Goal: Information Seeking & Learning: Learn about a topic

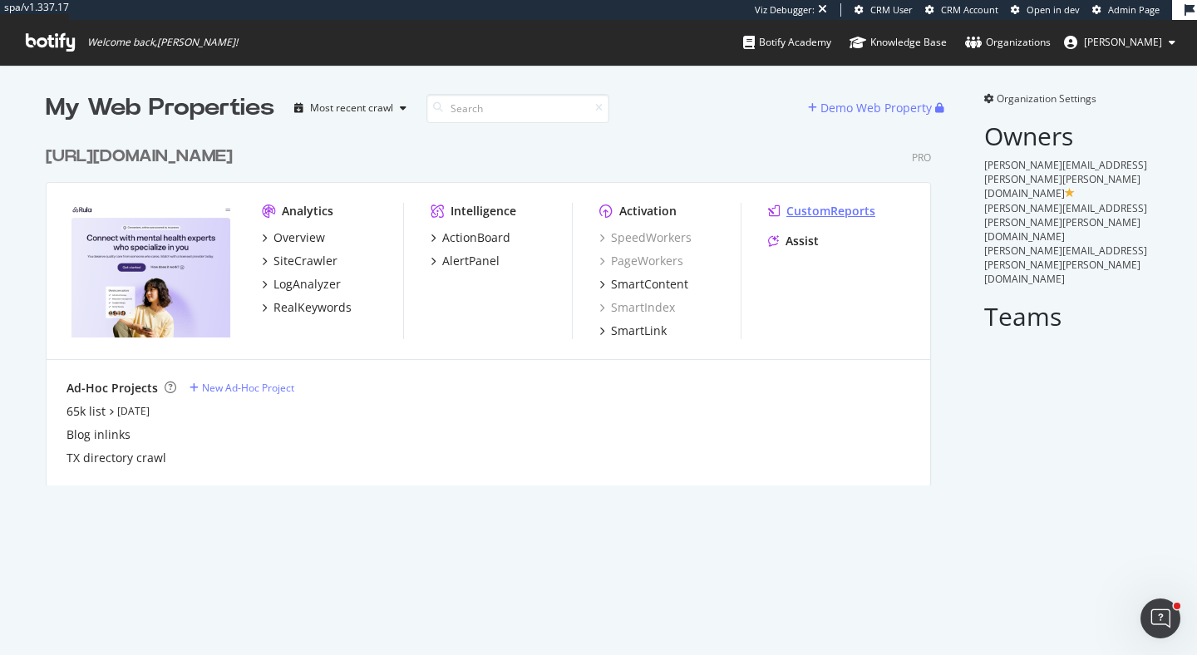
click at [818, 208] on div "CustomReports" at bounding box center [831, 211] width 89 height 17
click at [318, 262] on div "SiteCrawler" at bounding box center [306, 261] width 64 height 17
click at [336, 312] on div "RealKeywords" at bounding box center [313, 307] width 78 height 17
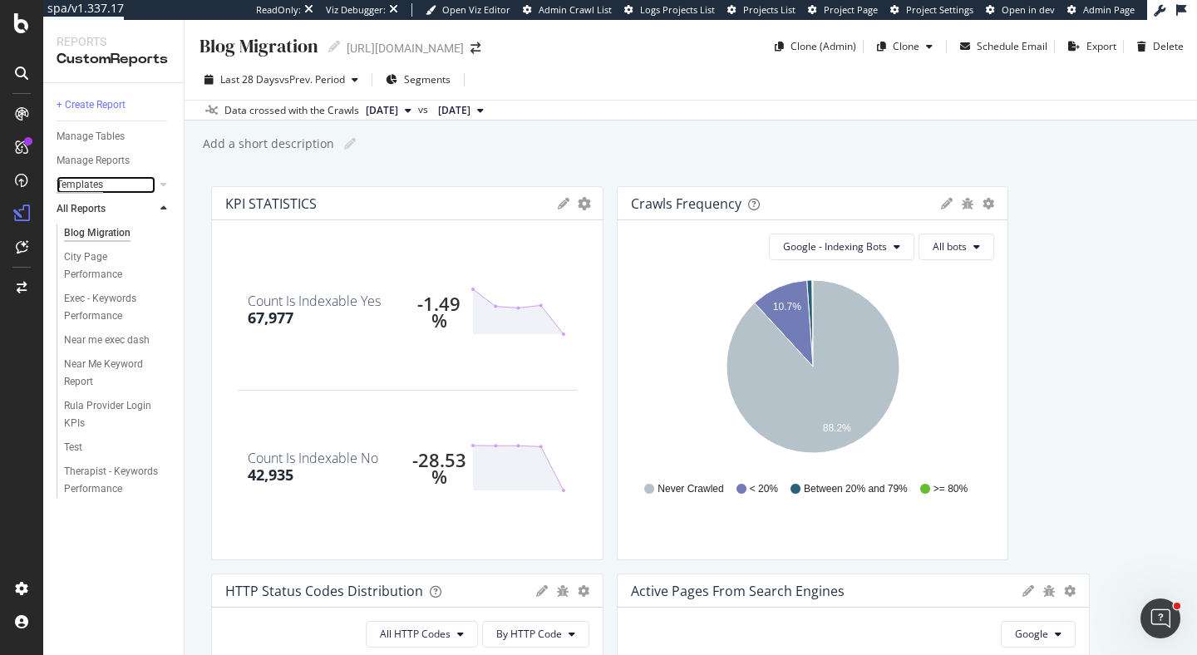
click at [94, 185] on div "Templates" at bounding box center [80, 184] width 47 height 17
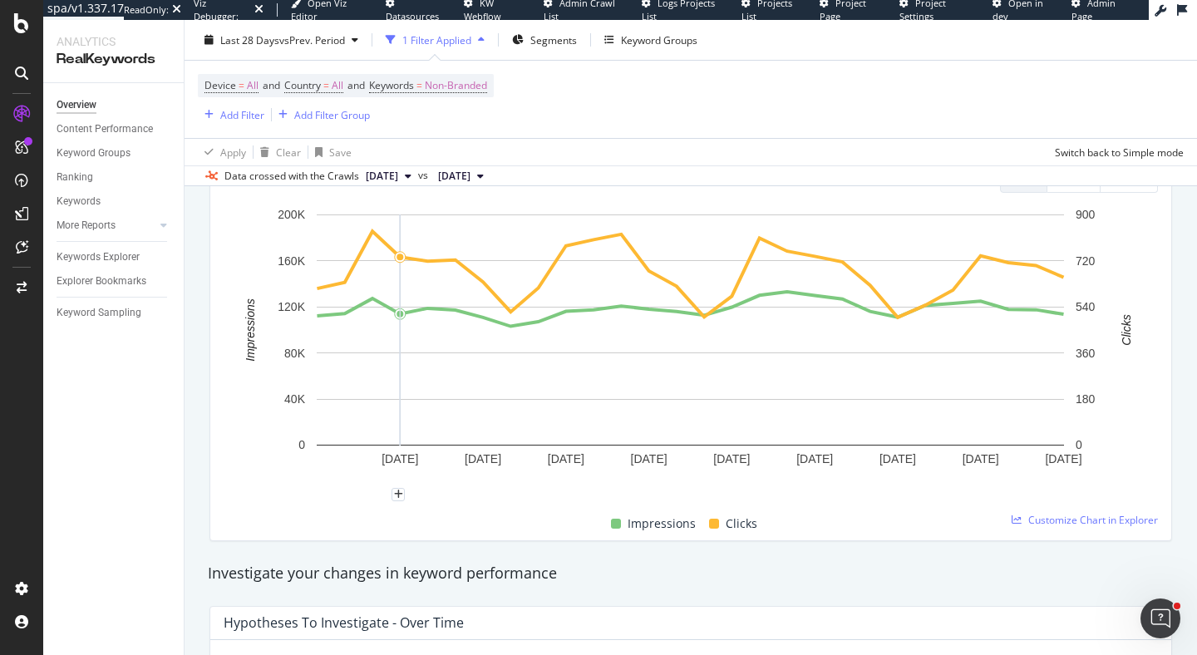
scroll to position [230, 0]
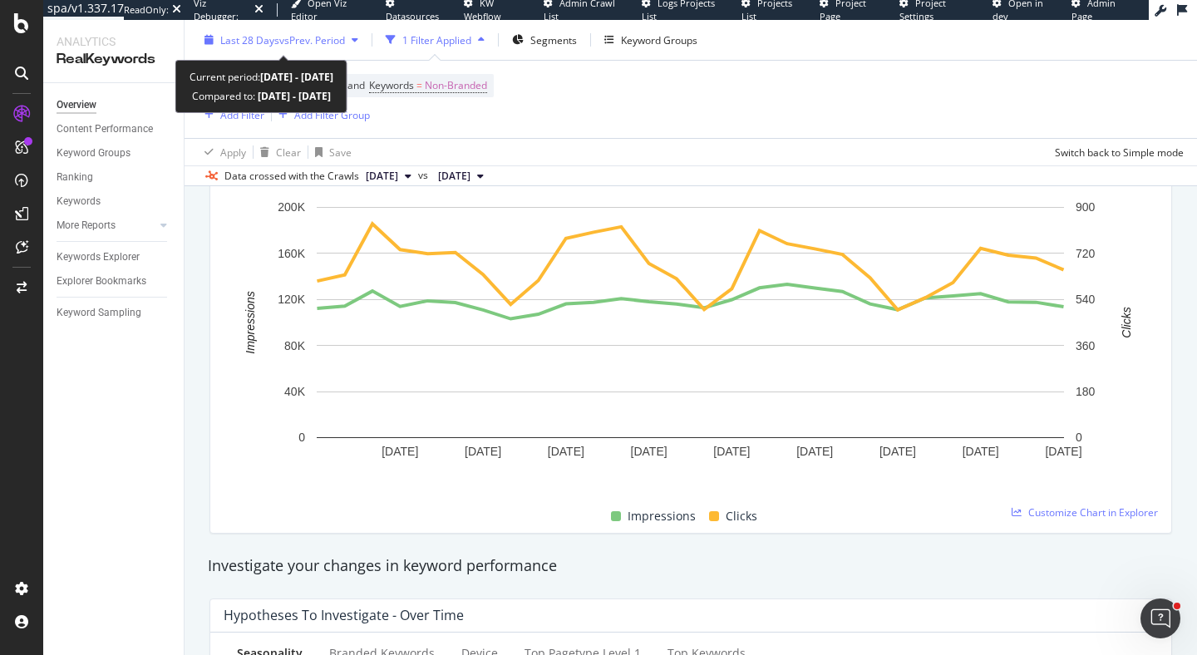
click at [257, 46] on span "Last 28 Days" at bounding box center [249, 39] width 59 height 14
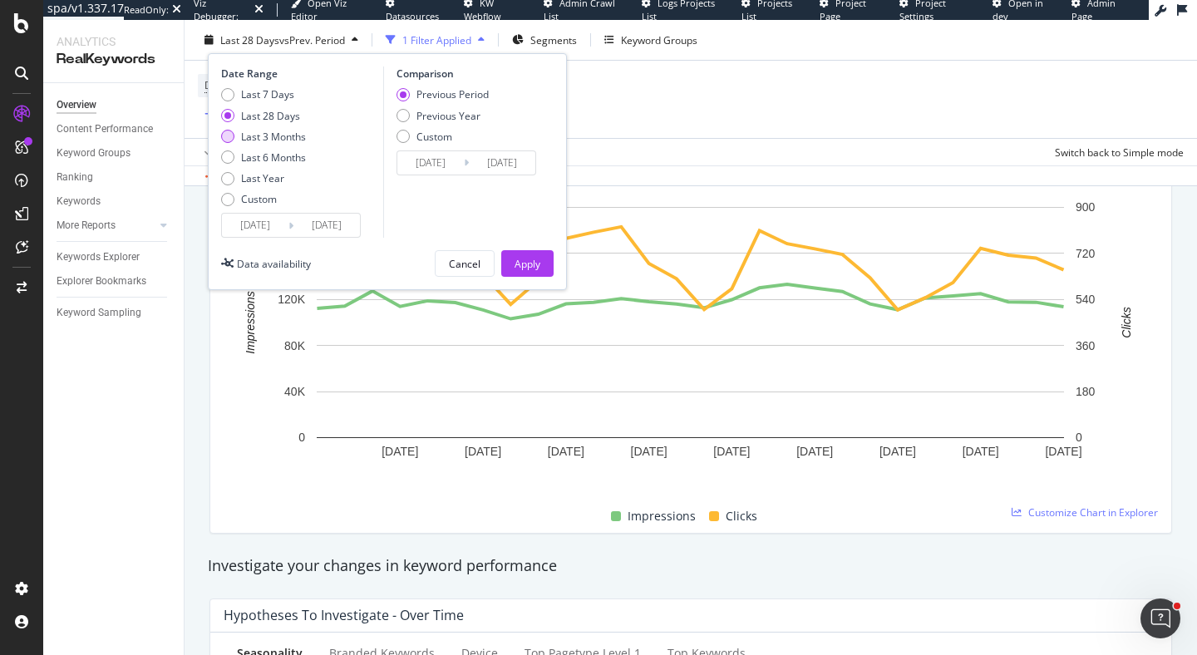
click at [286, 132] on div "Last 3 Months" at bounding box center [273, 136] width 65 height 14
type input "2025/06/06"
type input "2025/03/06"
type input "2025/06/05"
click at [531, 260] on div "Apply" at bounding box center [528, 263] width 26 height 14
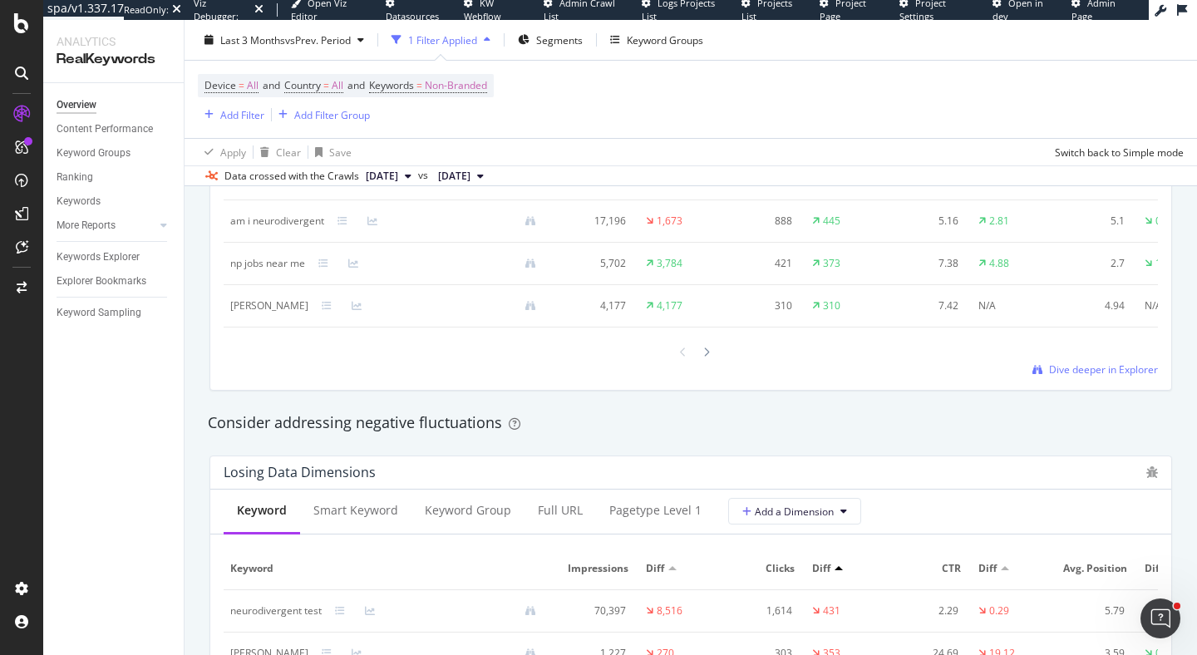
scroll to position [1783, 0]
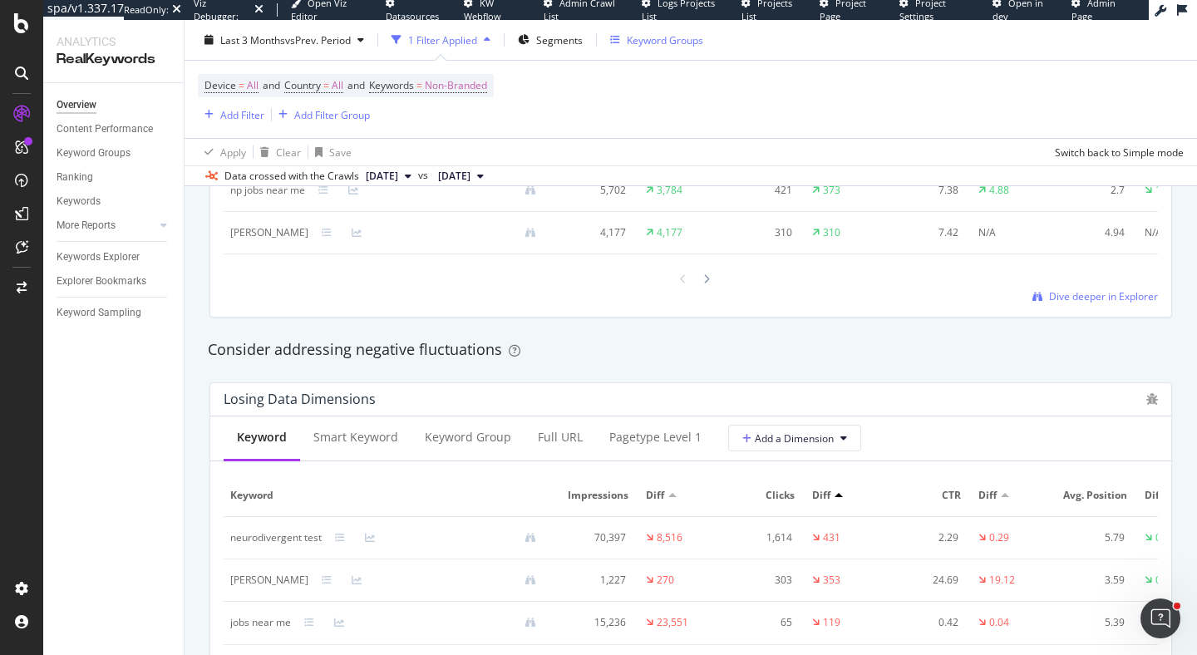
click at [699, 37] on div "Keyword Groups" at bounding box center [665, 39] width 77 height 14
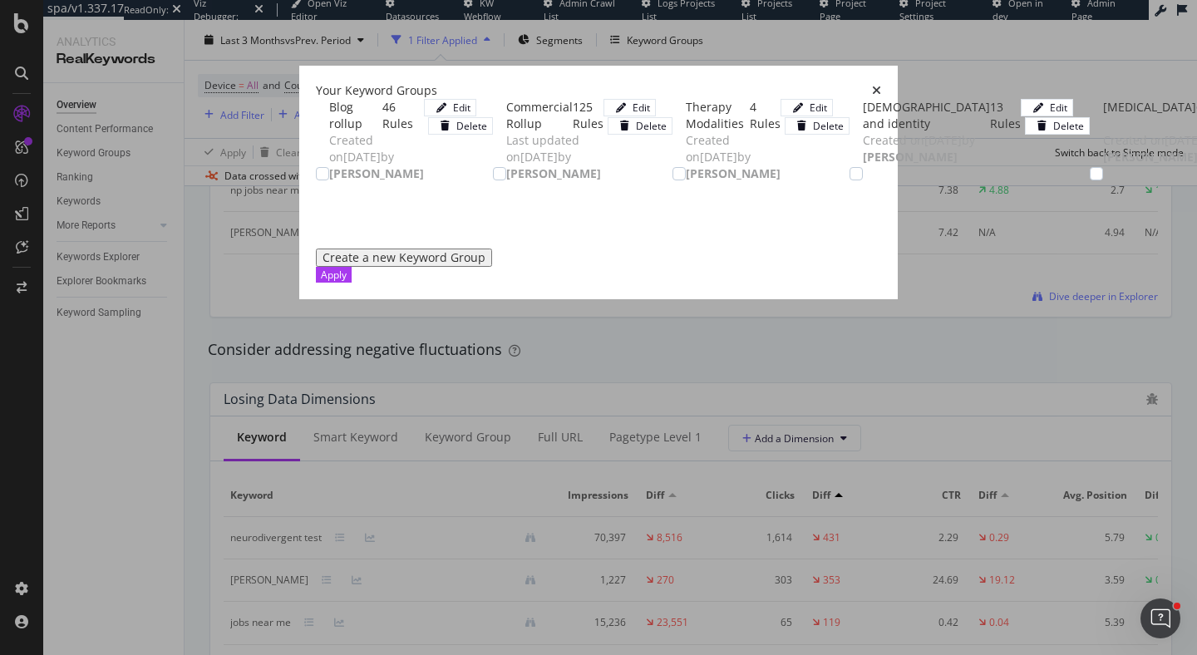
scroll to position [0, 0]
click at [881, 85] on icon "times" at bounding box center [876, 91] width 9 height 12
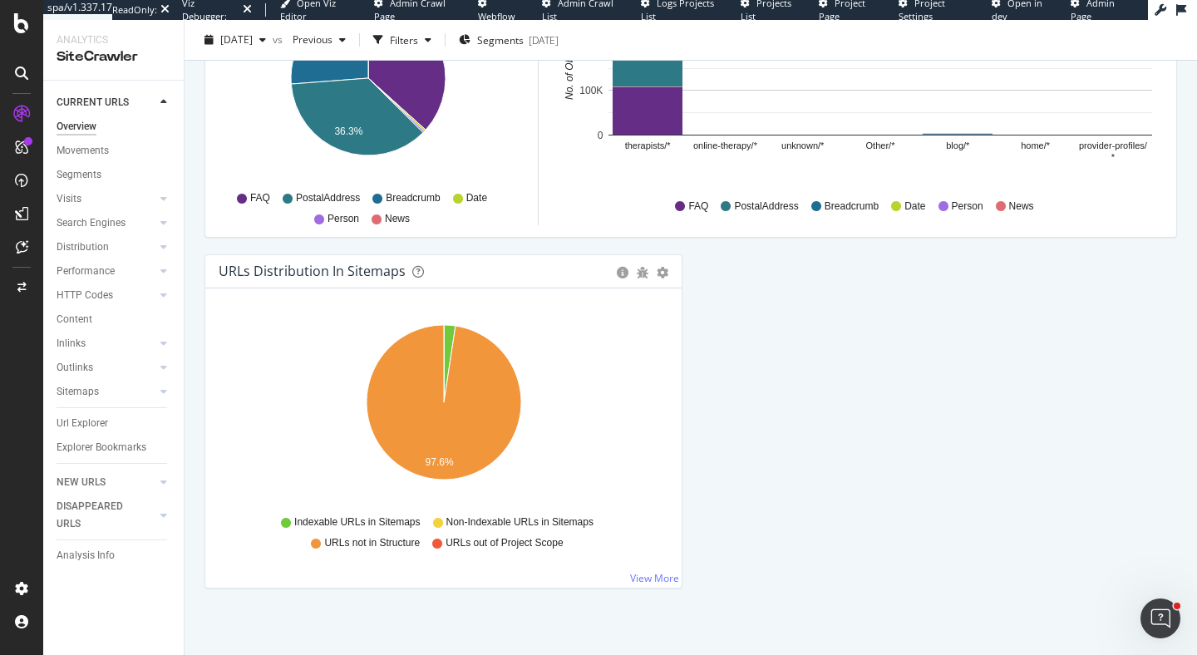
scroll to position [1777, 0]
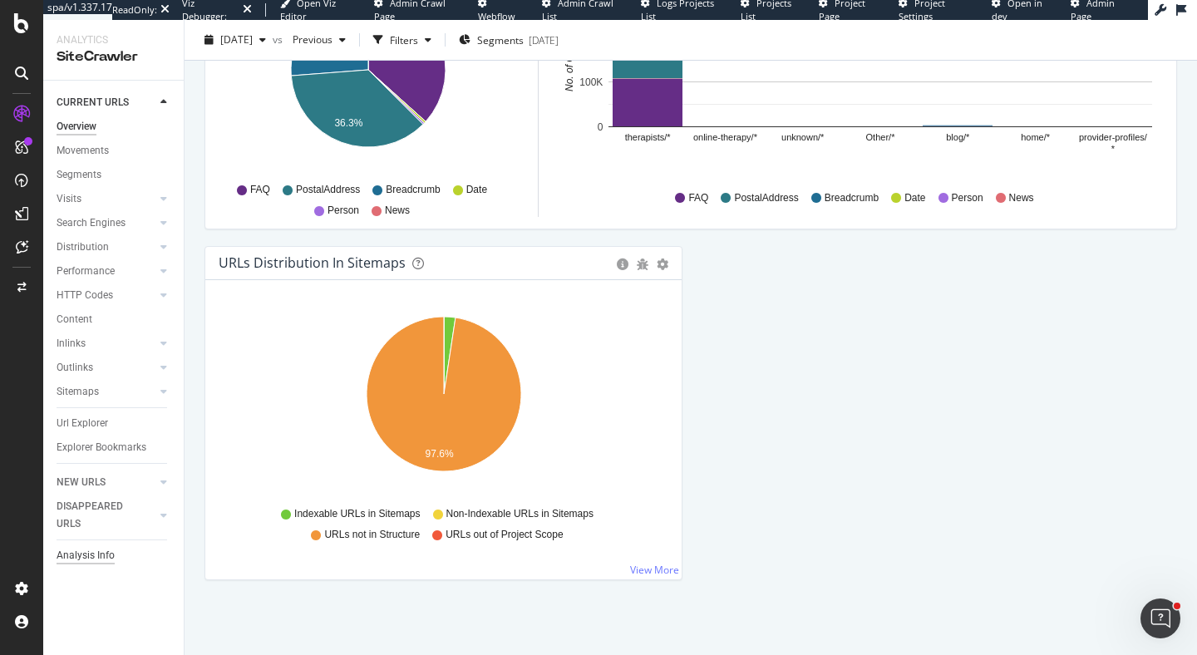
click at [79, 557] on div "Analysis Info" at bounding box center [86, 555] width 58 height 17
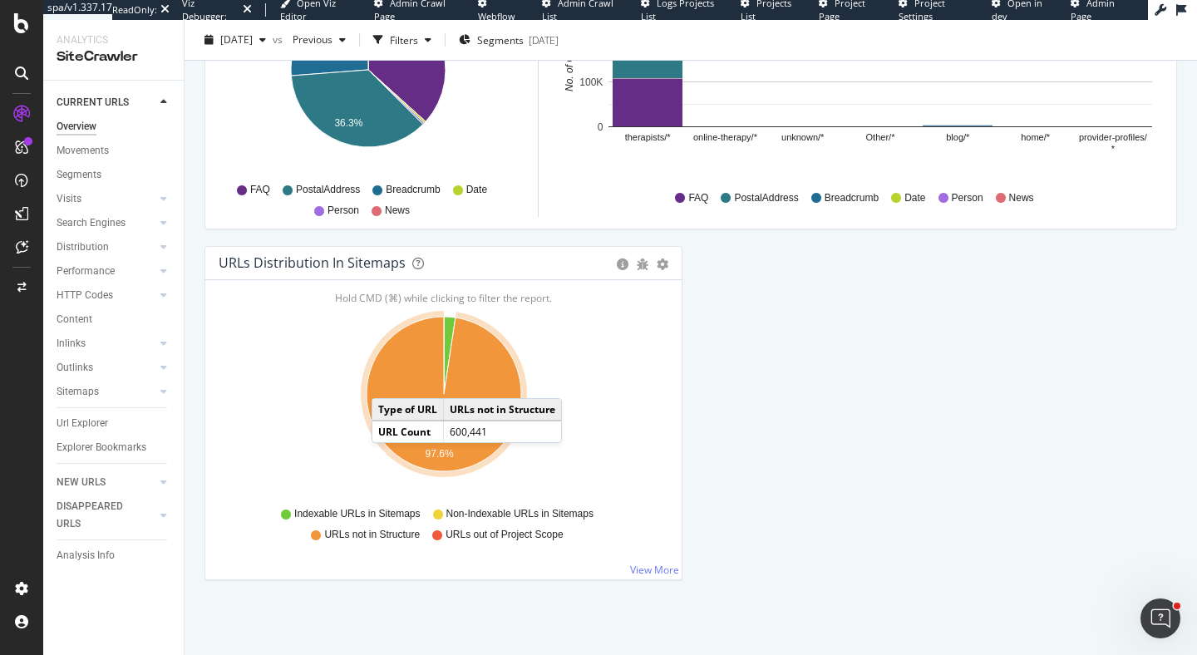
click at [399, 413] on td "Type of URL" at bounding box center [409, 410] width 72 height 22
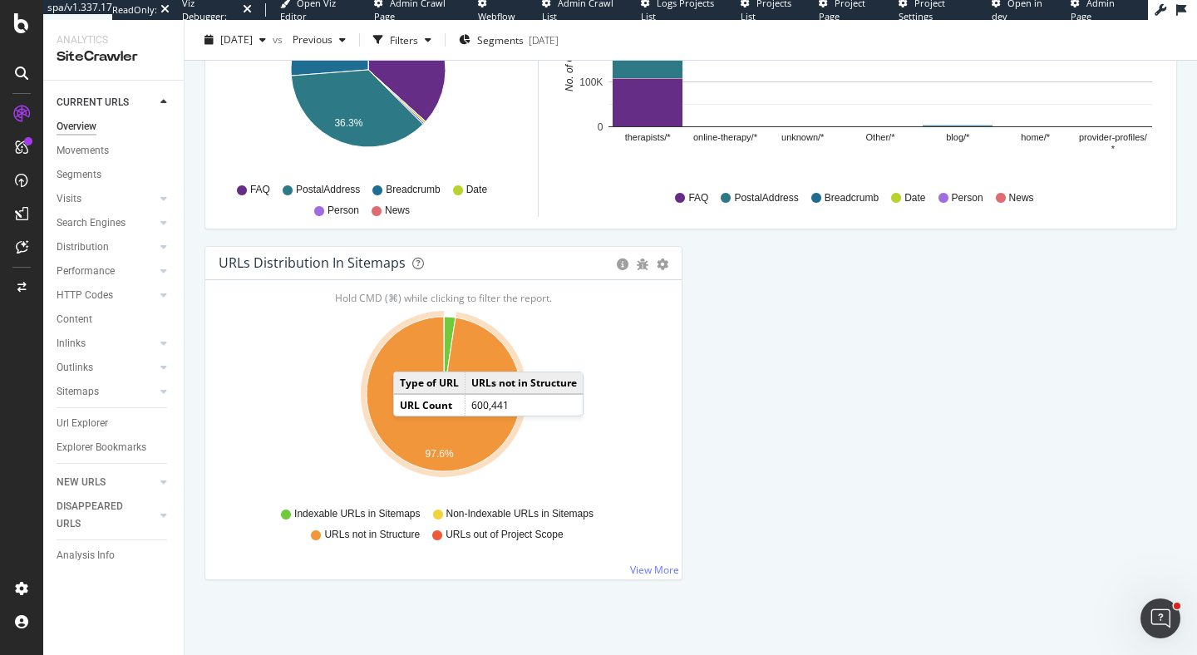
click at [410, 355] on icon "A chart." at bounding box center [444, 394] width 155 height 155
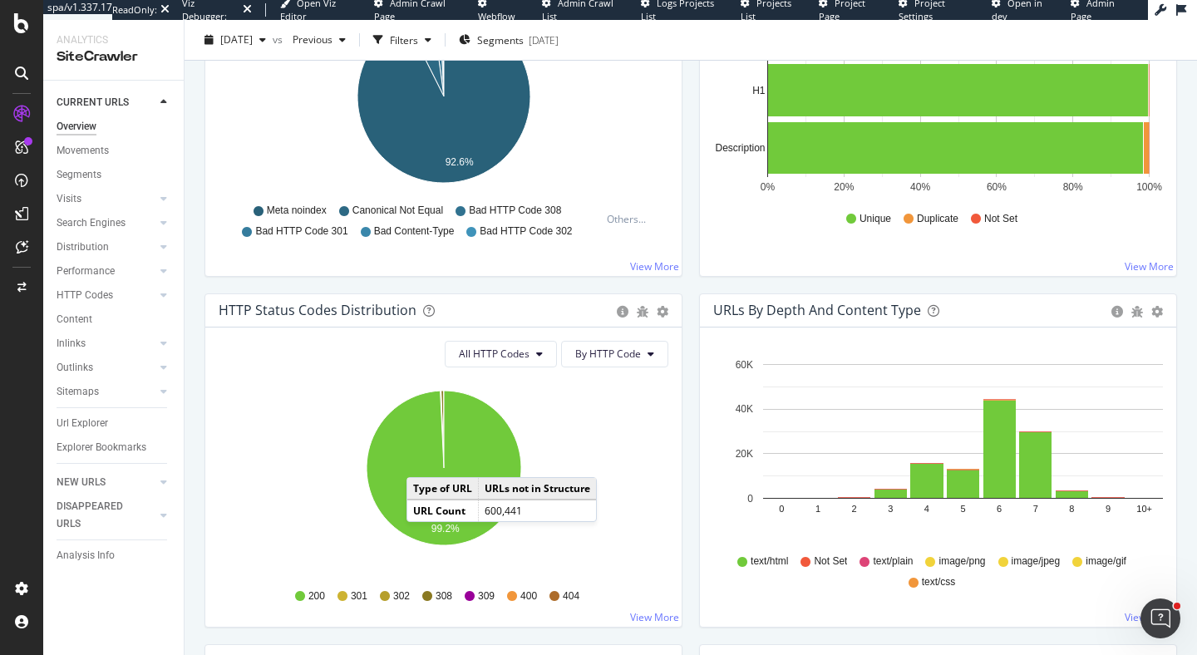
scroll to position [300, 0]
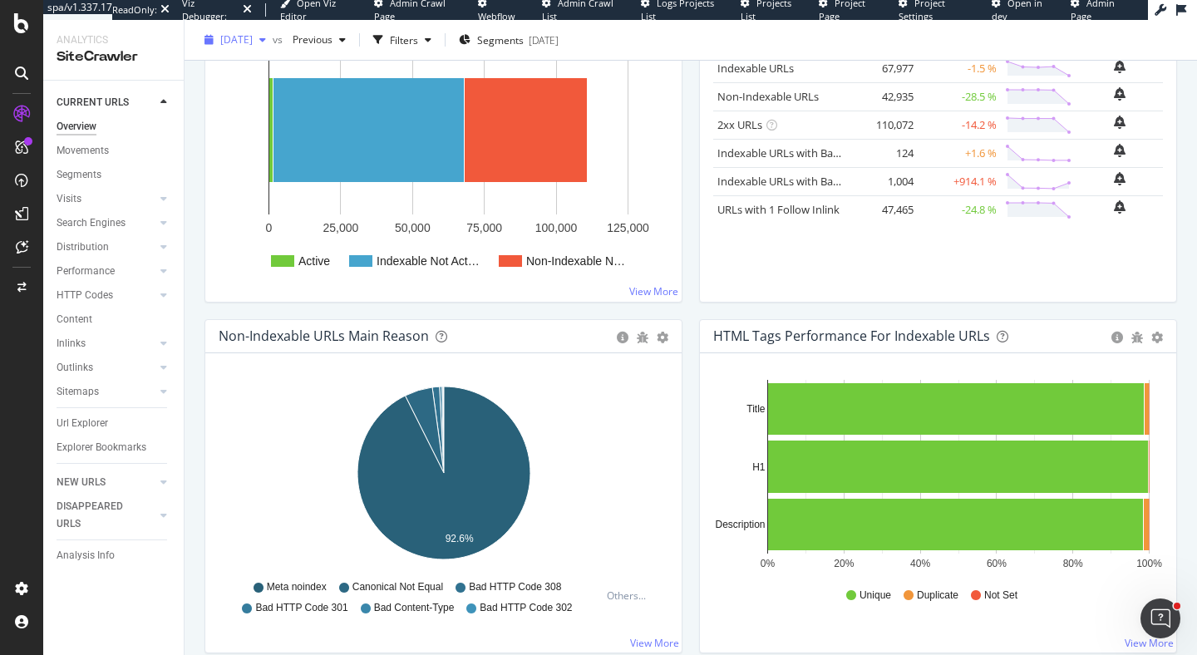
click at [253, 45] on span "2025 Sep. 6th" at bounding box center [236, 39] width 32 height 14
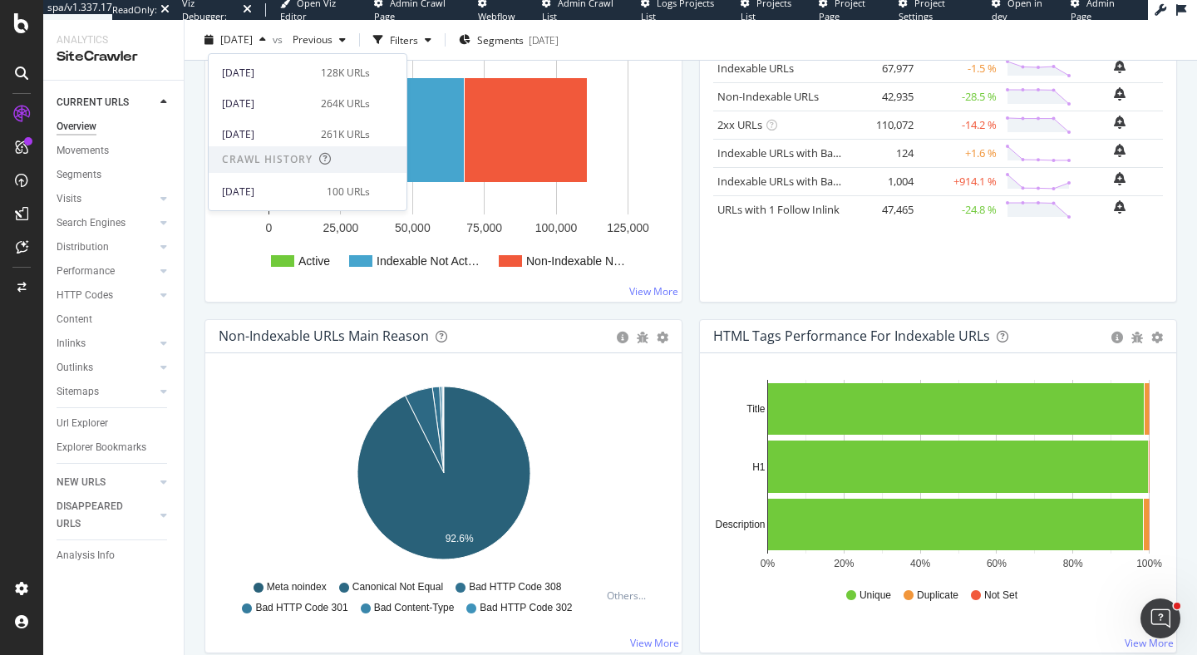
scroll to position [0, 0]
click at [193, 180] on div "Crawled URLs 110,912 -14.08% Discovered URLs 110,912 -14.08% % Active URLs 1.31…" at bounding box center [691, 119] width 1013 height 635
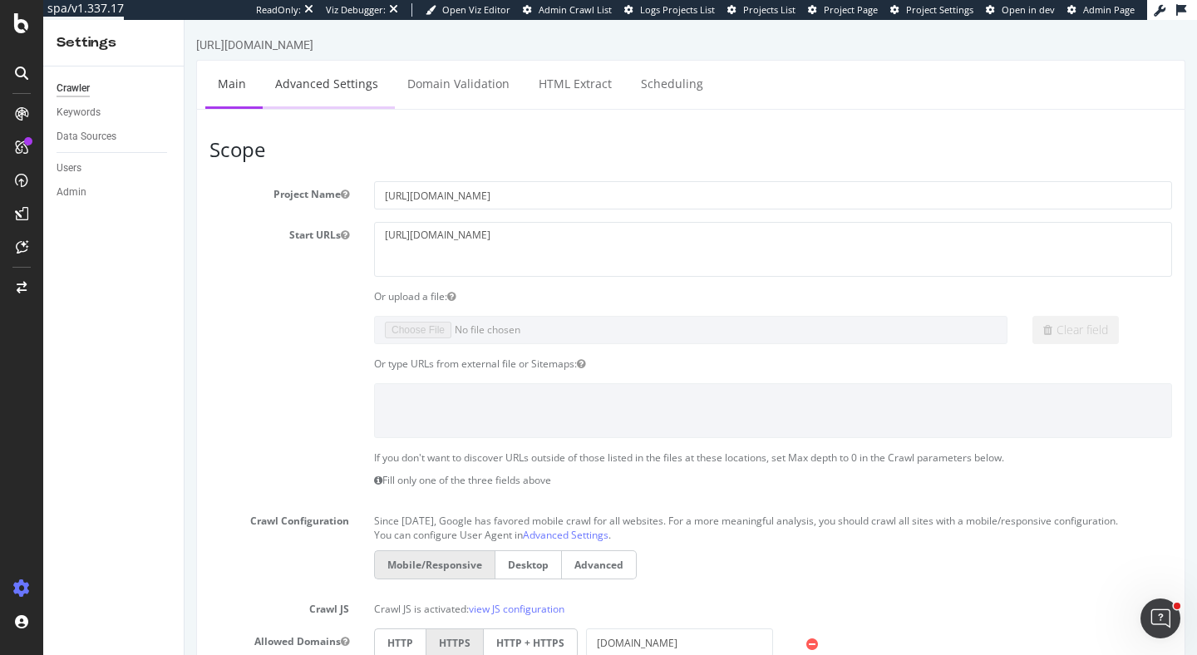
click at [304, 92] on link "Advanced Settings" at bounding box center [327, 84] width 128 height 46
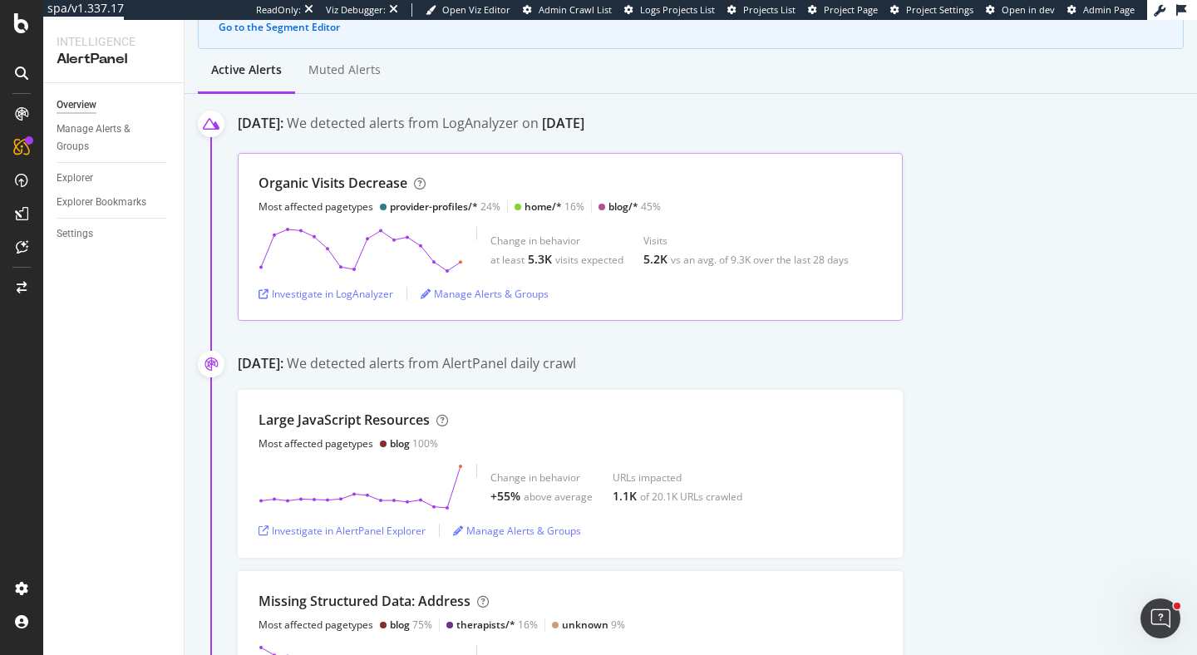
scroll to position [227, 0]
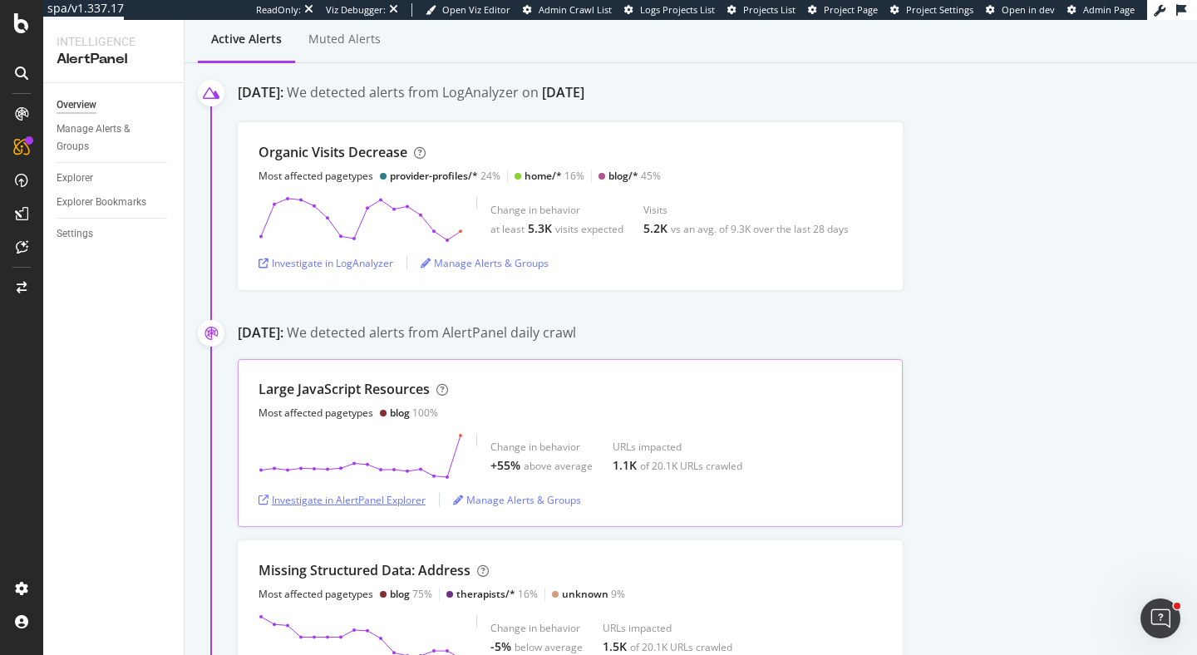
click at [401, 502] on div "Investigate in AlertPanel Explorer" at bounding box center [342, 500] width 167 height 14
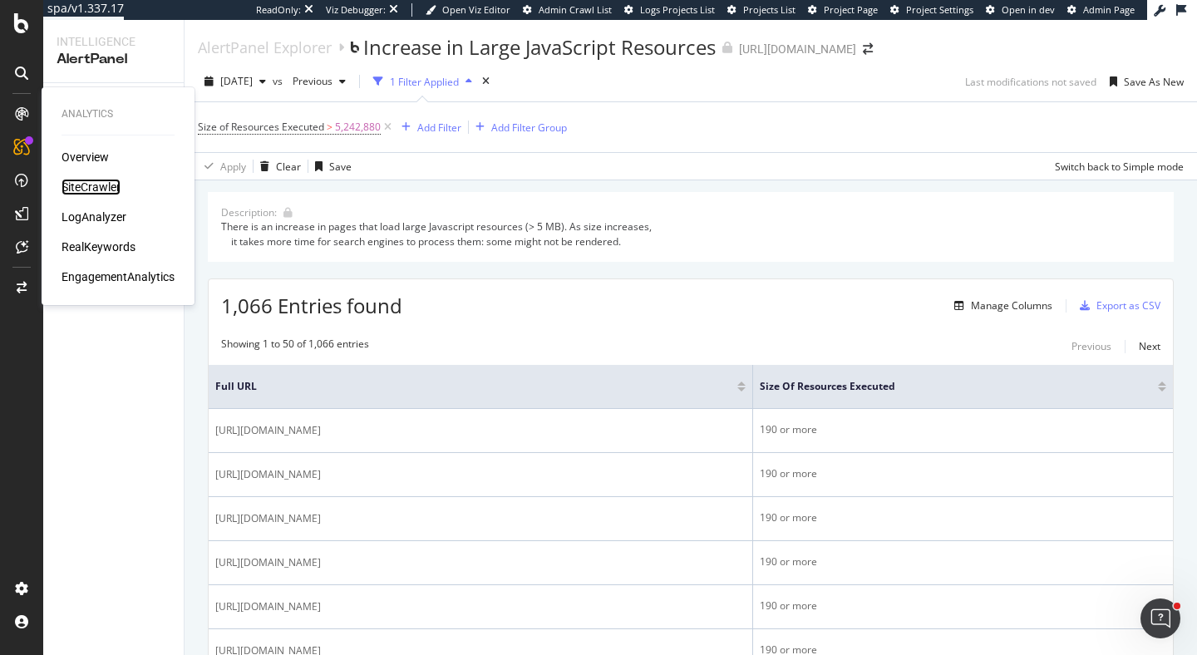
click at [102, 187] on div "SiteCrawler" at bounding box center [91, 187] width 59 height 17
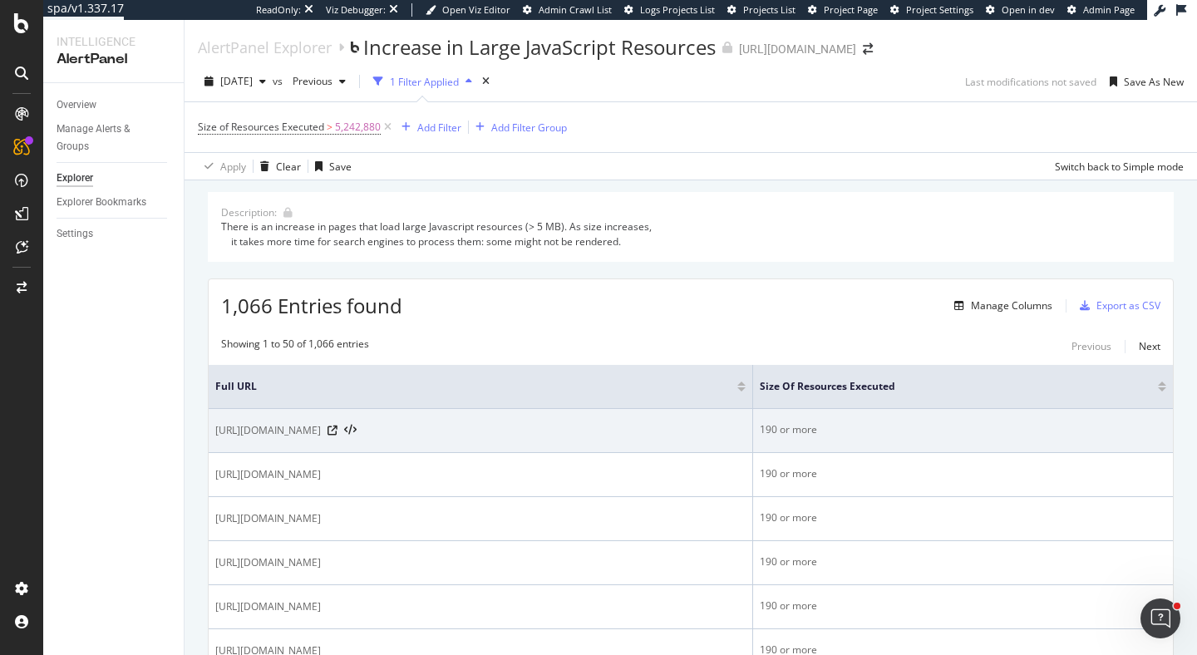
drag, startPoint x: 233, startPoint y: 436, endPoint x: 469, endPoint y: 439, distance: 236.2
click at [321, 439] on span "https://www.rula.com/blog/category/couples-marriage/" at bounding box center [268, 430] width 106 height 17
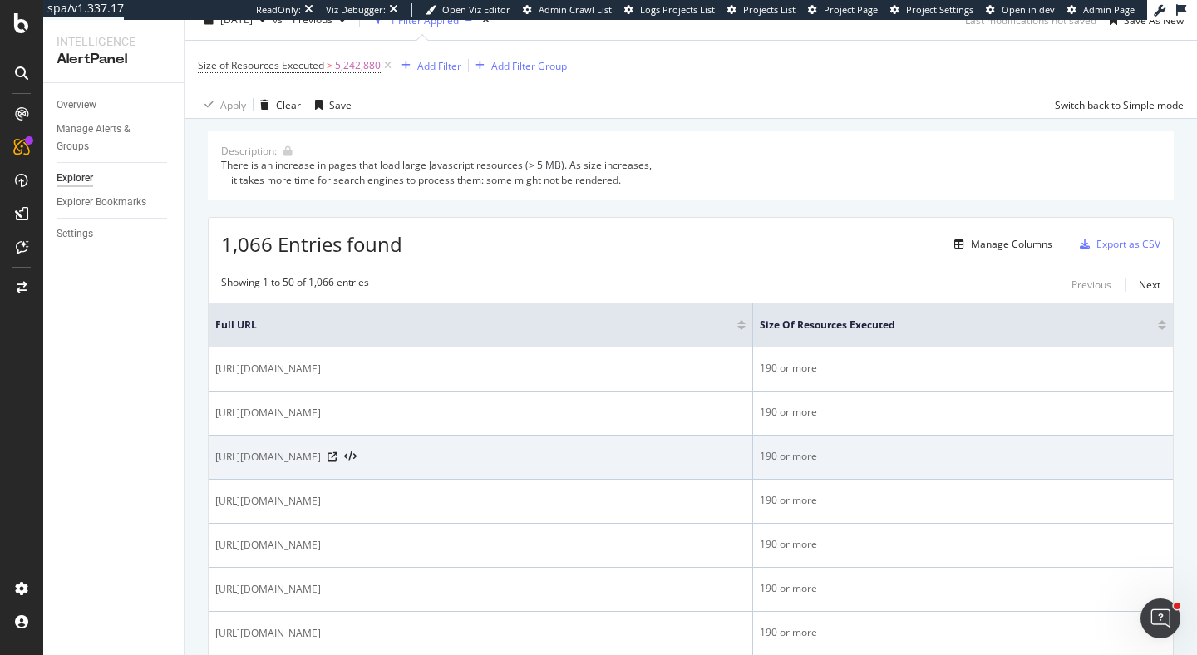
scroll to position [60, 0]
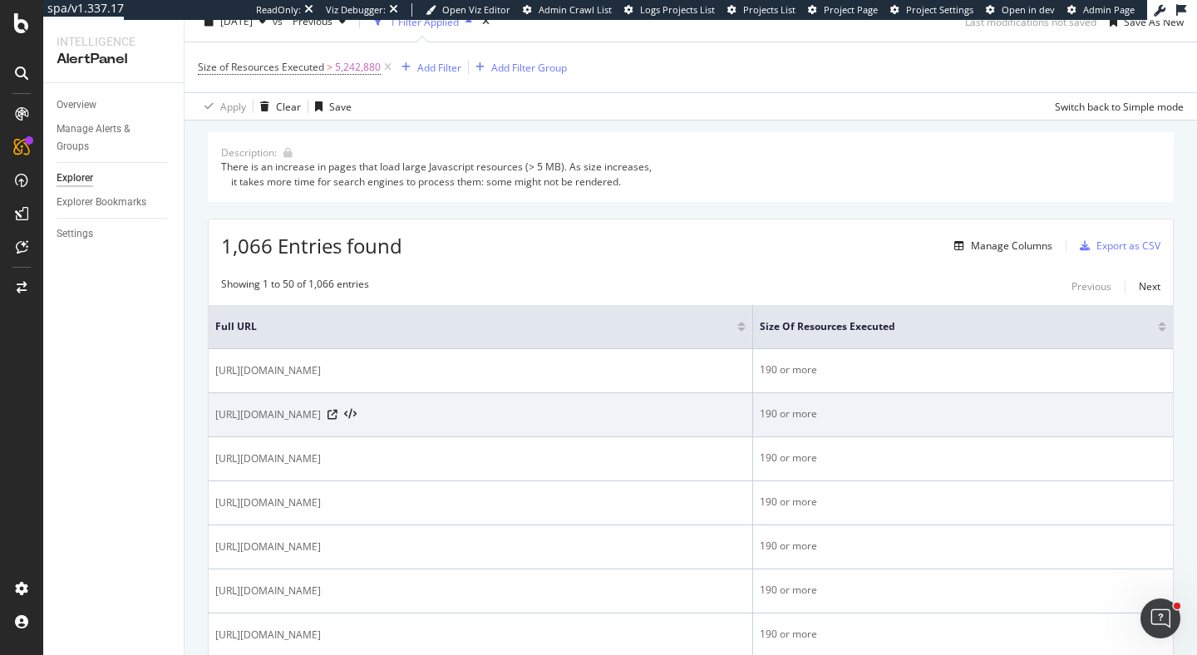
click at [289, 412] on span "[URL][DOMAIN_NAME]" at bounding box center [268, 415] width 106 height 17
click at [289, 412] on span "https://www.rula.com/blog/what-is-couples-therapy/" at bounding box center [268, 415] width 106 height 17
copy div "https://www.rula.com/blog/what-is-couples-therapy/"
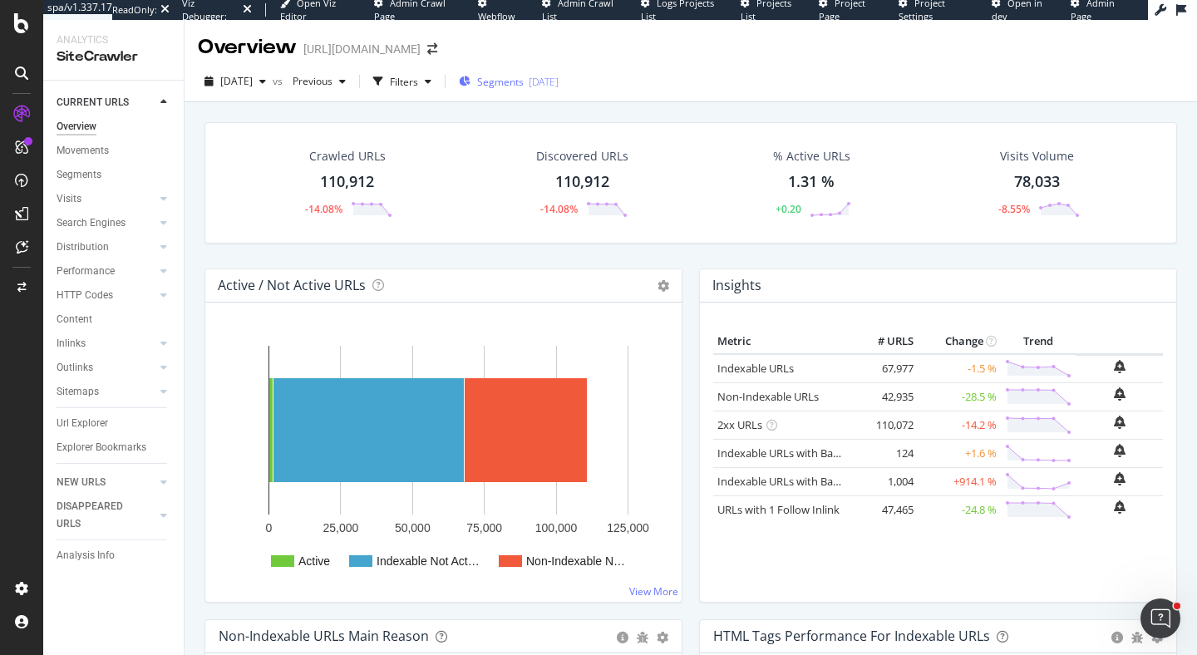
click at [519, 81] on span "Segments" at bounding box center [500, 82] width 47 height 14
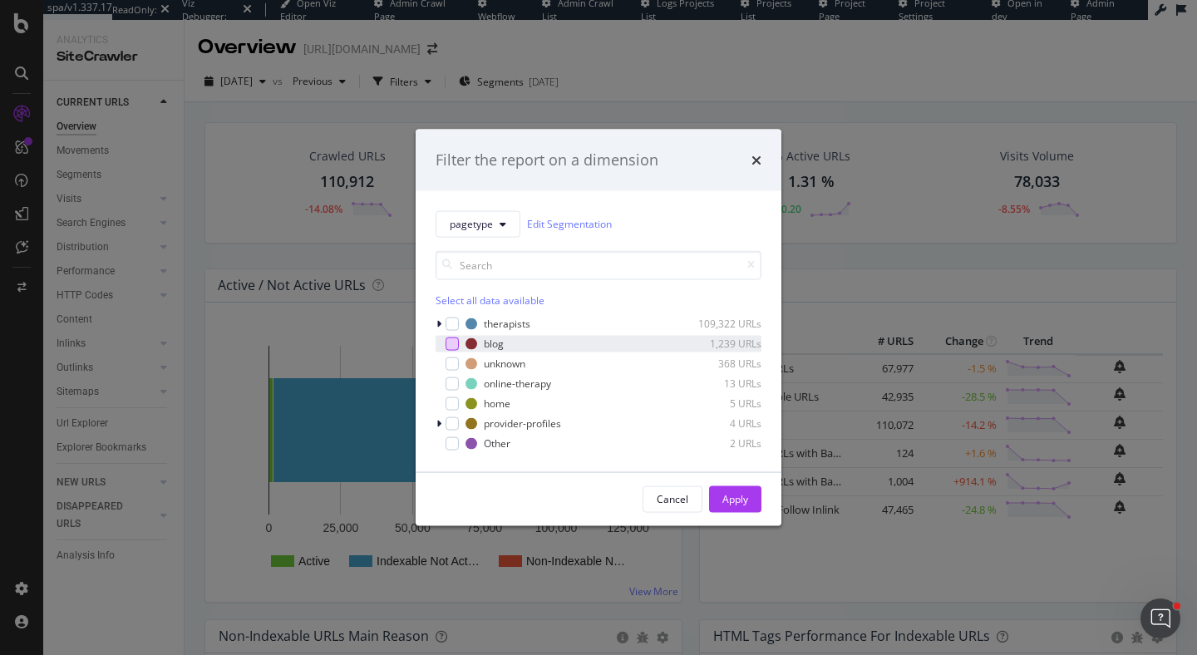
click at [452, 342] on div "modal" at bounding box center [452, 343] width 13 height 13
click at [745, 507] on div "Apply" at bounding box center [736, 498] width 26 height 25
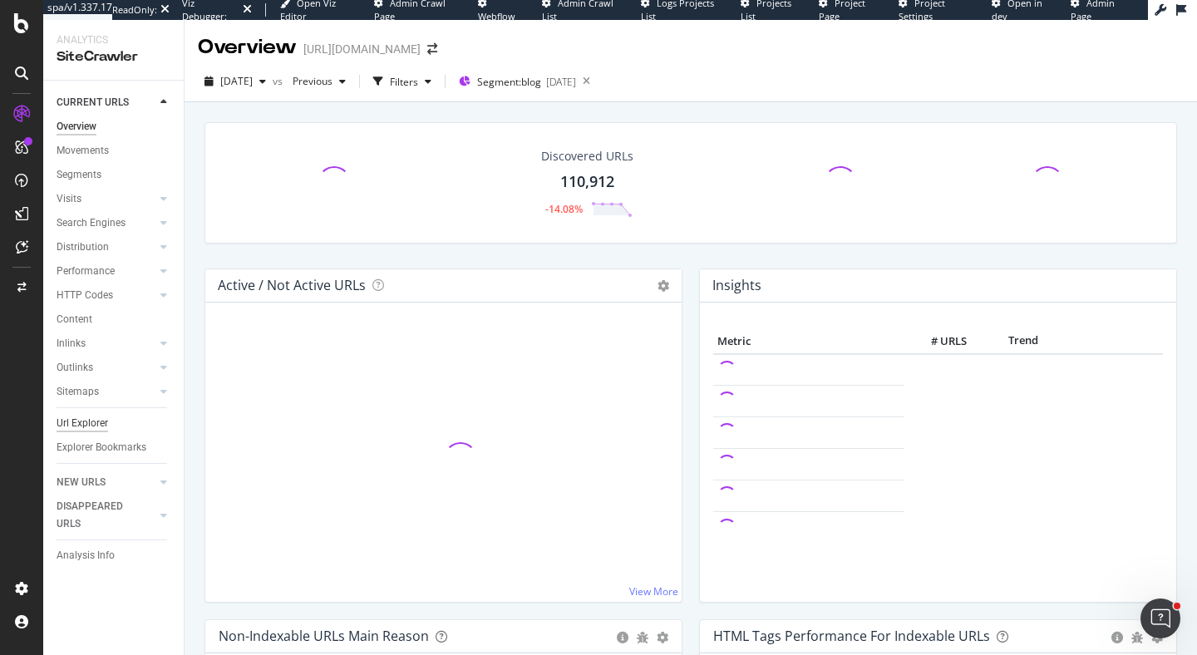
click at [96, 418] on div "Url Explorer" at bounding box center [83, 423] width 52 height 17
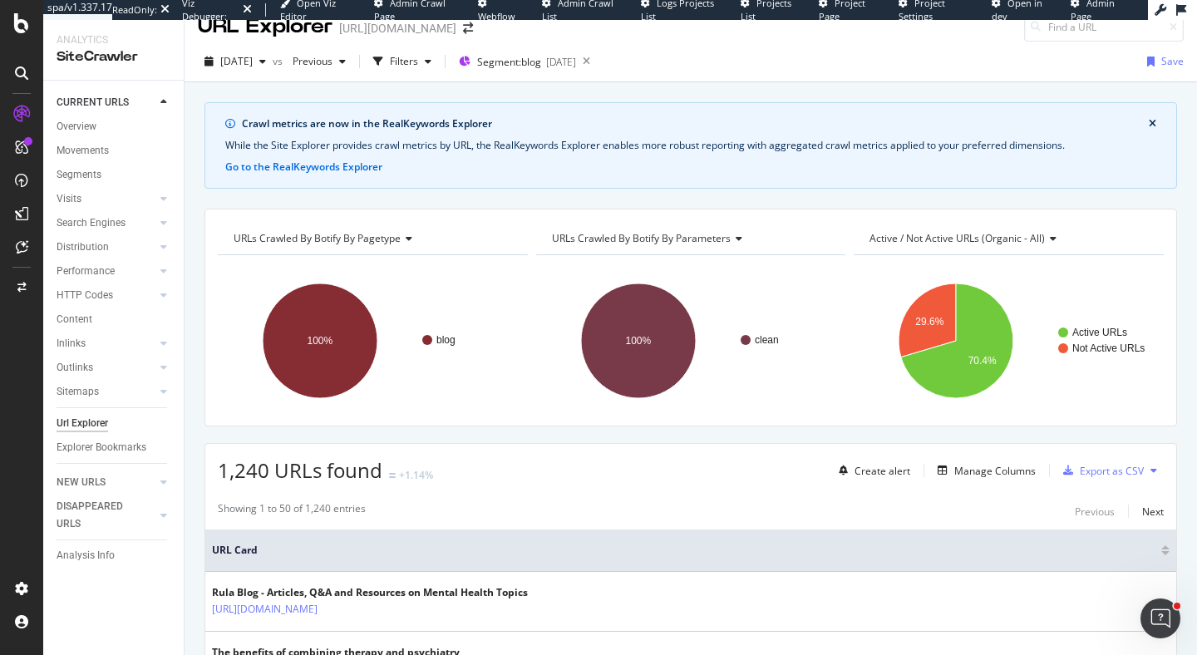
scroll to position [28, 0]
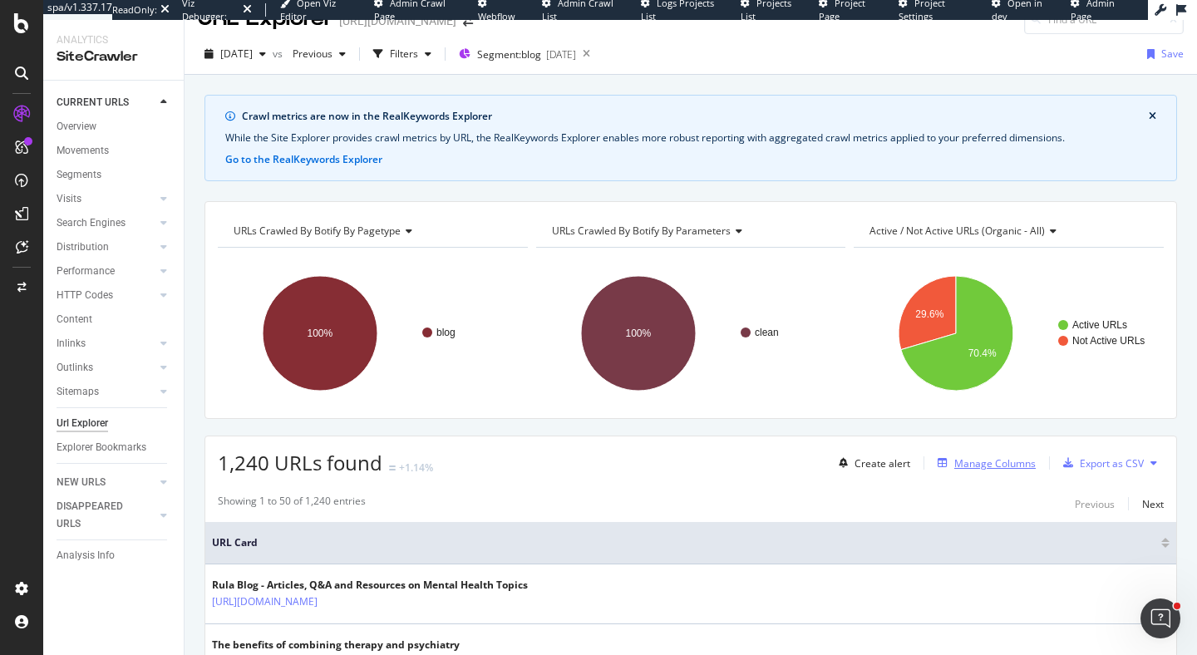
click at [1012, 464] on div "Manage Columns" at bounding box center [995, 464] width 81 height 14
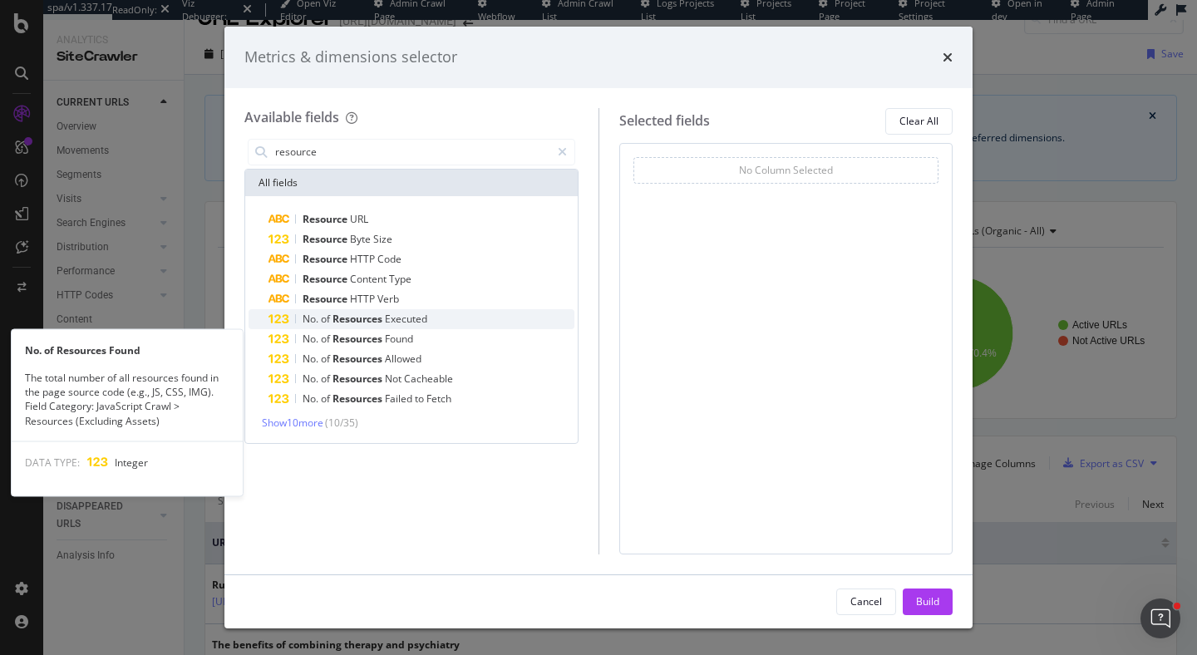
type input "resource"
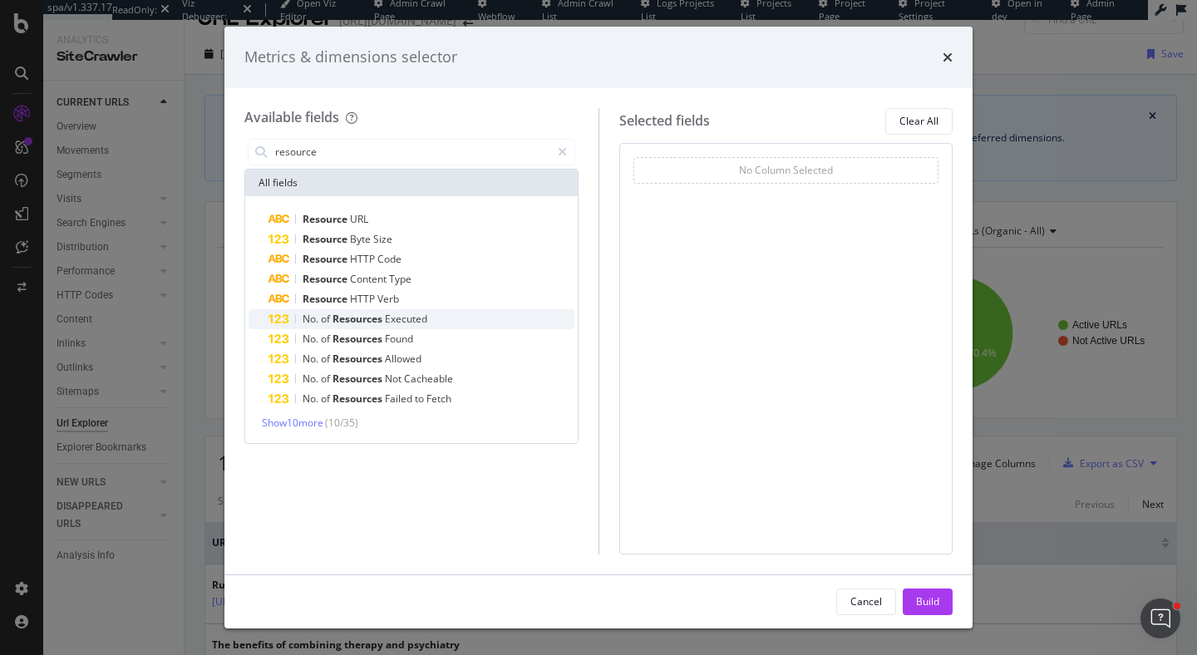
click at [478, 319] on div "No. of Resources Executed" at bounding box center [422, 319] width 306 height 20
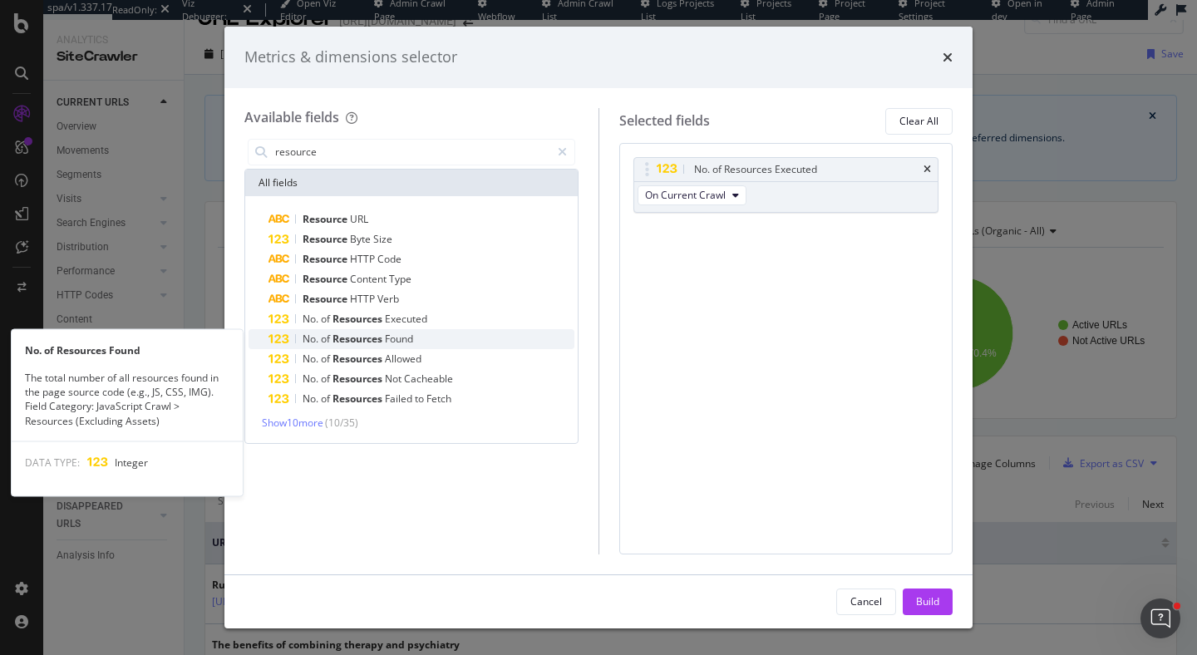
click at [478, 337] on div "No. of Resources Found" at bounding box center [422, 339] width 306 height 20
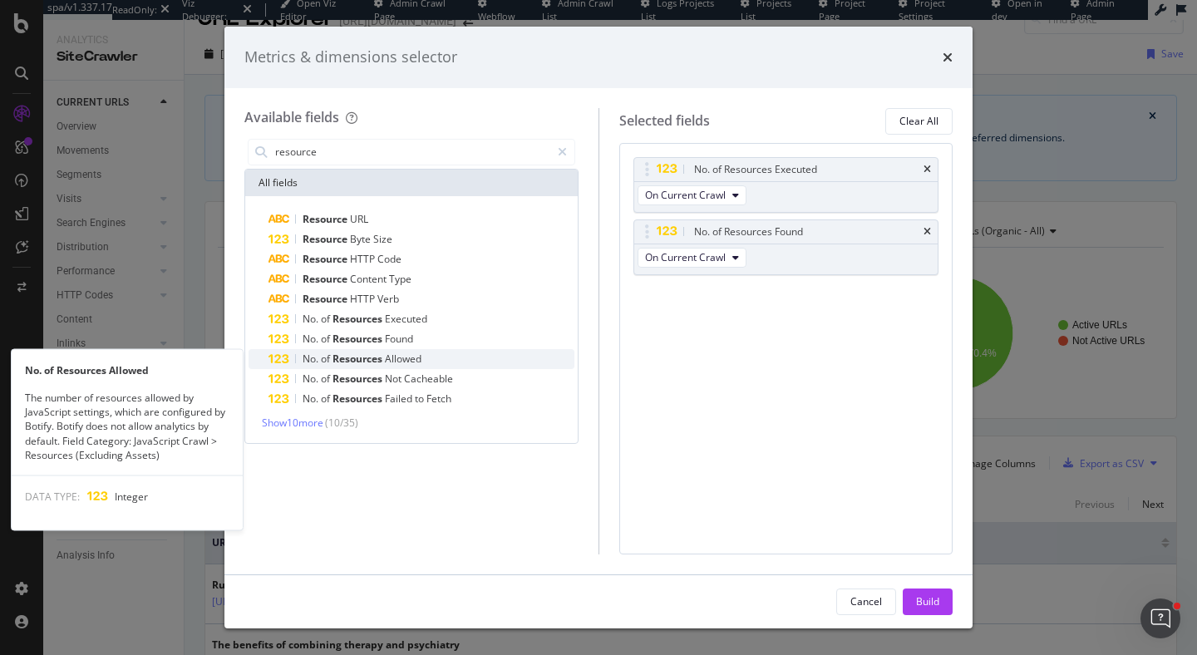
click at [478, 352] on div "No. of Resources Allowed" at bounding box center [422, 359] width 306 height 20
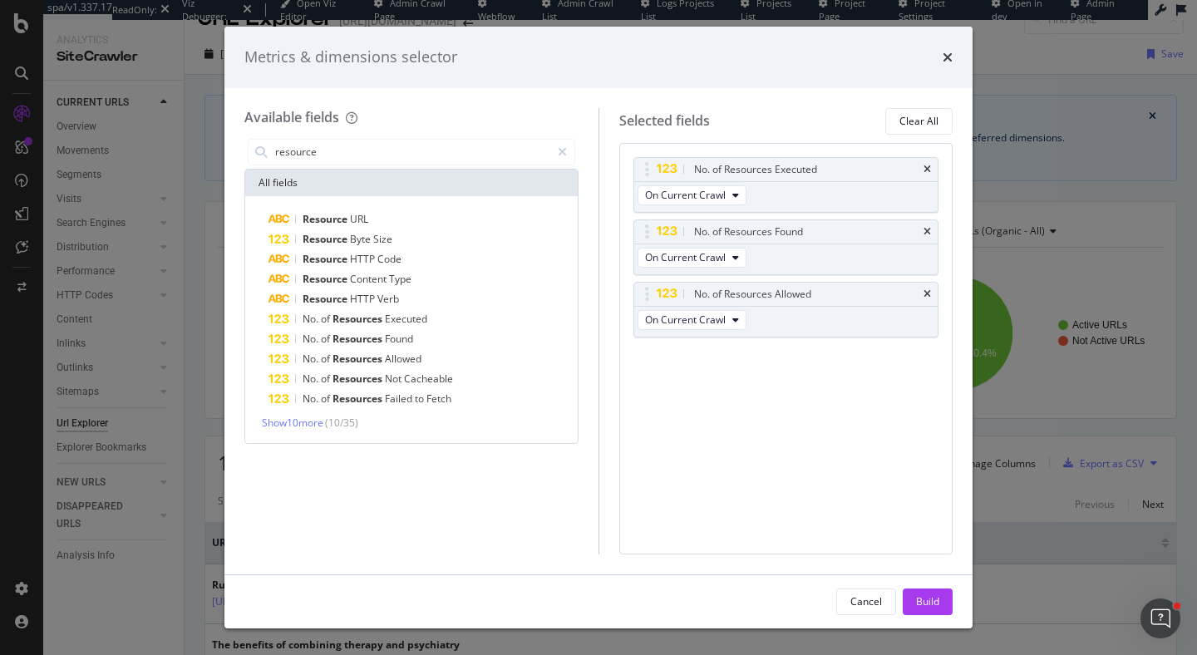
click at [298, 430] on div "Resource URL Resource Byte Size Resource HTTP Code Resource Content Type Resour…" at bounding box center [411, 319] width 333 height 247
click at [302, 422] on span "Show 10 more" at bounding box center [293, 423] width 62 height 14
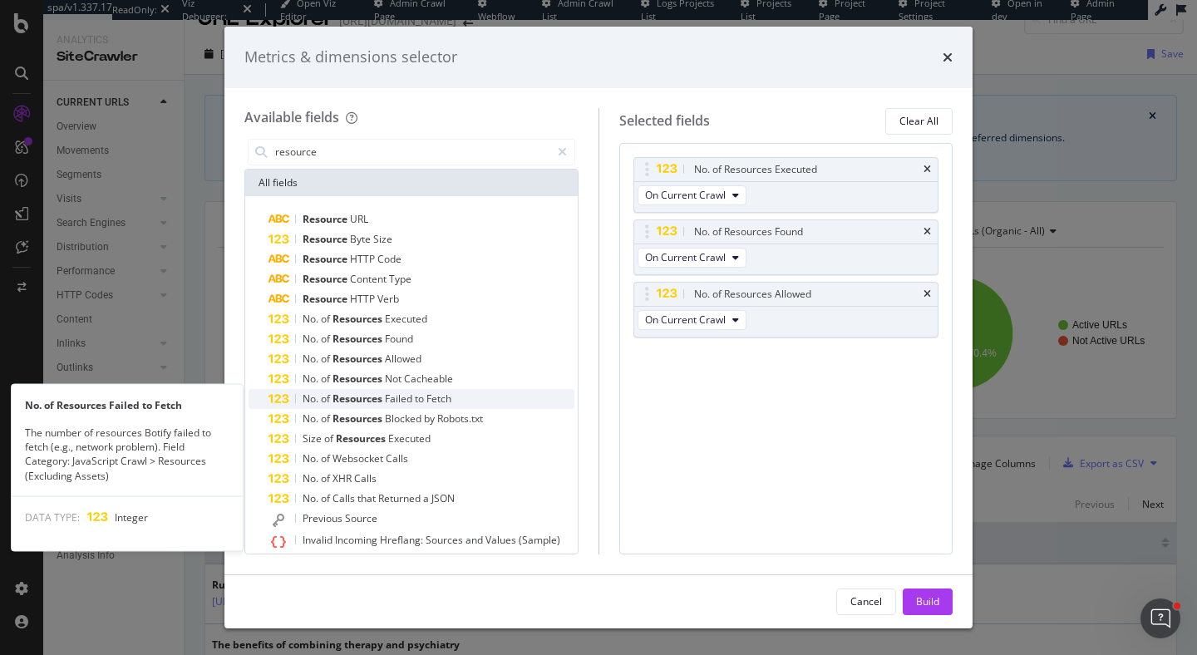
scroll to position [11, 0]
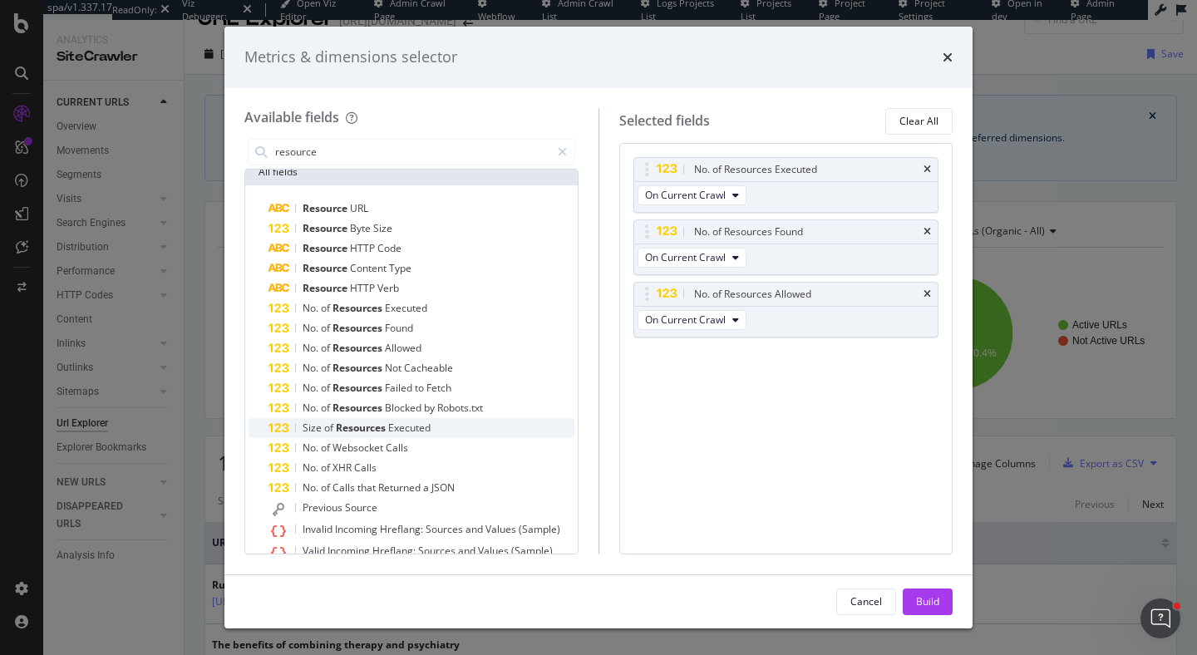
click at [500, 422] on div "Size of Resources Executed" at bounding box center [422, 428] width 306 height 20
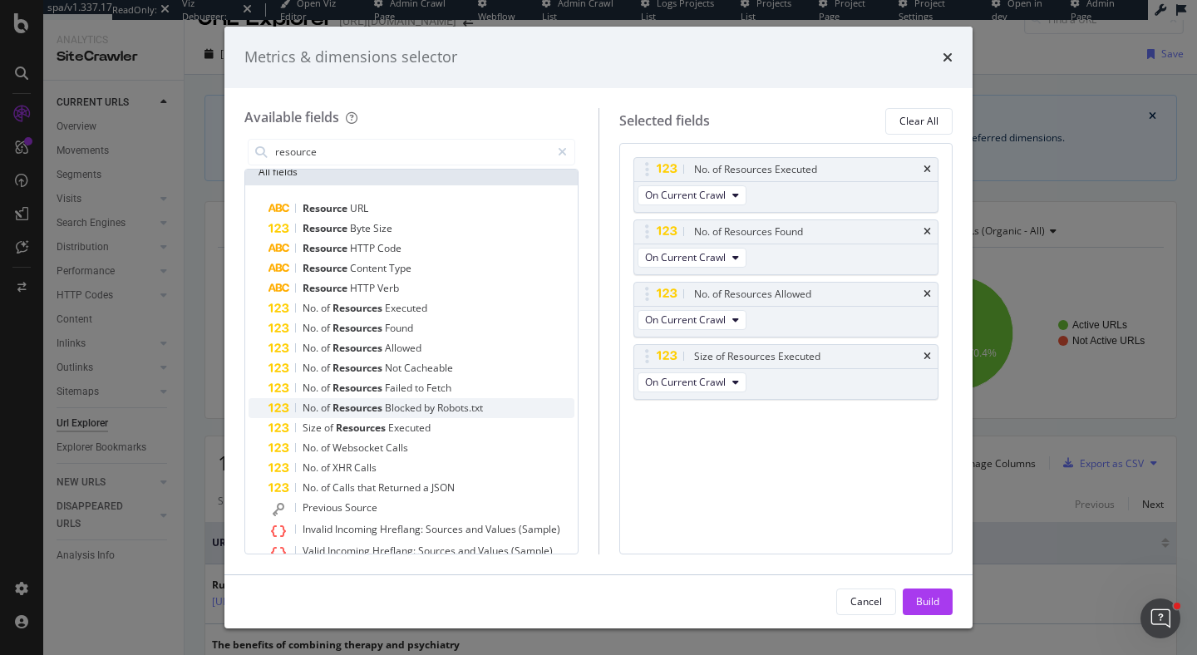
click at [500, 409] on div "No. of Resources Blocked by Robots.txt" at bounding box center [422, 408] width 306 height 20
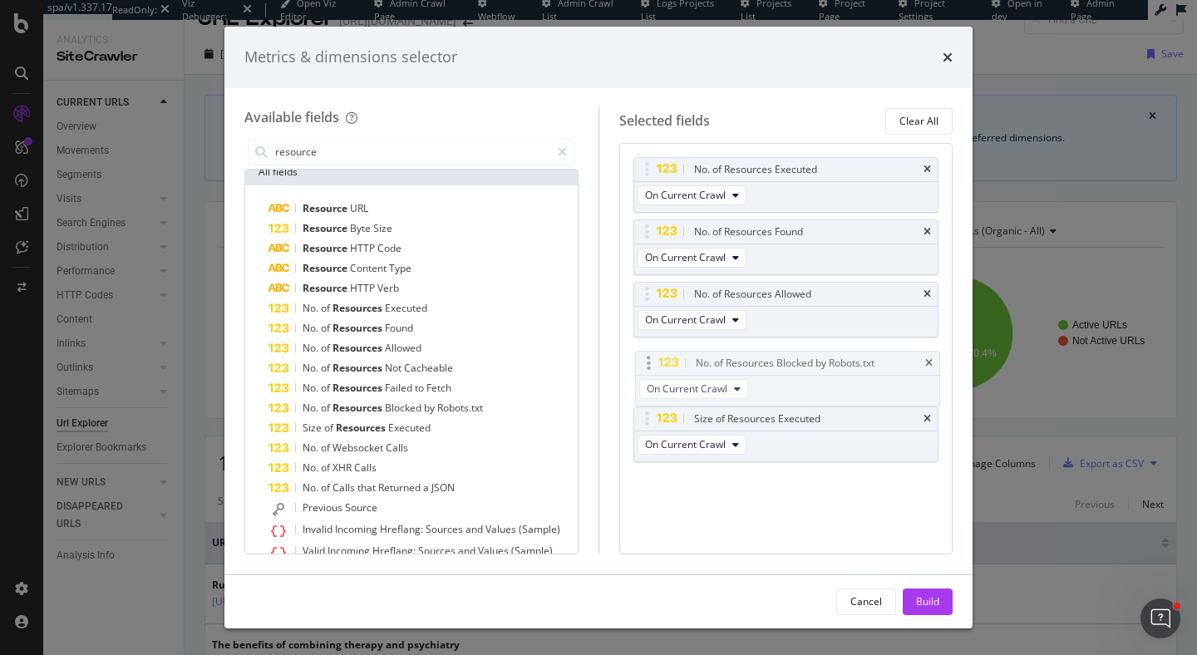
drag, startPoint x: 652, startPoint y: 416, endPoint x: 653, endPoint y: 360, distance: 55.7
click at [653, 360] on body "spa/v1.337.17 ReadOnly: Viz Debugger: Open Viz Editor Admin Crawl Page Webflow …" at bounding box center [598, 327] width 1197 height 655
click at [930, 605] on div "Build" at bounding box center [927, 602] width 23 height 14
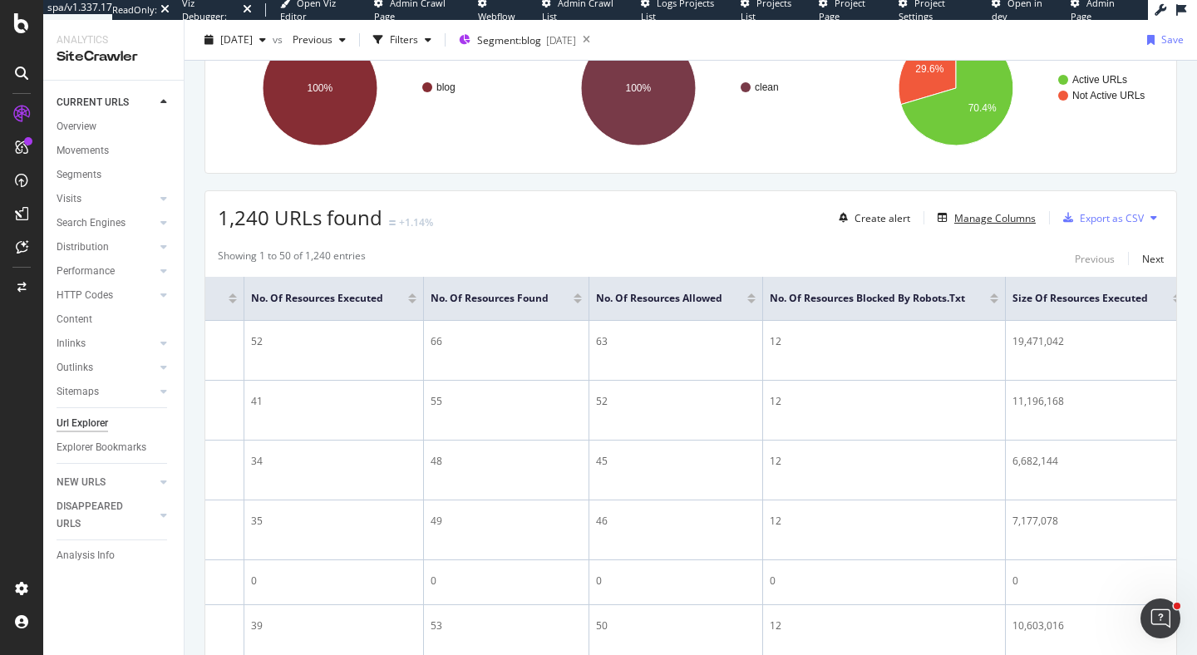
scroll to position [0, 392]
click at [398, 302] on div at bounding box center [401, 301] width 8 height 4
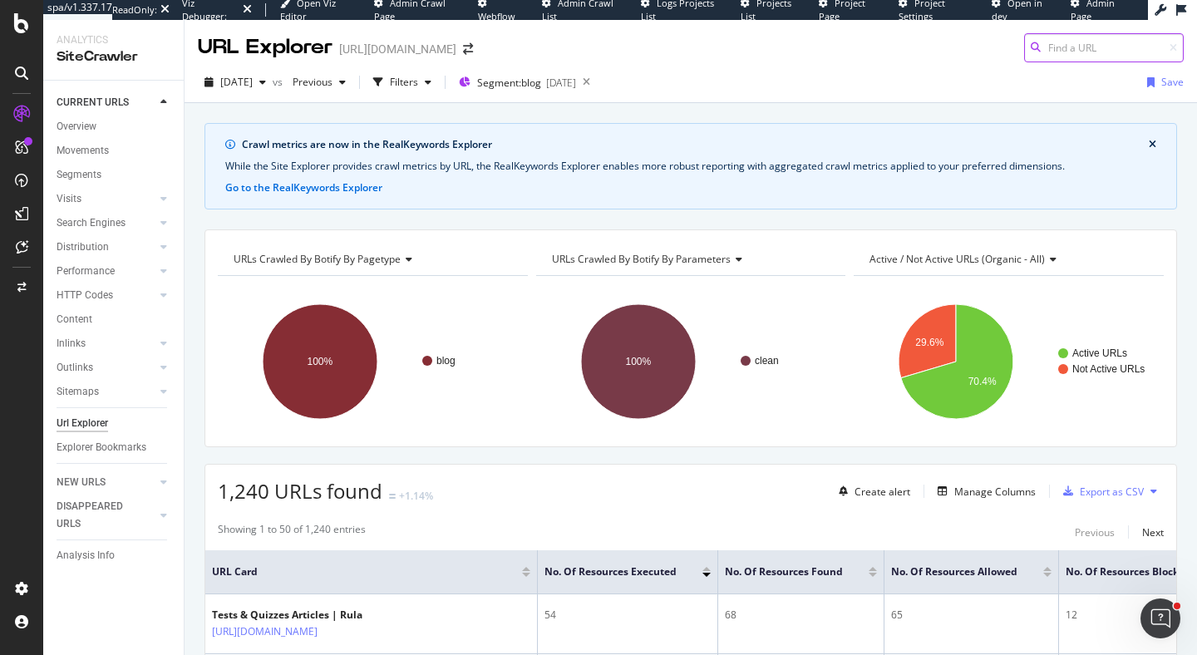
click at [1089, 49] on input at bounding box center [1104, 47] width 160 height 29
paste input "https://www.rula.com/blog/what-is-couples-therapy/"
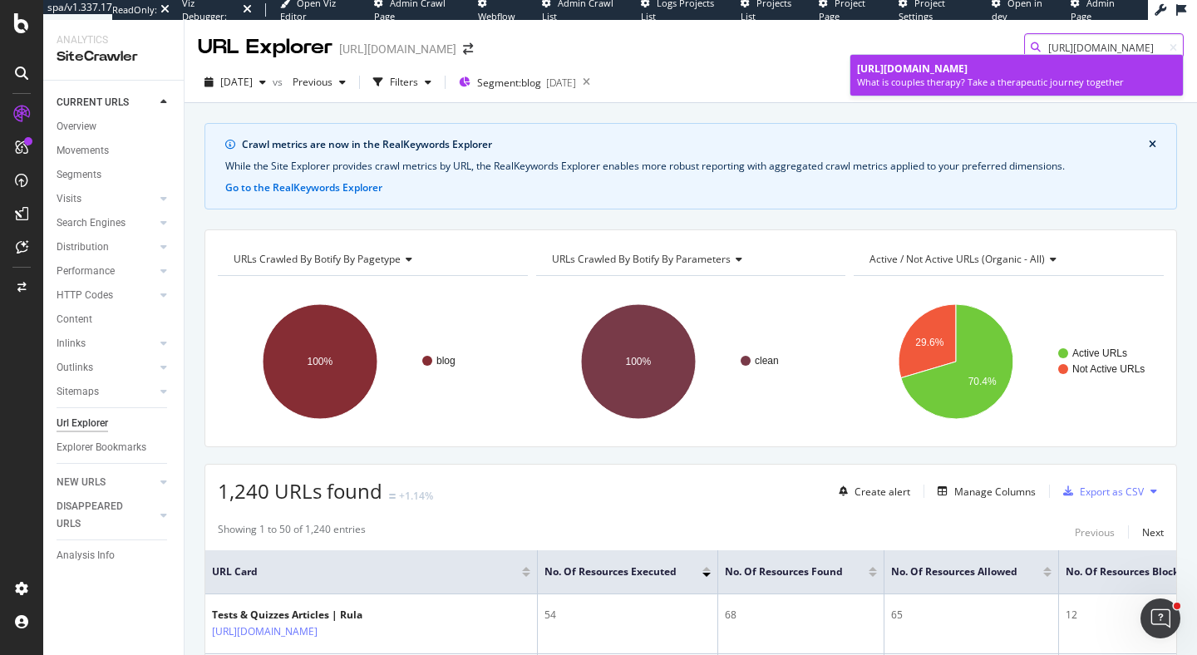
type input "https://www.rula.com/blog/what-is-couples-therapy/"
click at [974, 77] on div "What is couples therapy? Take a therapeutic journey together" at bounding box center [1016, 82] width 319 height 13
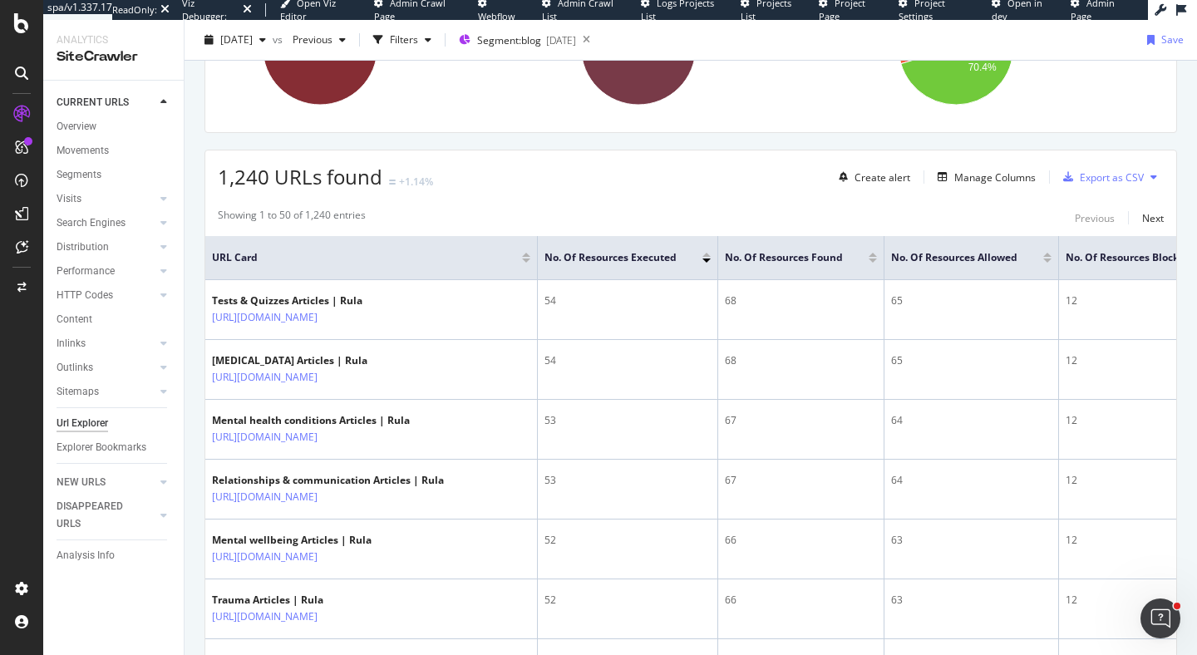
scroll to position [316, 0]
click at [995, 177] on div "Manage Columns" at bounding box center [995, 176] width 81 height 14
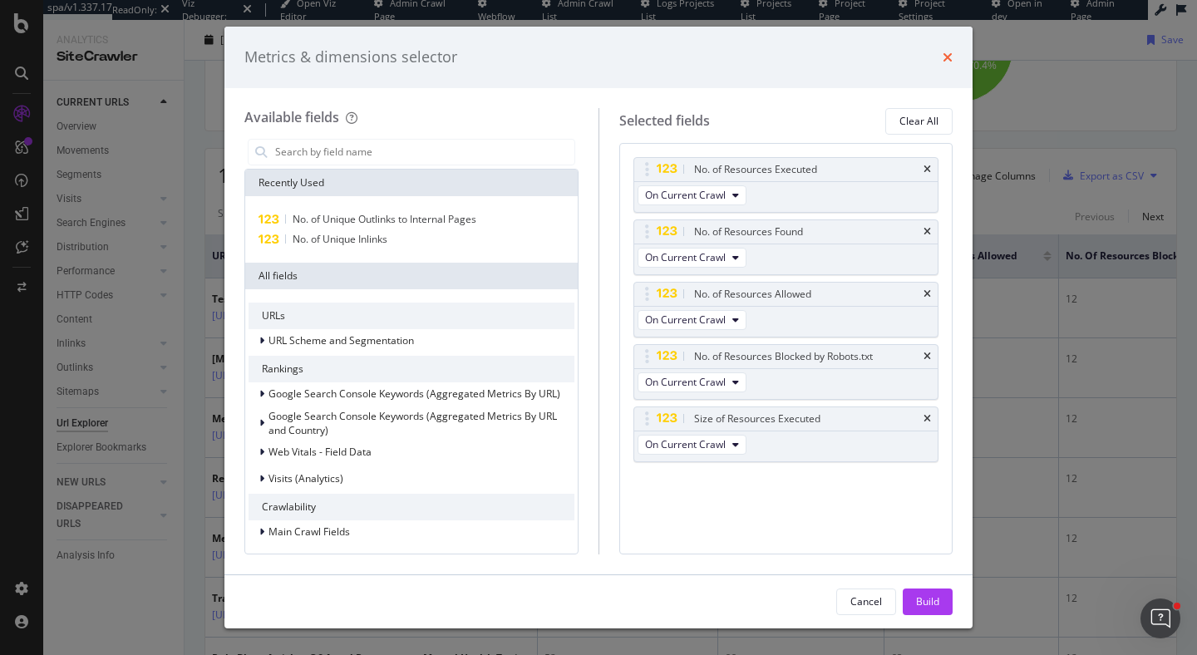
click at [946, 57] on icon "times" at bounding box center [948, 57] width 10 height 13
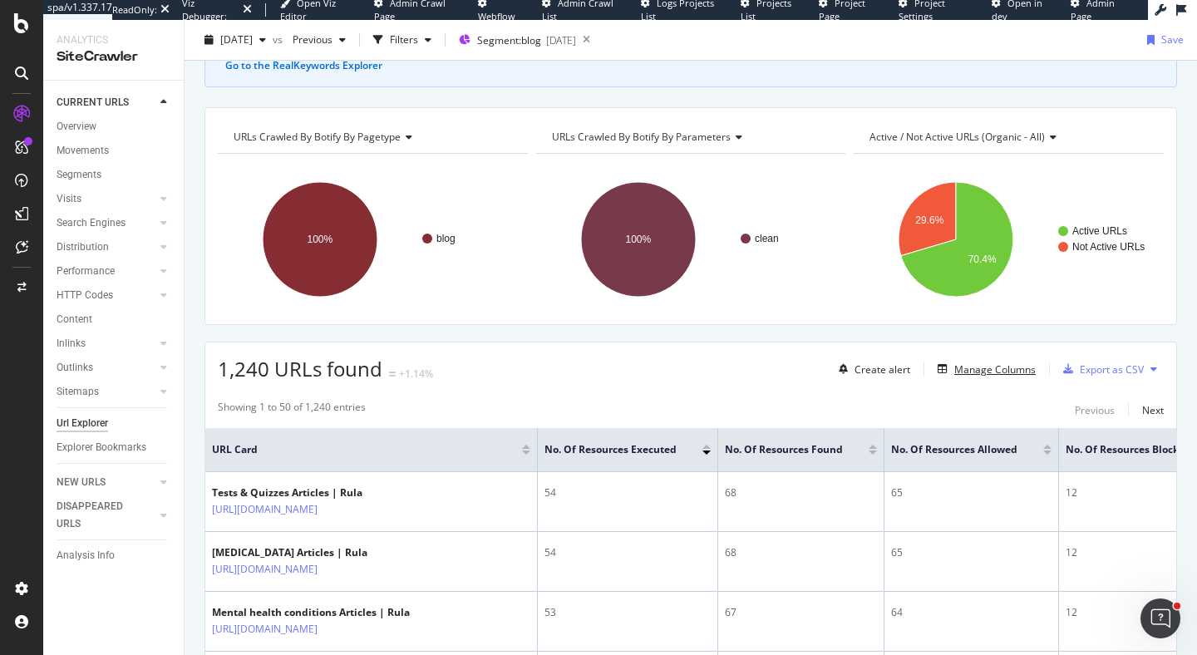
scroll to position [205, 0]
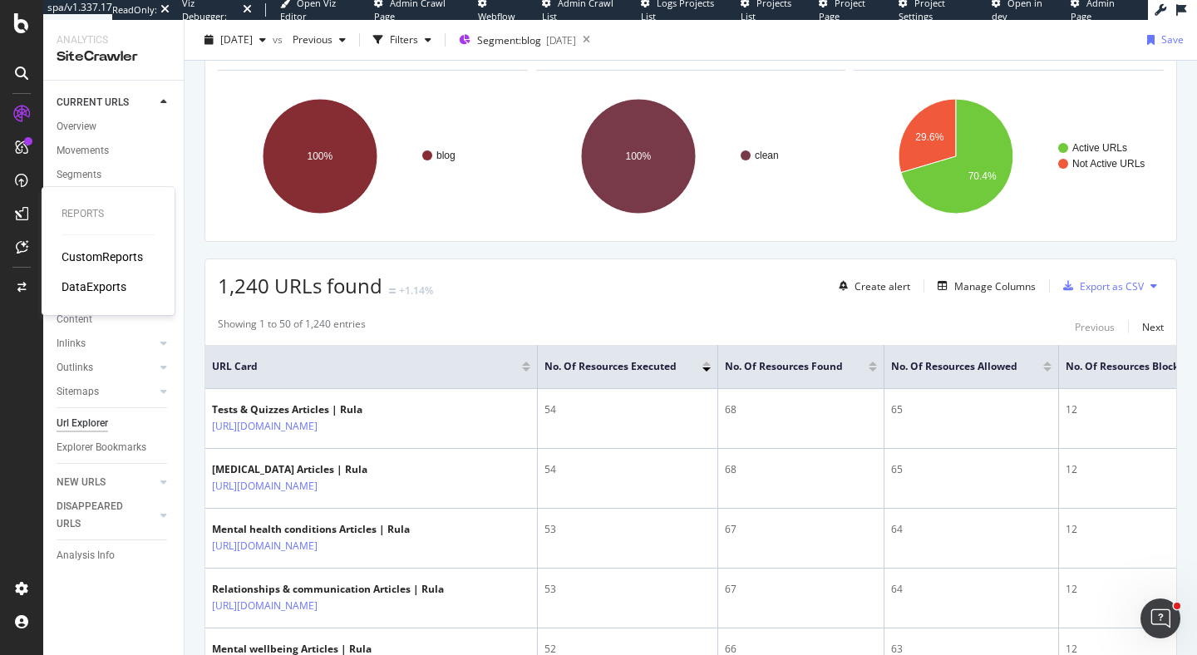
click at [117, 253] on div "CustomReports" at bounding box center [102, 257] width 81 height 17
click at [83, 267] on div "Performance" at bounding box center [86, 271] width 58 height 17
click at [530, 42] on span "Segment: blog" at bounding box center [509, 40] width 64 height 14
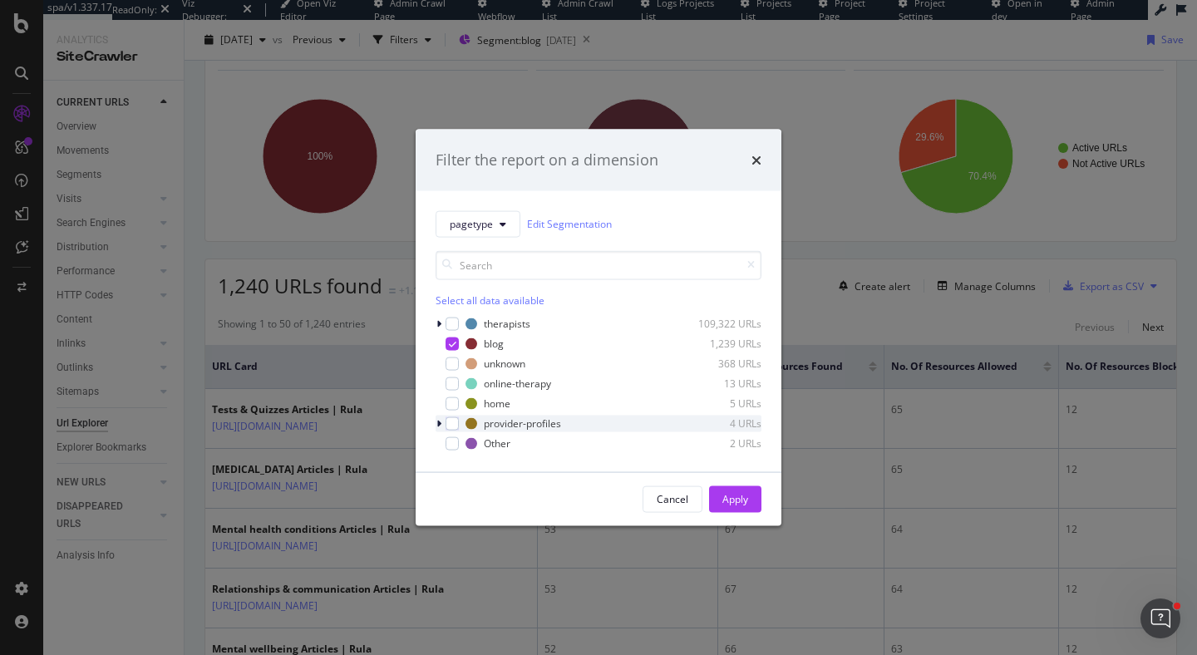
click at [438, 424] on icon "modal" at bounding box center [439, 423] width 5 height 10
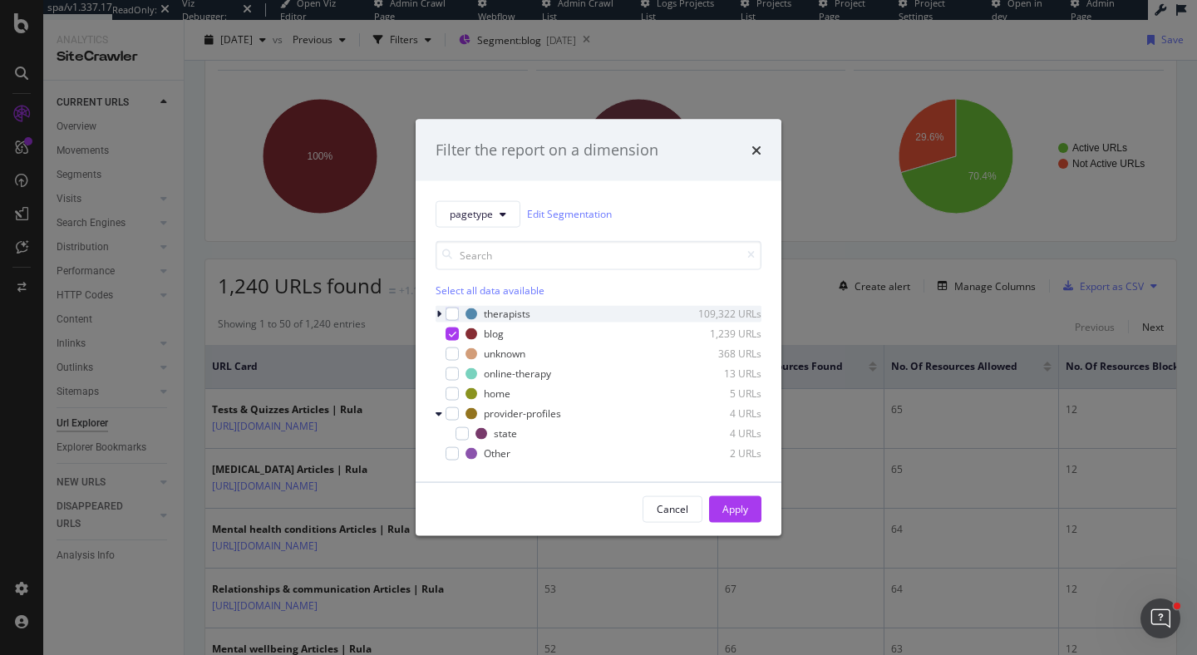
click at [440, 313] on icon "modal" at bounding box center [439, 314] width 5 height 10
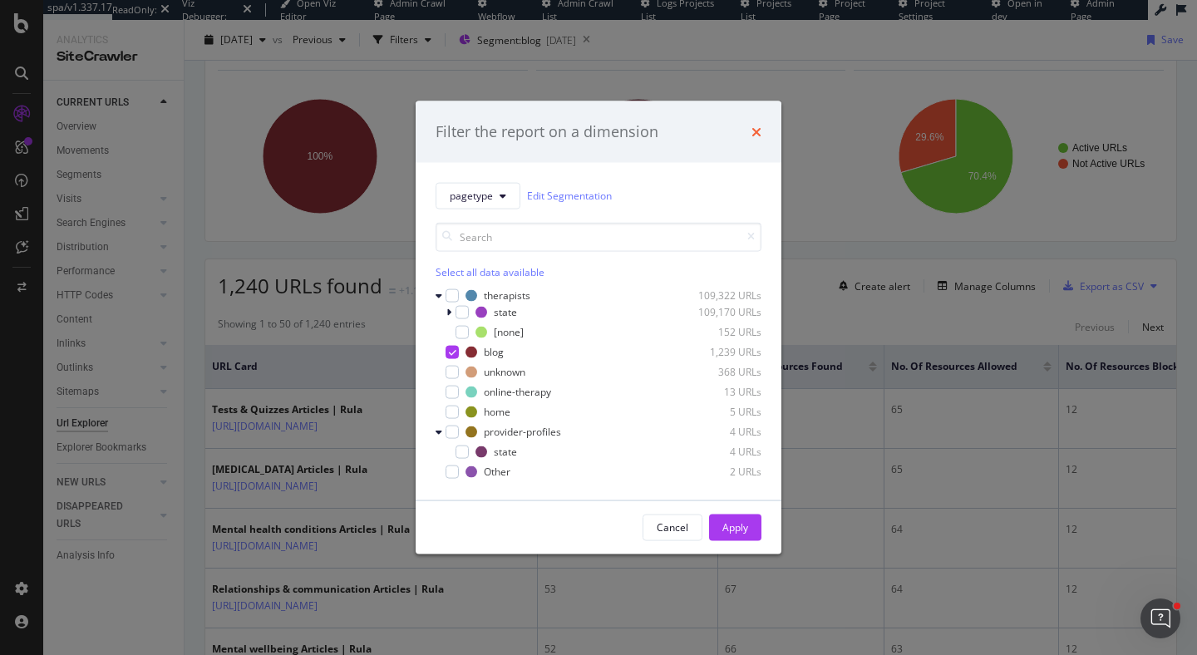
click at [756, 128] on icon "times" at bounding box center [757, 131] width 10 height 13
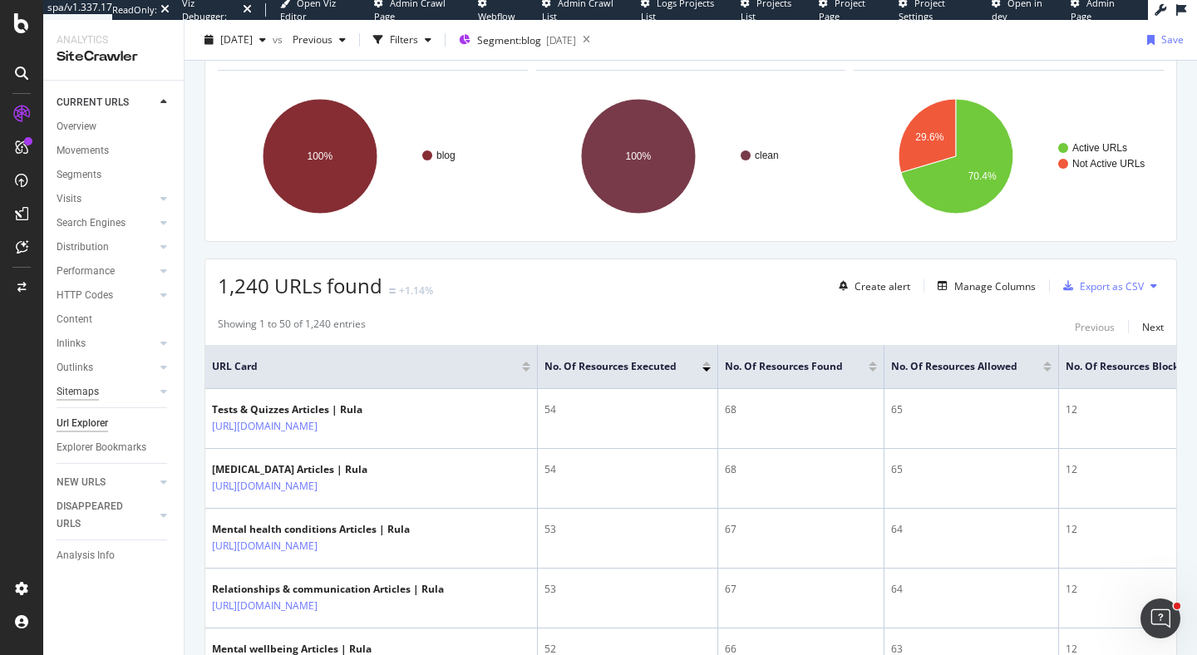
click at [77, 392] on div "Sitemaps" at bounding box center [78, 391] width 42 height 17
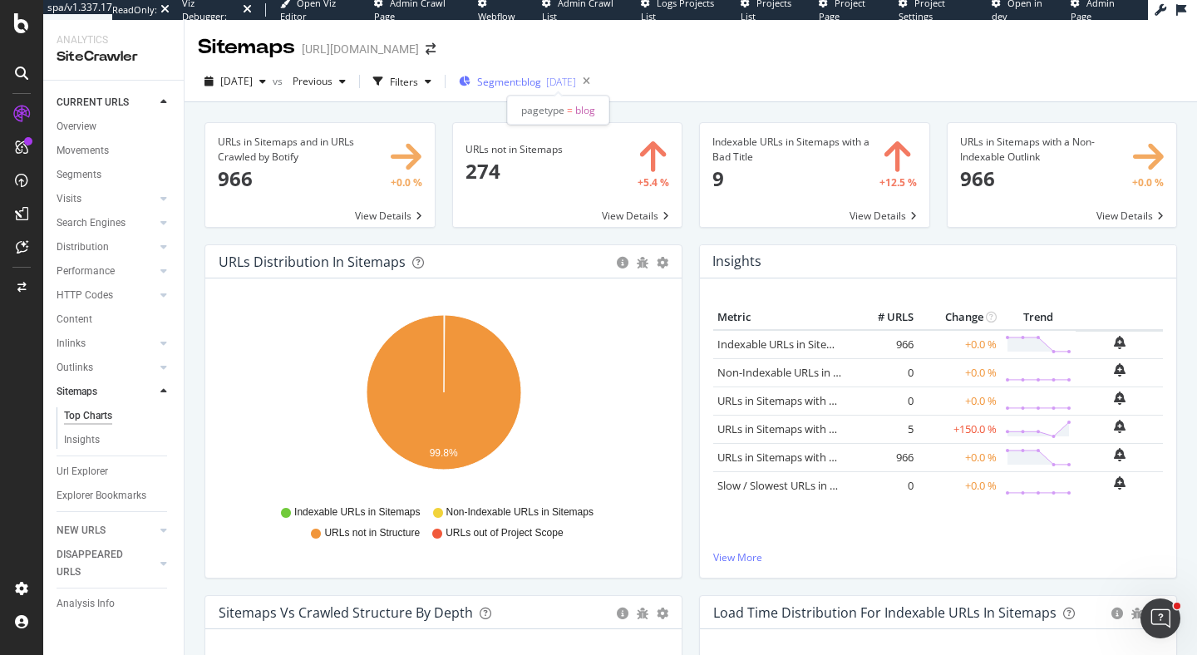
click at [512, 86] on span "Segment: blog" at bounding box center [509, 82] width 64 height 14
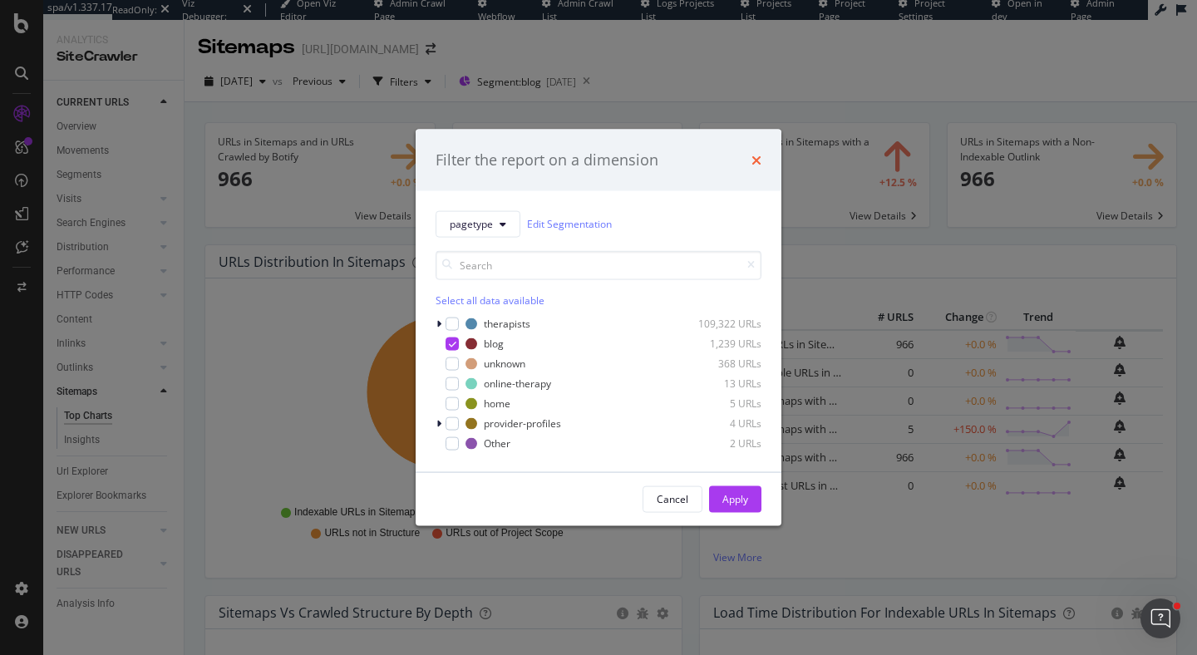
click at [756, 163] on icon "times" at bounding box center [757, 159] width 10 height 13
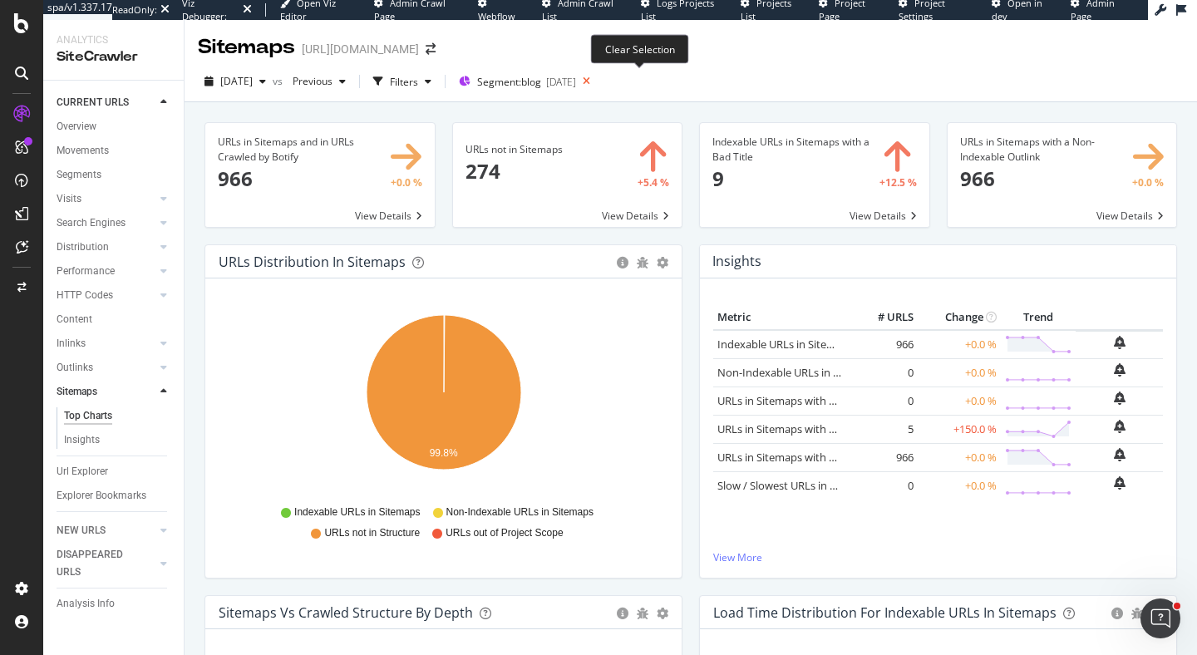
click at [597, 79] on icon at bounding box center [586, 81] width 21 height 23
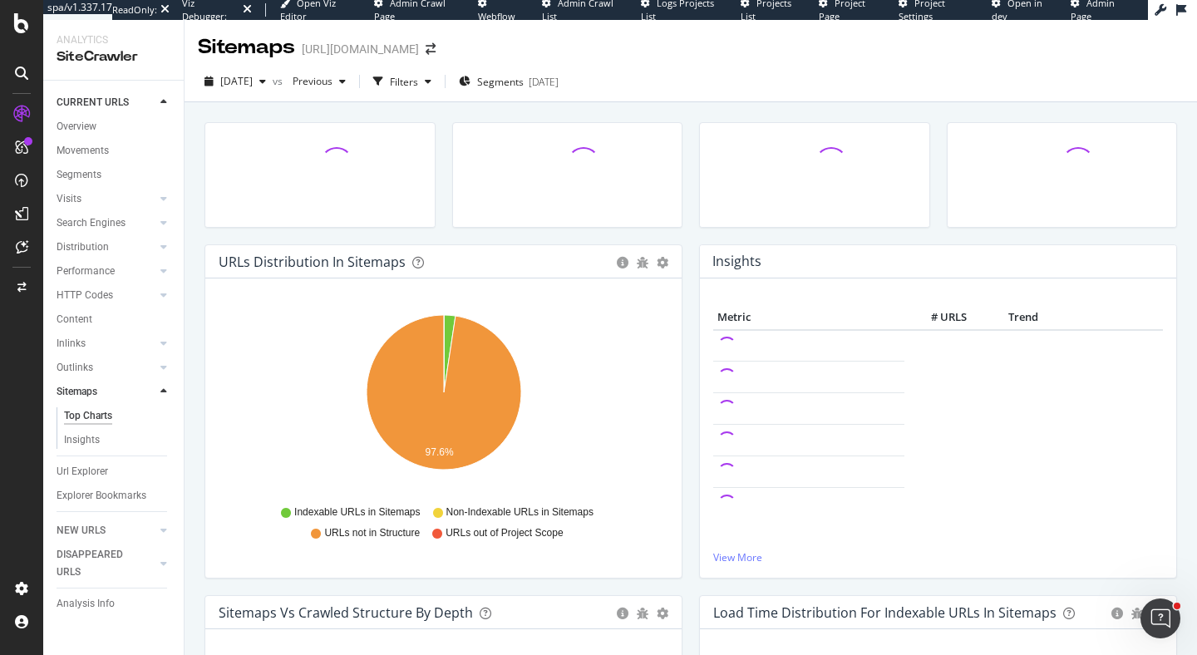
click at [643, 79] on div "2025 Sep. 6th vs Previous Filters Segments 2025-07-22" at bounding box center [691, 84] width 1013 height 33
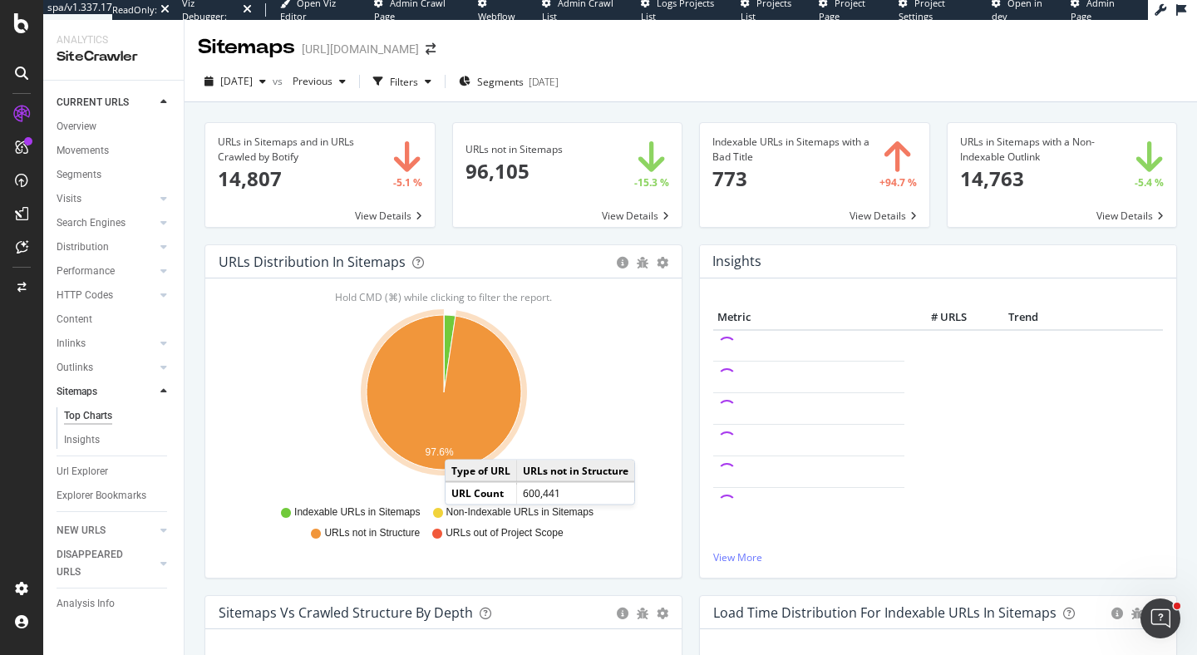
click at [462, 443] on icon "A chart." at bounding box center [444, 392] width 155 height 155
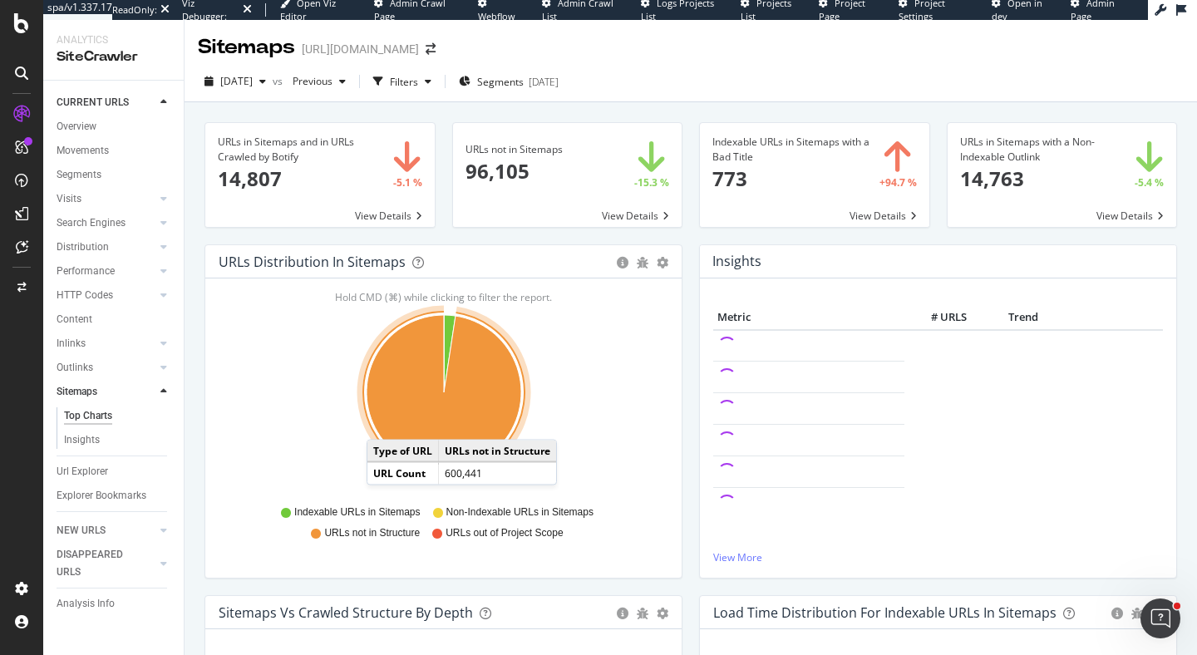
click at [383, 423] on icon "A chart." at bounding box center [444, 392] width 155 height 155
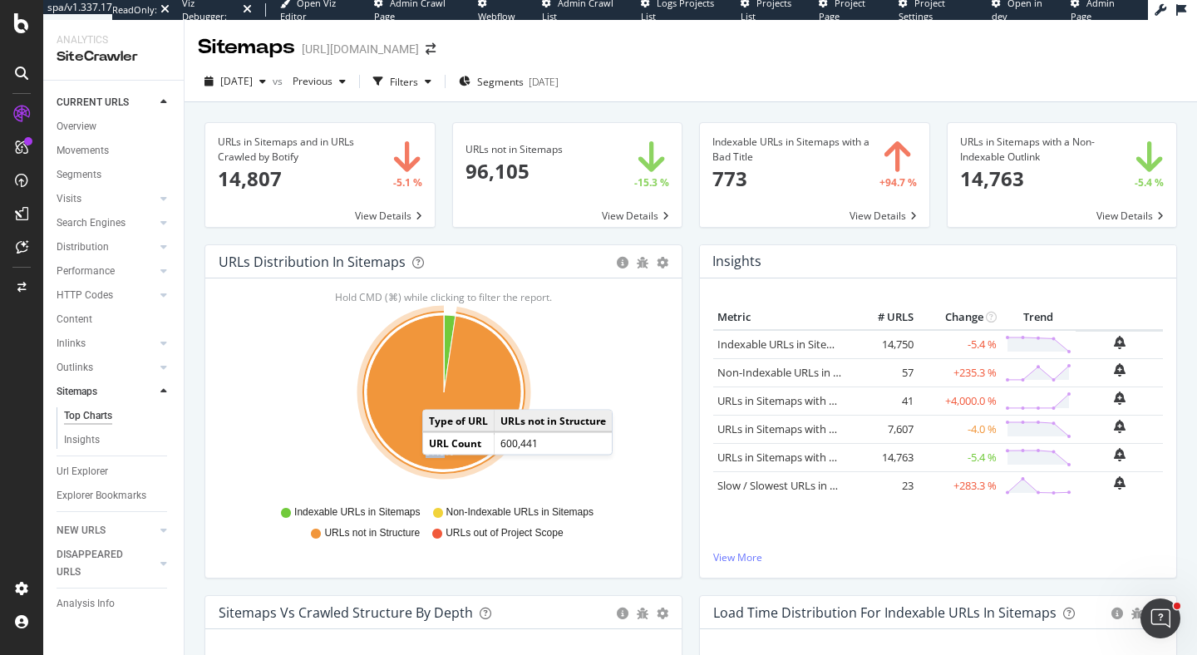
click at [439, 393] on icon "A chart." at bounding box center [444, 392] width 155 height 155
click at [413, 397] on icon "A chart." at bounding box center [444, 392] width 155 height 155
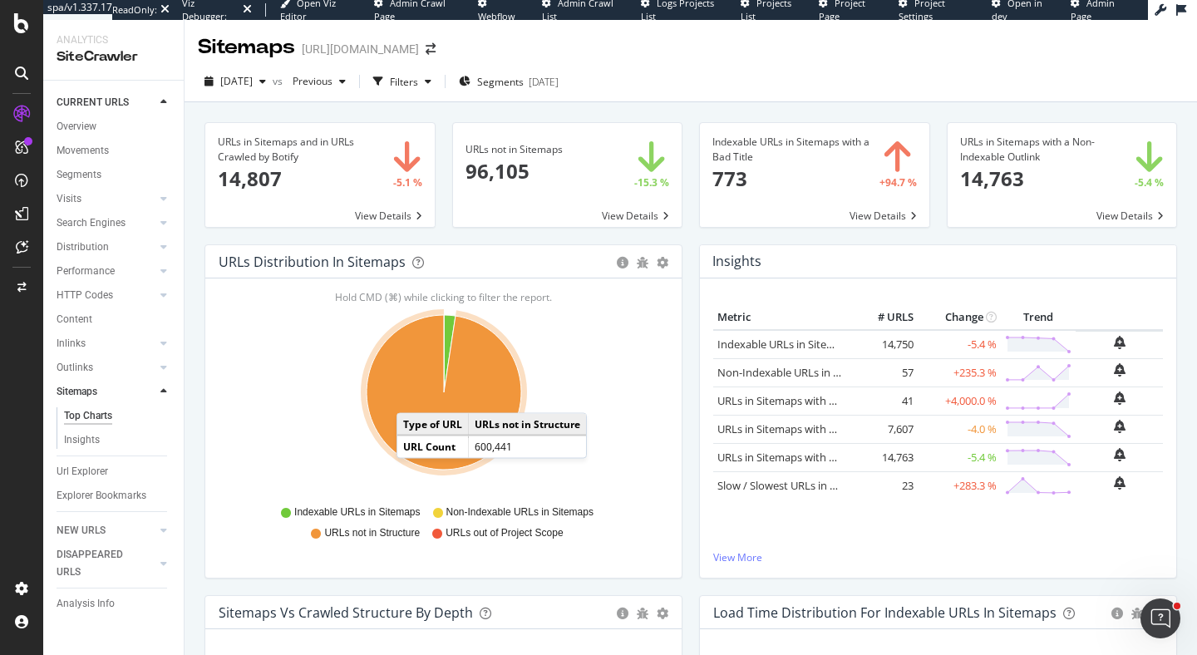
click at [413, 397] on icon "A chart." at bounding box center [444, 392] width 155 height 155
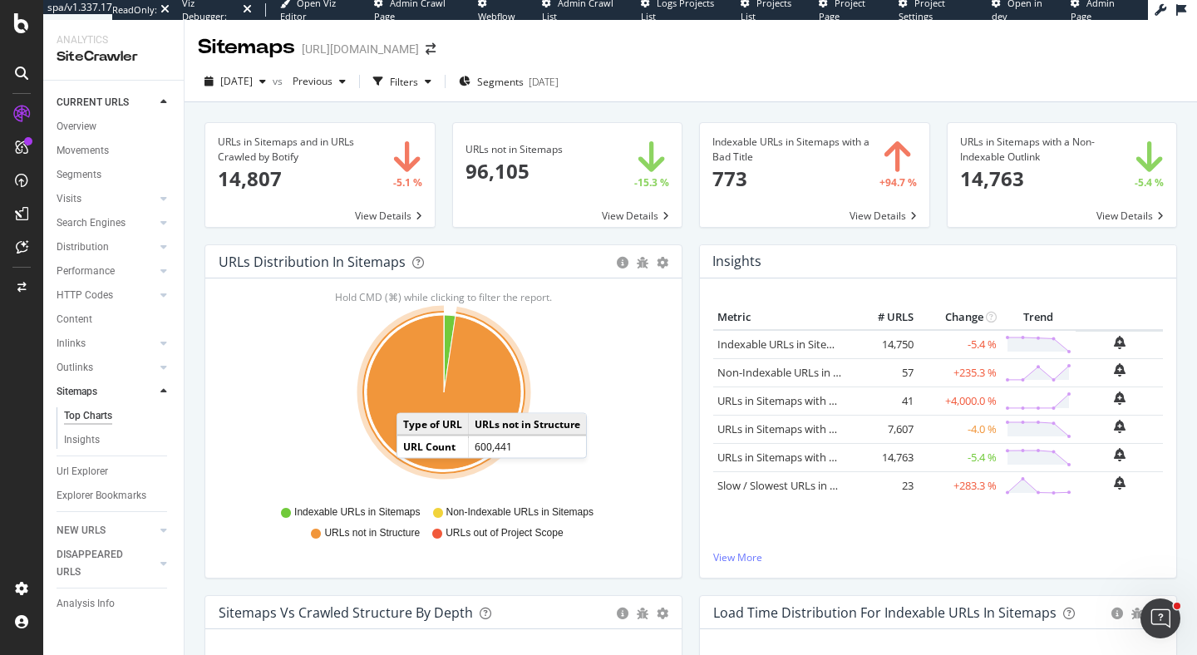
click at [413, 397] on icon "A chart." at bounding box center [444, 392] width 155 height 155
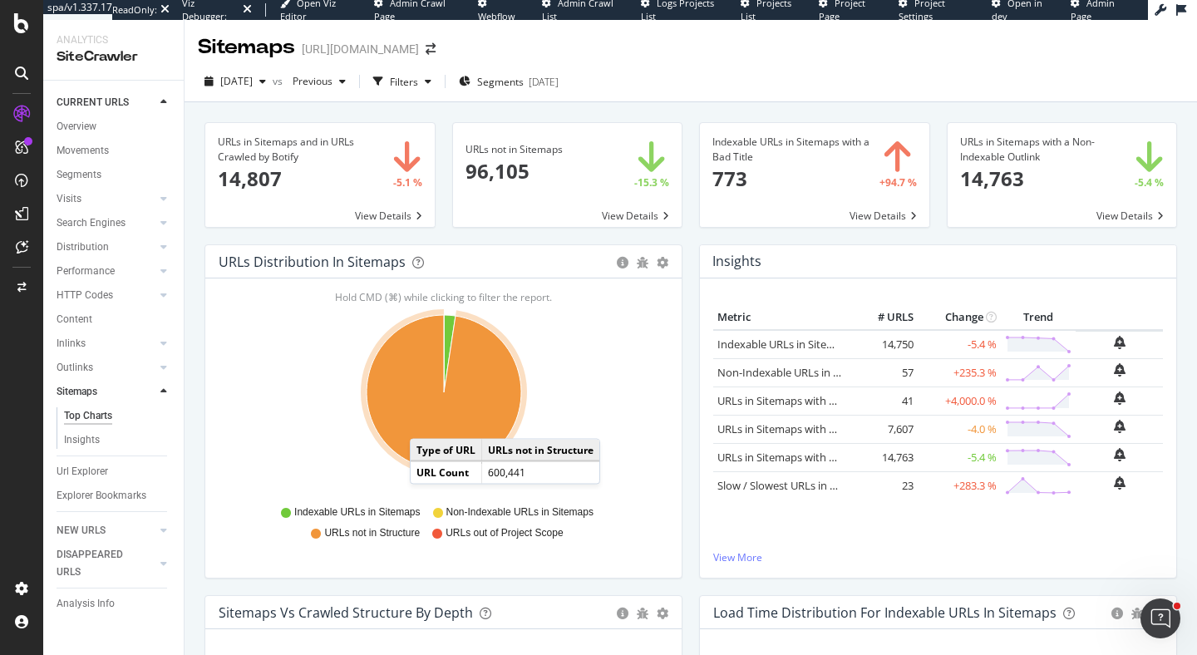
click at [447, 430] on icon "A chart." at bounding box center [444, 392] width 155 height 155
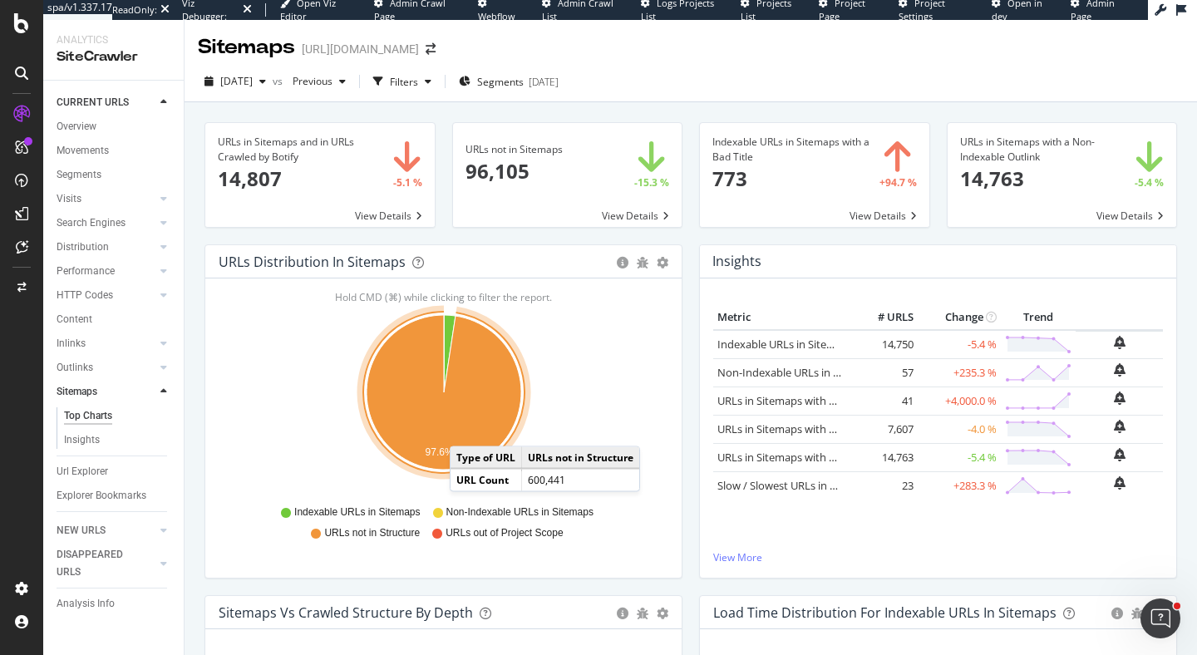
click at [466, 430] on icon "A chart." at bounding box center [444, 392] width 155 height 155
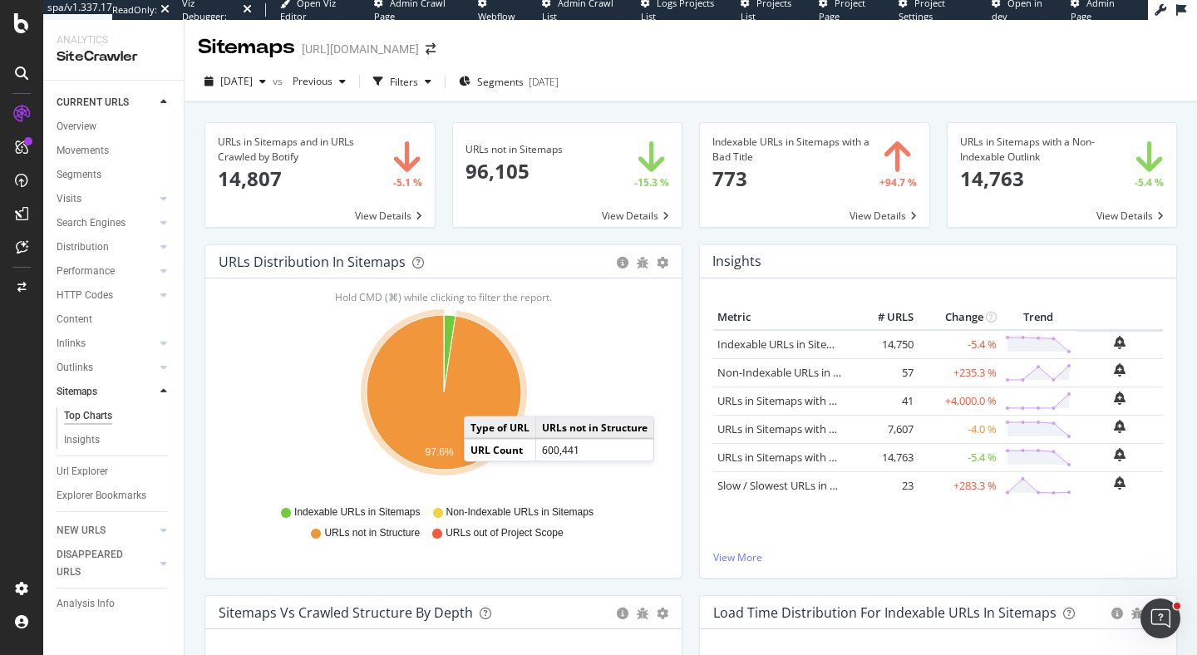
click at [481, 400] on icon "A chart." at bounding box center [444, 392] width 155 height 155
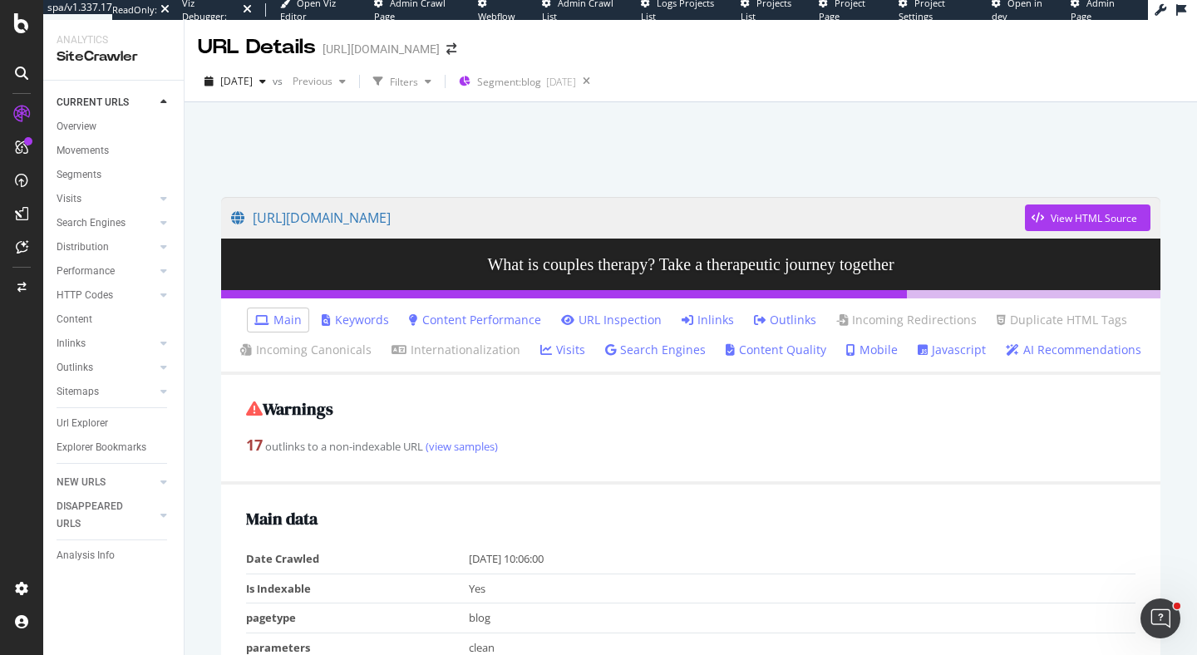
click at [935, 353] on link "Javascript" at bounding box center [952, 350] width 68 height 17
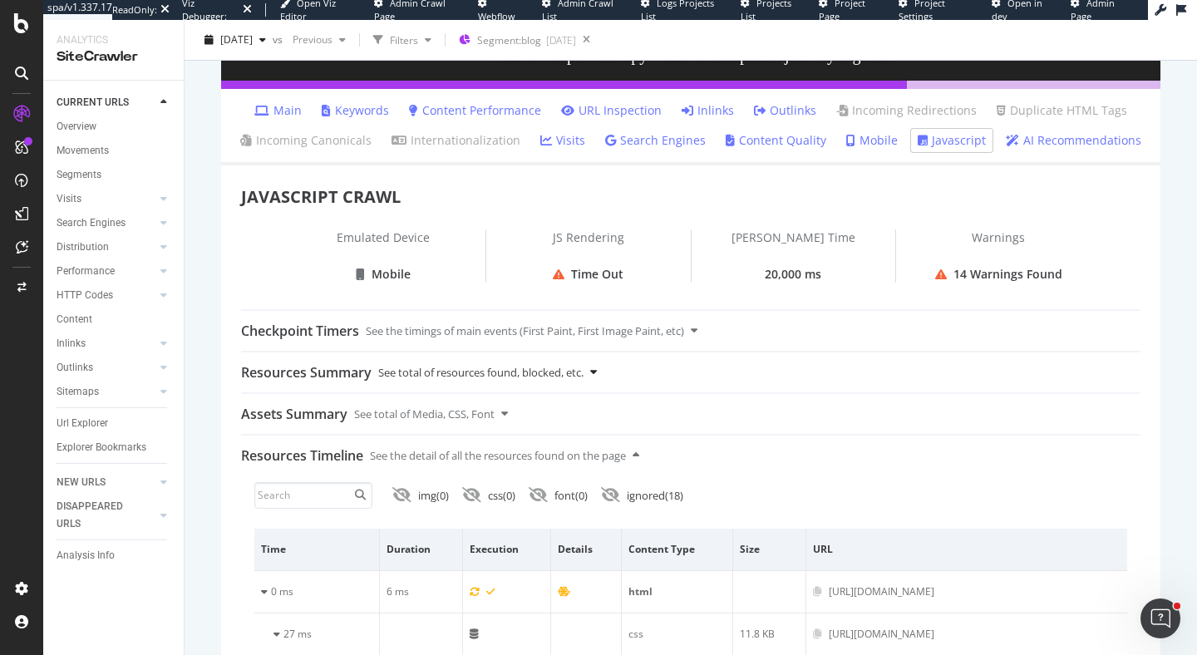
scroll to position [239, 0]
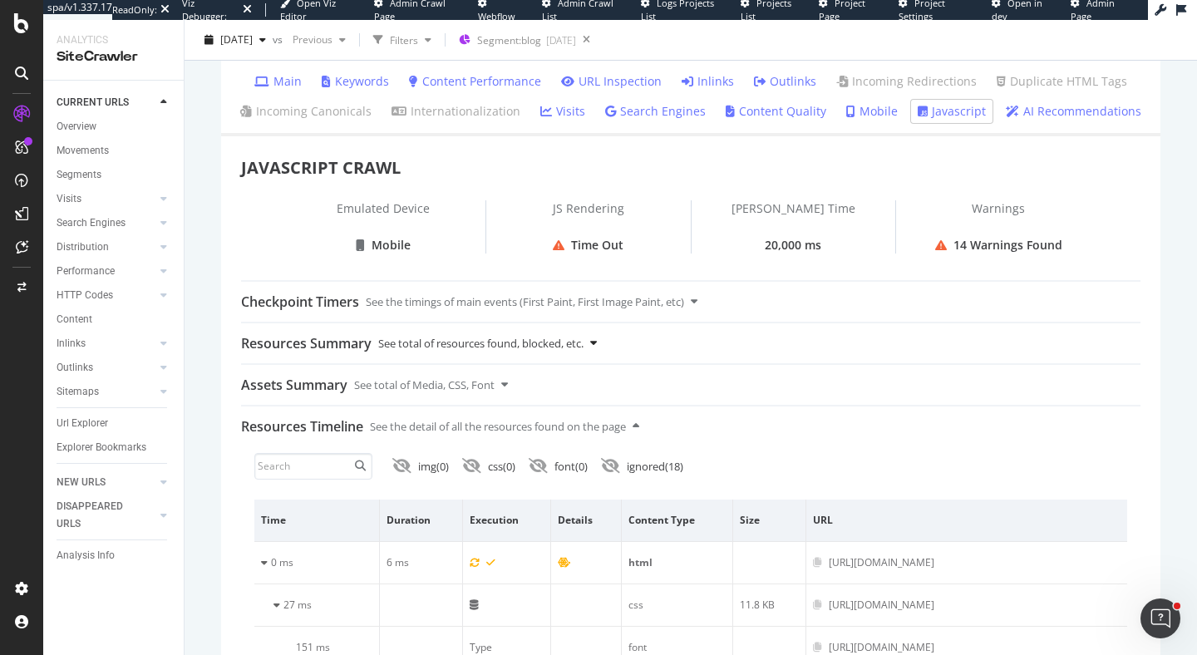
click at [597, 343] on icon at bounding box center [593, 343] width 7 height 11
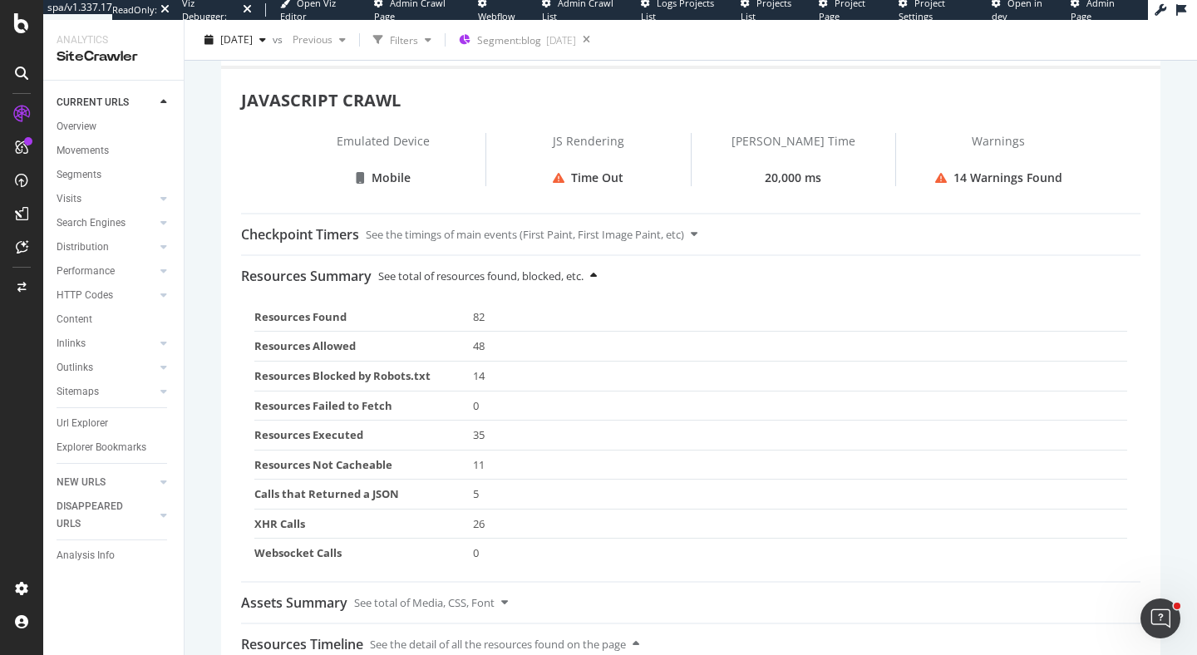
scroll to position [324, 0]
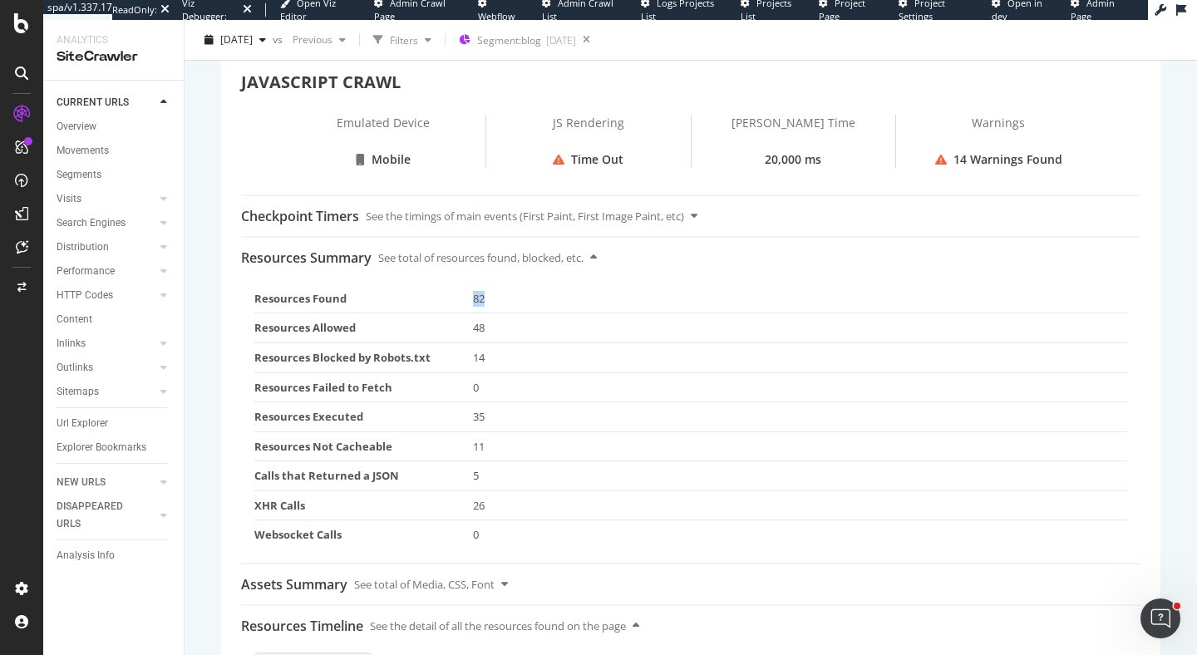
drag, startPoint x: 492, startPoint y: 301, endPoint x: 365, endPoint y: 300, distance: 127.2
click at [365, 300] on tr "Resources Found 82" at bounding box center [690, 298] width 873 height 29
drag, startPoint x: 496, startPoint y: 329, endPoint x: 437, endPoint y: 328, distance: 59.1
click at [444, 328] on tr "Resources Allowed 48" at bounding box center [690, 328] width 873 height 30
drag, startPoint x: 498, startPoint y: 360, endPoint x: 430, endPoint y: 360, distance: 68.2
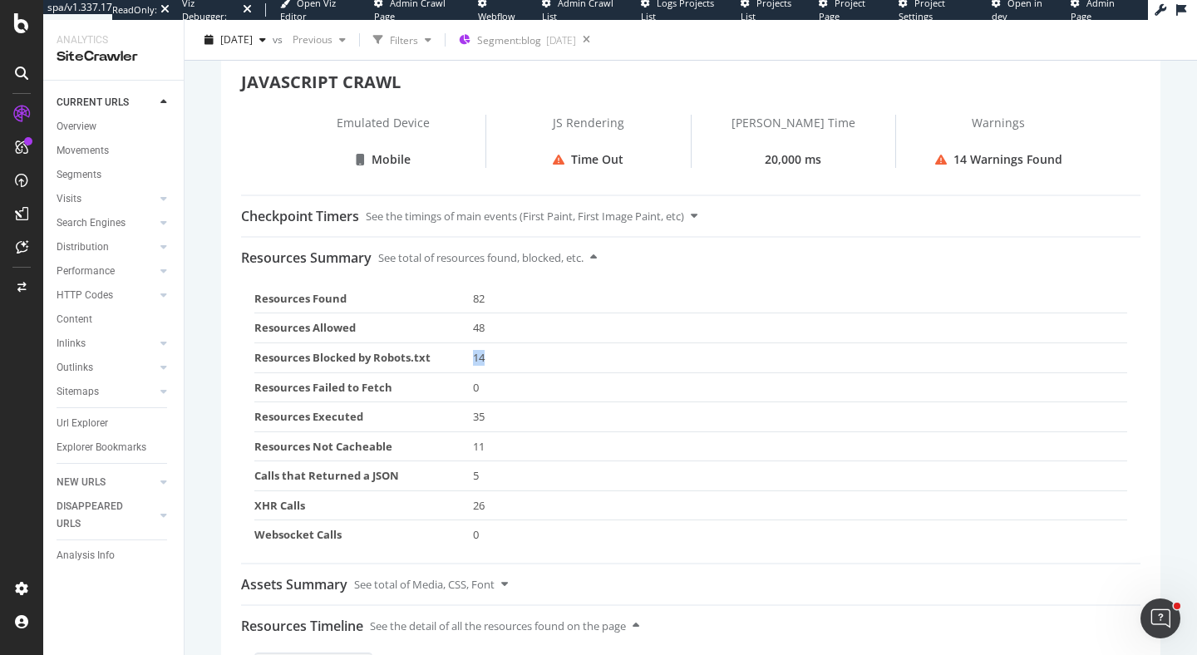
click at [430, 360] on tr "Resources Blocked by Robots.txt 14" at bounding box center [690, 358] width 873 height 30
drag, startPoint x: 500, startPoint y: 417, endPoint x: 407, endPoint y: 413, distance: 93.2
click at [407, 413] on tr "Resources Executed 35" at bounding box center [690, 417] width 873 height 30
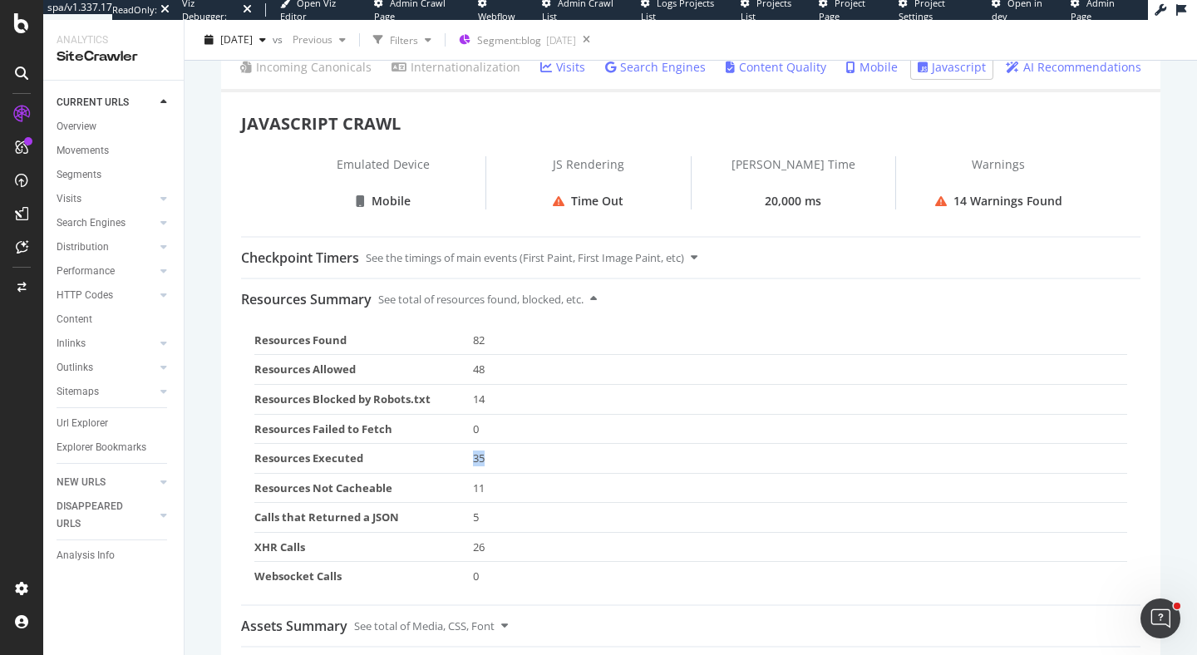
scroll to position [279, 0]
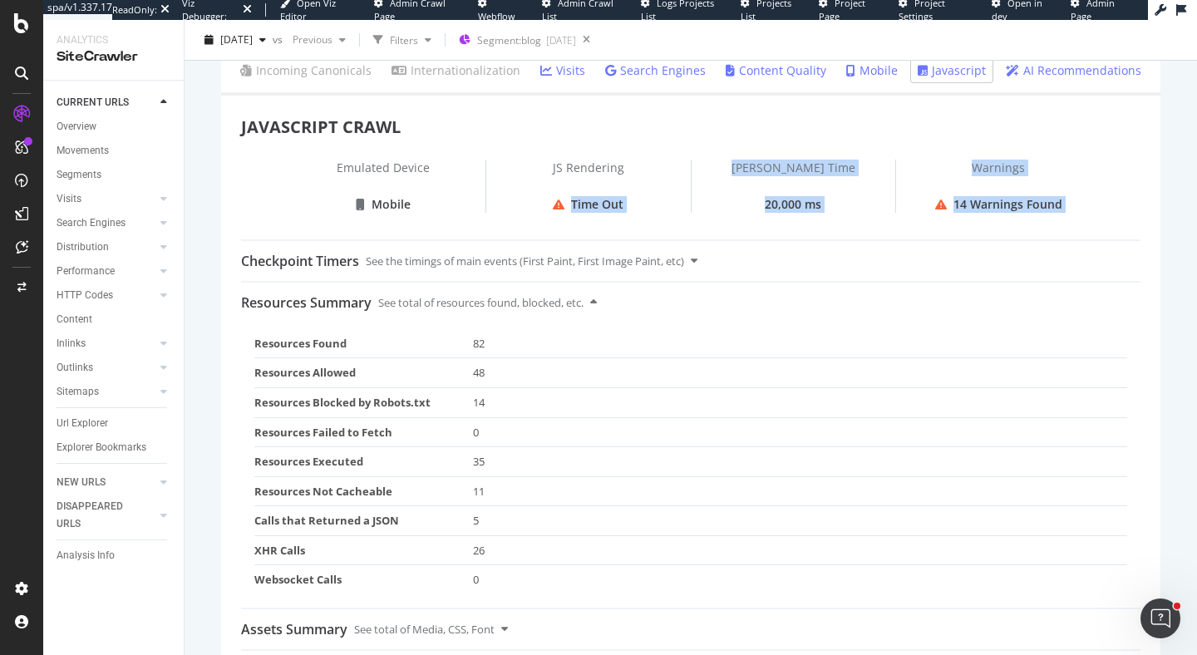
drag, startPoint x: 629, startPoint y: 215, endPoint x: 553, endPoint y: 200, distance: 77.1
click at [771, 249] on div "Checkpoint Timers See the timings of main events (First Paint, First Image Pain…" at bounding box center [691, 261] width 900 height 40
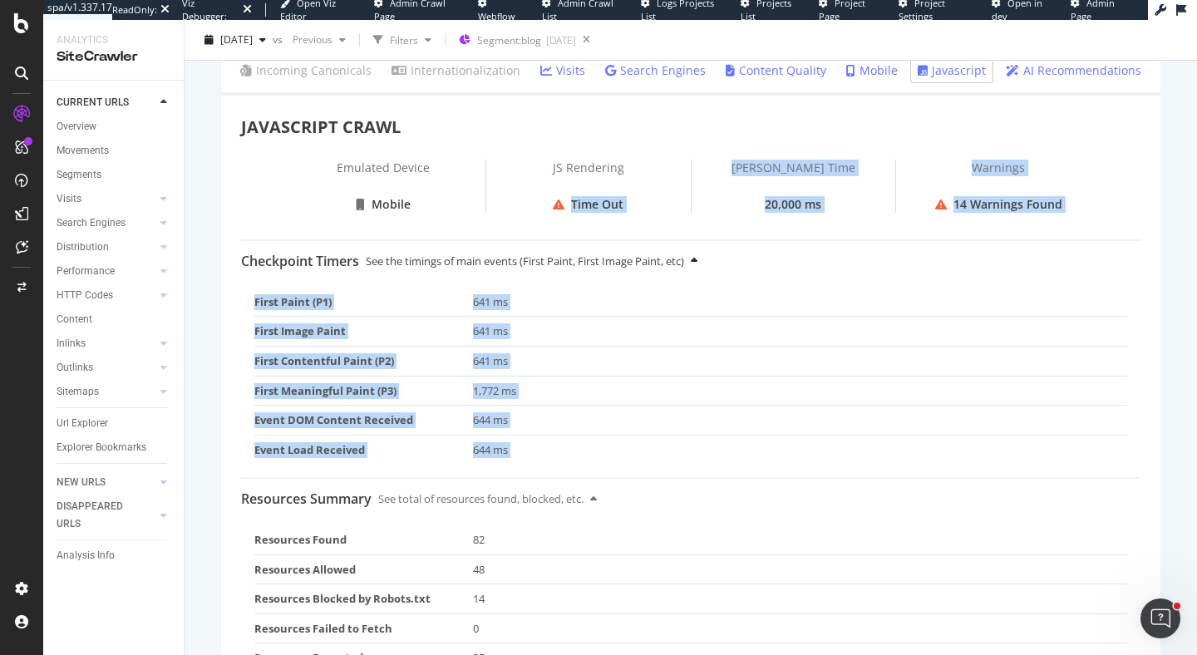
click at [698, 262] on icon at bounding box center [694, 260] width 7 height 11
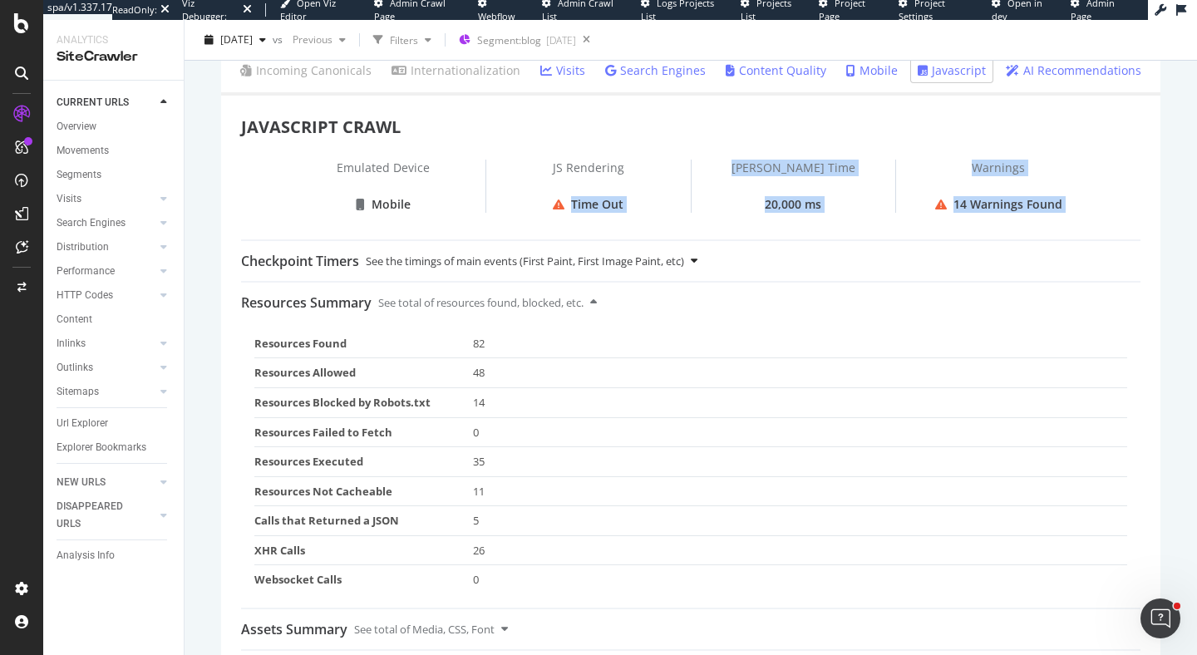
click at [698, 262] on icon at bounding box center [694, 260] width 7 height 11
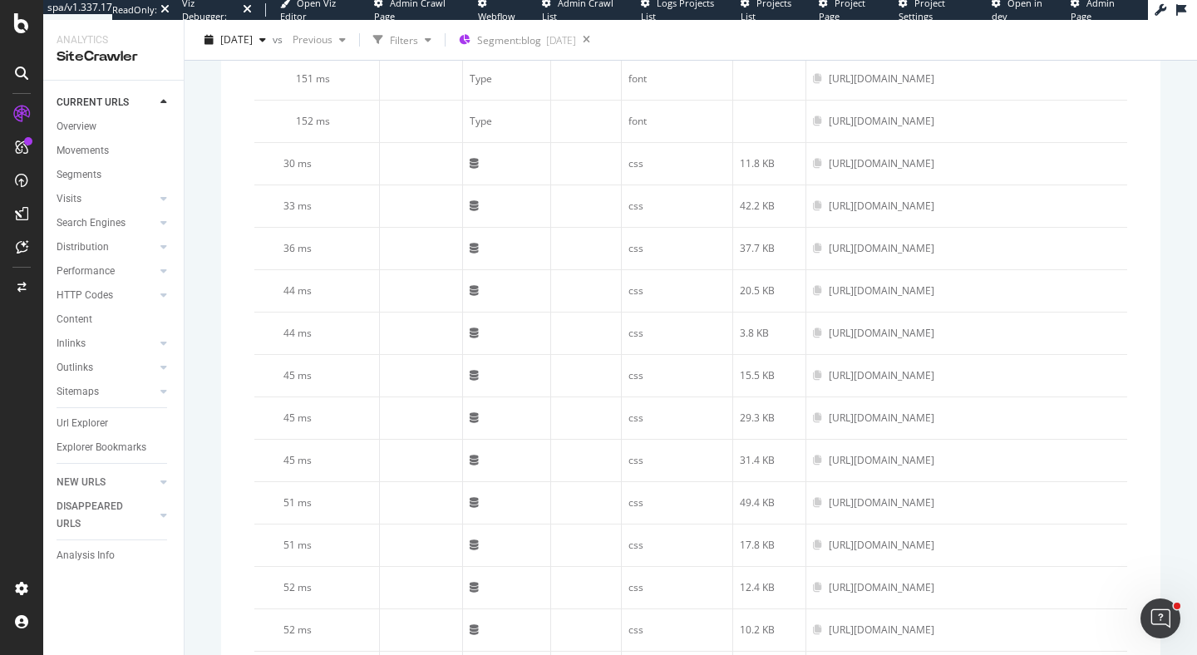
scroll to position [0, 0]
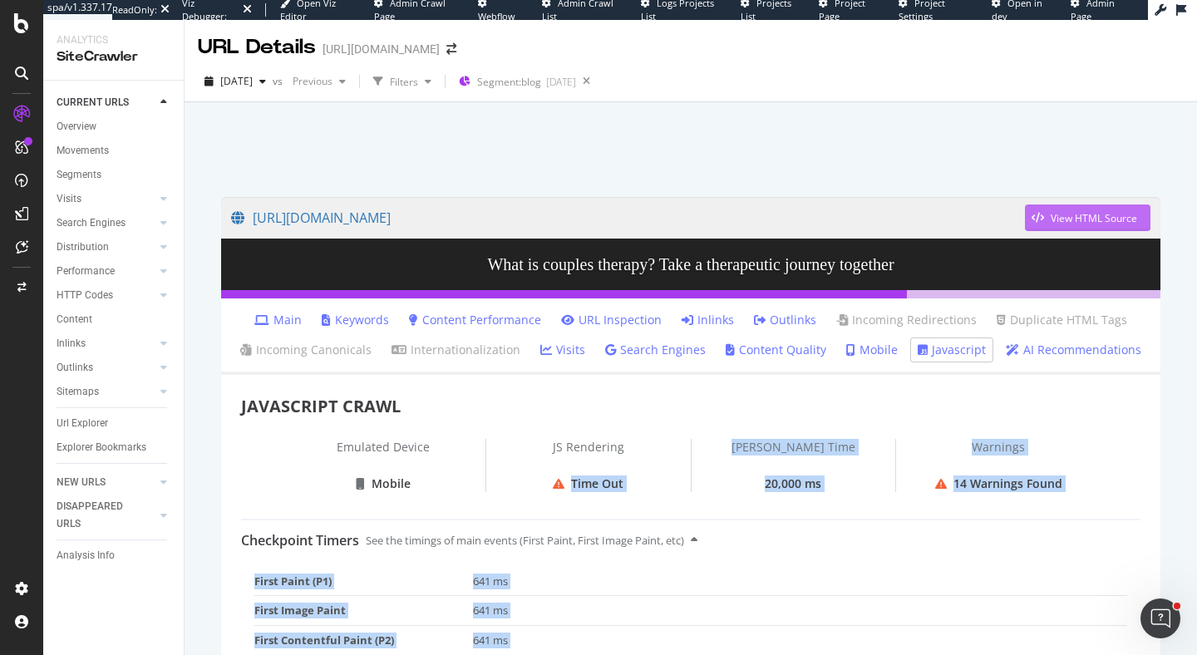
click at [1083, 213] on div "View HTML Source" at bounding box center [1094, 218] width 86 height 14
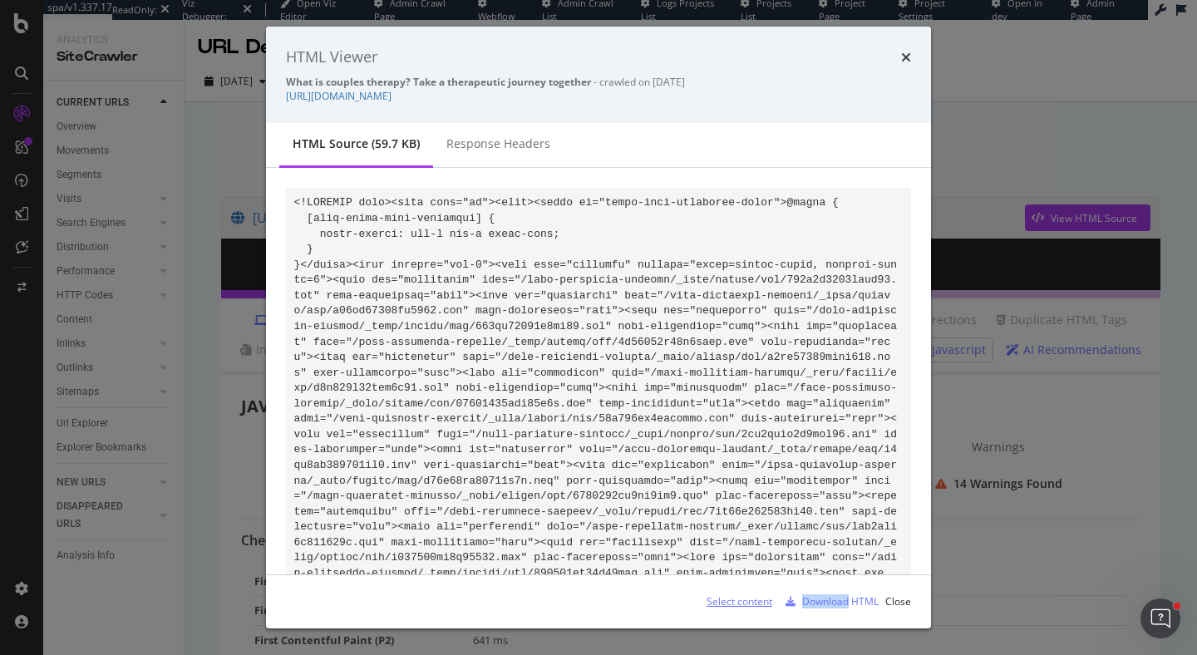
click at [743, 607] on div "Select content" at bounding box center [740, 602] width 66 height 14
click at [827, 605] on div "Download HTML" at bounding box center [840, 602] width 77 height 14
click at [392, 98] on link "https://www.rula.com/blog/what-is-couples-therapy/" at bounding box center [339, 96] width 106 height 14
click at [906, 61] on icon "times" at bounding box center [906, 57] width 10 height 13
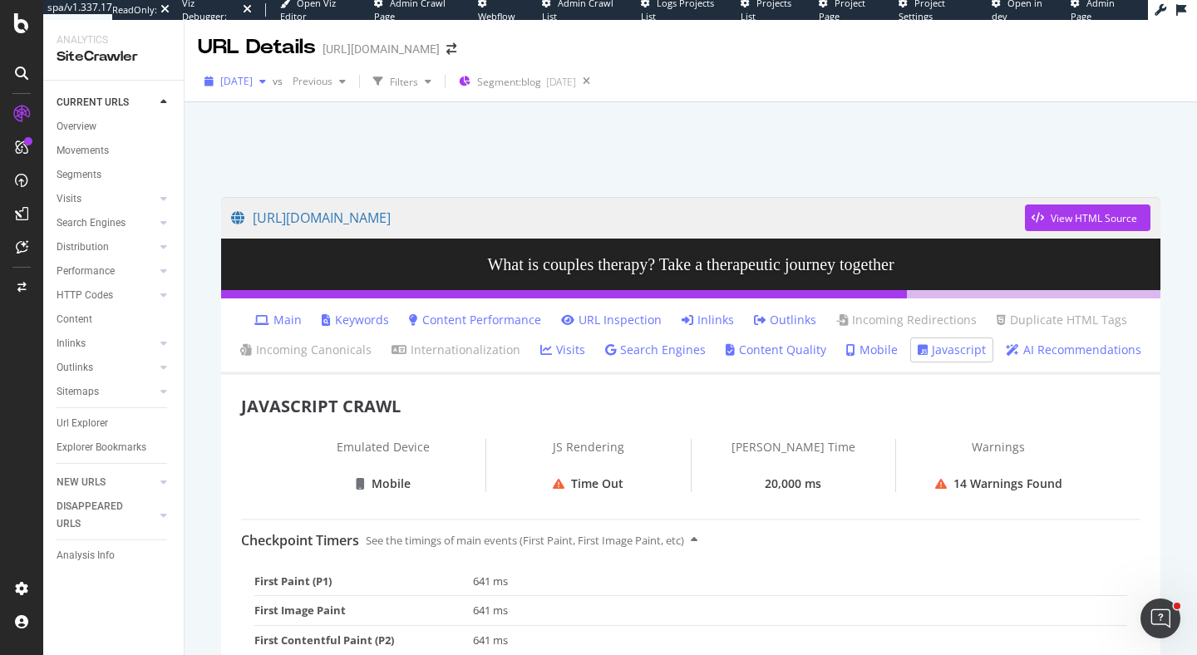
click at [253, 86] on span "2025 Sep. 6th" at bounding box center [236, 81] width 32 height 14
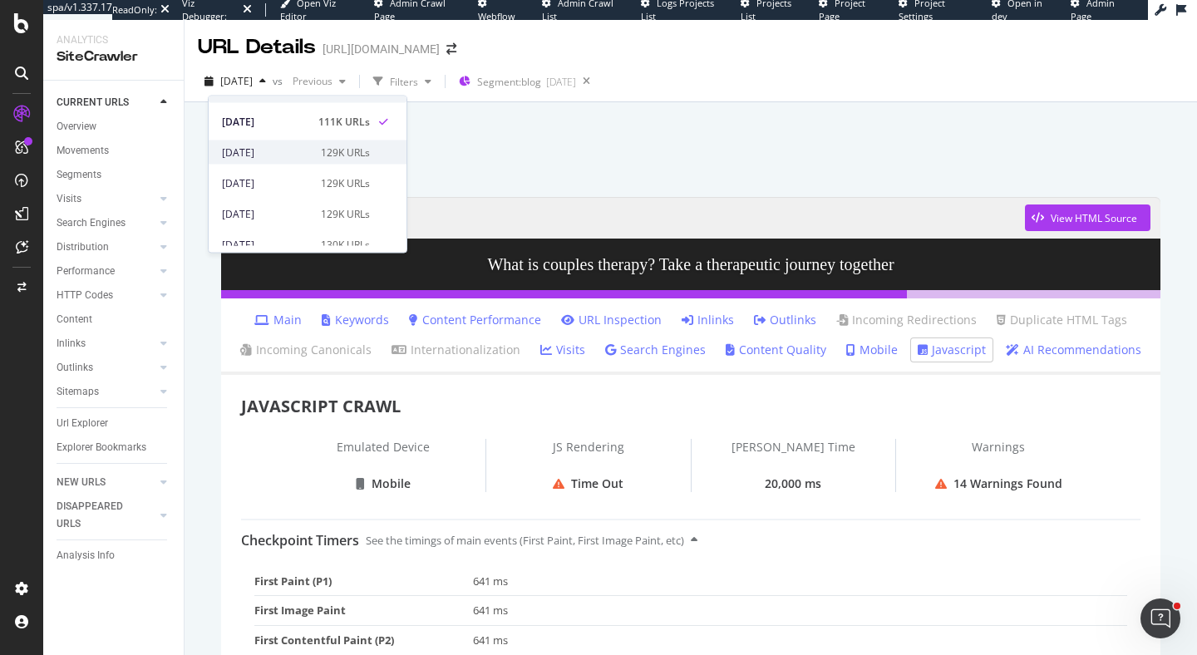
scroll to position [25, 0]
click at [275, 180] on div "2025 Aug. 9th" at bounding box center [266, 177] width 89 height 15
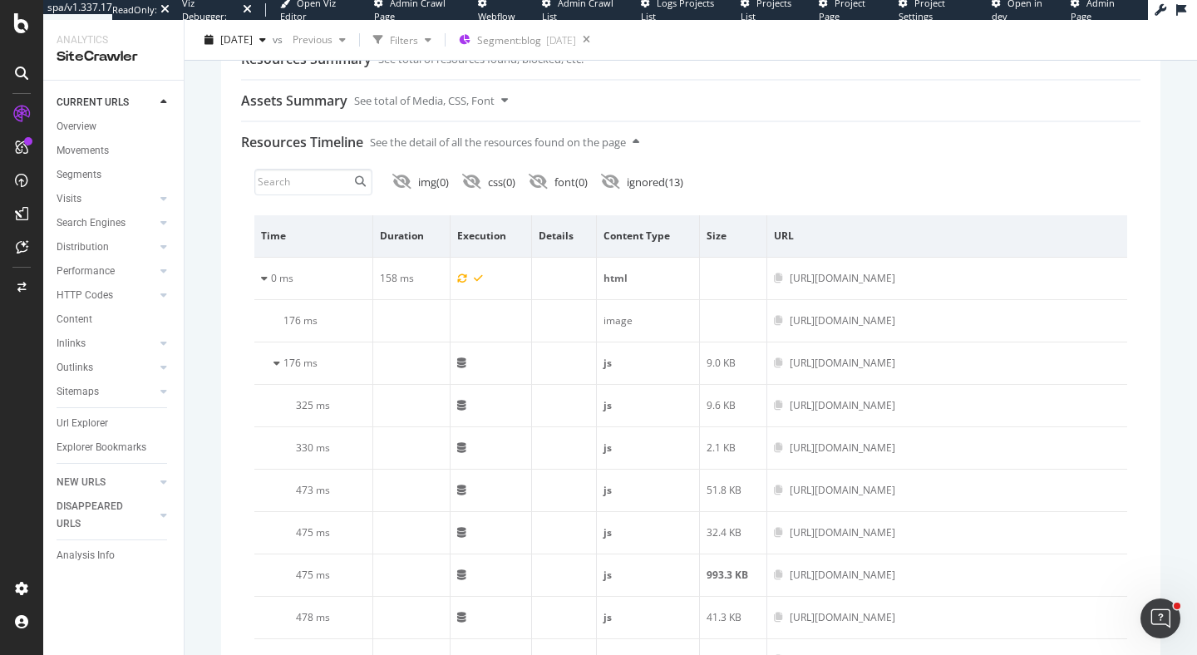
scroll to position [392, 0]
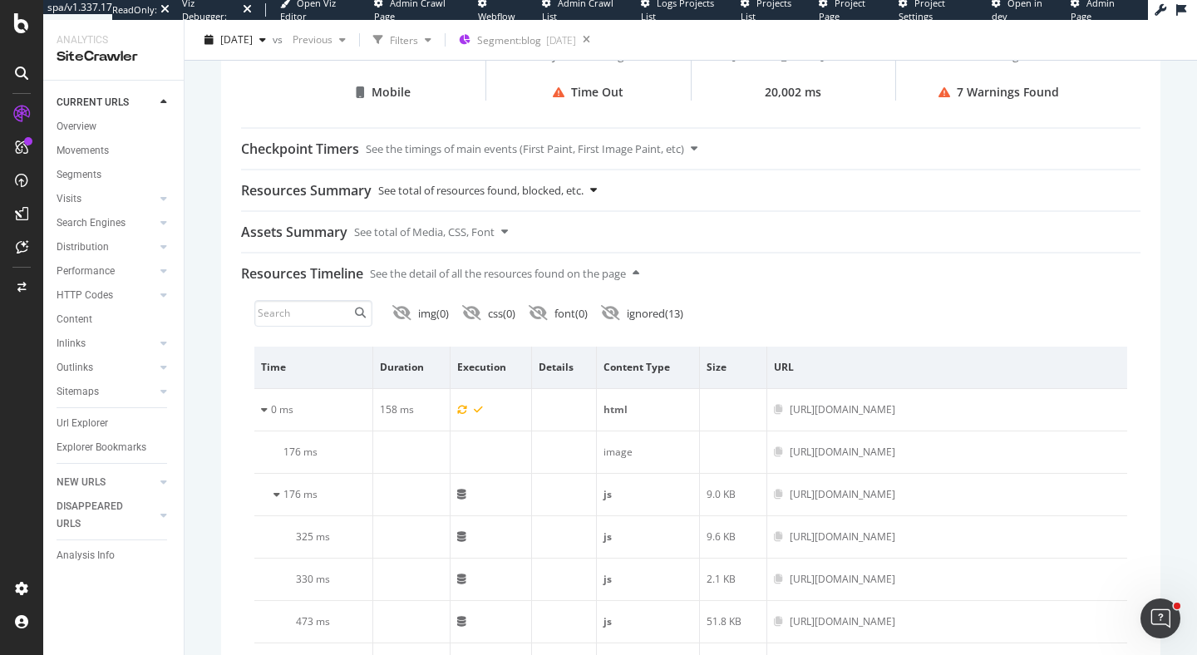
click at [605, 189] on div "Resources Summary See total of resources found, blocked, etc." at bounding box center [691, 190] width 900 height 40
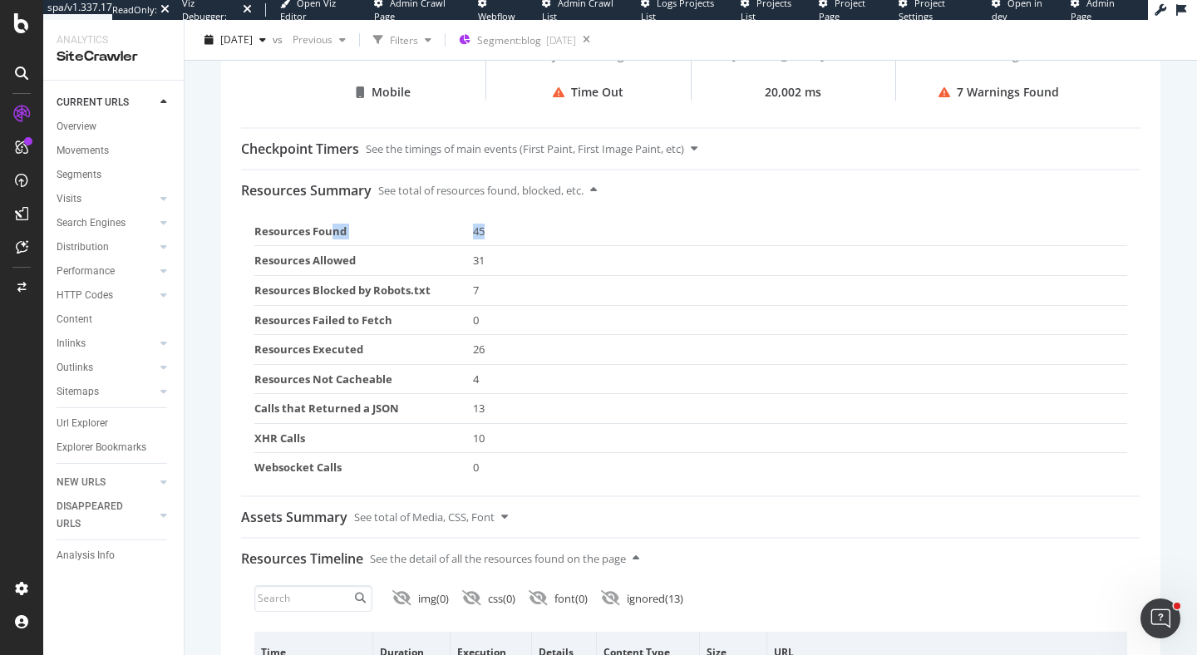
drag, startPoint x: 491, startPoint y: 241, endPoint x: 333, endPoint y: 225, distance: 158.9
click at [333, 225] on tr "Resources Found 45" at bounding box center [690, 231] width 873 height 29
click at [561, 230] on td "45" at bounding box center [800, 231] width 655 height 29
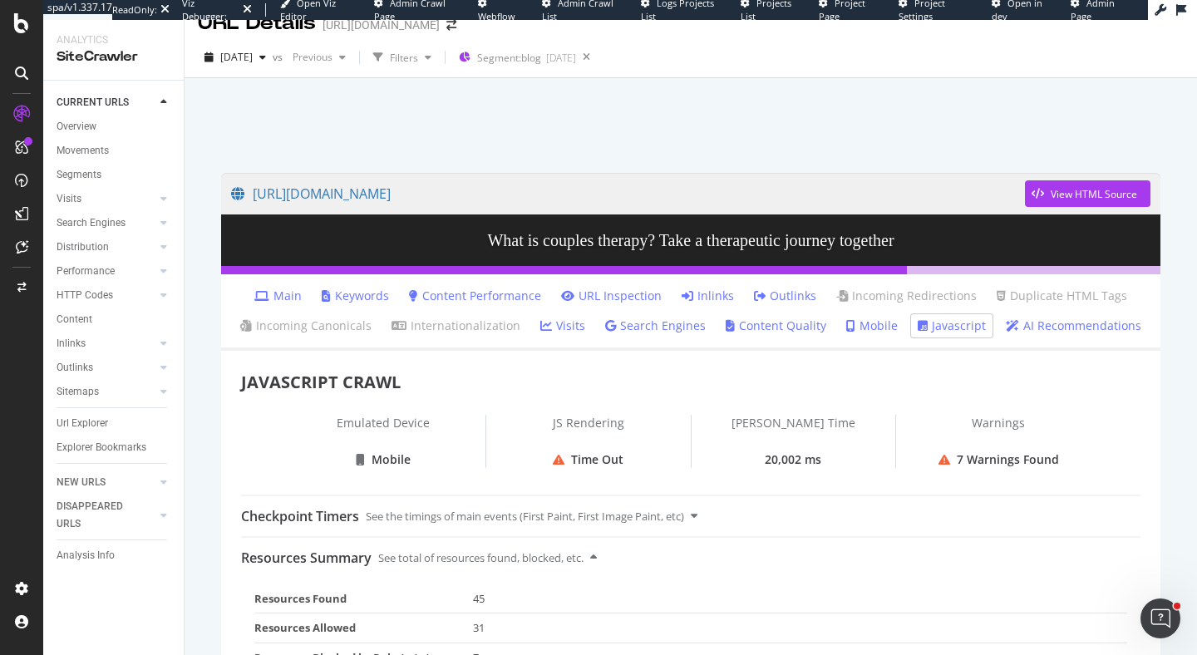
scroll to position [0, 0]
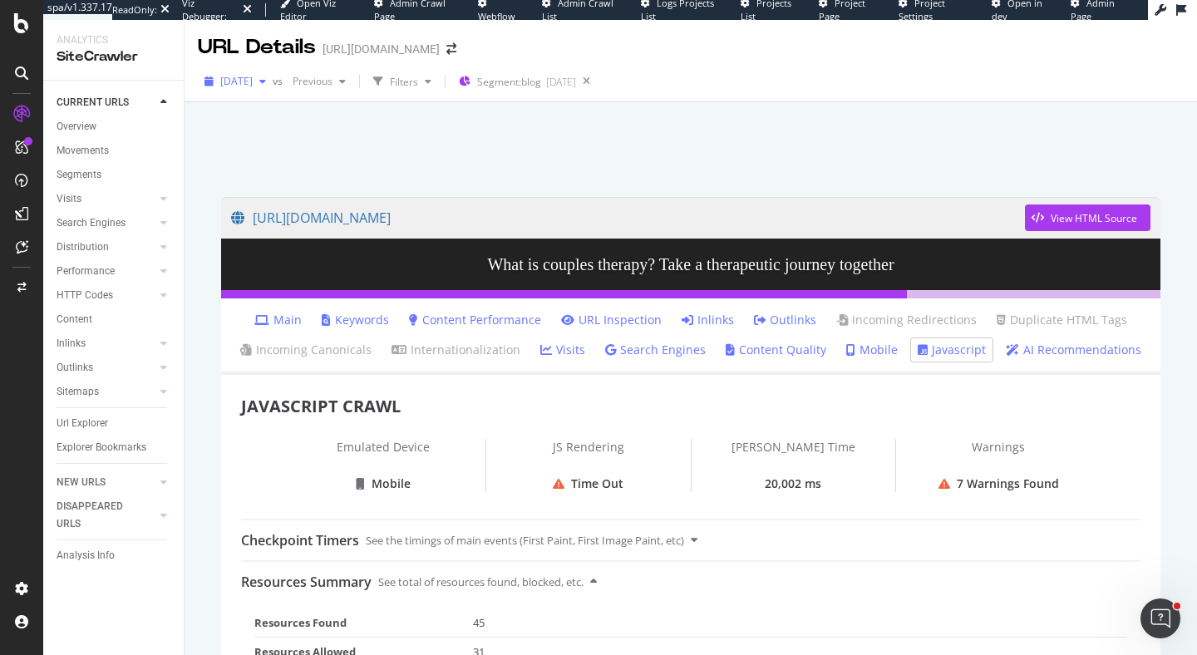
click at [253, 86] on span "2025 Aug. 9th" at bounding box center [236, 81] width 32 height 14
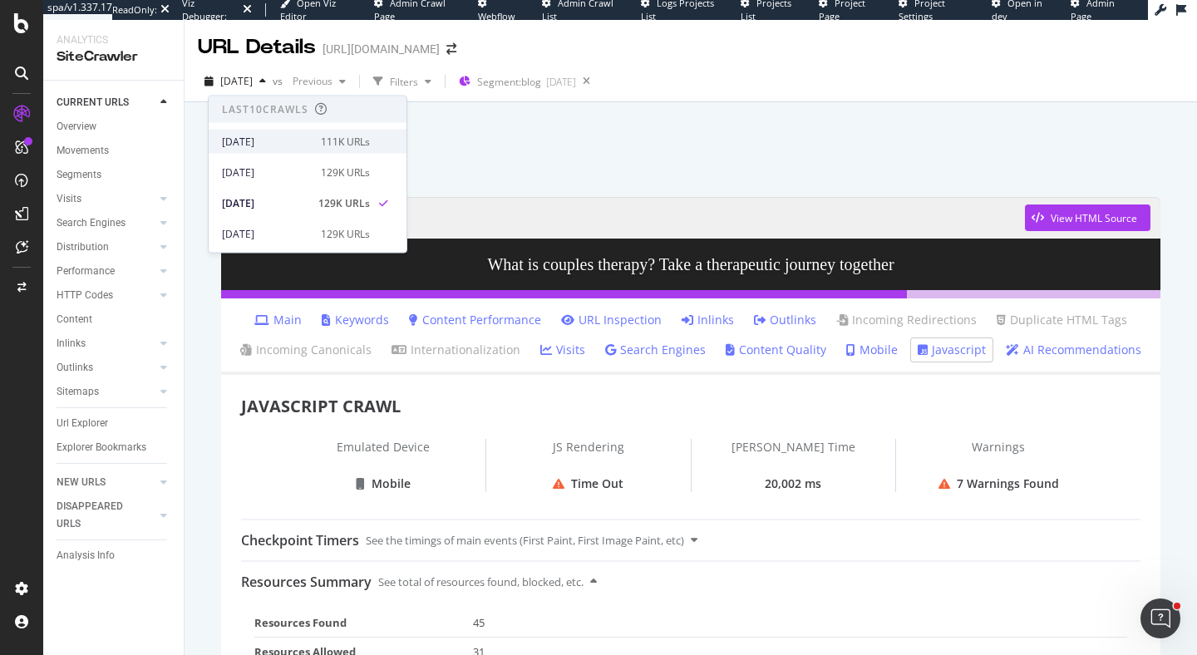
click at [260, 137] on div "2025 Sep. 6th" at bounding box center [266, 141] width 89 height 15
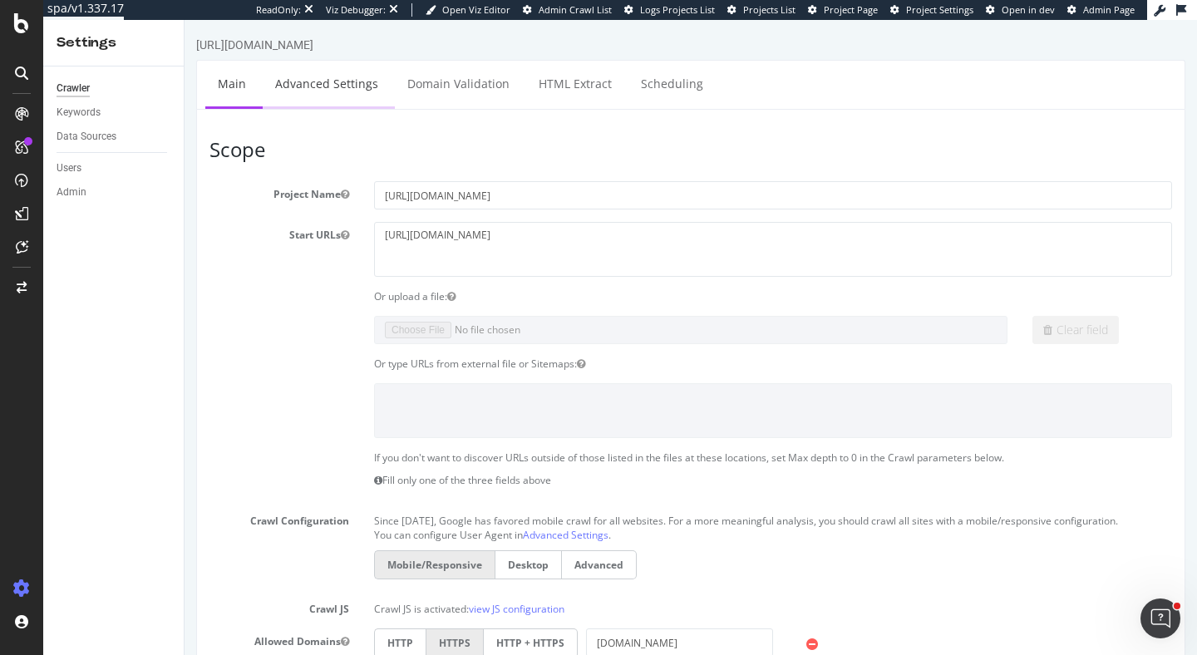
click at [343, 87] on link "Advanced Settings" at bounding box center [327, 84] width 128 height 46
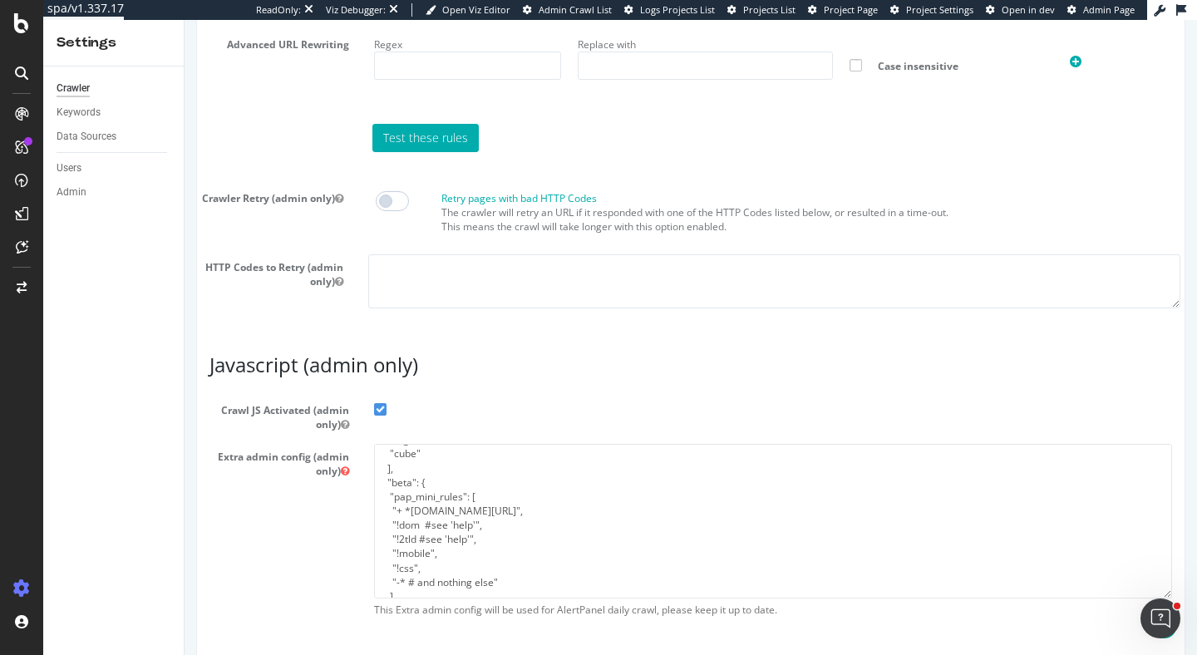
scroll to position [37, 0]
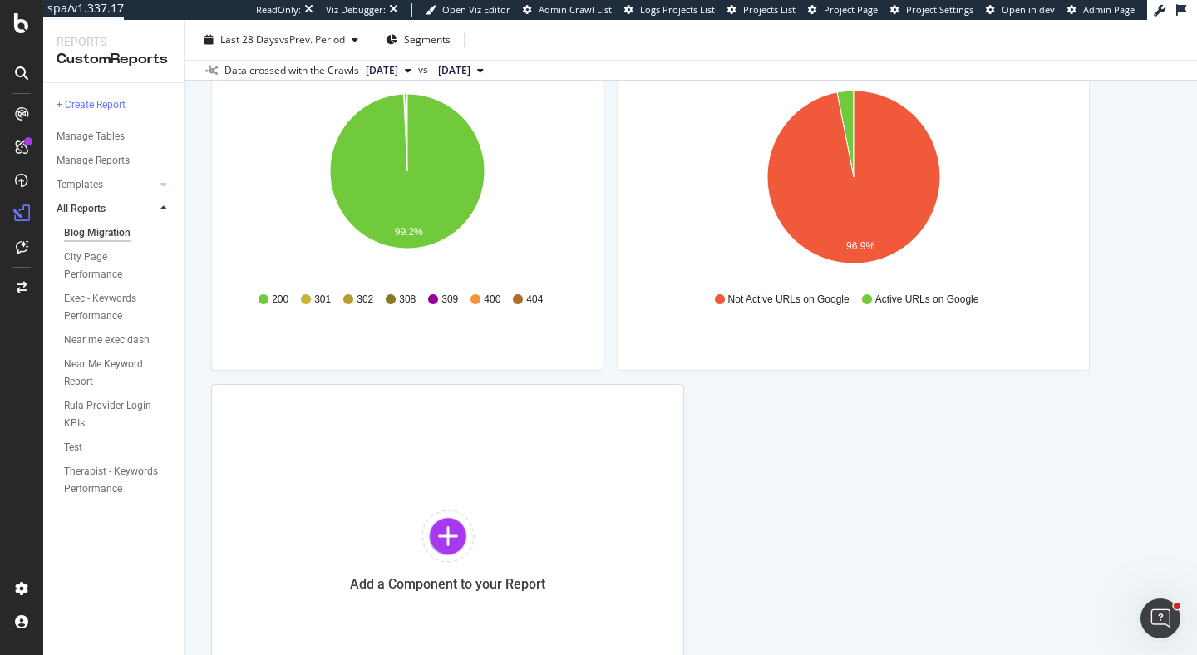
scroll to position [723, 0]
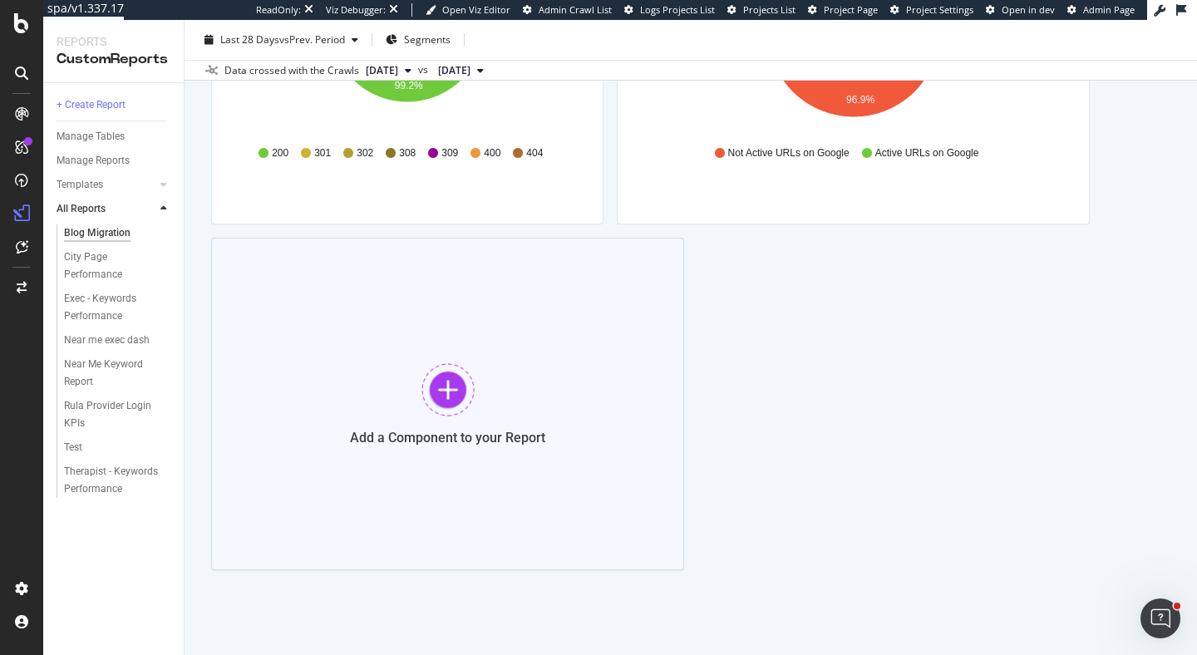
click at [458, 383] on div at bounding box center [448, 389] width 53 height 53
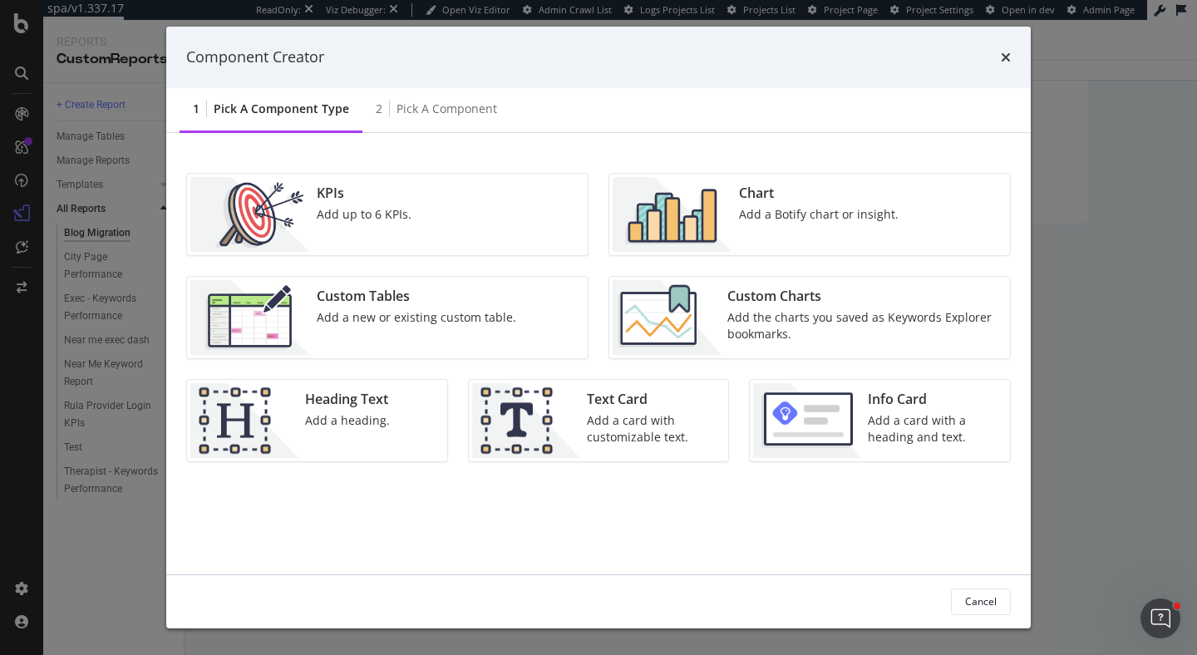
click at [659, 408] on div "Text Card" at bounding box center [653, 399] width 132 height 19
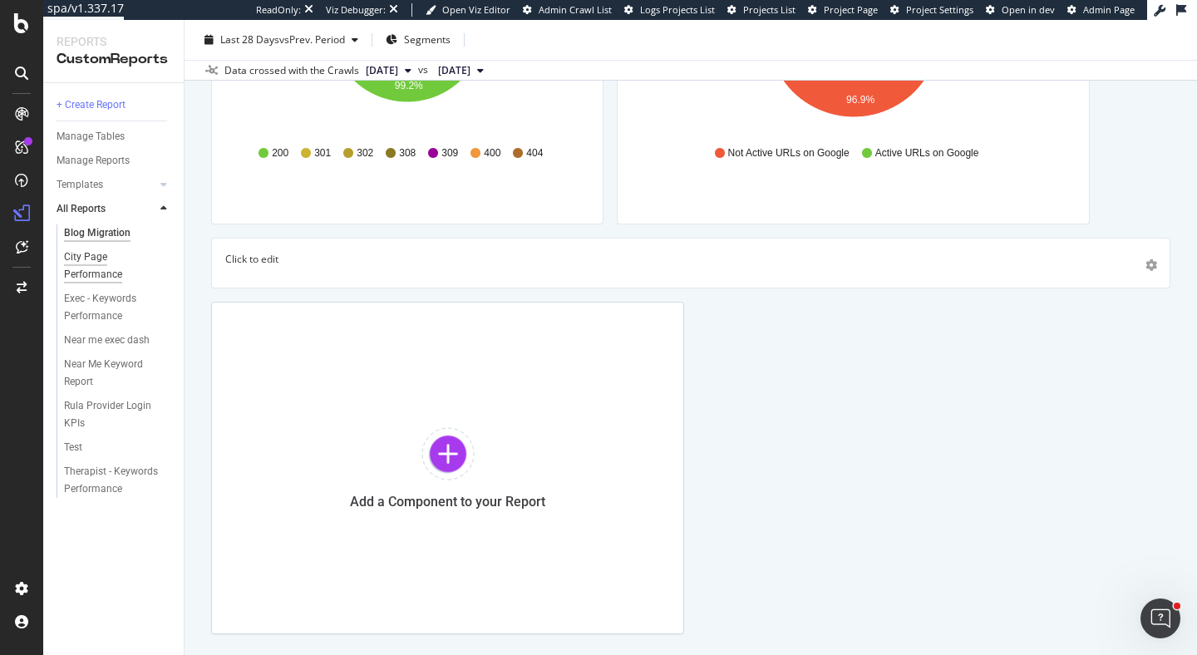
drag, startPoint x: 674, startPoint y: 334, endPoint x: 111, endPoint y: 270, distance: 566.6
click at [1197, 347] on div "Blog Migration Blog Migration https://www.rula.com/ Clone (Admin) Clone Schedul…" at bounding box center [691, 337] width 1013 height 635
click at [299, 260] on p "Click to edit" at bounding box center [690, 259] width 931 height 14
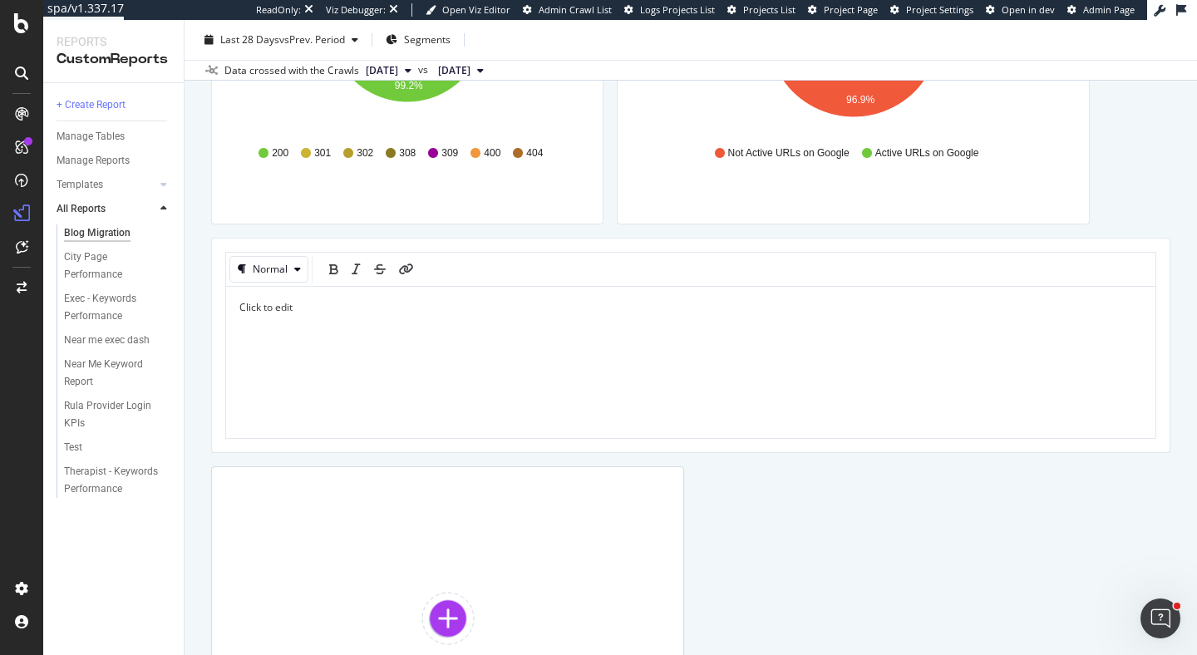
click at [265, 303] on span "Click to edit" at bounding box center [265, 307] width 53 height 14
click at [277, 312] on span "Click to edit" at bounding box center [265, 307] width 53 height 14
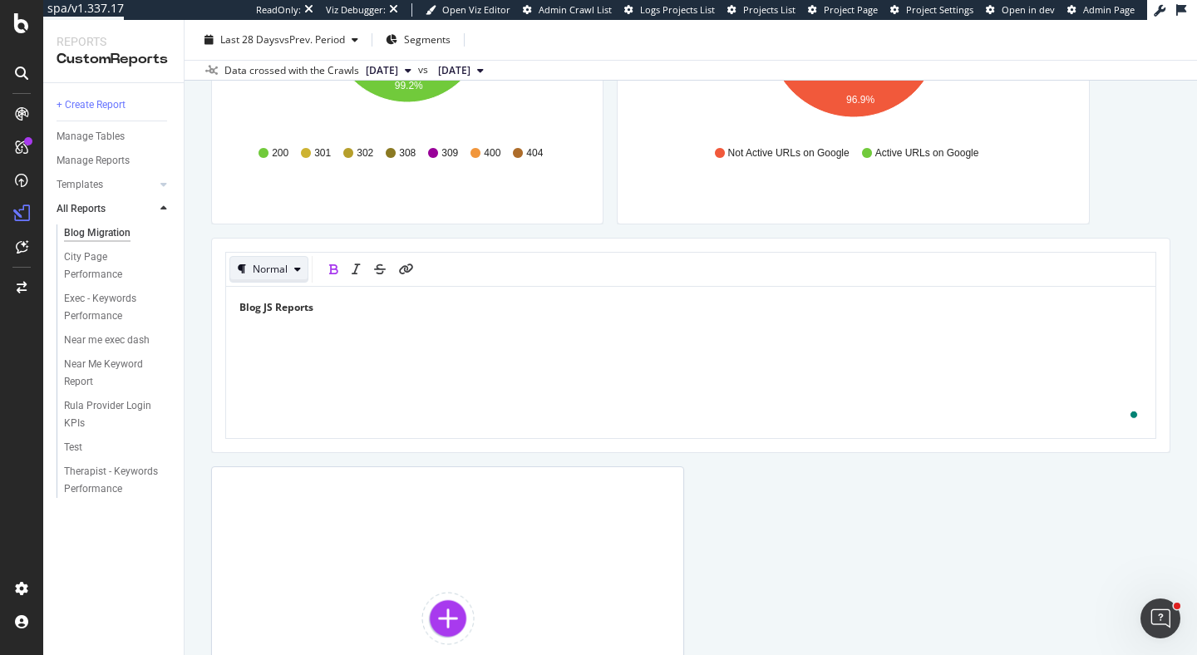
click at [248, 266] on div "button" at bounding box center [241, 269] width 22 height 10
click at [262, 381] on div at bounding box center [256, 380] width 13 height 10
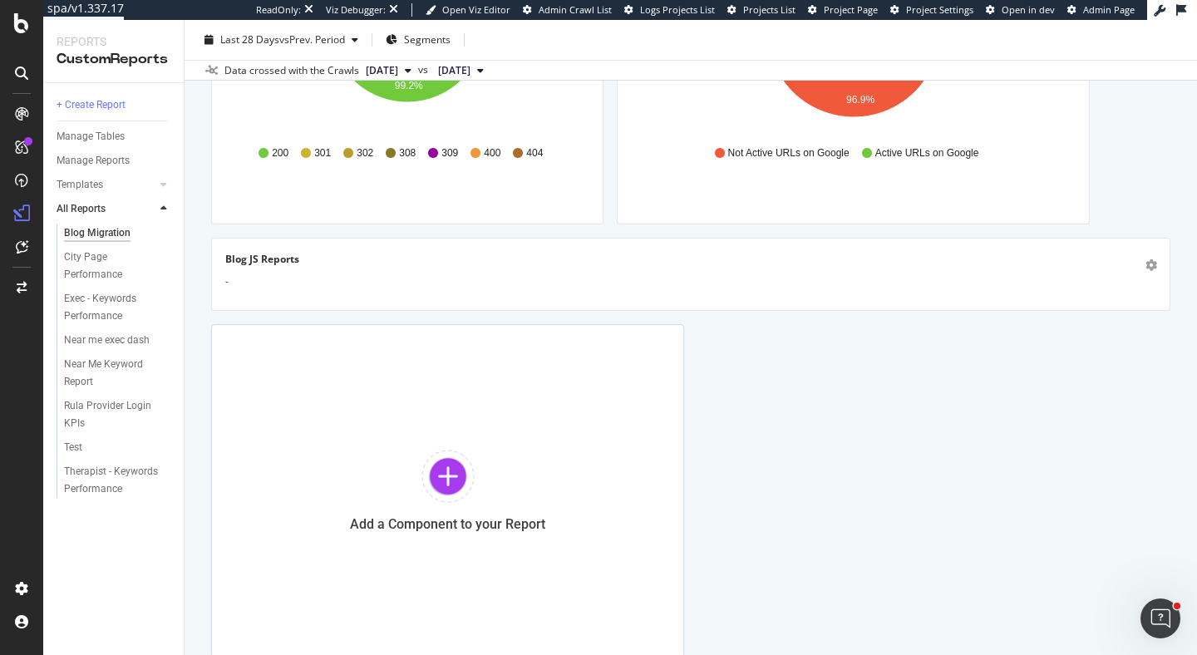
click at [331, 294] on div "Blog JS Reports -" at bounding box center [690, 274] width 931 height 45
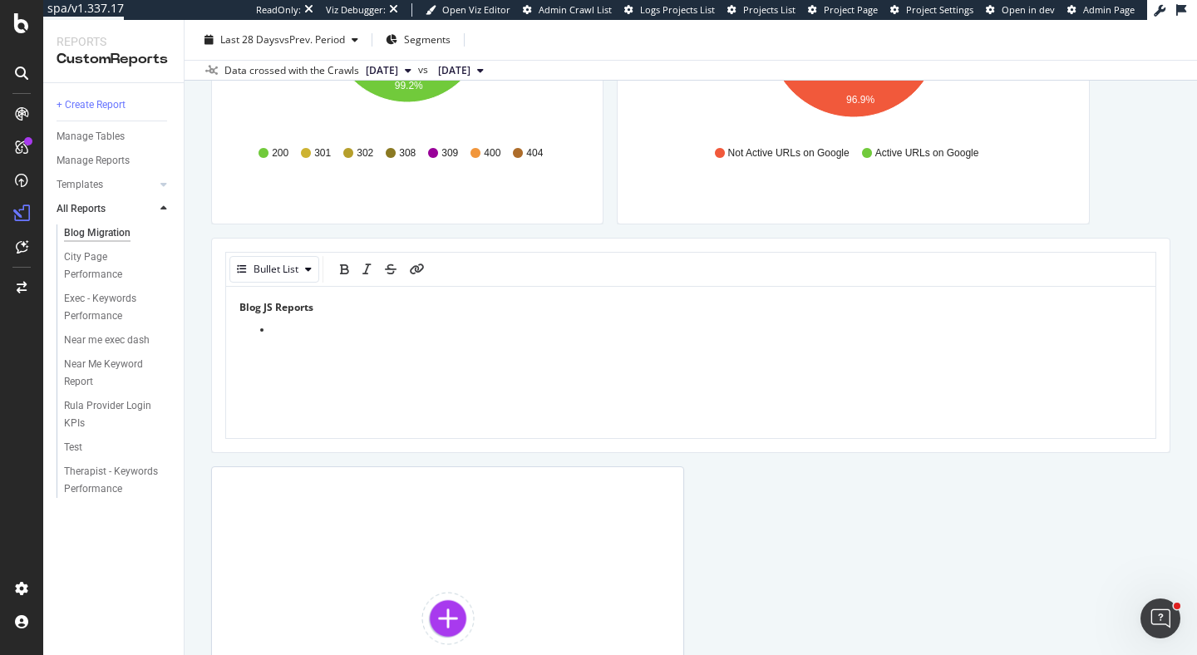
click at [305, 325] on li at bounding box center [708, 330] width 870 height 14
click at [298, 326] on span "Link Report" at bounding box center [299, 330] width 52 height 14
click at [421, 266] on icon "link" at bounding box center [417, 270] width 15 height 12
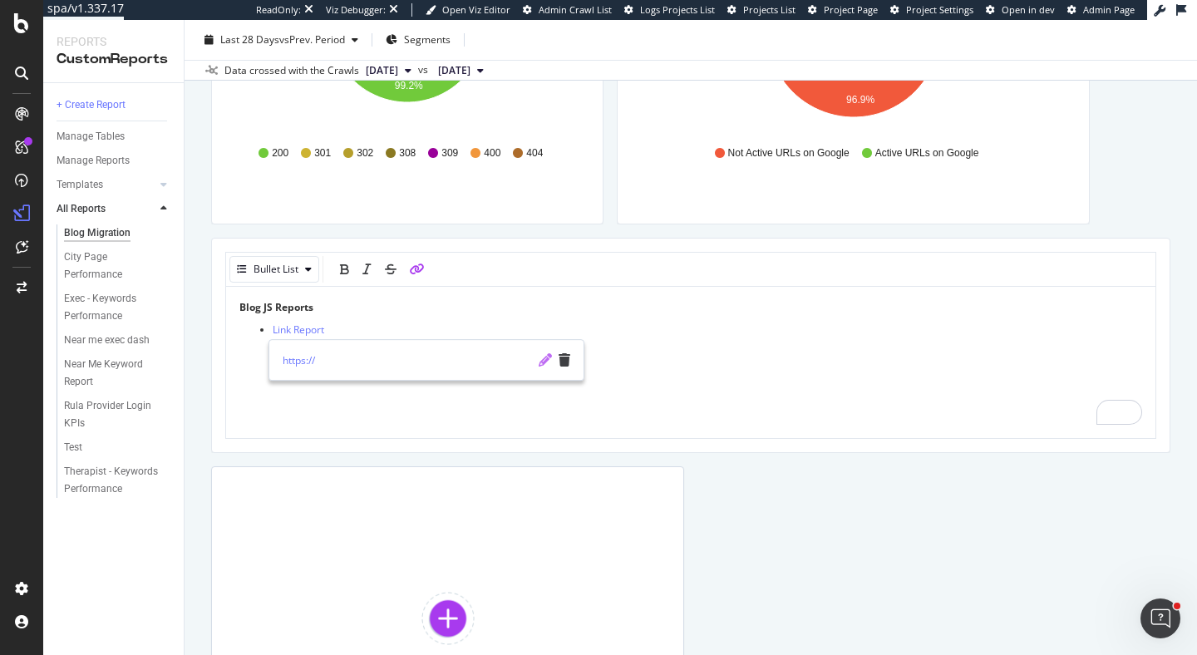
click at [541, 360] on icon "pencil" at bounding box center [545, 359] width 13 height 13
type input "https://app.botify.com/rula-org/httpswww.rula.com/crawl/explorer?context=%7B%7D…"
click at [541, 363] on icon "check" at bounding box center [545, 359] width 12 height 13
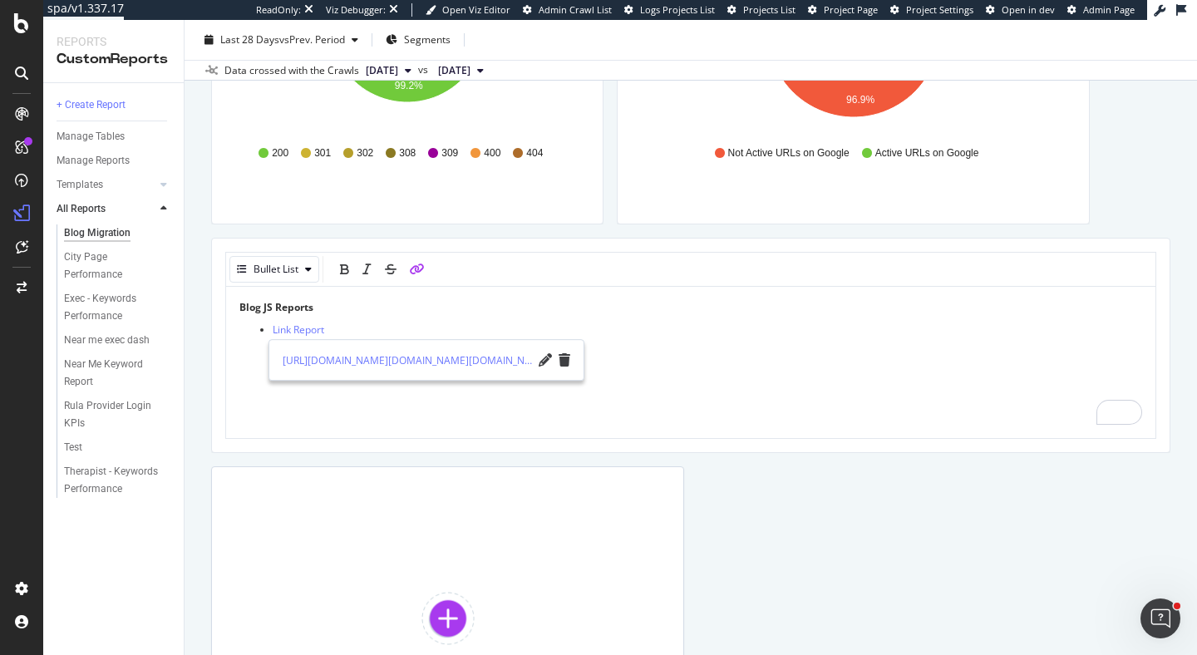
click at [199, 260] on div "Blog Migration Blog Migration https://www.rula.com/ Clone (Admin) Clone Schedul…" at bounding box center [691, 337] width 1013 height 635
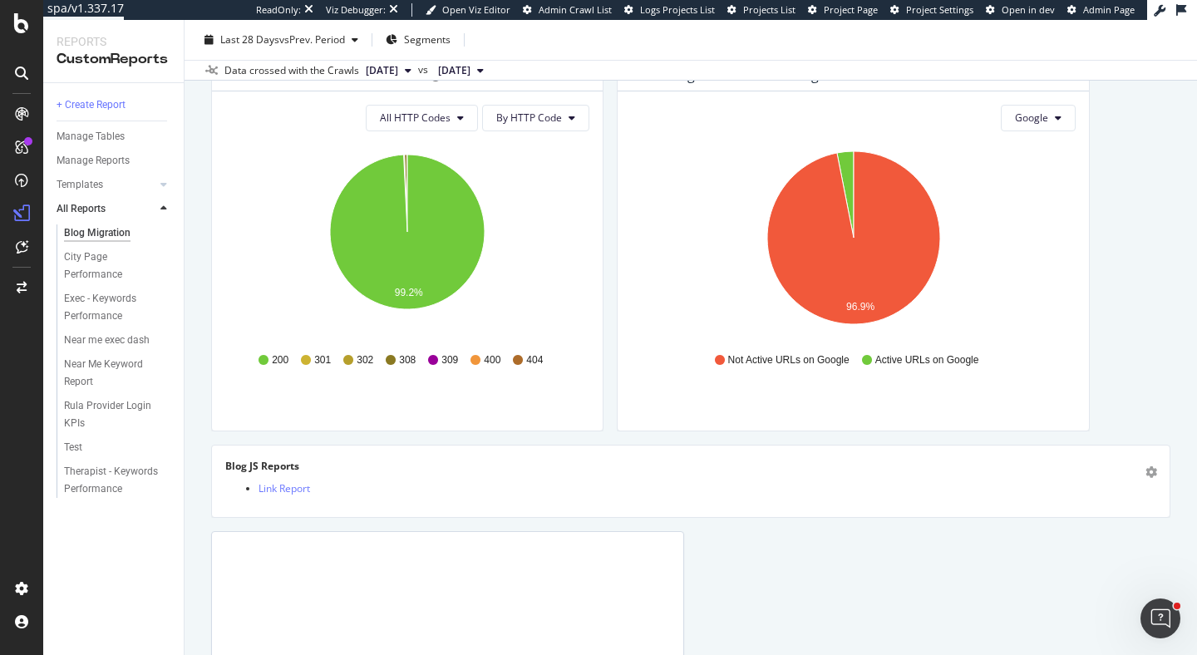
scroll to position [746, 0]
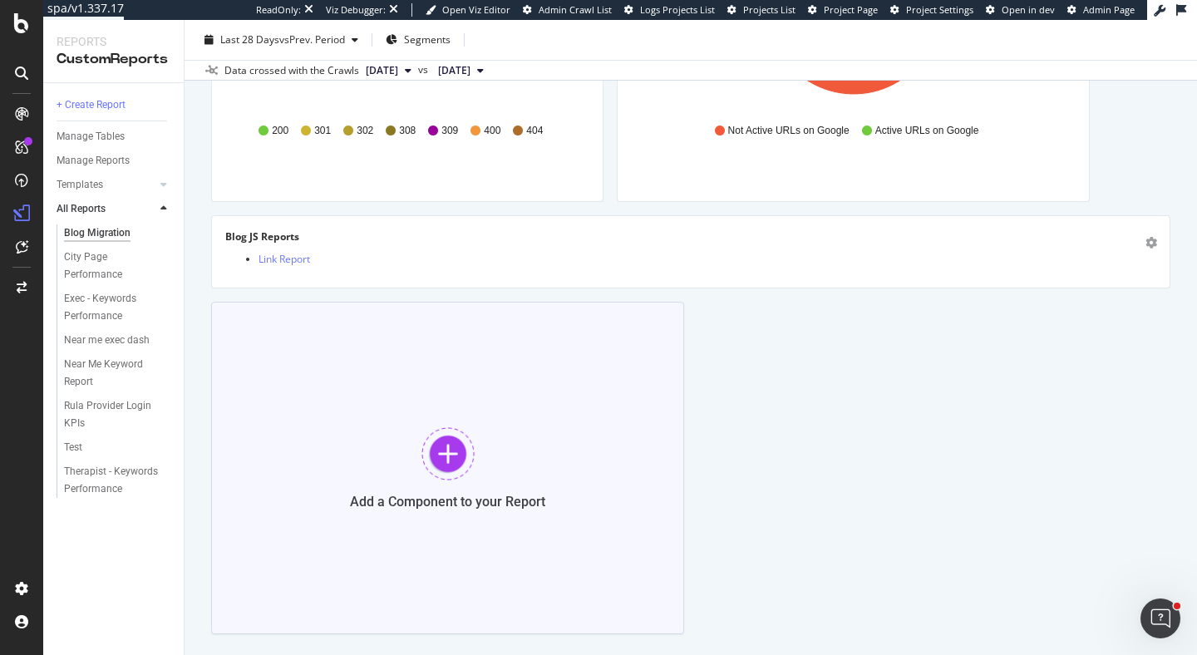
click at [457, 458] on div at bounding box center [448, 453] width 53 height 53
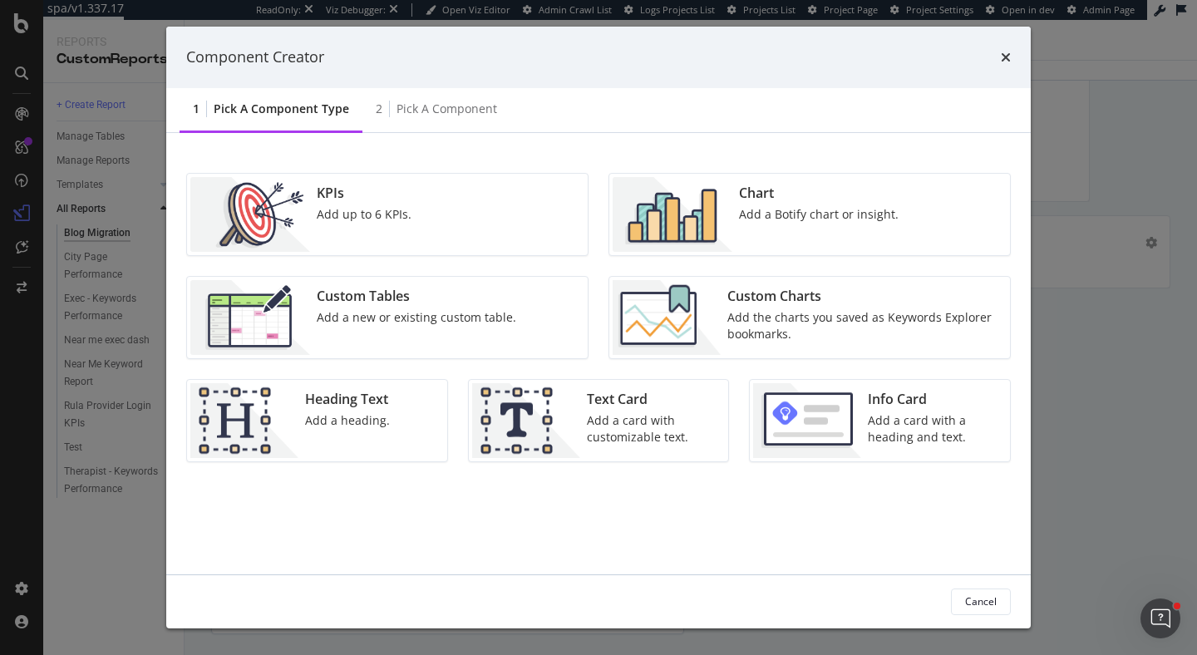
click at [734, 210] on div "Chart Add a Botify chart or insight." at bounding box center [819, 214] width 173 height 75
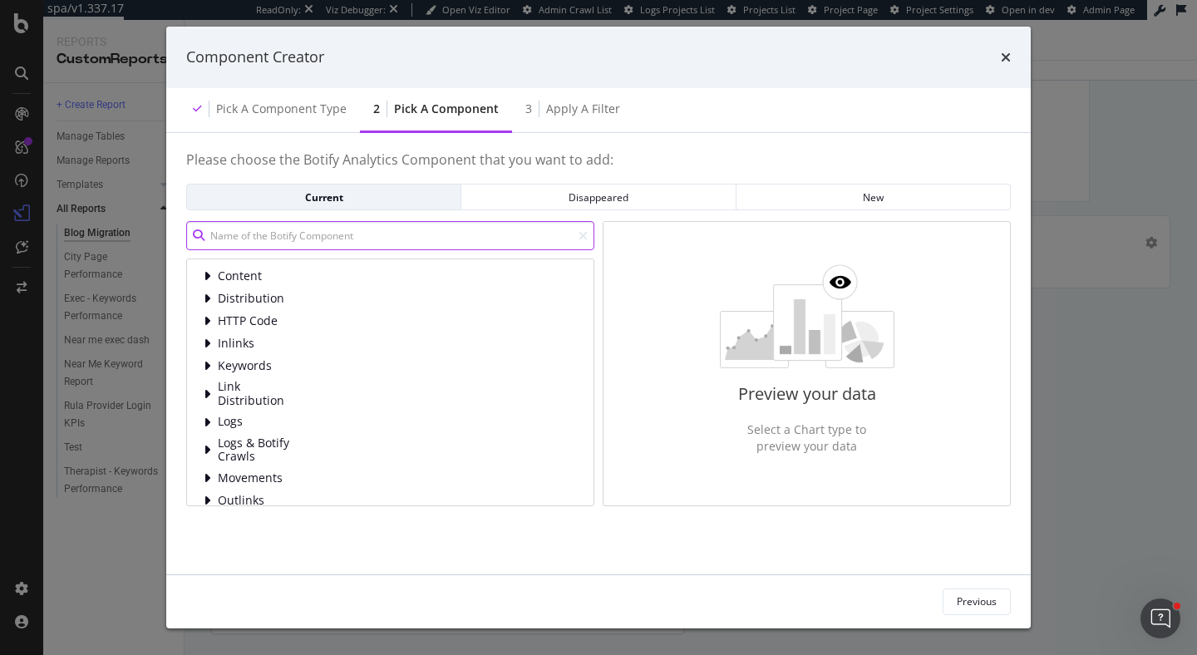
click at [362, 244] on input "modal" at bounding box center [390, 235] width 408 height 29
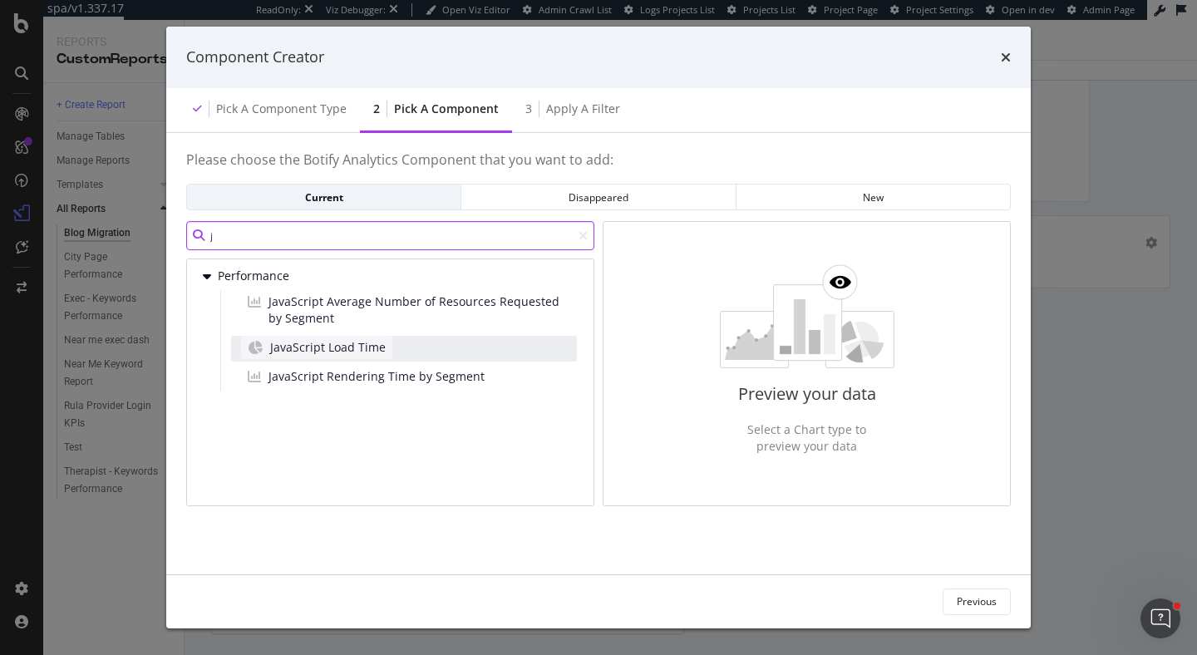
type input "j"
click at [363, 352] on span "JavaScript Load Time" at bounding box center [328, 347] width 116 height 17
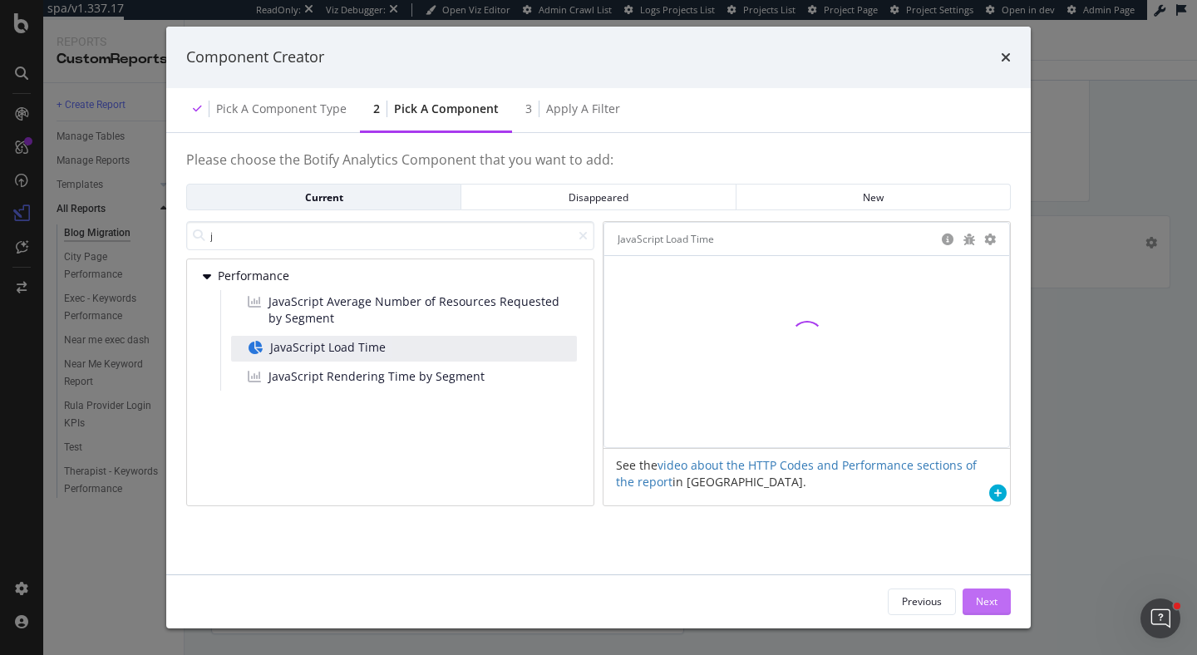
click at [1001, 600] on button "Next" at bounding box center [987, 602] width 48 height 27
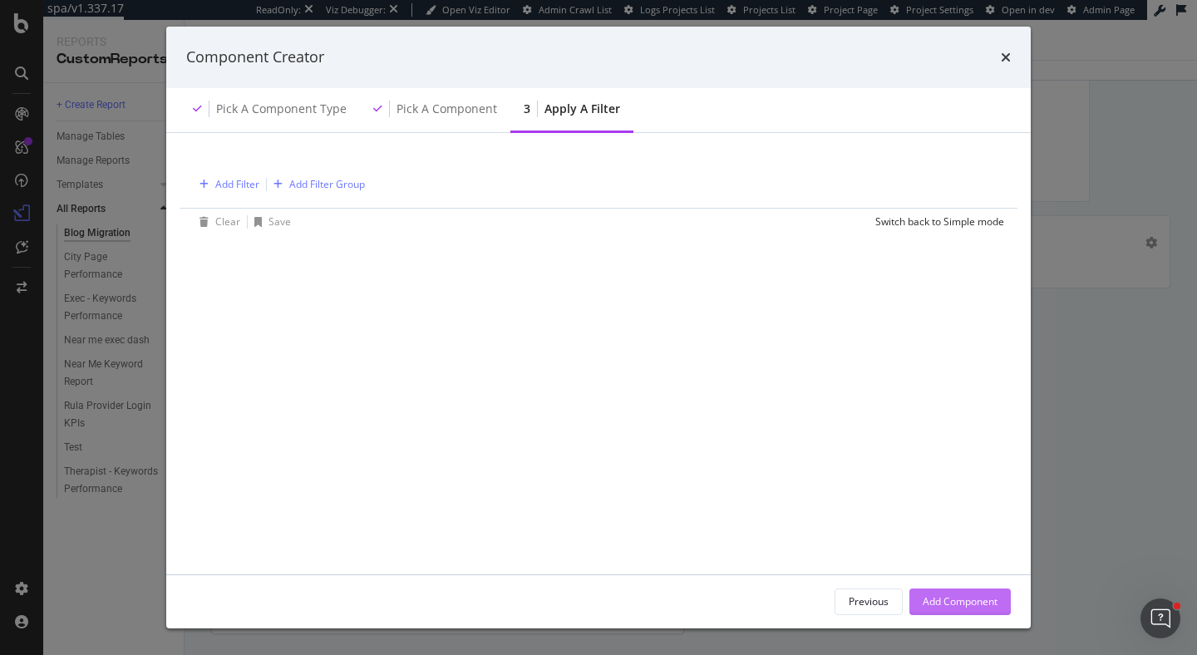
click at [995, 605] on div "Add Component" at bounding box center [960, 602] width 75 height 14
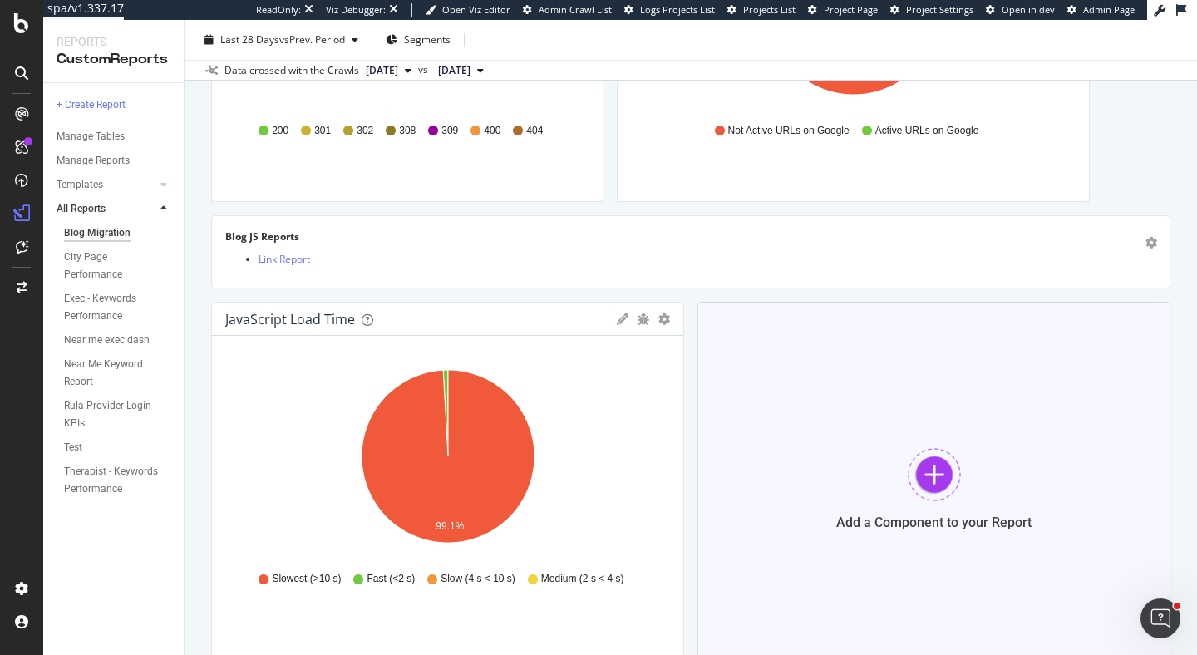
click at [945, 477] on div at bounding box center [934, 474] width 53 height 53
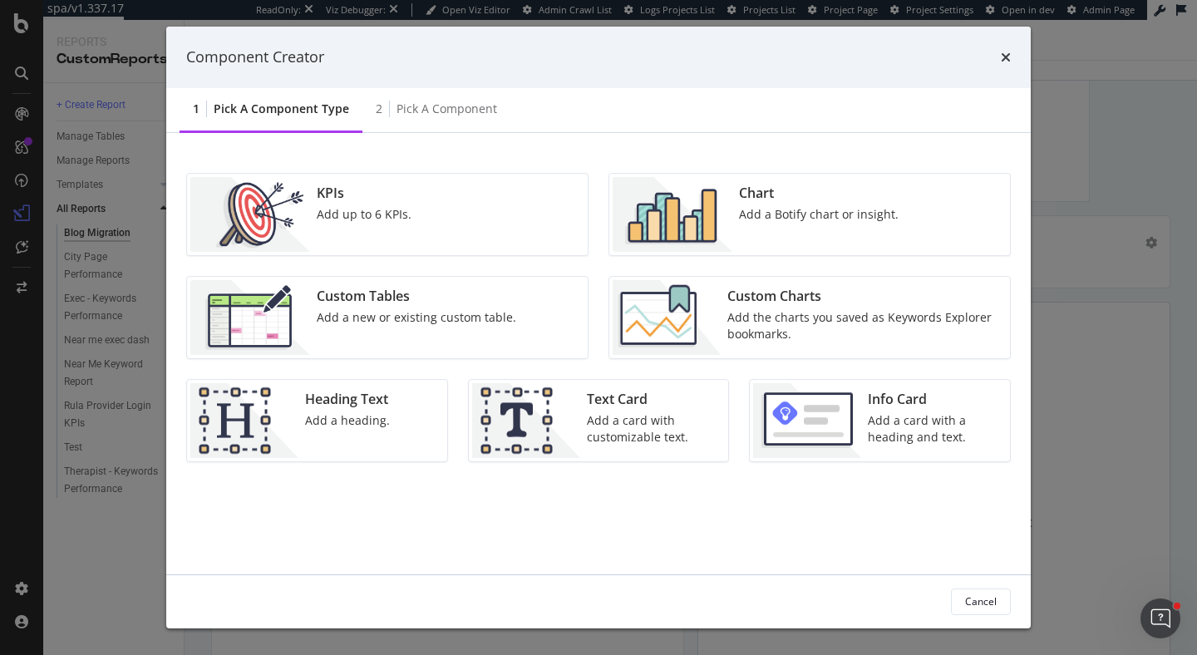
click at [426, 210] on div "KPIs Add up to 6 KPIs." at bounding box center [387, 214] width 401 height 81
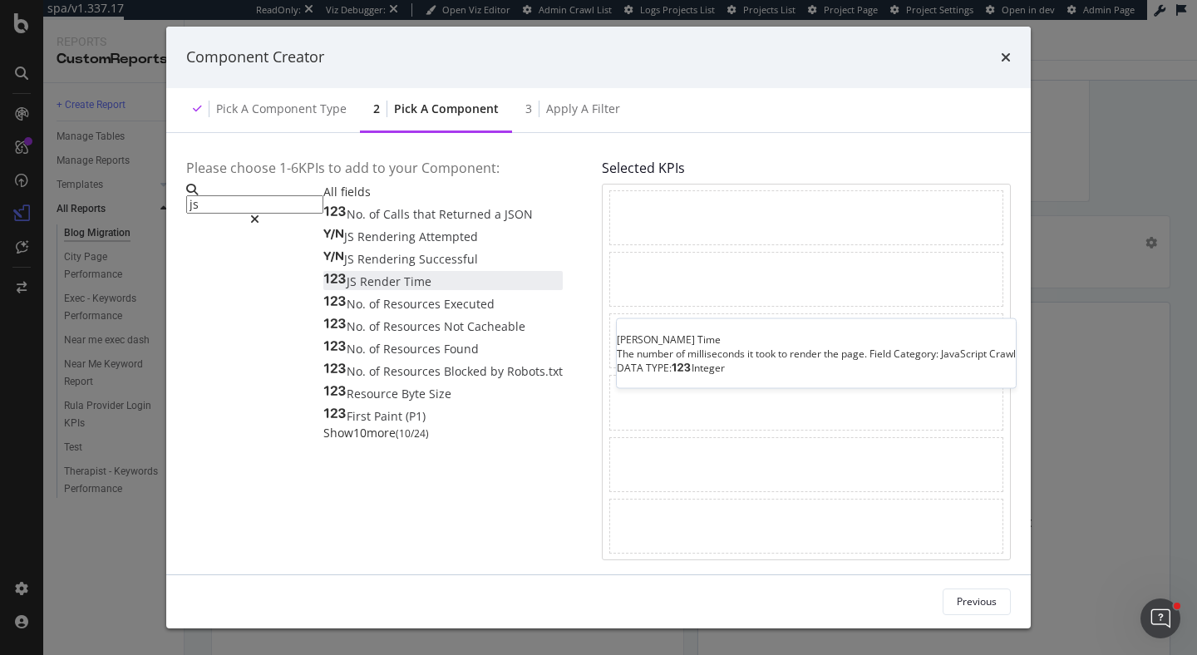
type input "js"
click at [432, 290] on div "JS Render Time" at bounding box center [377, 282] width 108 height 17
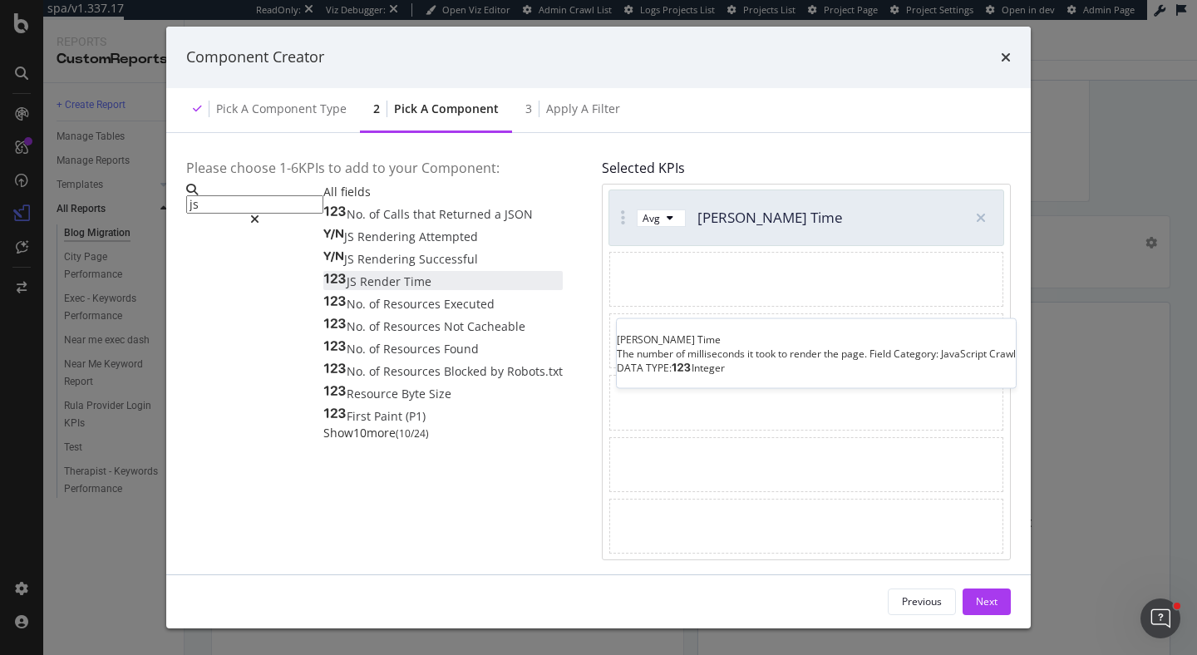
click at [432, 290] on div "JS Render Time" at bounding box center [377, 282] width 108 height 17
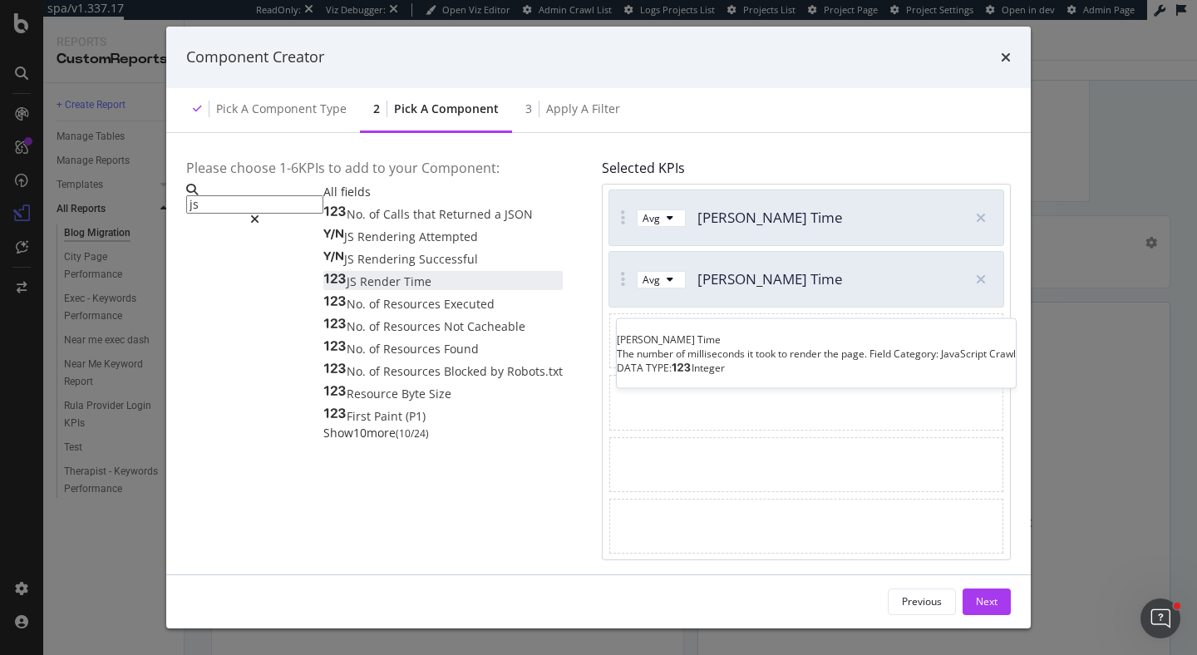
click at [432, 290] on div "JS Render Time" at bounding box center [377, 282] width 108 height 17
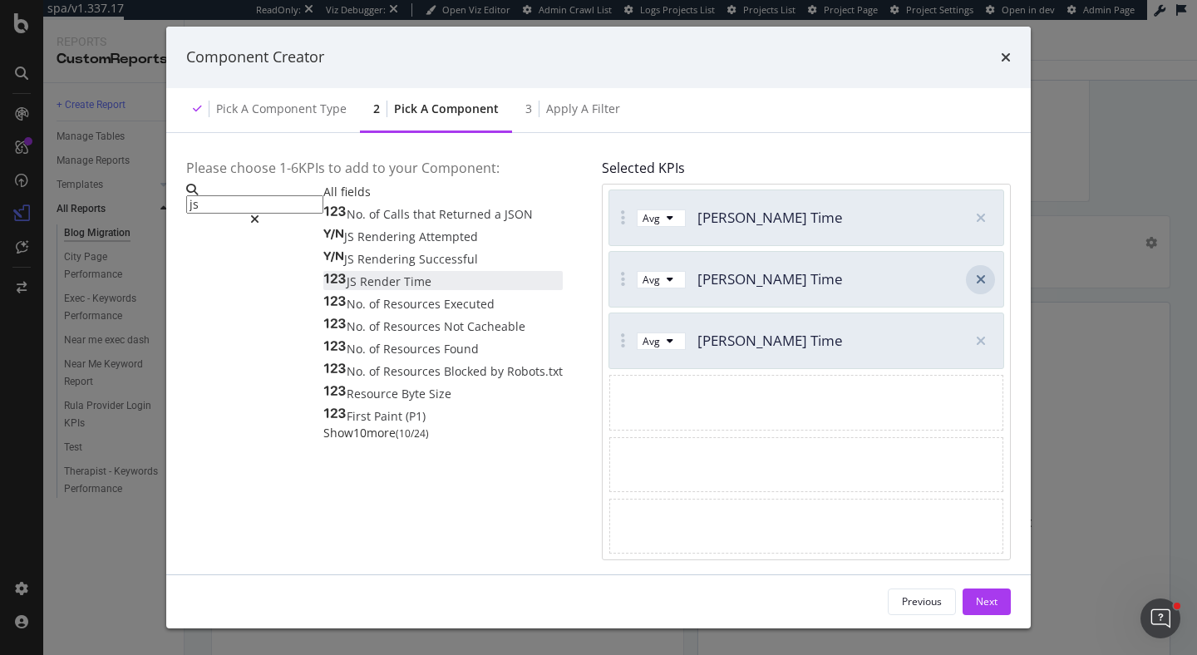
click at [988, 281] on div "modal" at bounding box center [980, 279] width 29 height 29
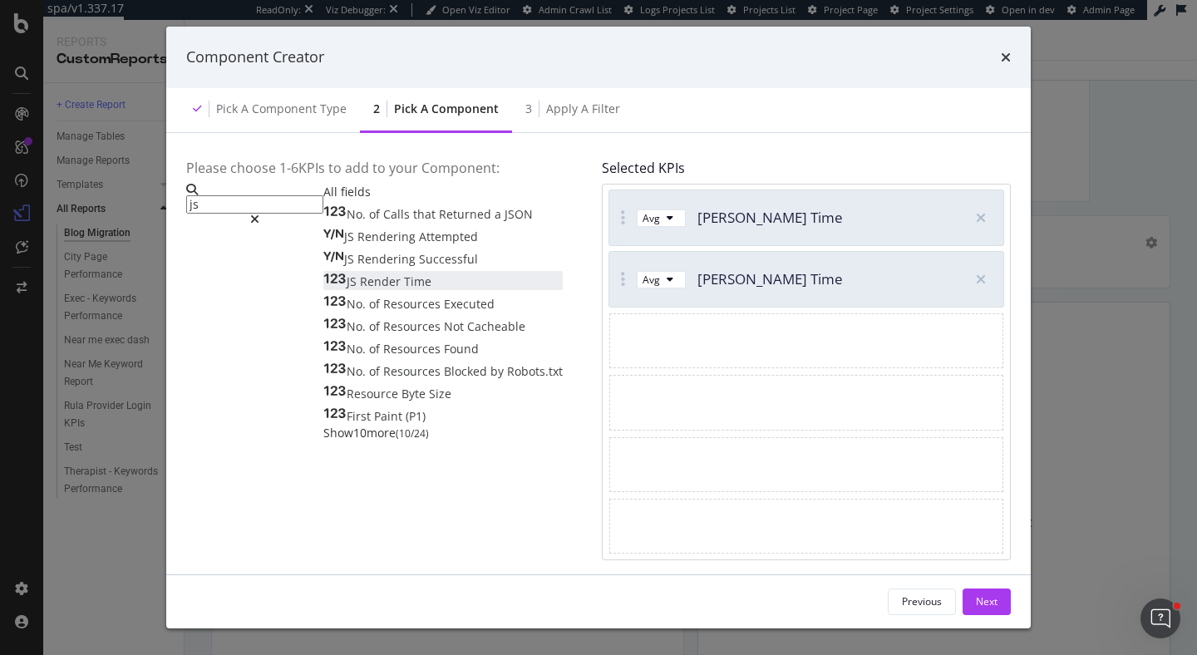
click at [988, 281] on div "modal" at bounding box center [980, 279] width 29 height 29
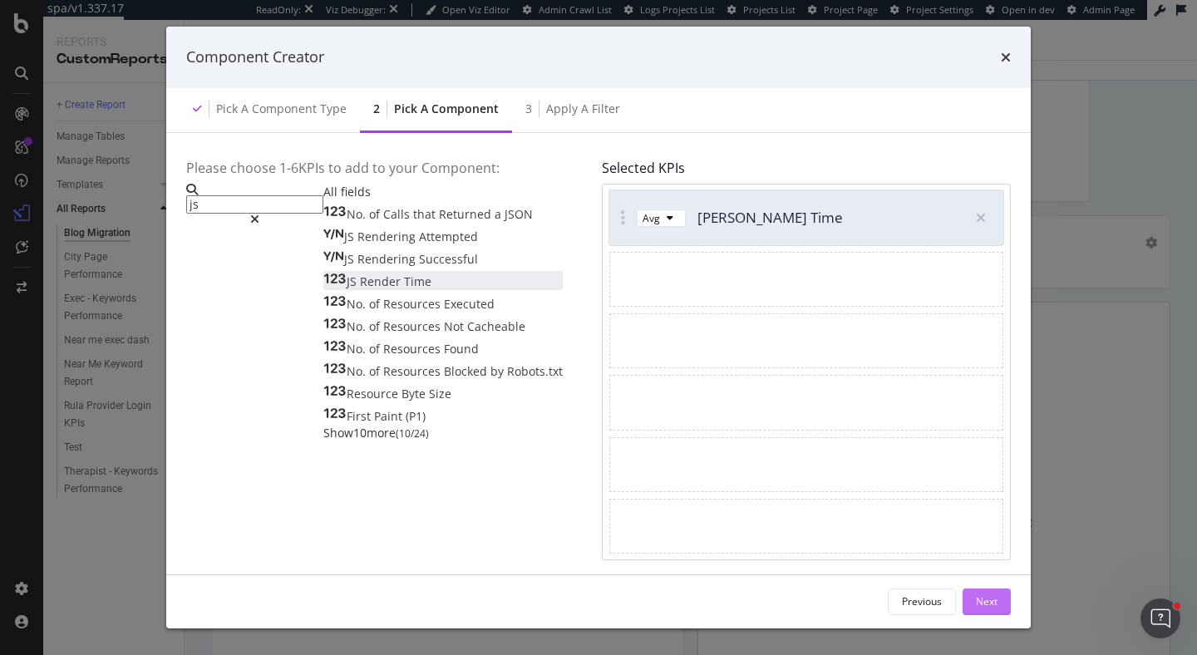
click at [999, 596] on button "Next" at bounding box center [987, 602] width 48 height 27
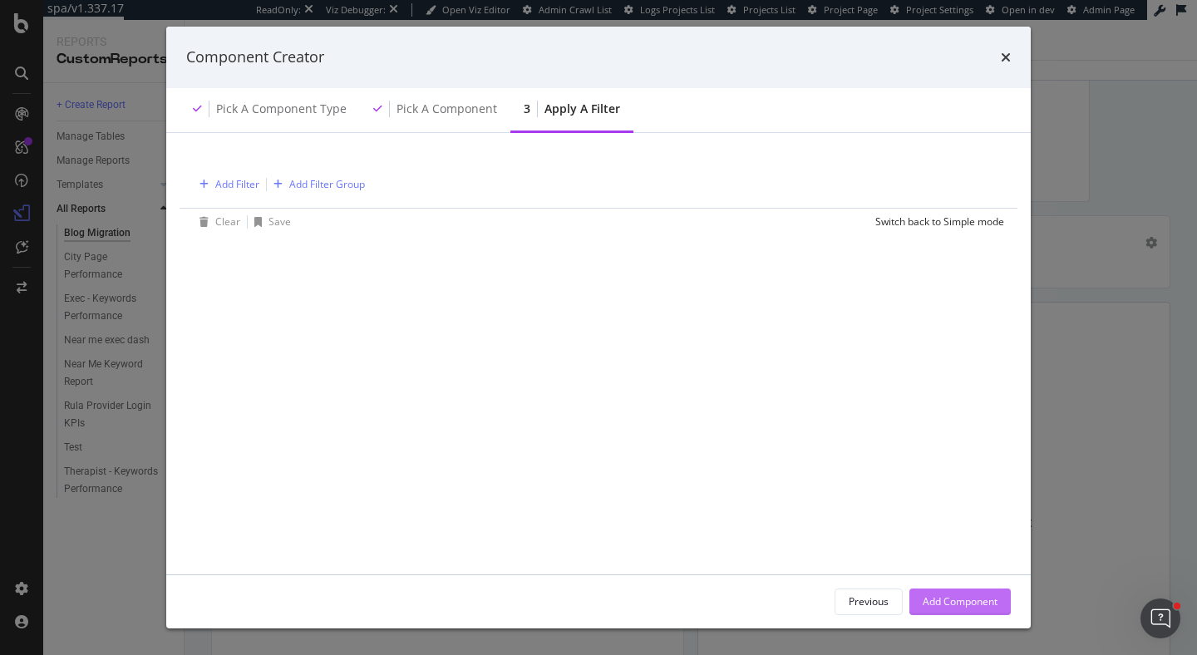
click at [985, 605] on div "Add Component" at bounding box center [960, 602] width 75 height 14
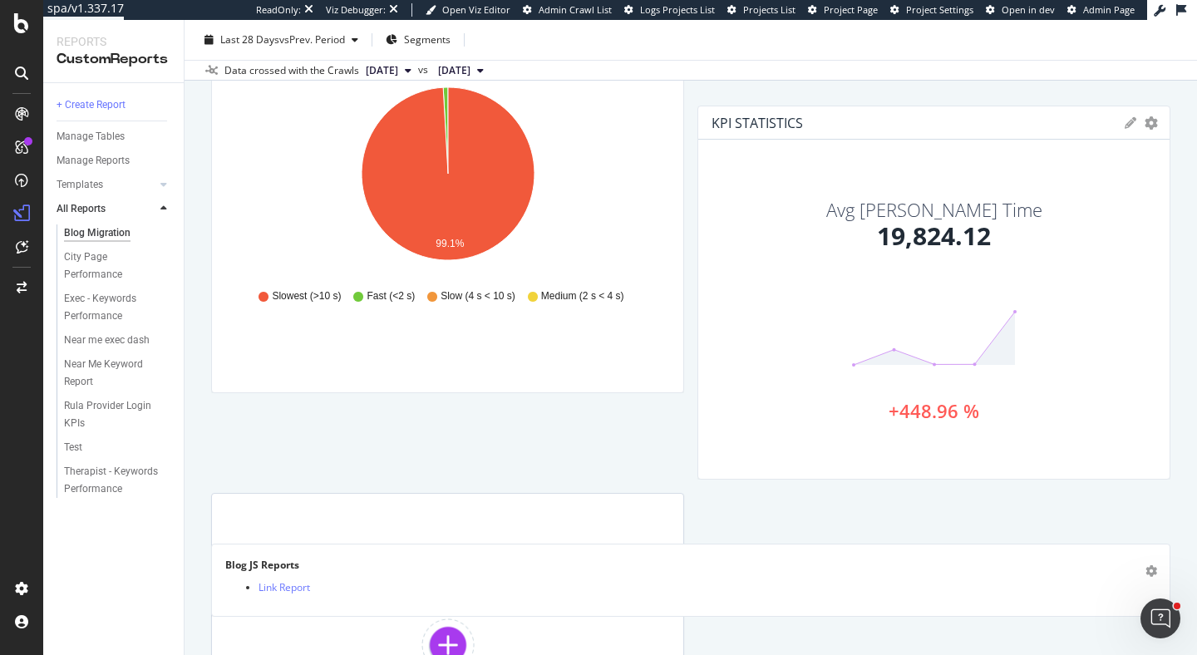
scroll to position [997, 0]
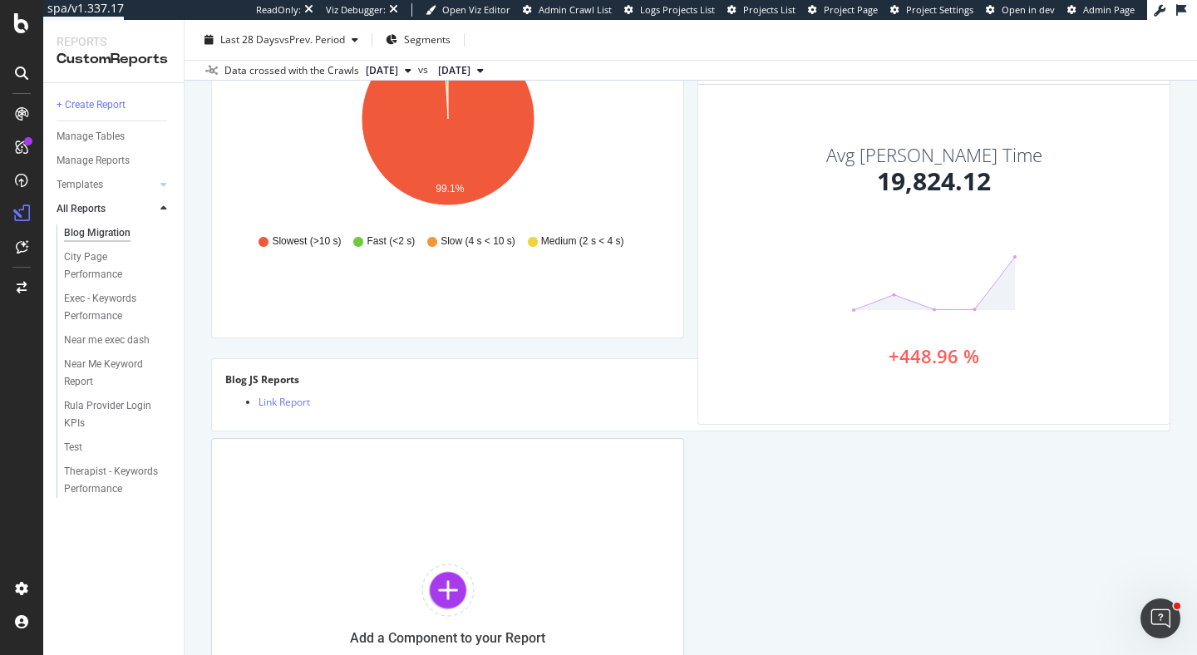
drag, startPoint x: 496, startPoint y: 172, endPoint x: 489, endPoint y: 372, distance: 199.7
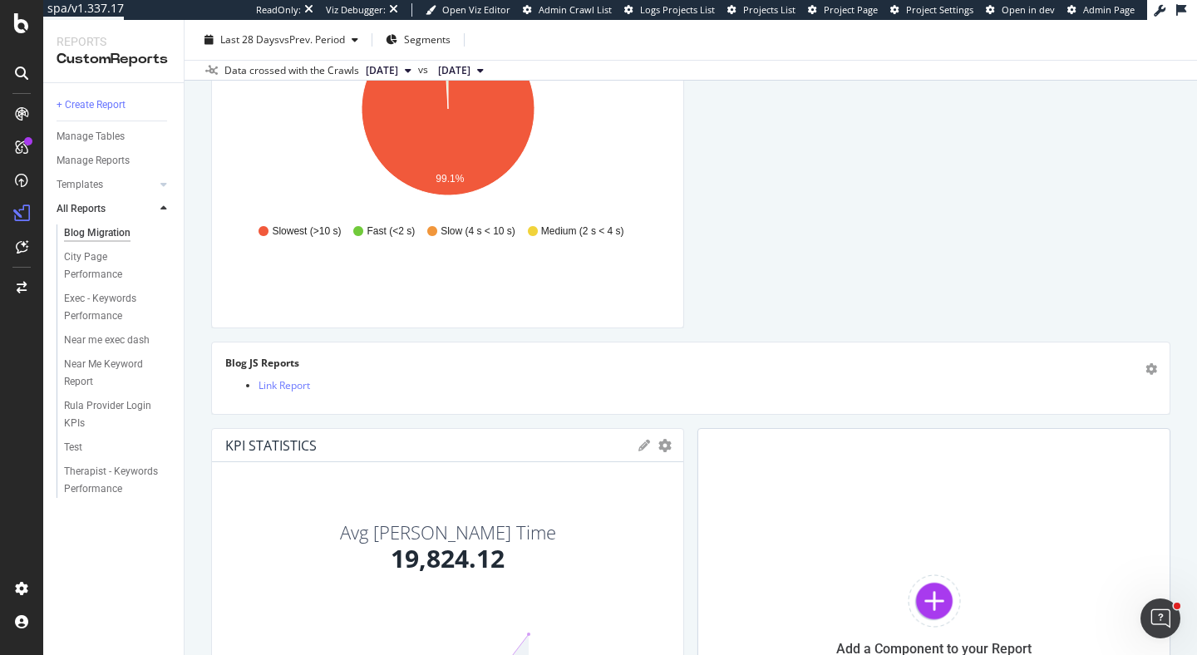
scroll to position [1024, 0]
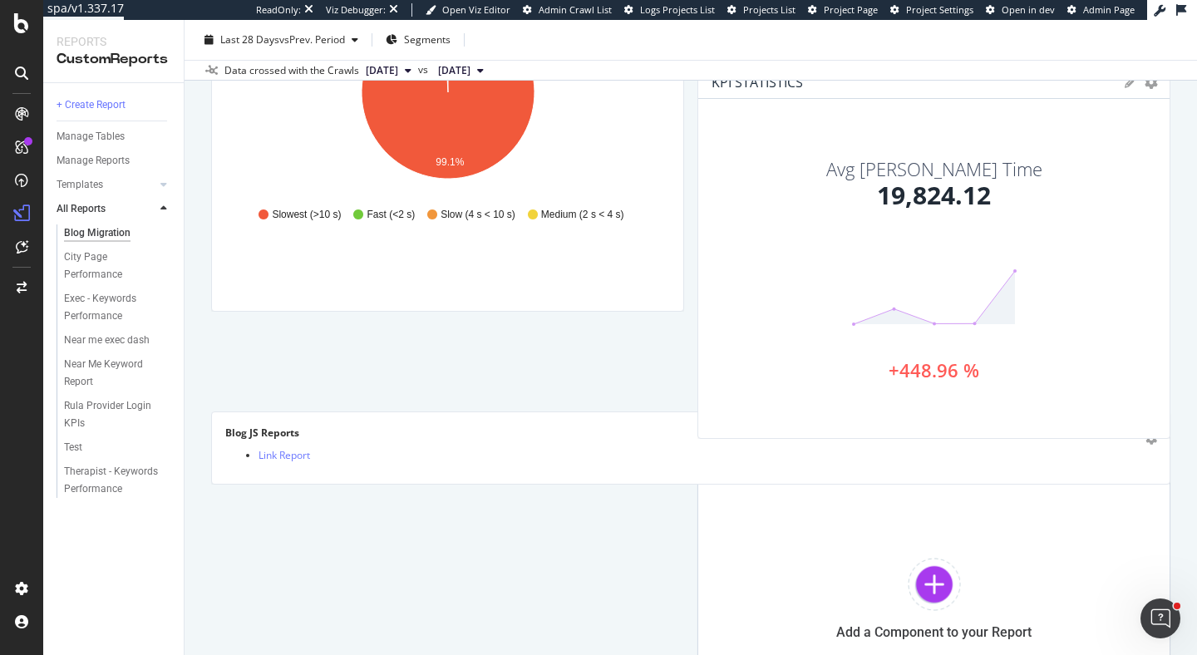
drag, startPoint x: 467, startPoint y: 506, endPoint x: 965, endPoint y: 121, distance: 629.0
click at [1002, 112] on div "Avg JS Render Time 19,824.12 +448.96 %" at bounding box center [934, 268] width 420 height 313
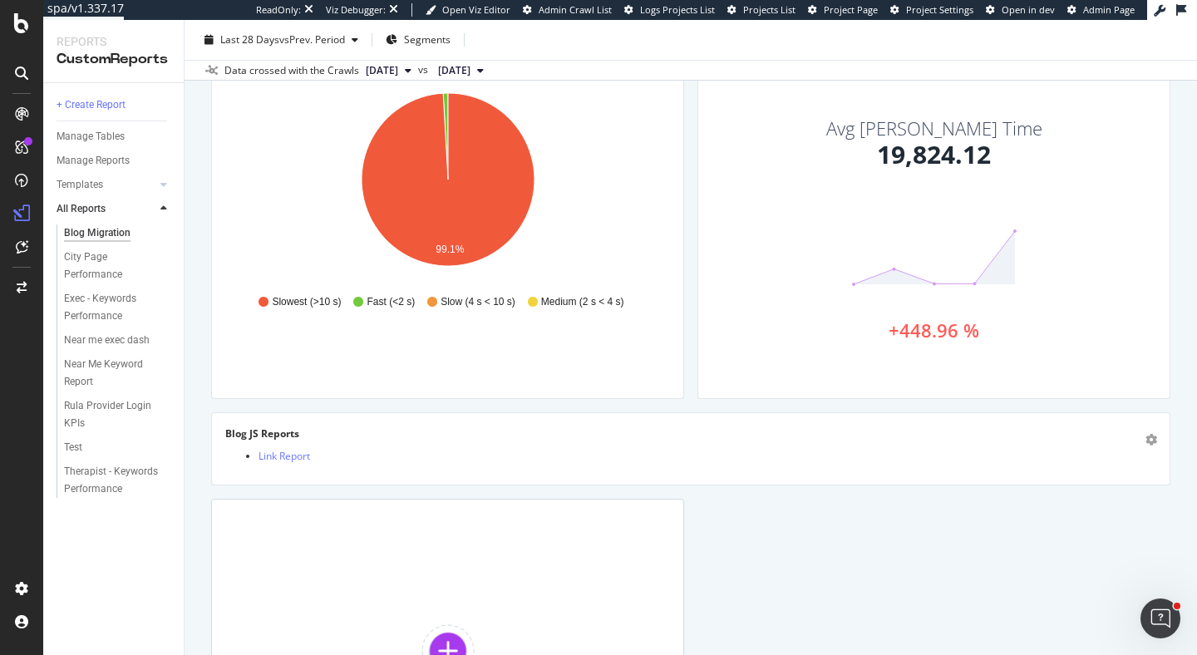
scroll to position [915, 0]
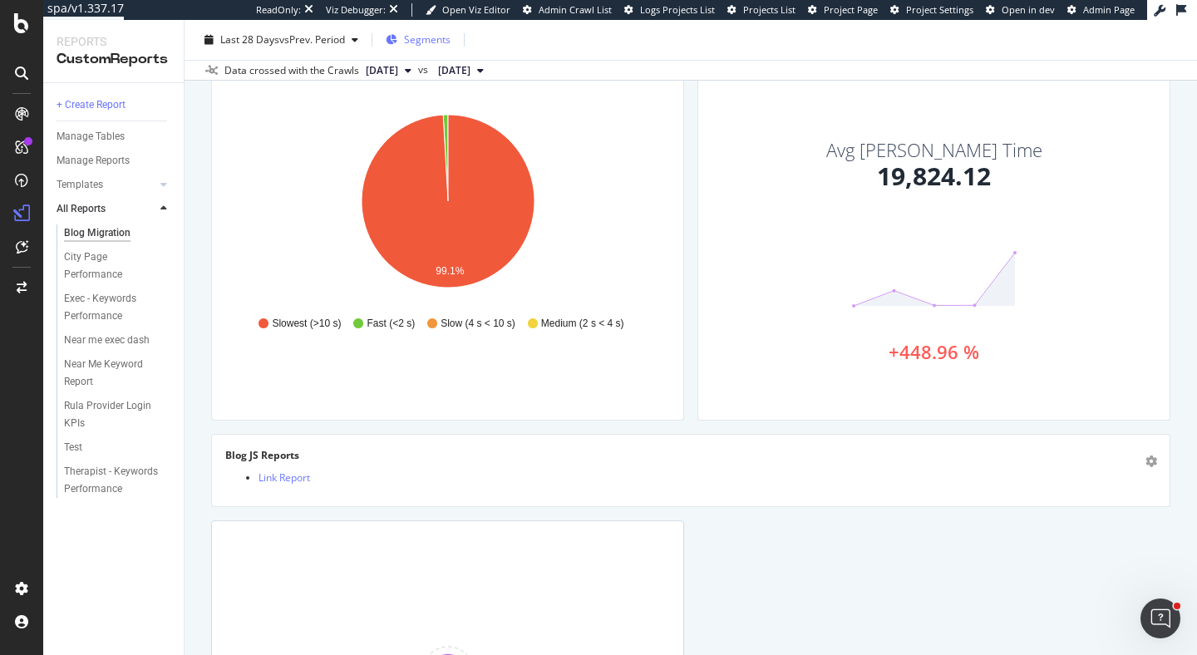
click at [423, 45] on span "Segments" at bounding box center [427, 39] width 47 height 14
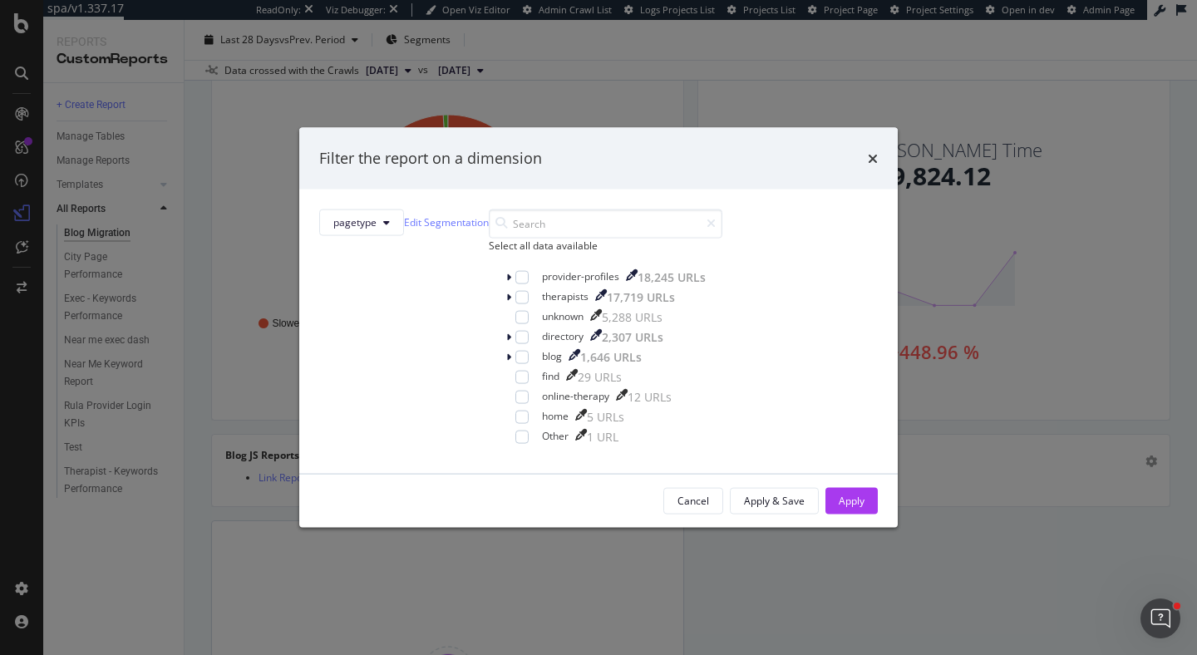
click at [185, 269] on div "Filter the report on a dimension pagetype Edit Segmentation Select all data ava…" at bounding box center [598, 327] width 1197 height 655
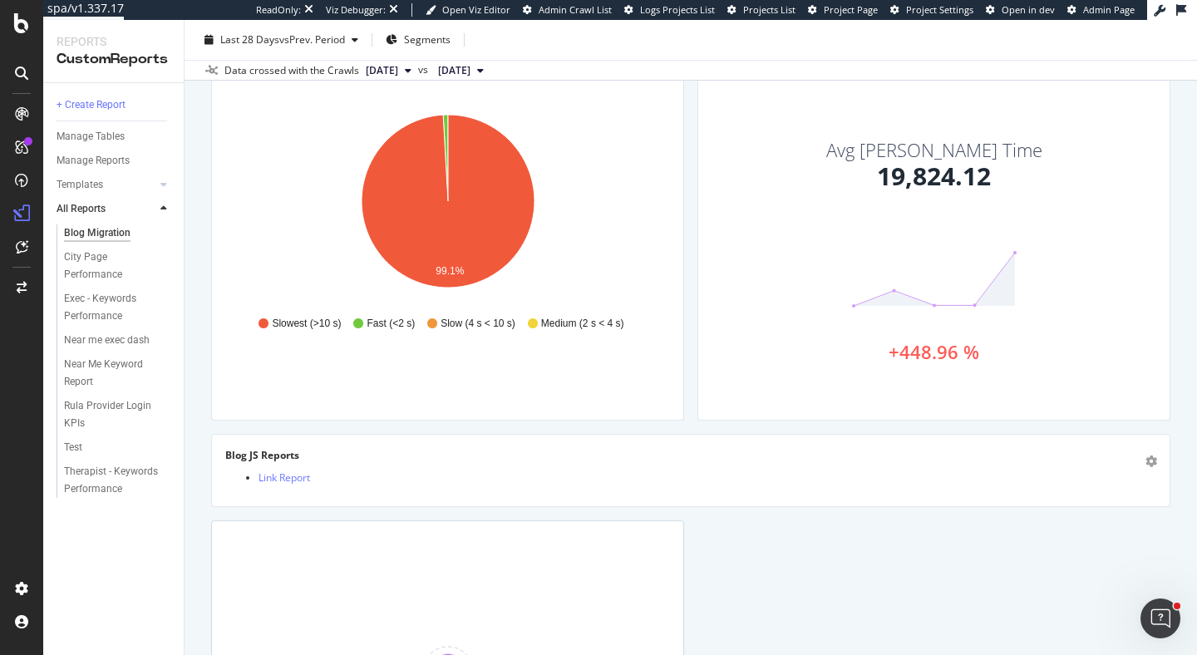
scroll to position [897, 0]
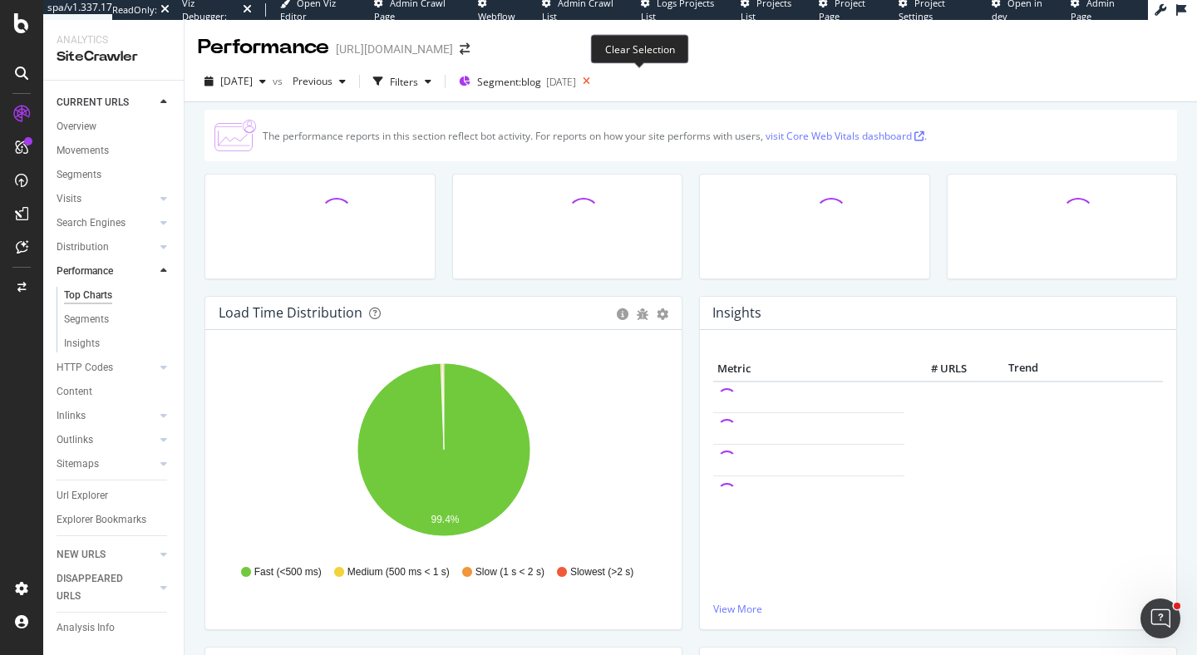
click at [597, 82] on icon at bounding box center [586, 81] width 21 height 23
click at [524, 78] on span "Segments" at bounding box center [500, 82] width 47 height 14
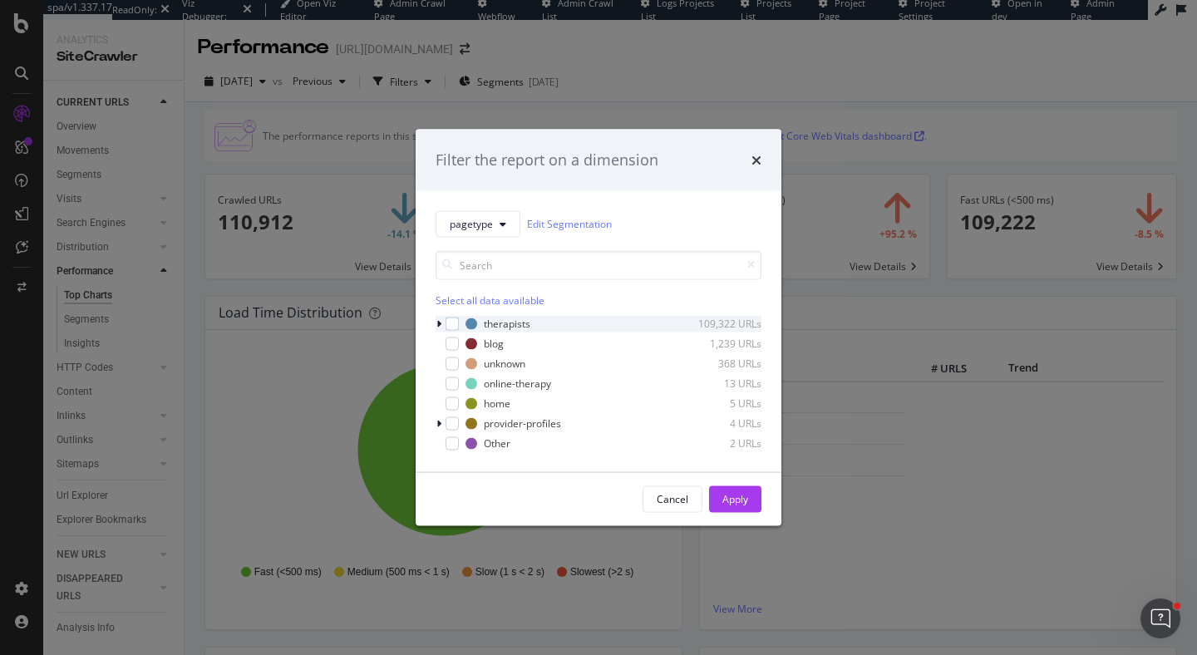
click at [440, 324] on icon "modal" at bounding box center [439, 323] width 5 height 10
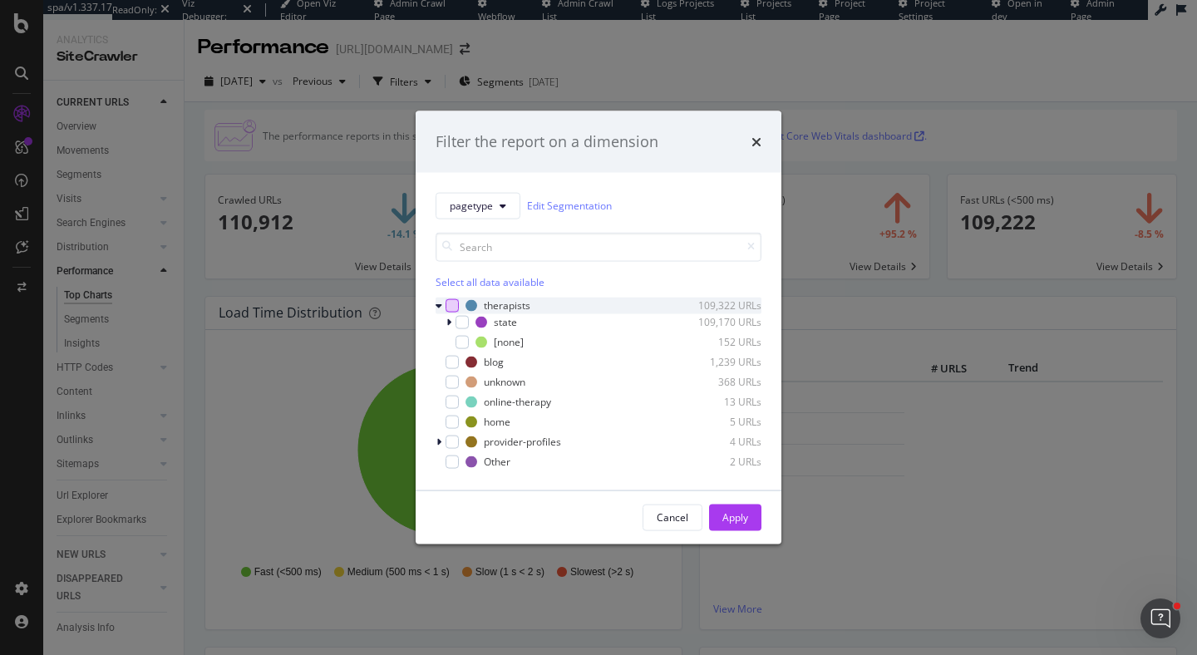
click at [453, 301] on div "modal" at bounding box center [452, 305] width 13 height 13
click at [731, 518] on div "Apply" at bounding box center [736, 518] width 26 height 14
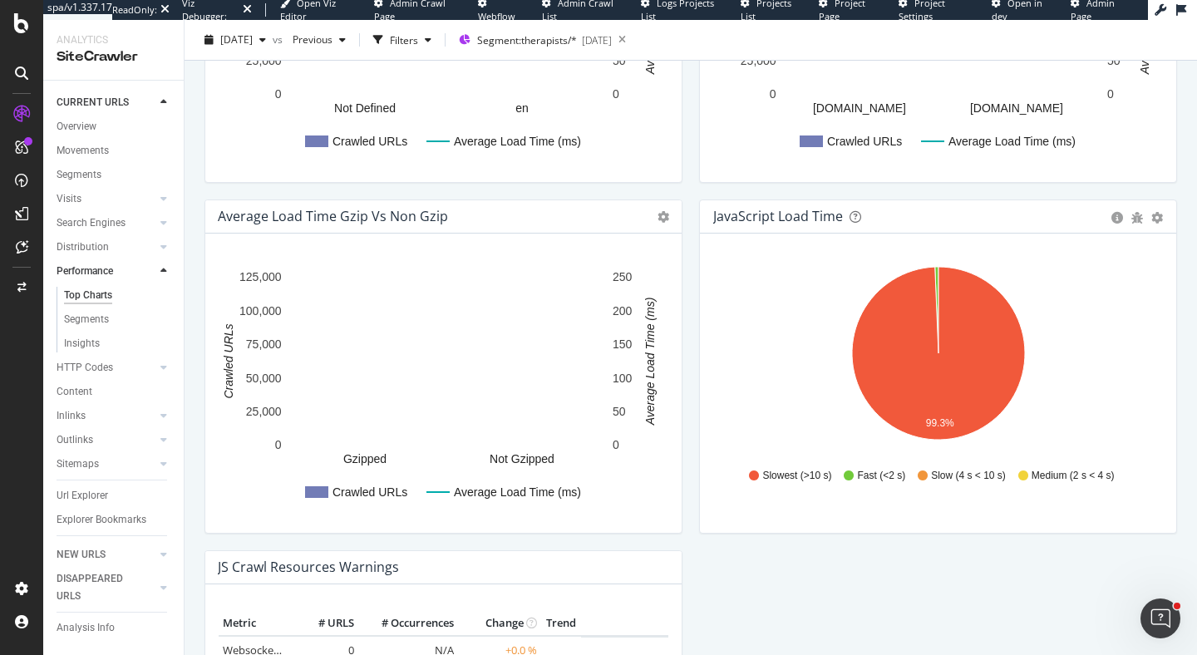
scroll to position [1114, 0]
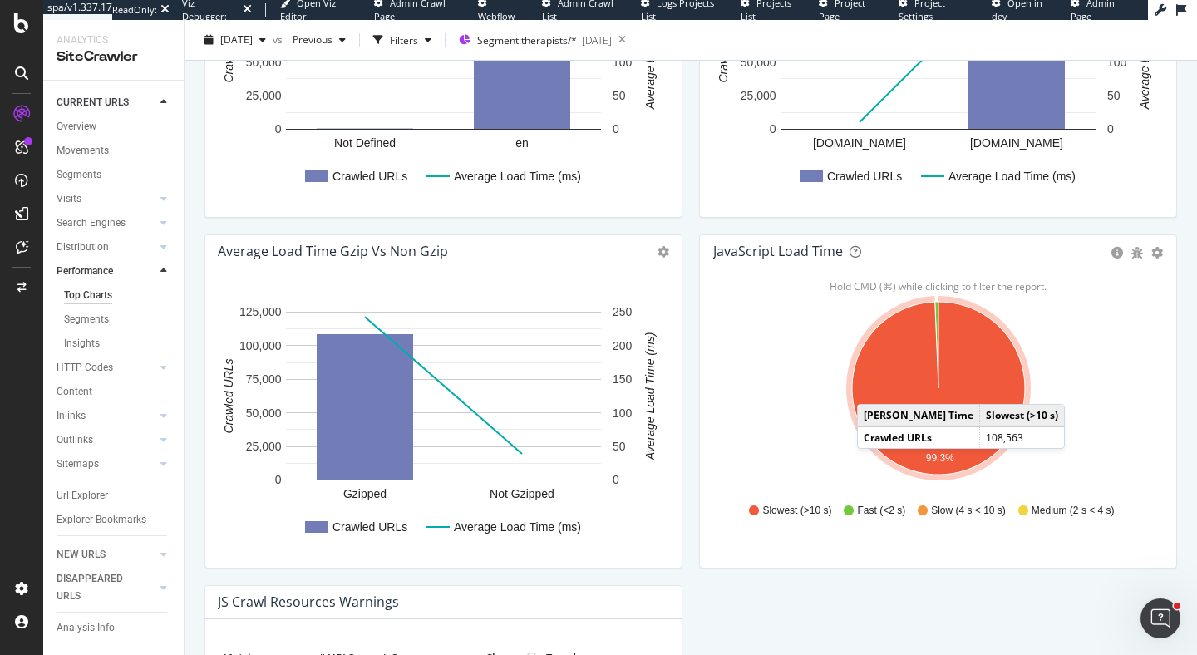
click at [875, 387] on icon "A chart." at bounding box center [938, 388] width 173 height 173
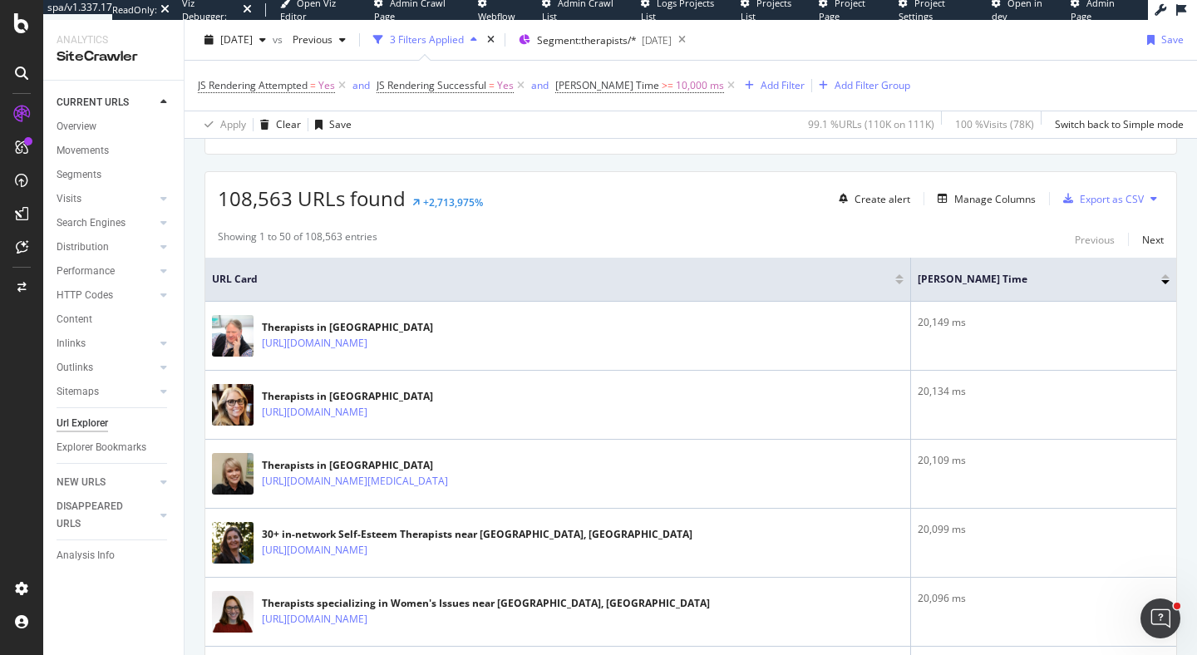
scroll to position [373, 0]
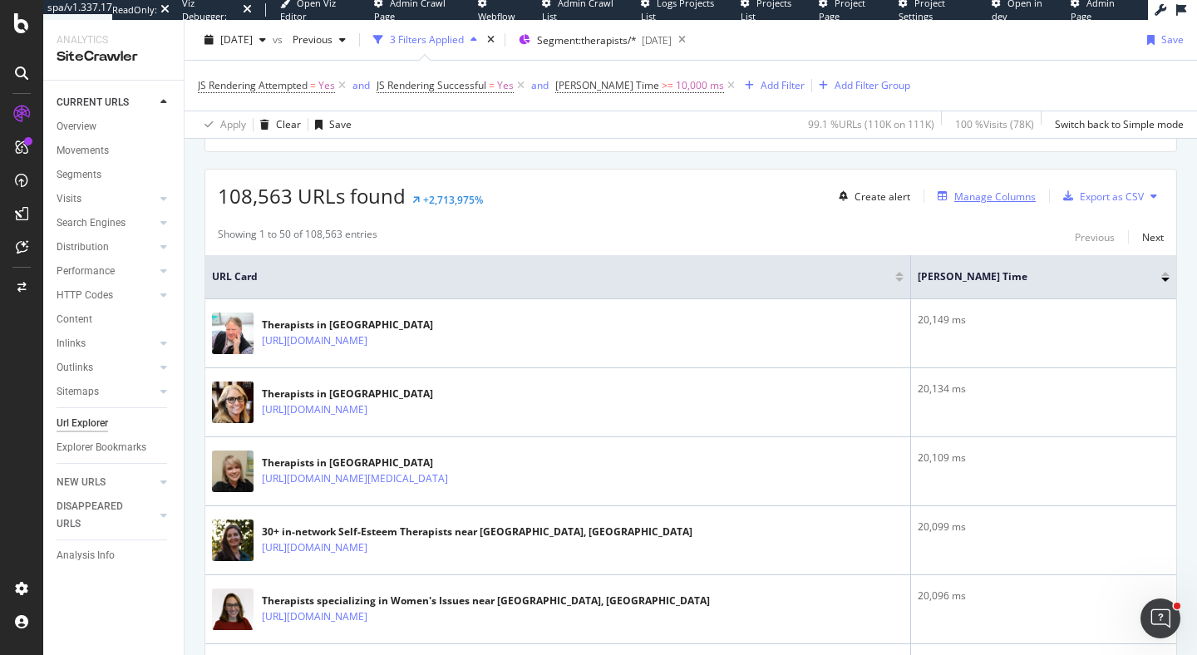
click at [979, 202] on div "Manage Columns" at bounding box center [995, 197] width 81 height 14
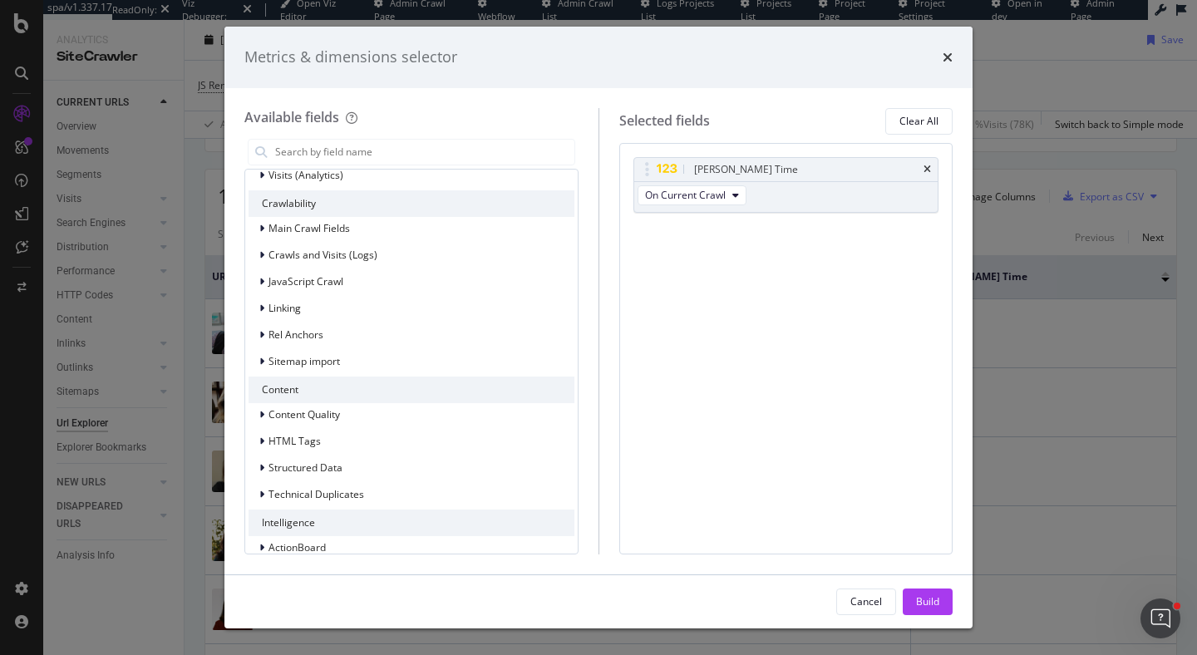
scroll to position [310, 0]
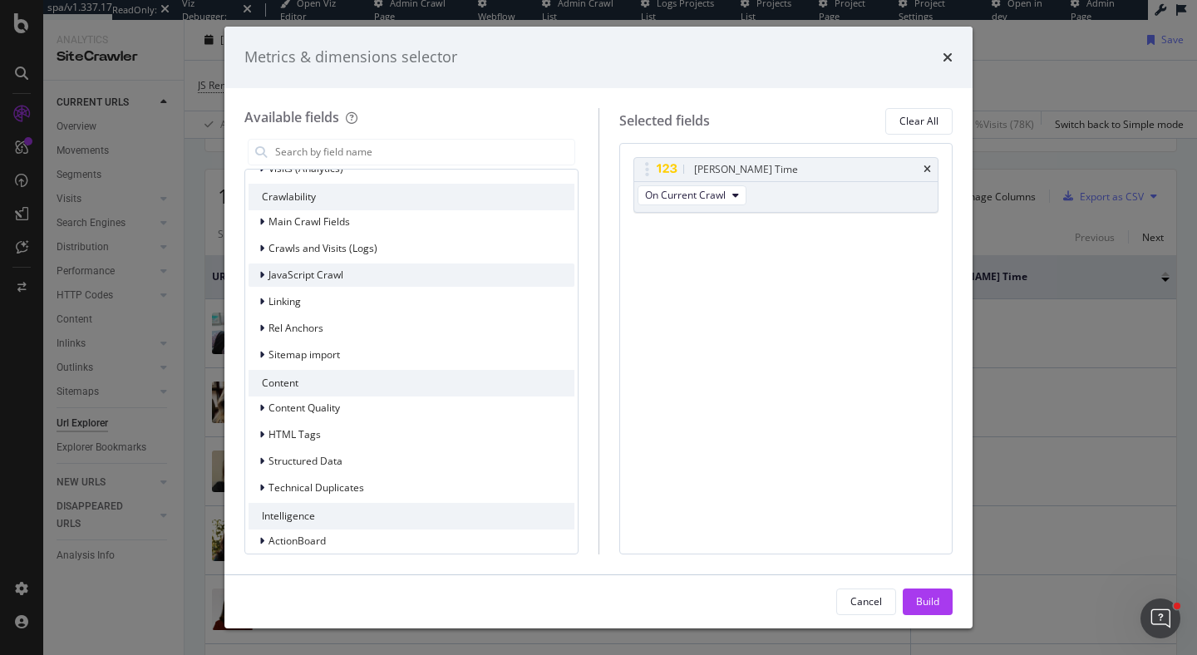
click at [263, 276] on icon "modal" at bounding box center [261, 275] width 5 height 10
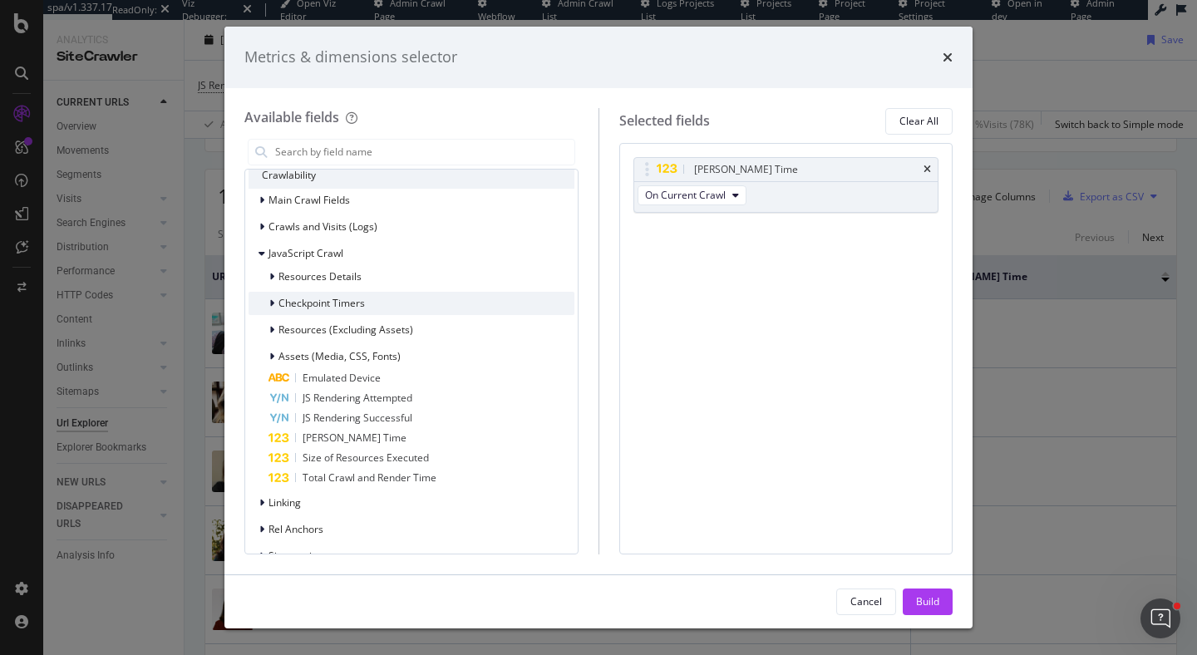
scroll to position [334, 0]
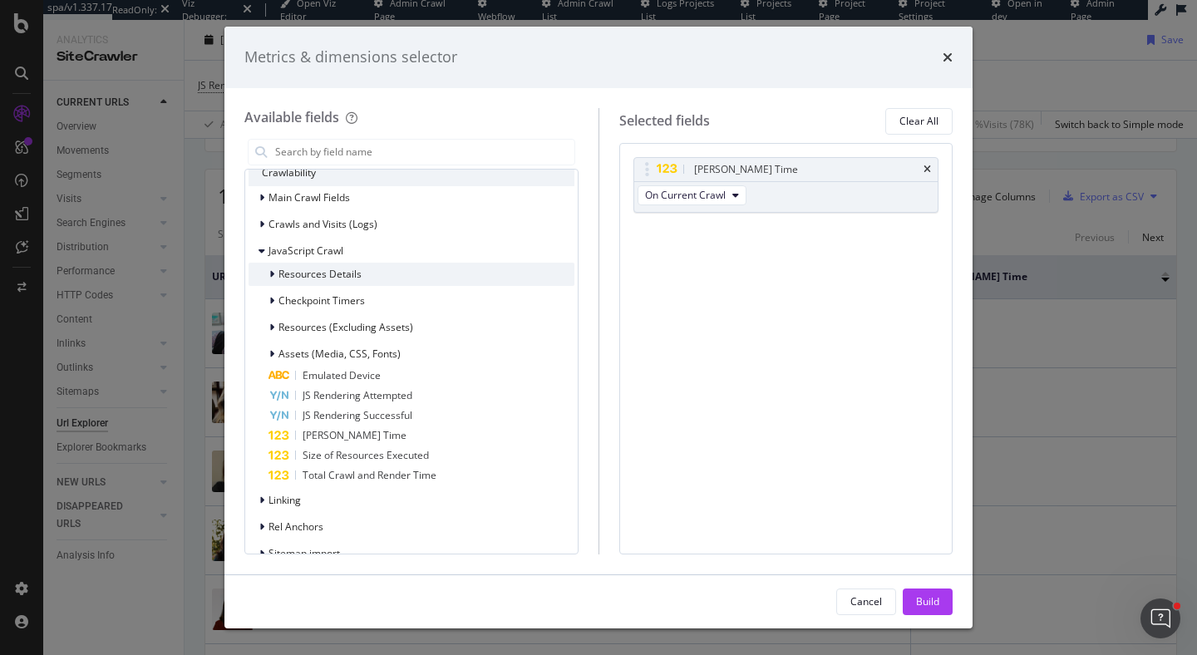
click at [273, 274] on icon "modal" at bounding box center [271, 274] width 5 height 10
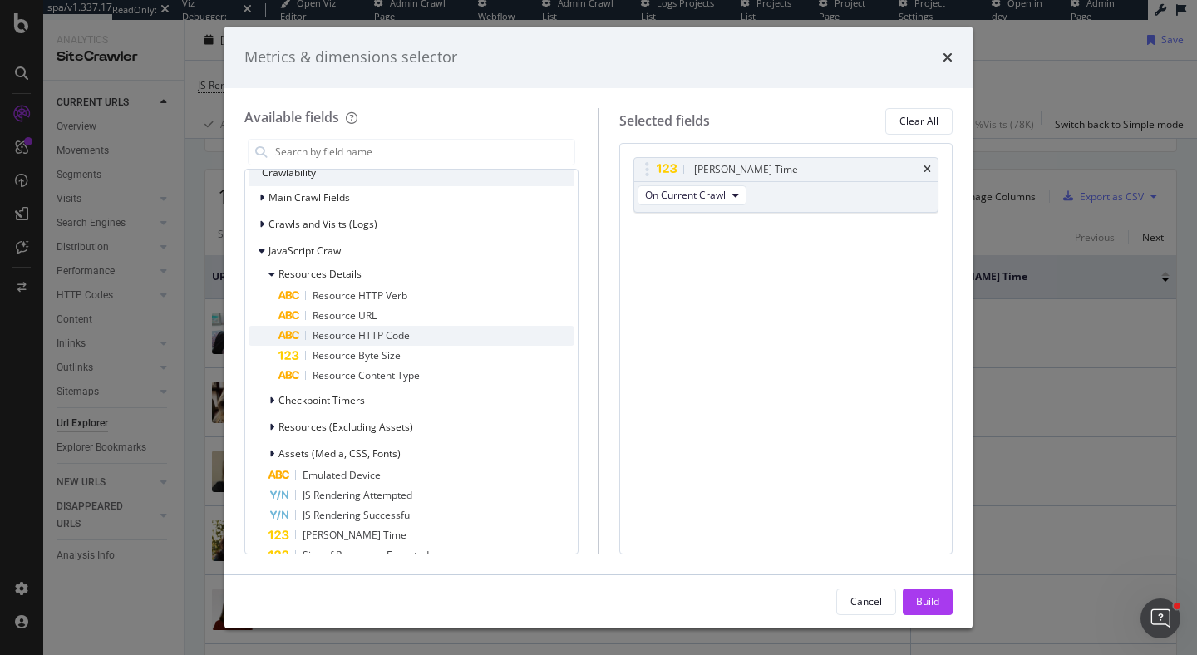
scroll to position [348, 0]
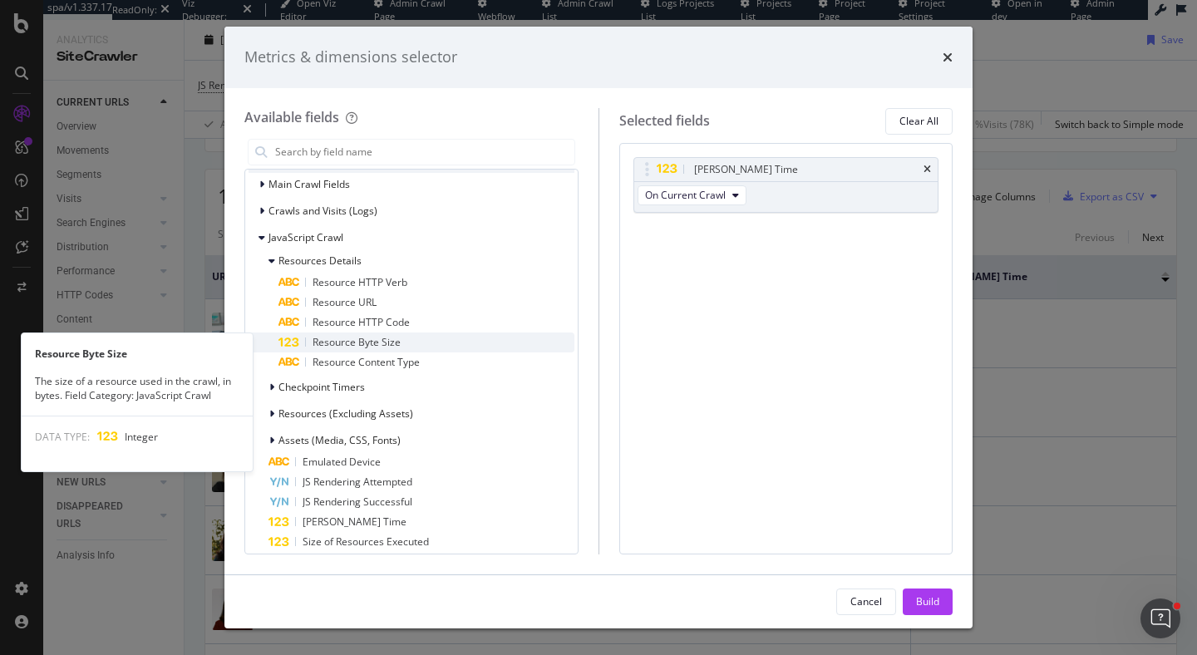
click at [323, 341] on span "Resource Byte Size" at bounding box center [357, 342] width 88 height 14
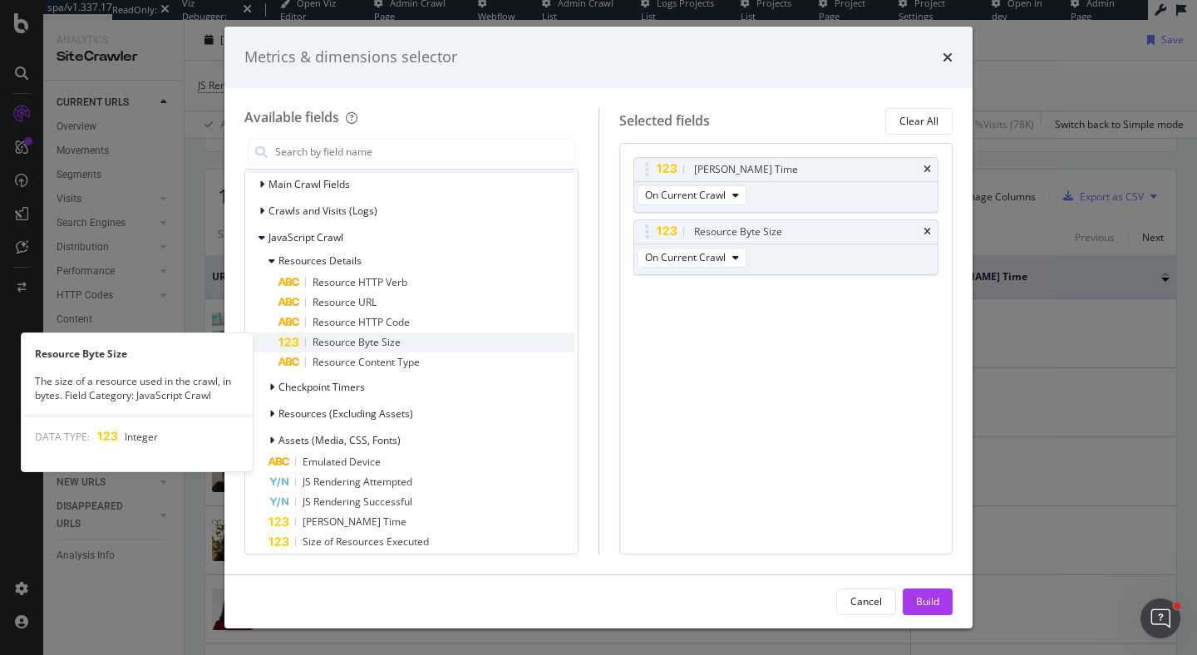
scroll to position [360, 0]
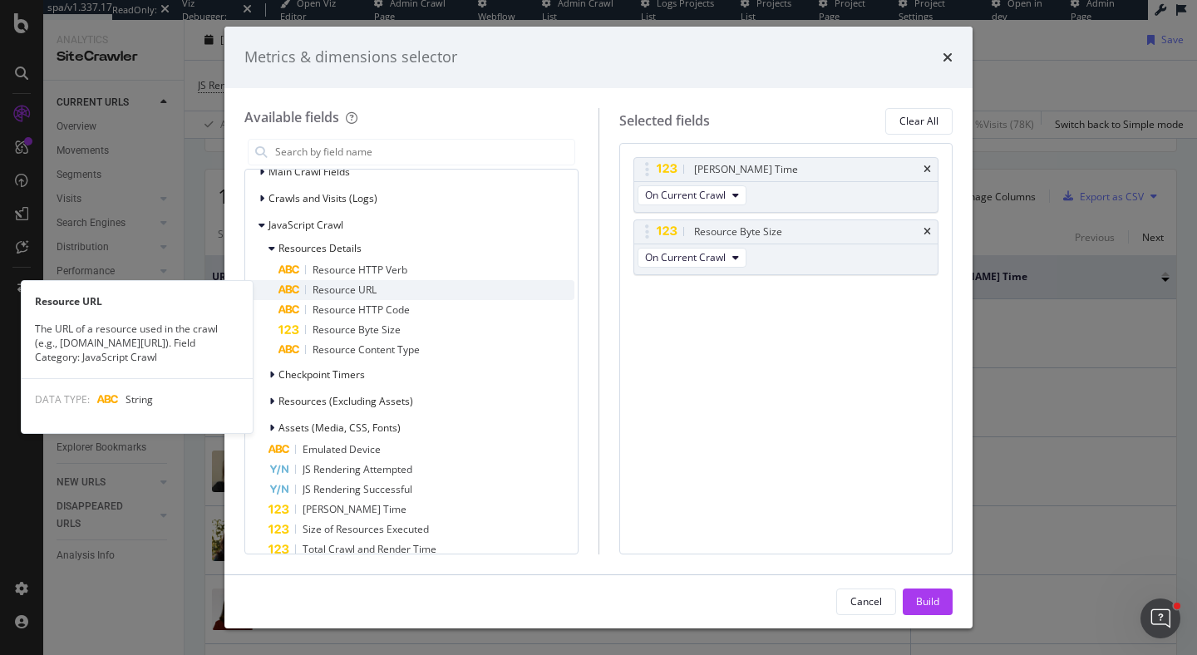
click at [341, 289] on span "Resource URL" at bounding box center [345, 290] width 64 height 14
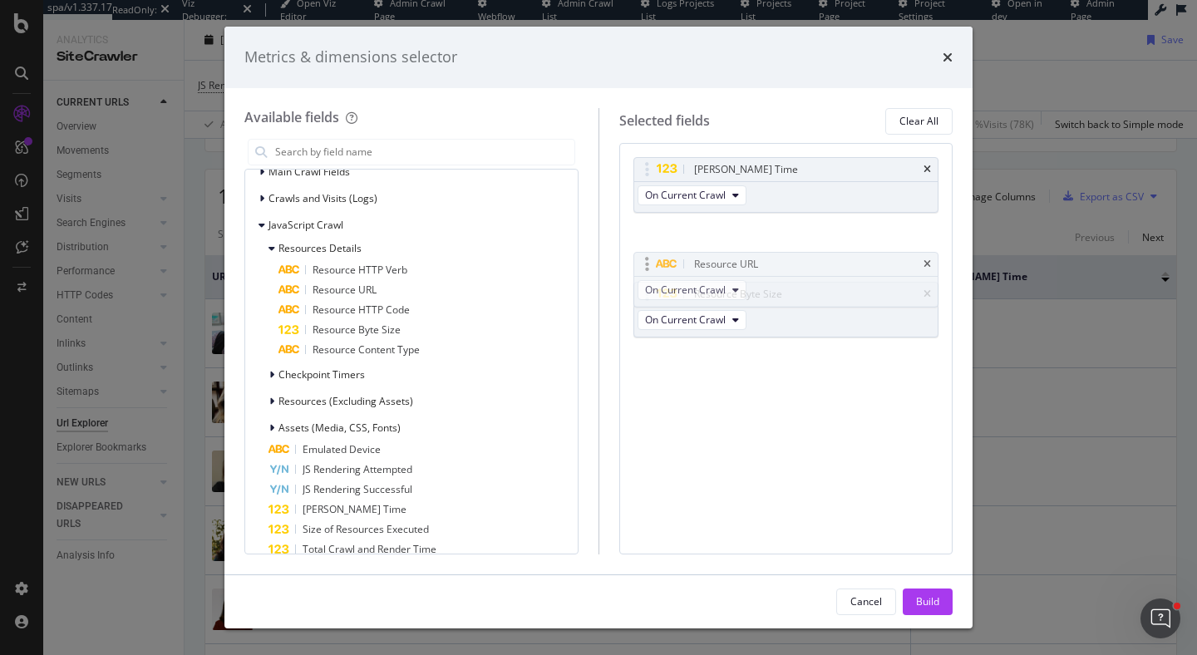
drag, startPoint x: 651, startPoint y: 290, endPoint x: 649, endPoint y: 249, distance: 41.7
click at [649, 250] on body "spa/v1.337.17 ReadOnly: Viz Debugger: Open Viz Editor Admin Crawl Page Webflow …" at bounding box center [598, 327] width 1197 height 655
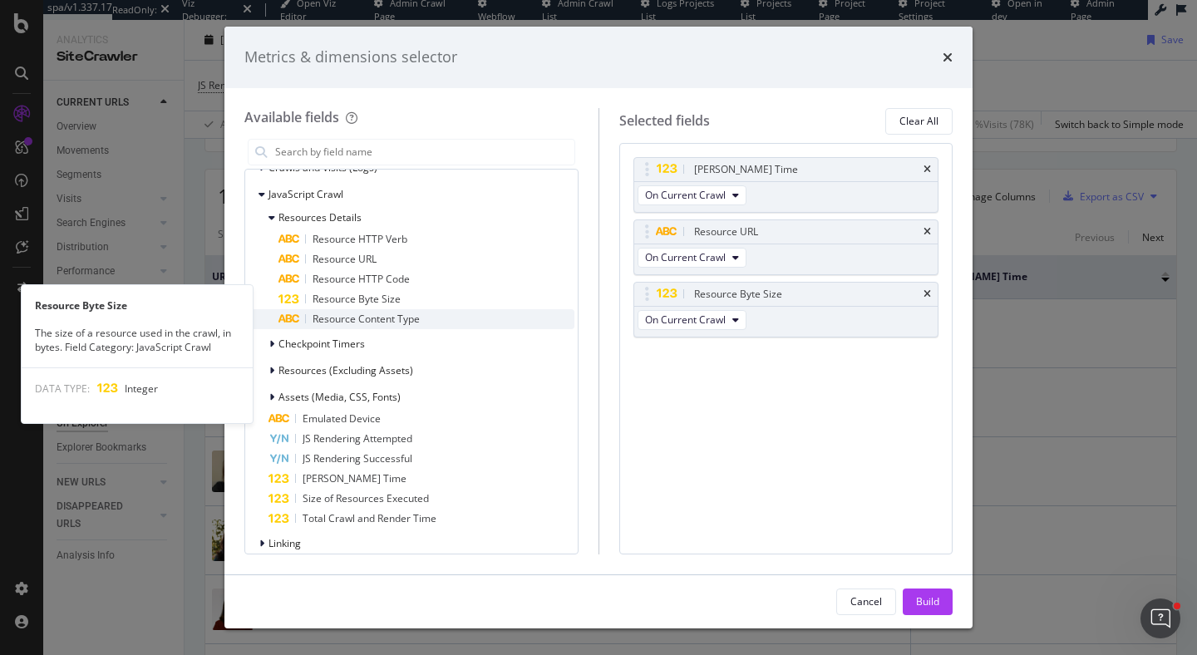
scroll to position [420, 0]
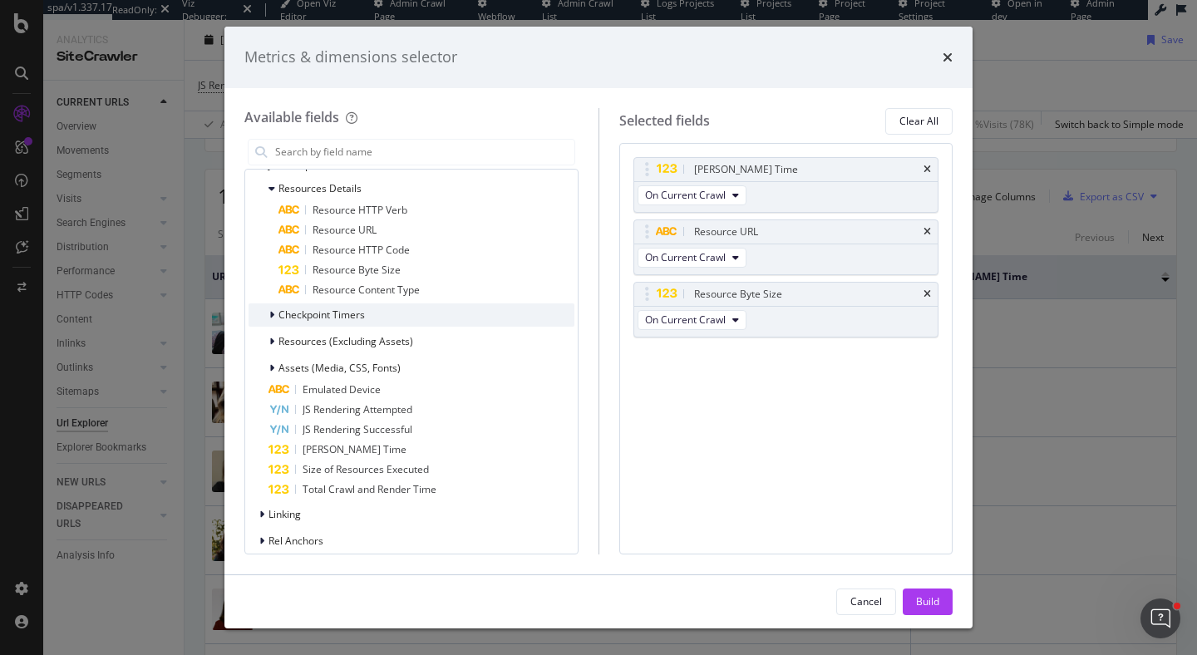
click at [271, 313] on icon "modal" at bounding box center [271, 315] width 5 height 10
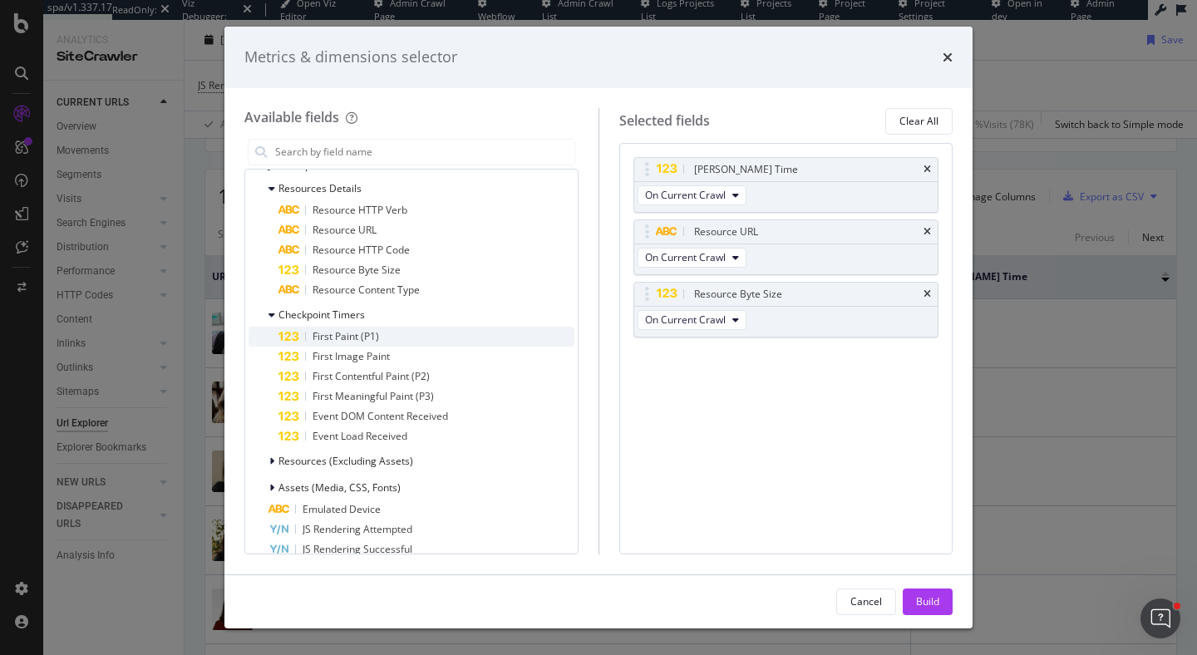
scroll to position [429, 0]
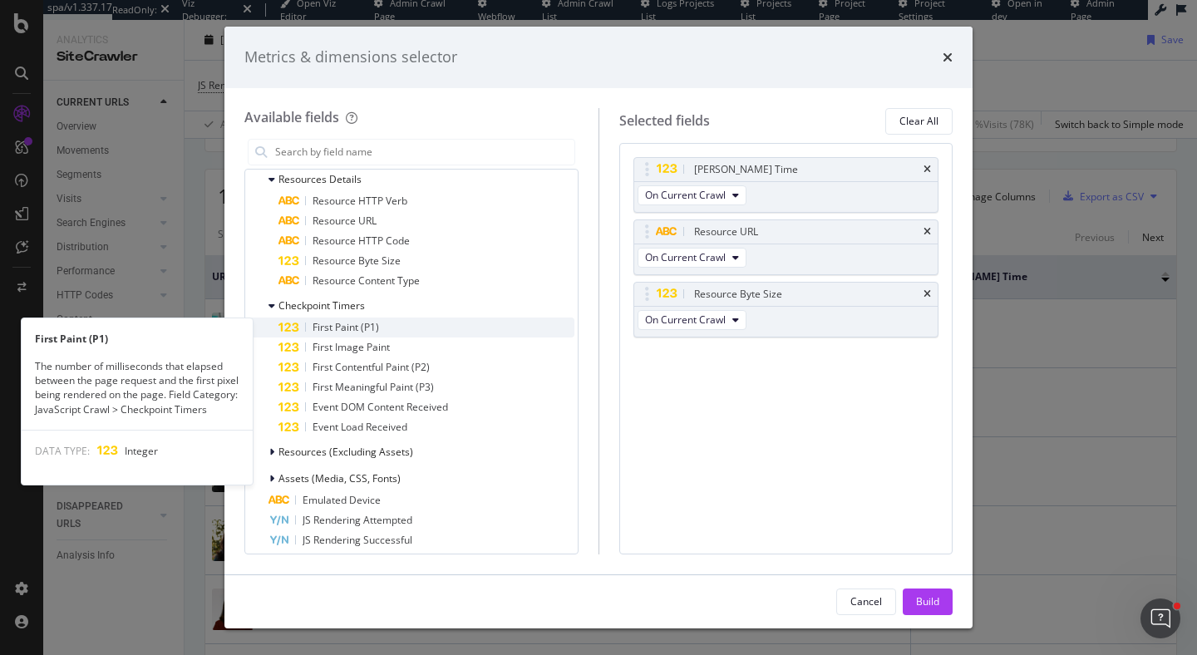
click at [421, 326] on div "First Paint (P1)" at bounding box center [427, 328] width 296 height 20
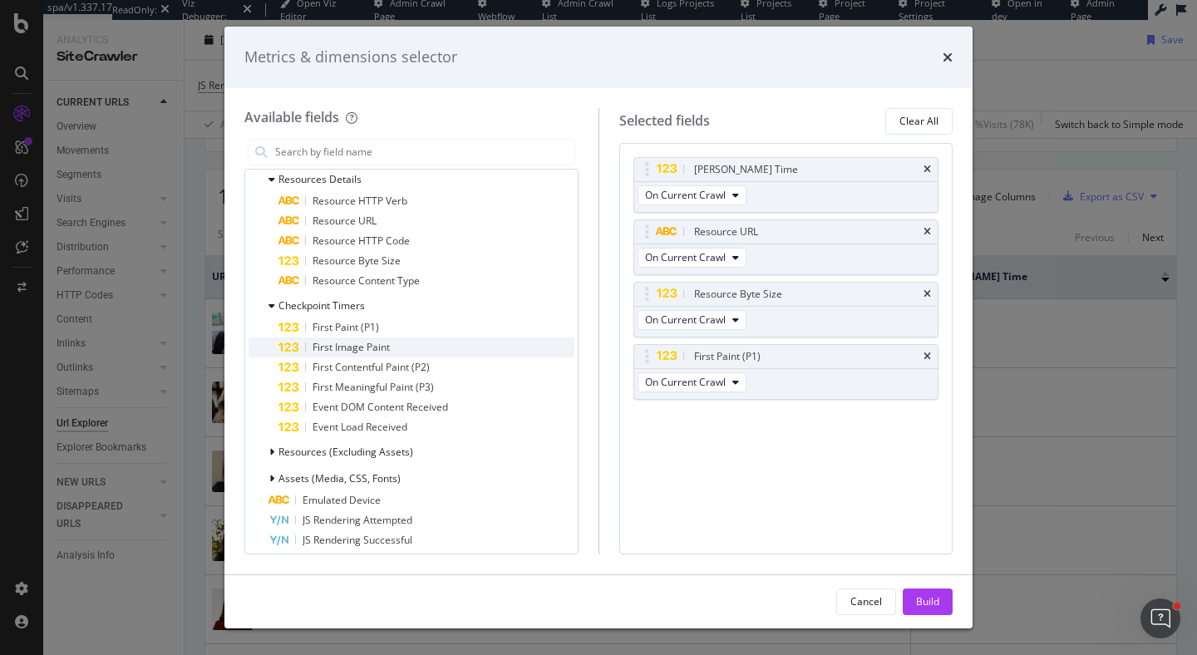
click at [438, 351] on div "First Image Paint" at bounding box center [427, 348] width 296 height 20
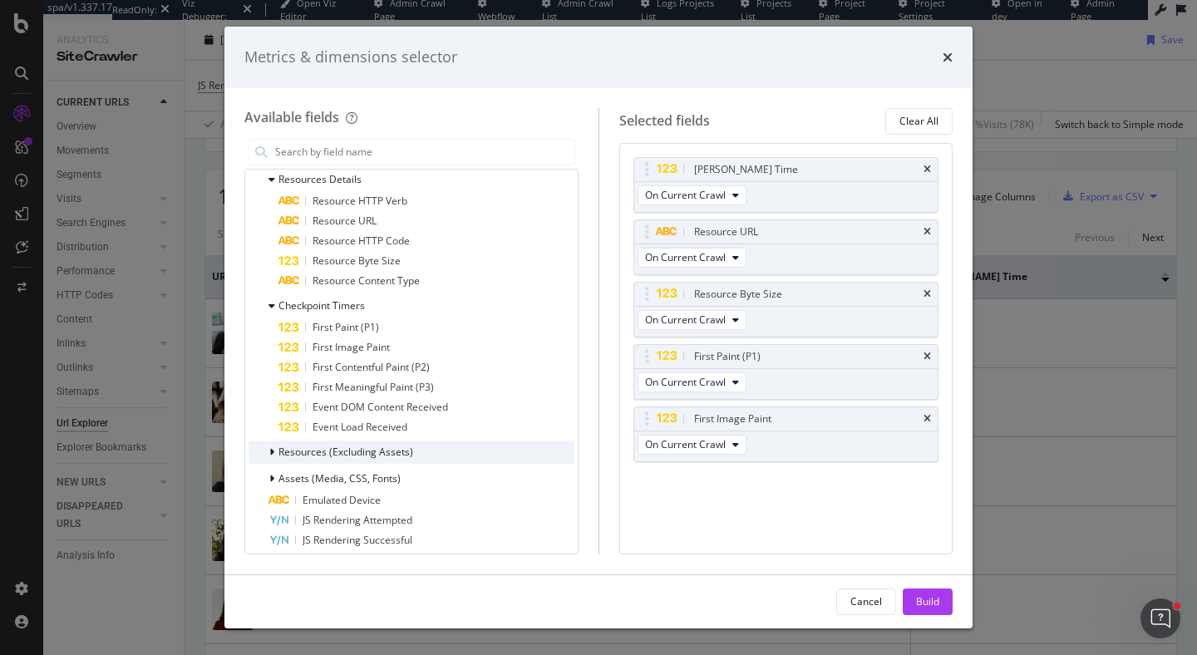
click at [270, 453] on icon "modal" at bounding box center [271, 452] width 5 height 10
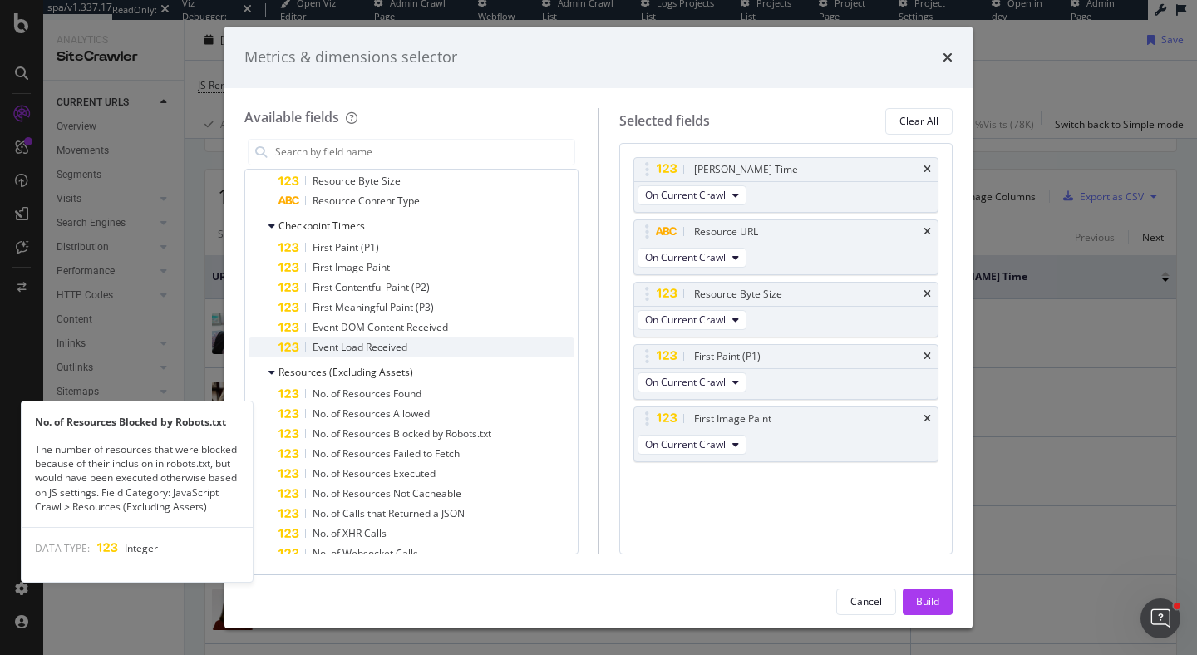
scroll to position [588, 0]
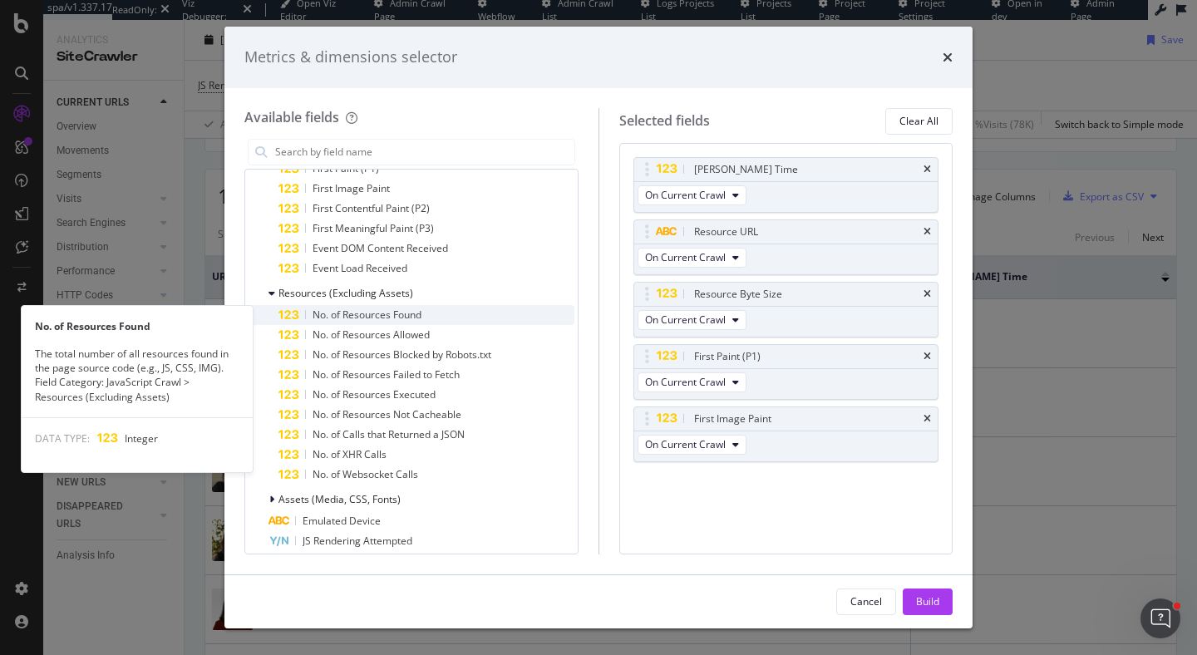
click at [415, 316] on span "No. of Resources Found" at bounding box center [367, 315] width 109 height 14
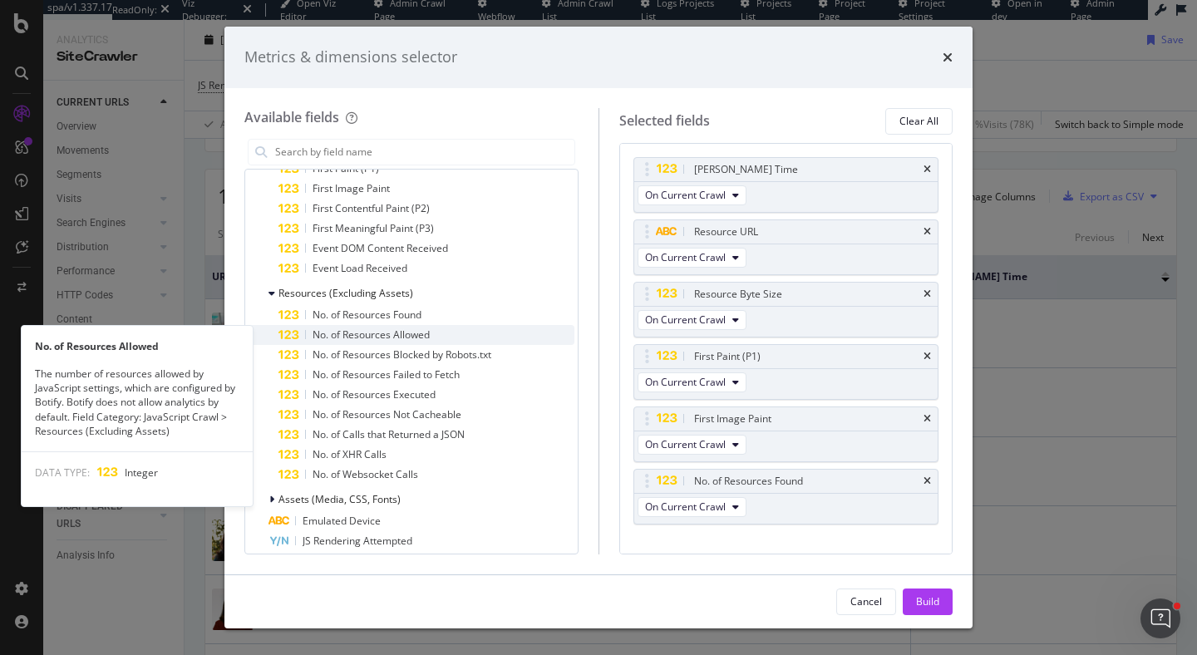
click at [460, 338] on div "No. of Resources Allowed" at bounding box center [427, 335] width 296 height 20
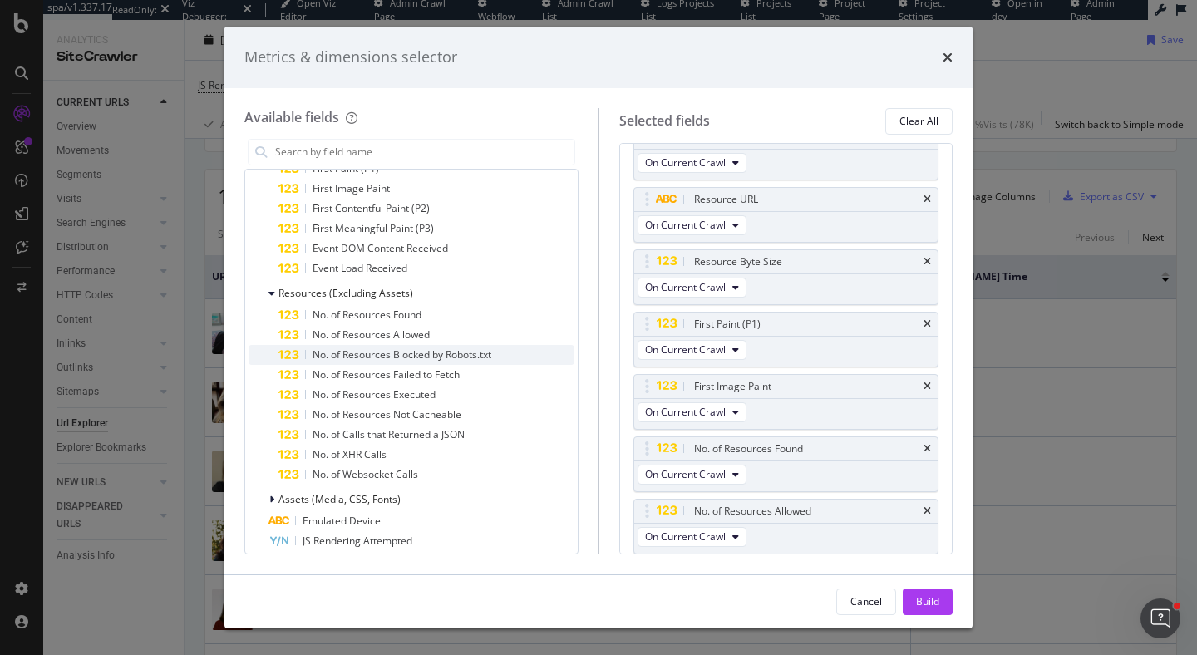
click at [472, 358] on span "No. of Resources Blocked by Robots.txt" at bounding box center [402, 355] width 179 height 14
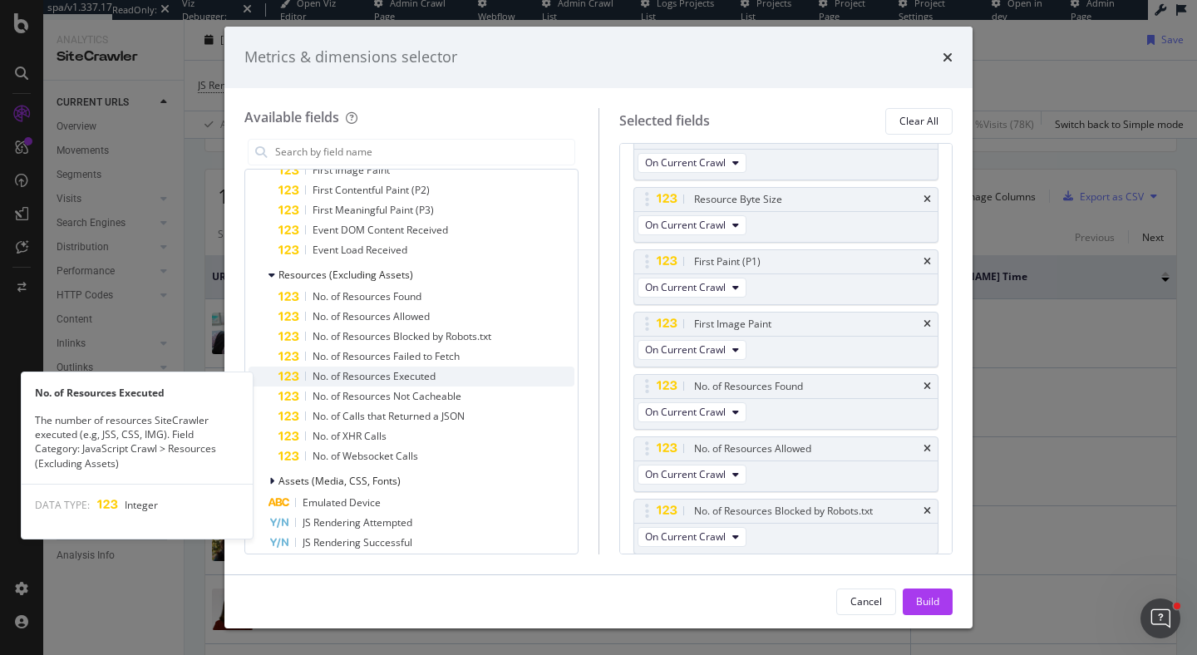
scroll to position [610, 0]
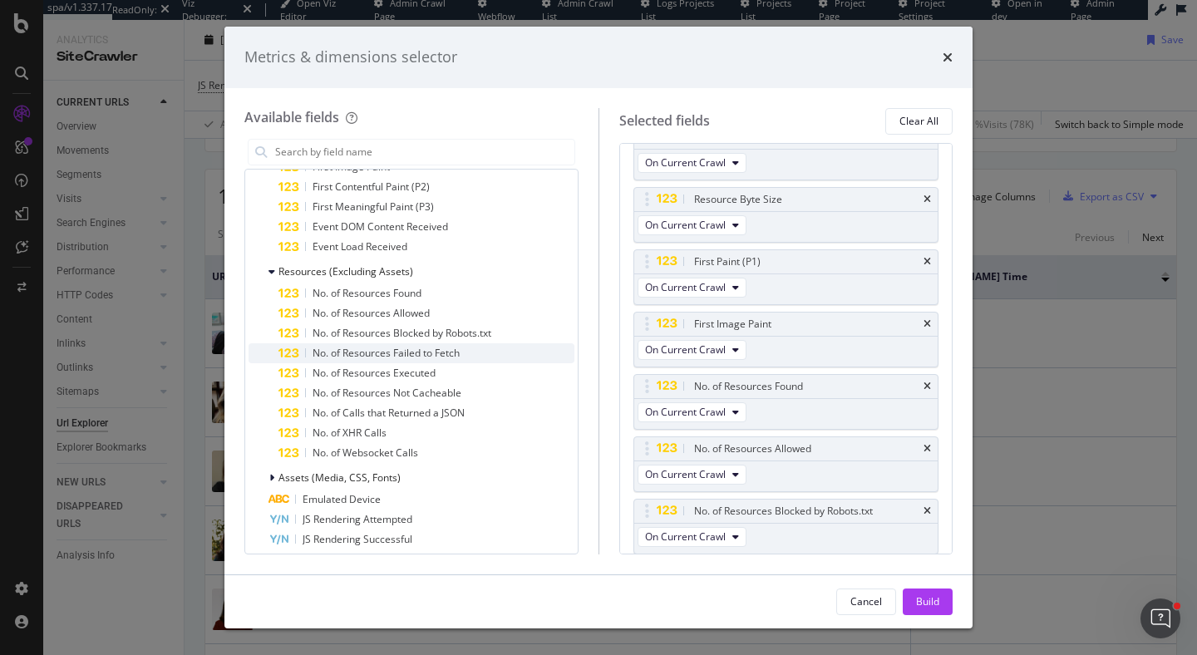
click at [472, 351] on div "No. of Resources Failed to Fetch" at bounding box center [427, 353] width 296 height 20
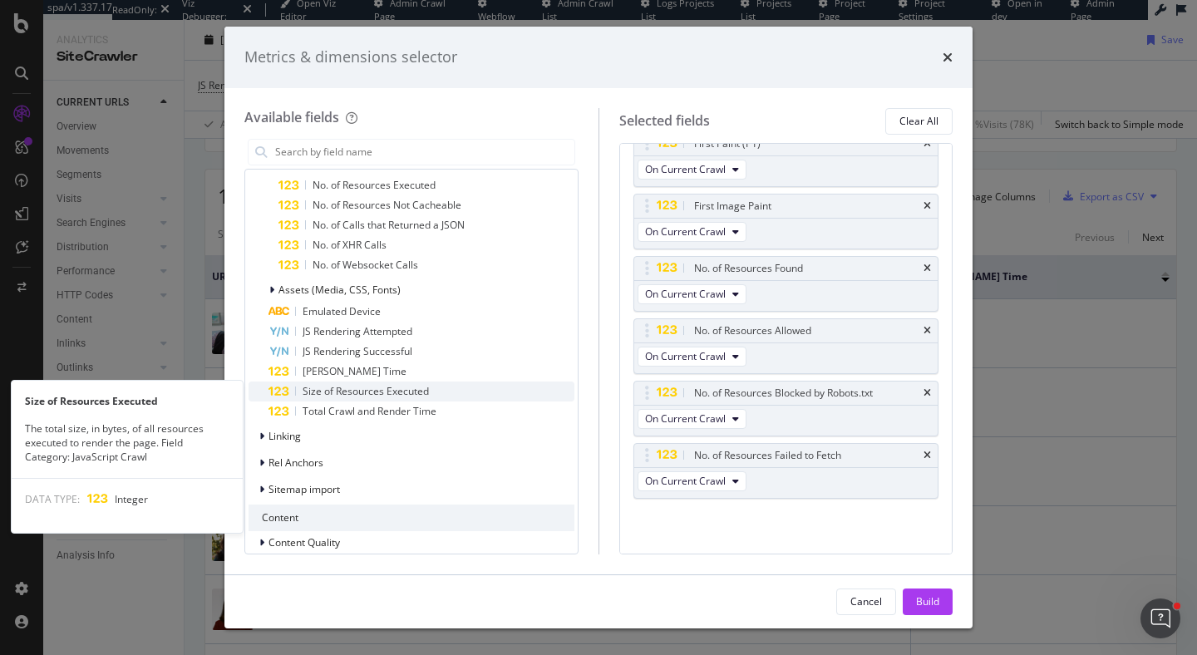
scroll to position [802, 0]
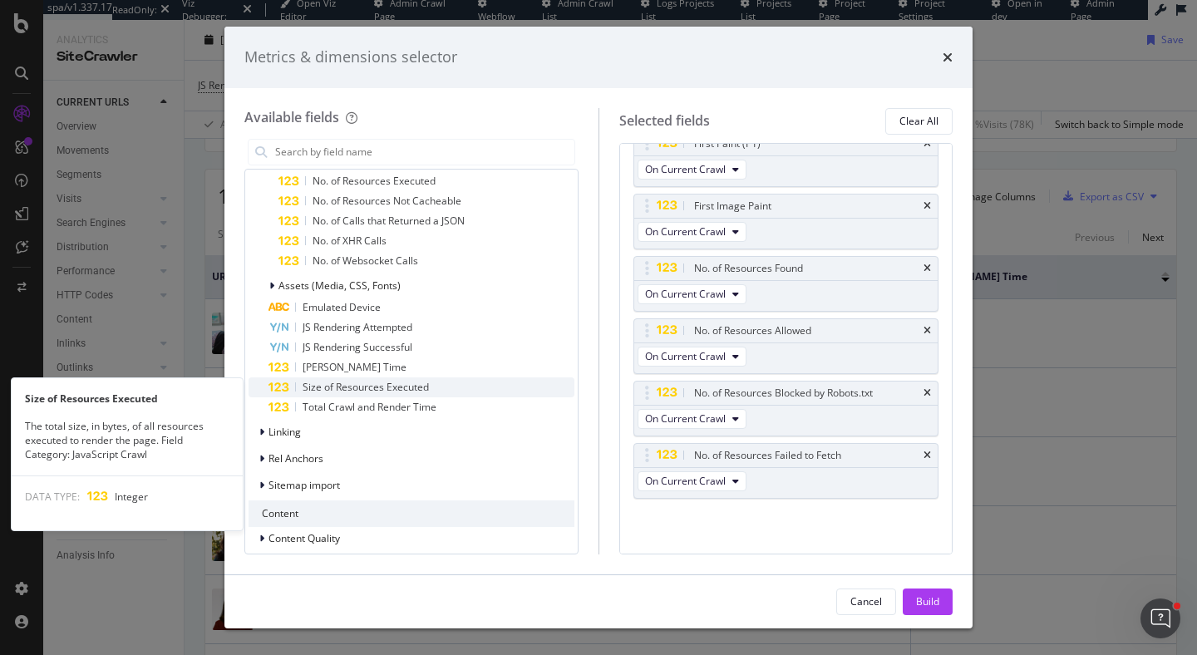
click at [497, 390] on div "Size of Resources Executed" at bounding box center [422, 388] width 306 height 20
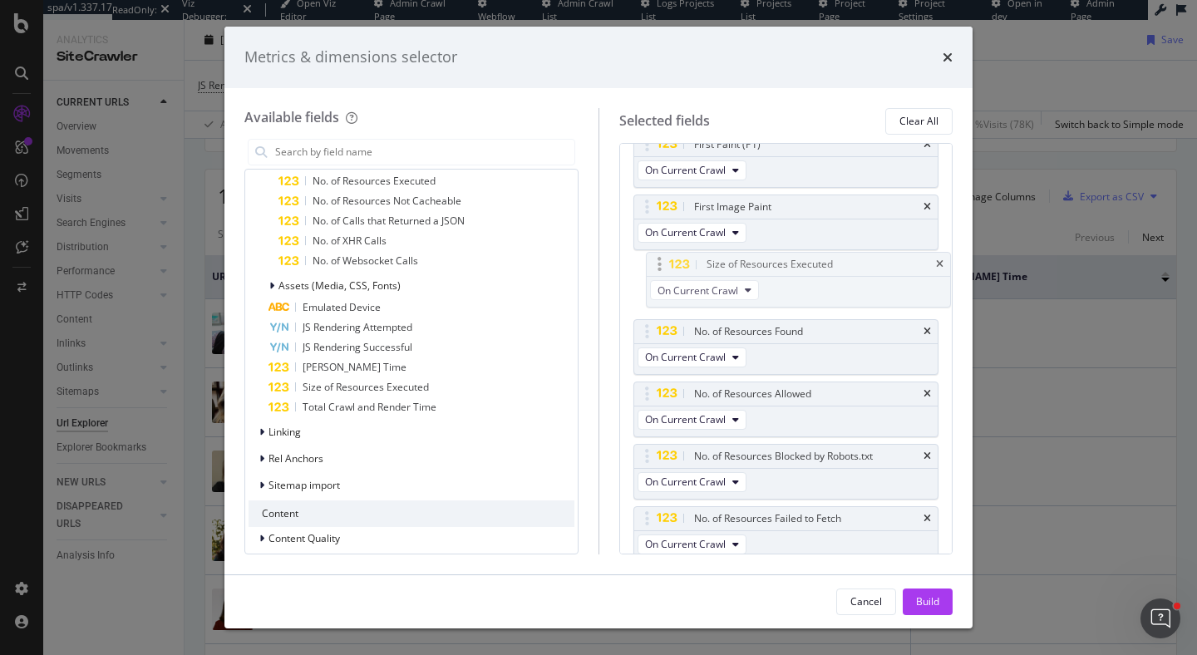
scroll to position [211, 0]
drag, startPoint x: 645, startPoint y: 509, endPoint x: 651, endPoint y: 272, distance: 237.1
click at [651, 272] on body "spa/v1.337.17 ReadOnly: Viz Debugger: Open Viz Editor Admin Crawl Page Webflow …" at bounding box center [598, 327] width 1197 height 655
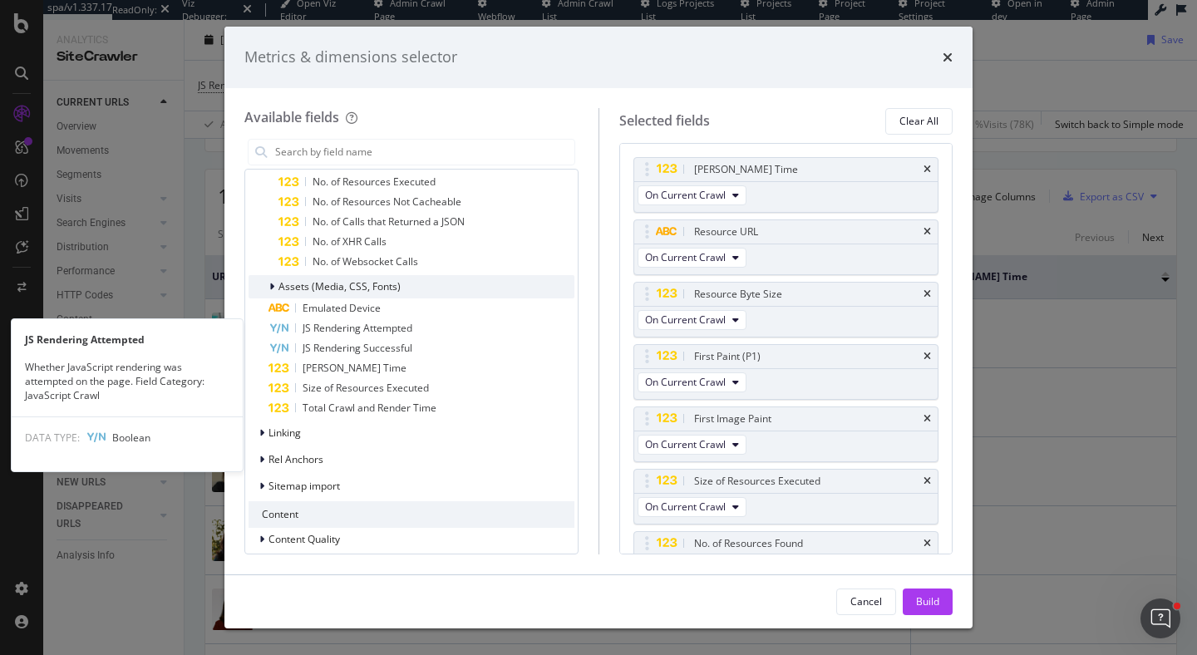
scroll to position [796, 0]
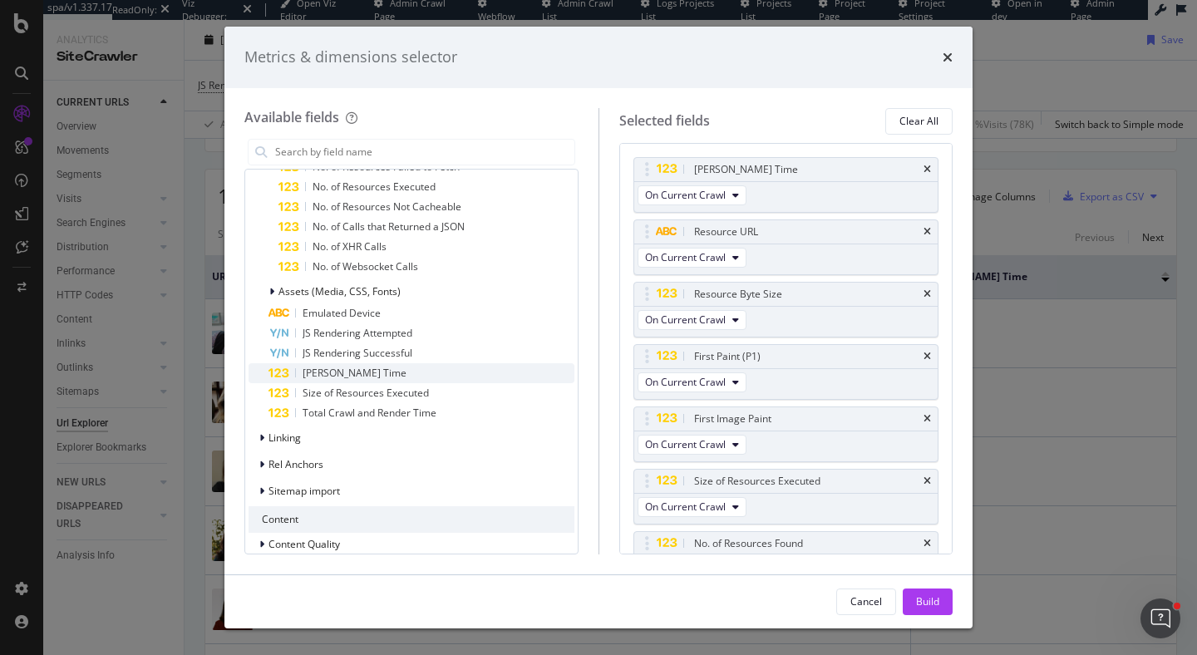
click at [447, 375] on div "JS Render Time" at bounding box center [422, 373] width 306 height 20
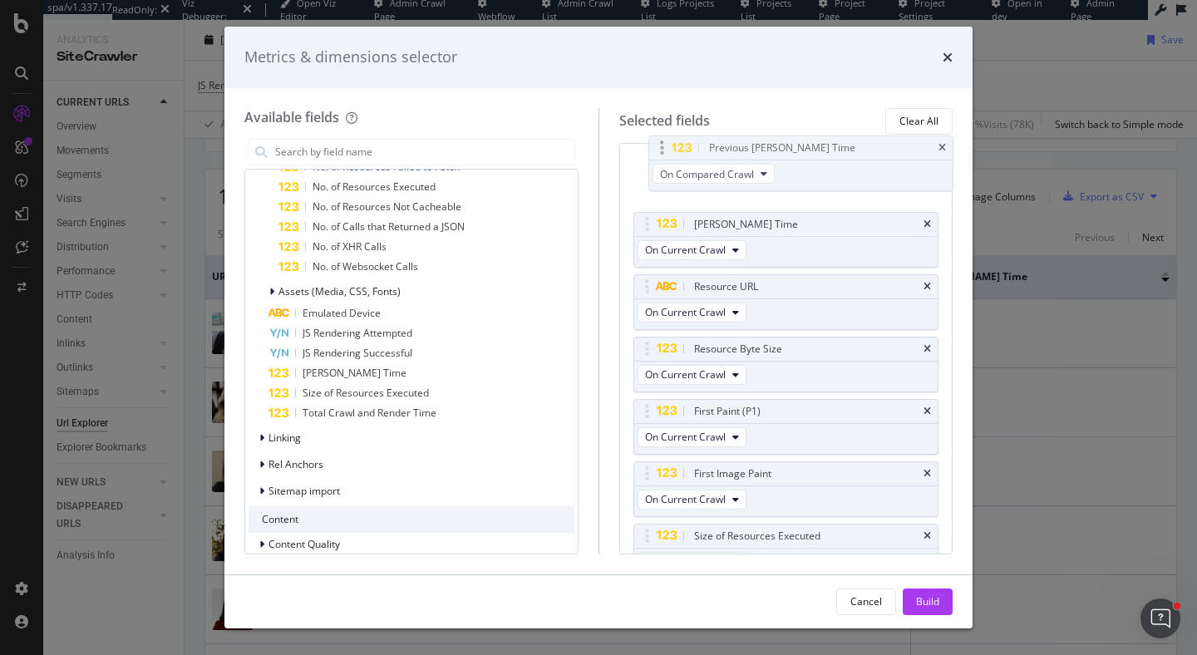
scroll to position [0, 0]
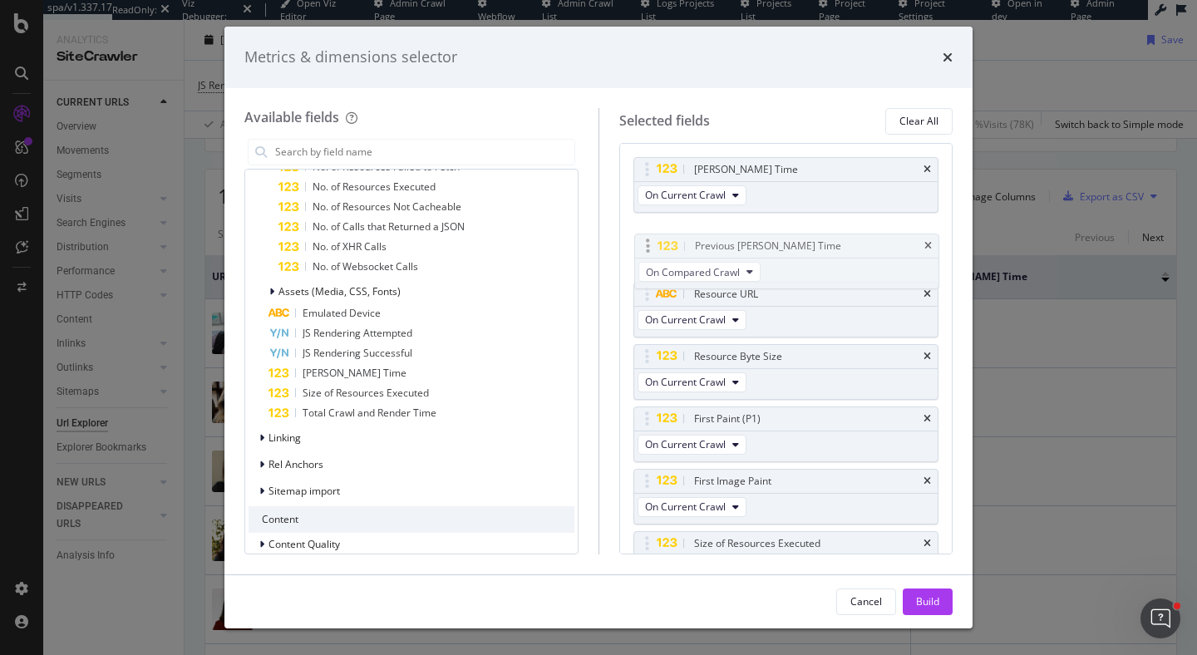
drag, startPoint x: 647, startPoint y: 516, endPoint x: 644, endPoint y: 239, distance: 277.7
click at [645, 239] on body "spa/v1.337.17 ReadOnly: Viz Debugger: Open Viz Editor Admin Crawl Page Webflow …" at bounding box center [598, 327] width 1197 height 655
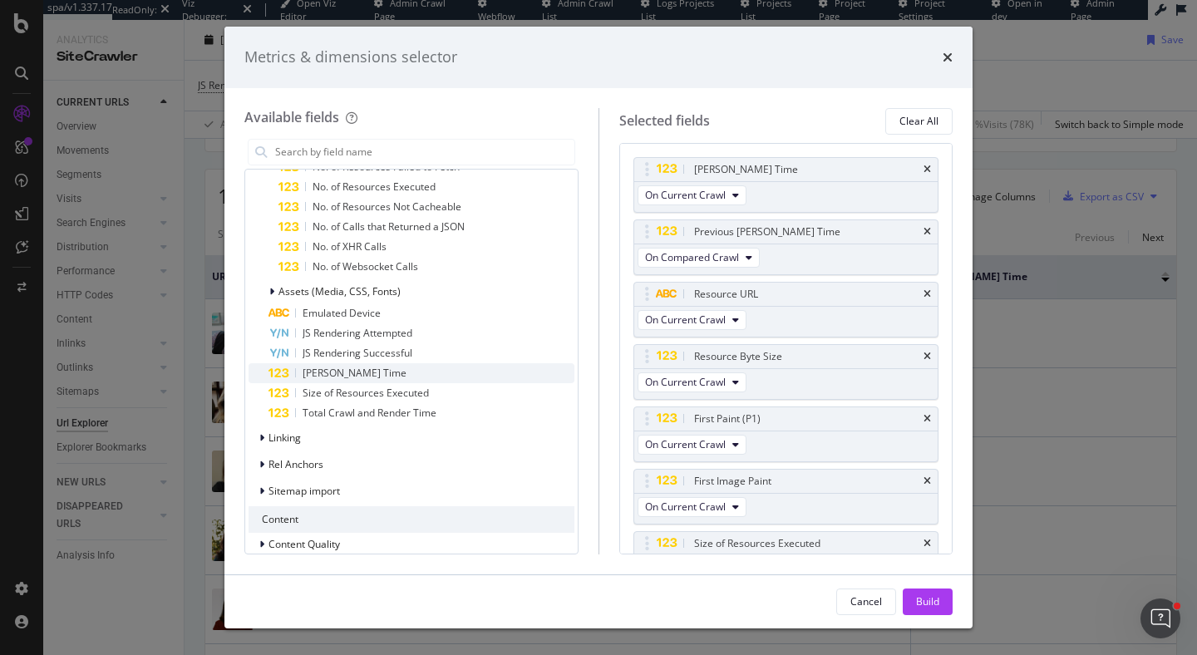
click at [497, 373] on div "JS Render Time" at bounding box center [422, 373] width 306 height 20
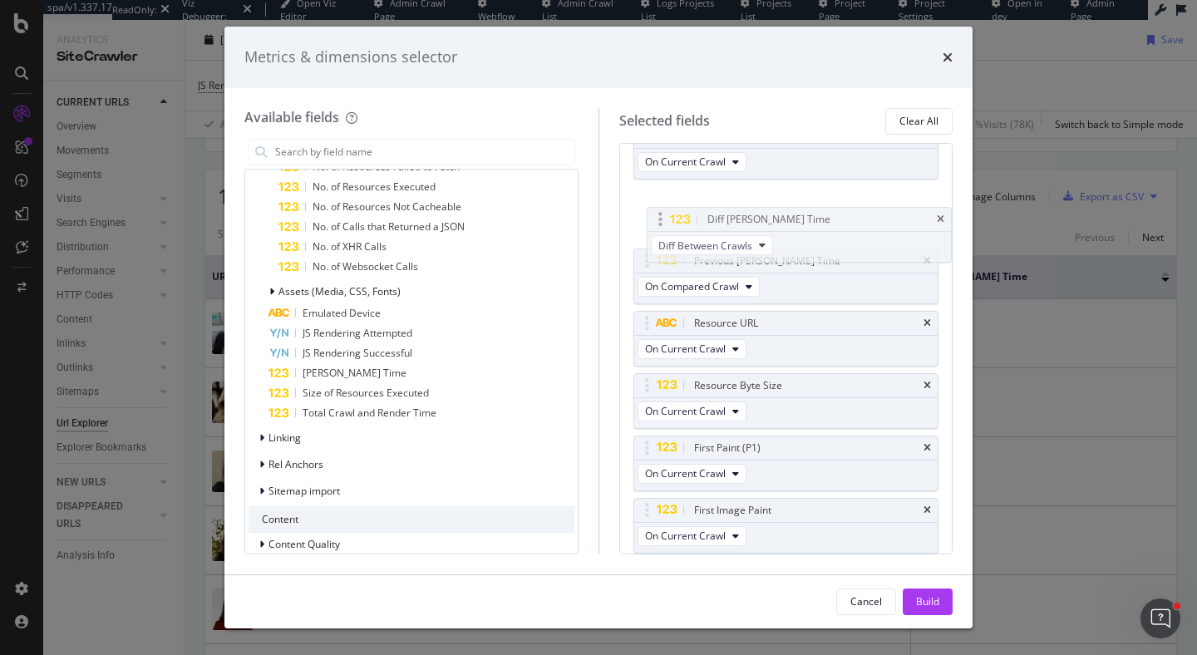
scroll to position [31, 0]
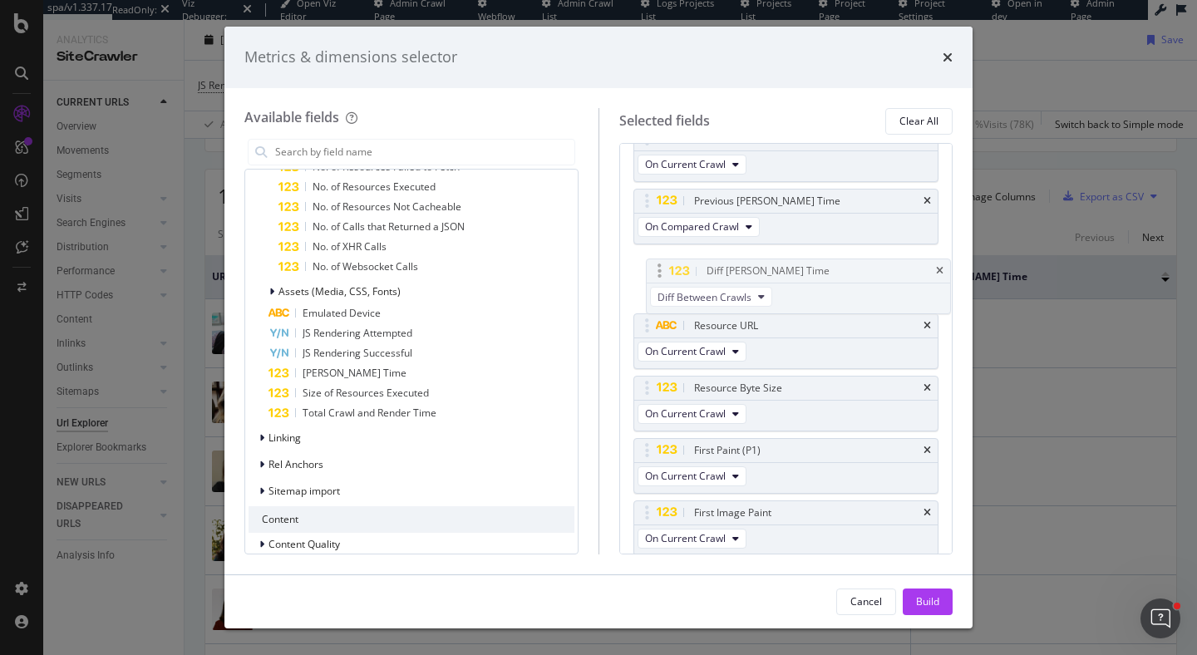
drag, startPoint x: 647, startPoint y: 507, endPoint x: 658, endPoint y: 264, distance: 243.9
click at [659, 265] on body "spa/v1.337.17 ReadOnly: Viz Debugger: Open Viz Editor Admin Crawl Page Webflow …" at bounding box center [598, 327] width 1197 height 655
click at [933, 601] on div "Build" at bounding box center [927, 602] width 23 height 14
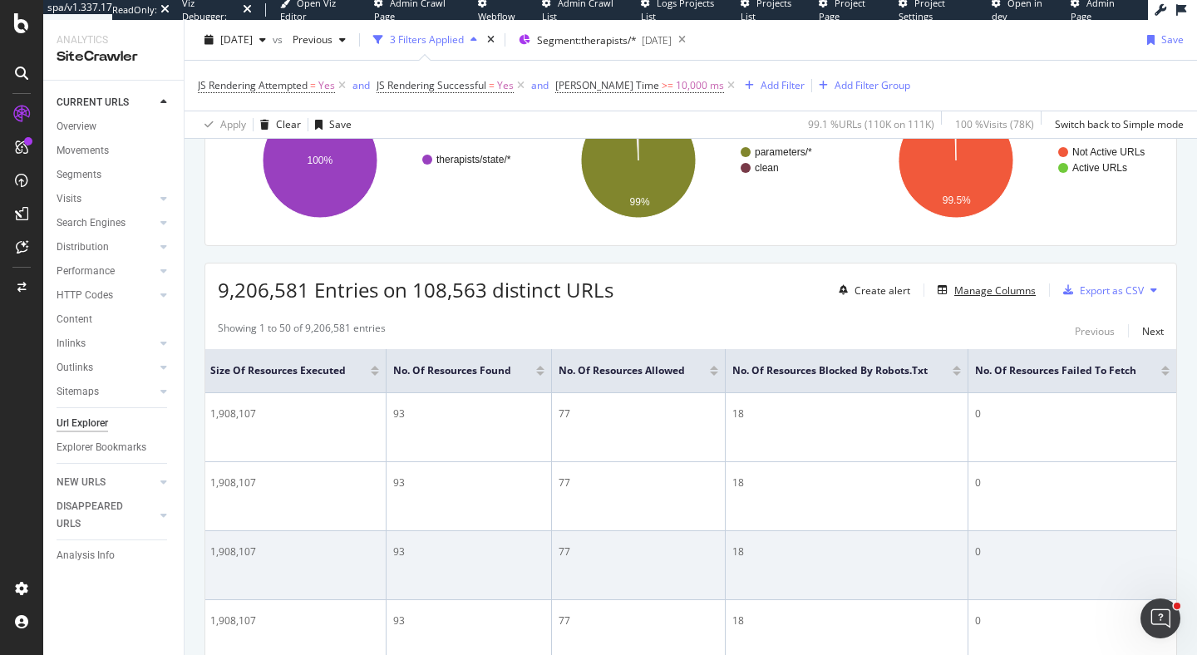
scroll to position [282, 0]
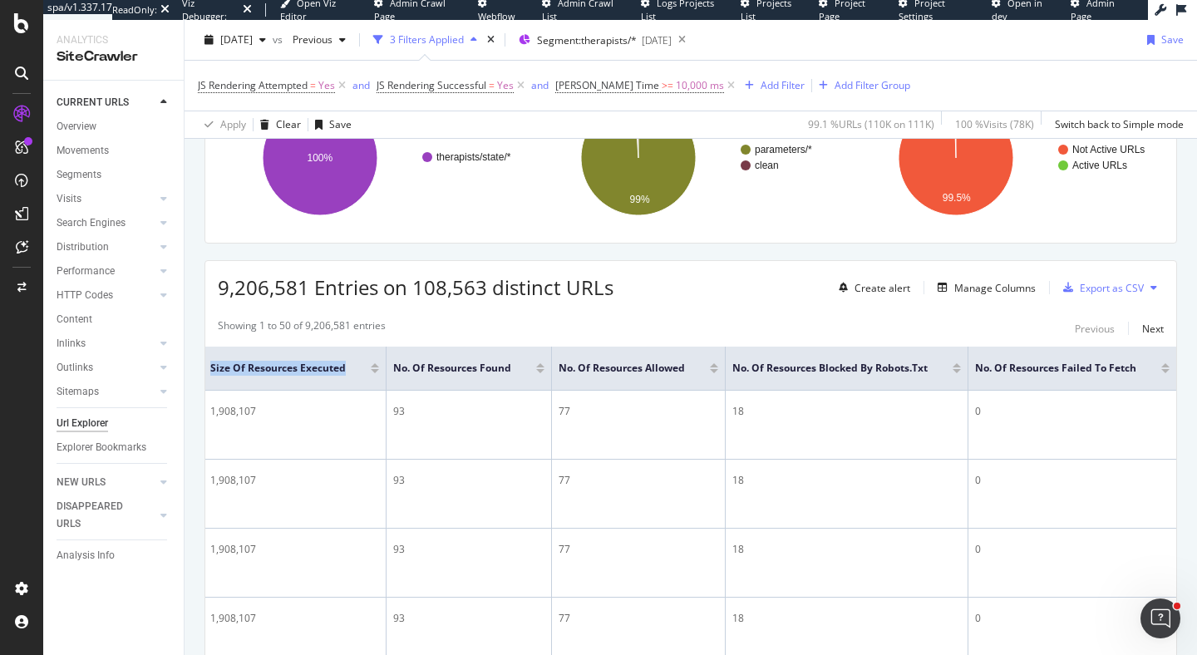
drag, startPoint x: 382, startPoint y: 369, endPoint x: 503, endPoint y: 377, distance: 121.6
click at [387, 377] on th "Size of Resources Executed" at bounding box center [295, 369] width 183 height 44
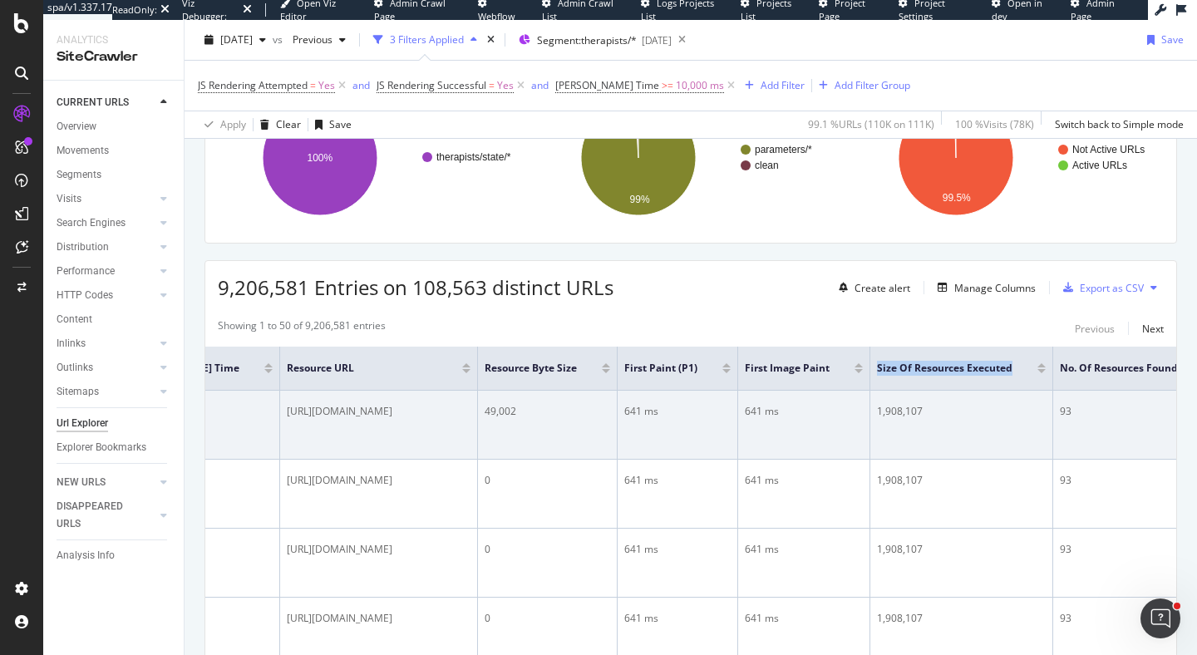
scroll to position [0, 689]
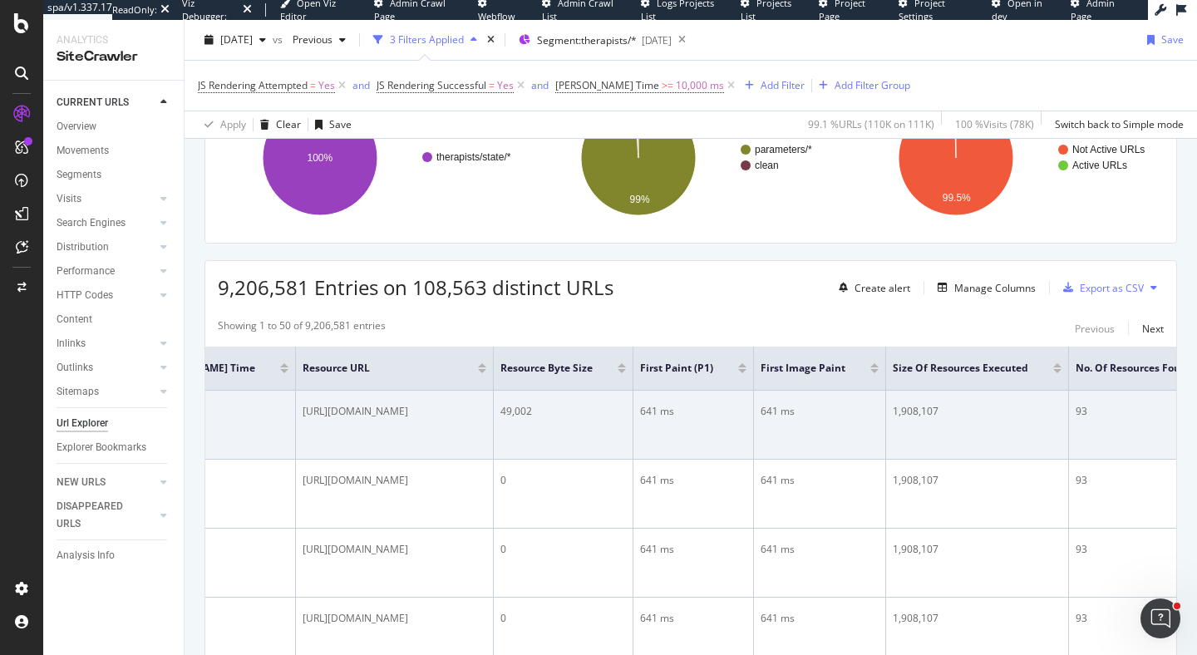
click at [486, 412] on div "https://www.rula.com/_next/static/chunks/749c9a0c-8edd7dec913e0924.js" at bounding box center [395, 411] width 184 height 15
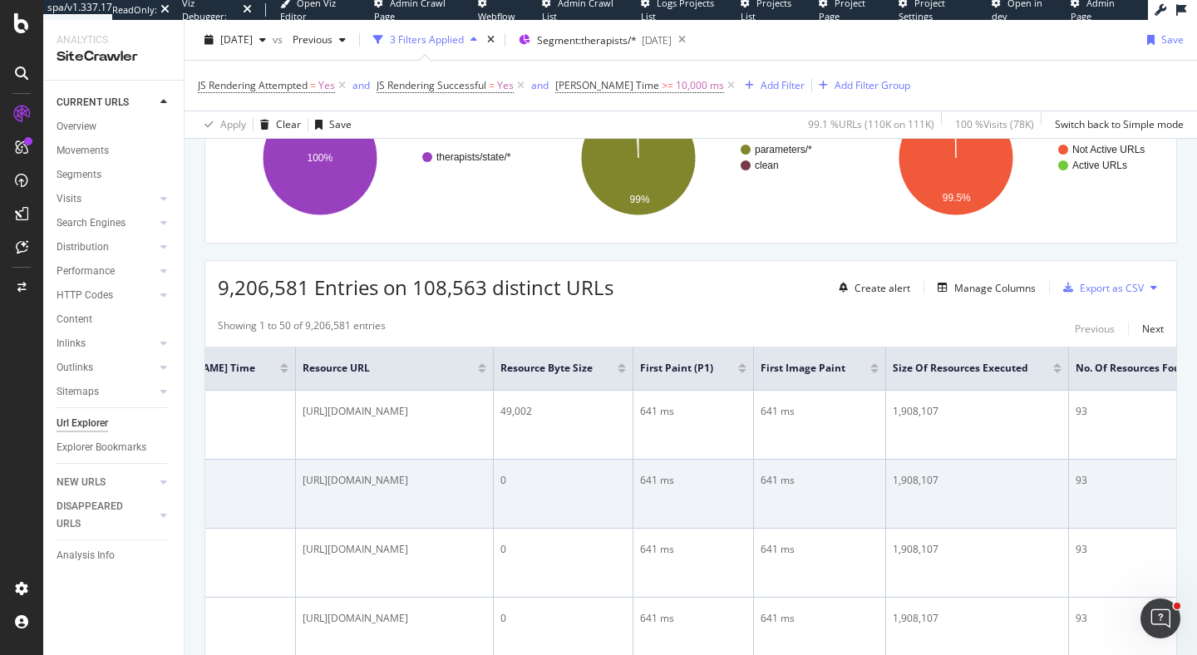
click at [486, 488] on div "https://provider-headshots.s3.us-west-2.amazonaws.com/03-03-2025_Dionne_Mahaffe…" at bounding box center [395, 480] width 184 height 15
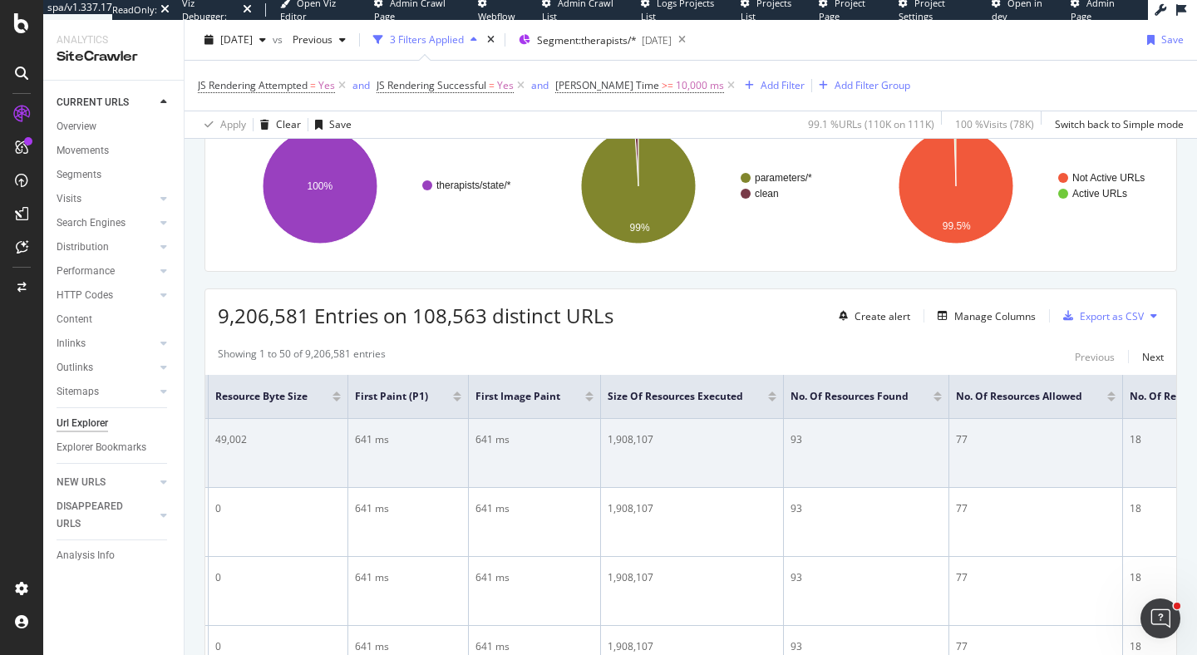
scroll to position [0, 977]
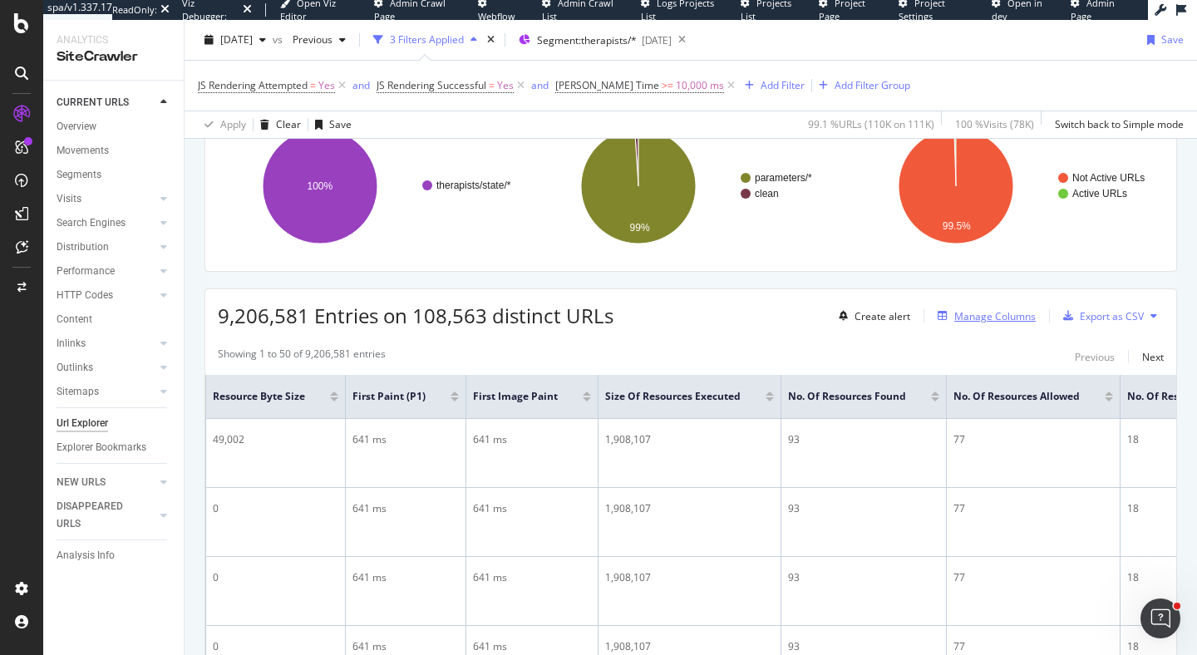
click at [983, 323] on div "Manage Columns" at bounding box center [995, 316] width 81 height 14
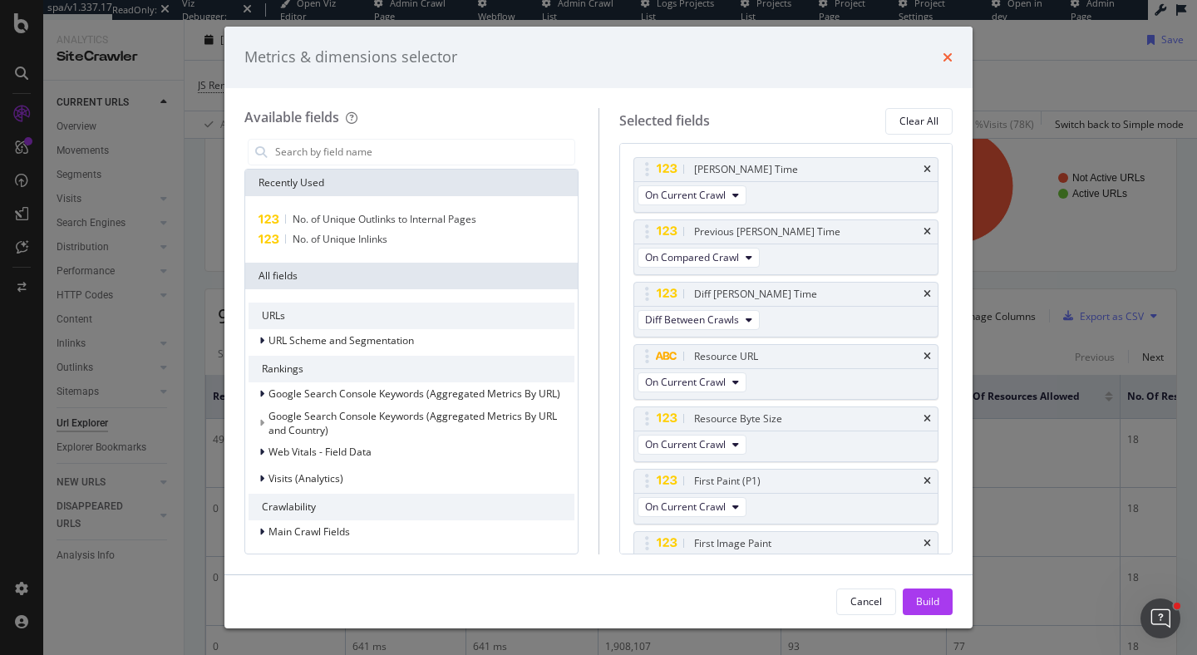
click at [944, 54] on icon "times" at bounding box center [948, 57] width 10 height 13
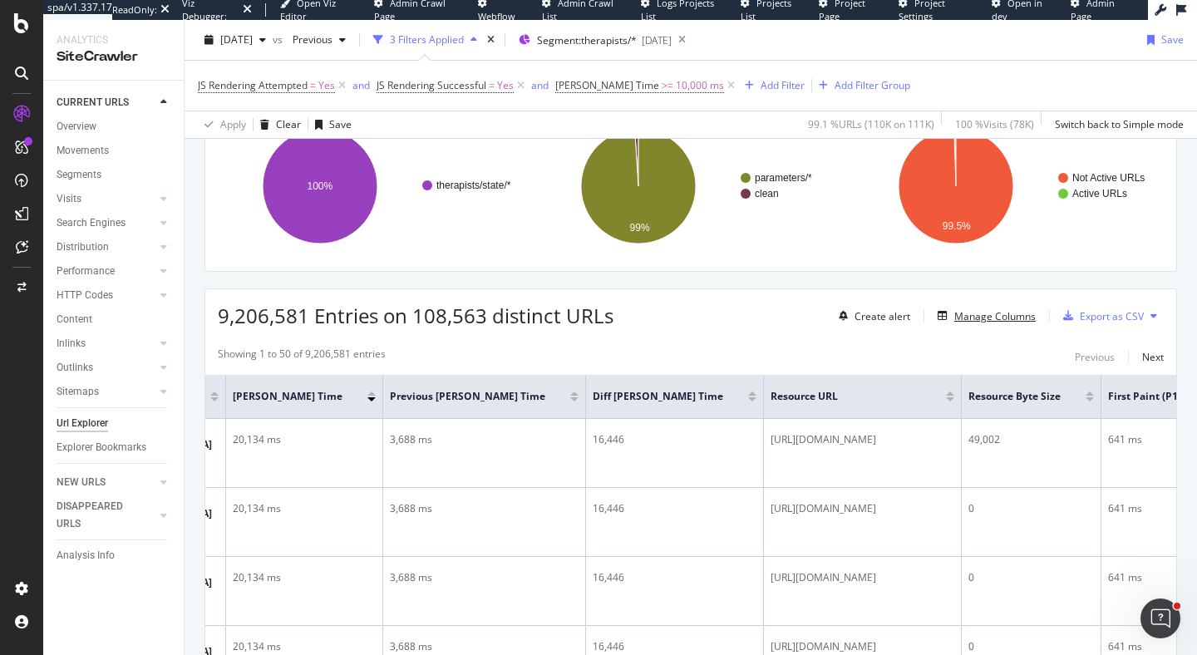
scroll to position [0, 0]
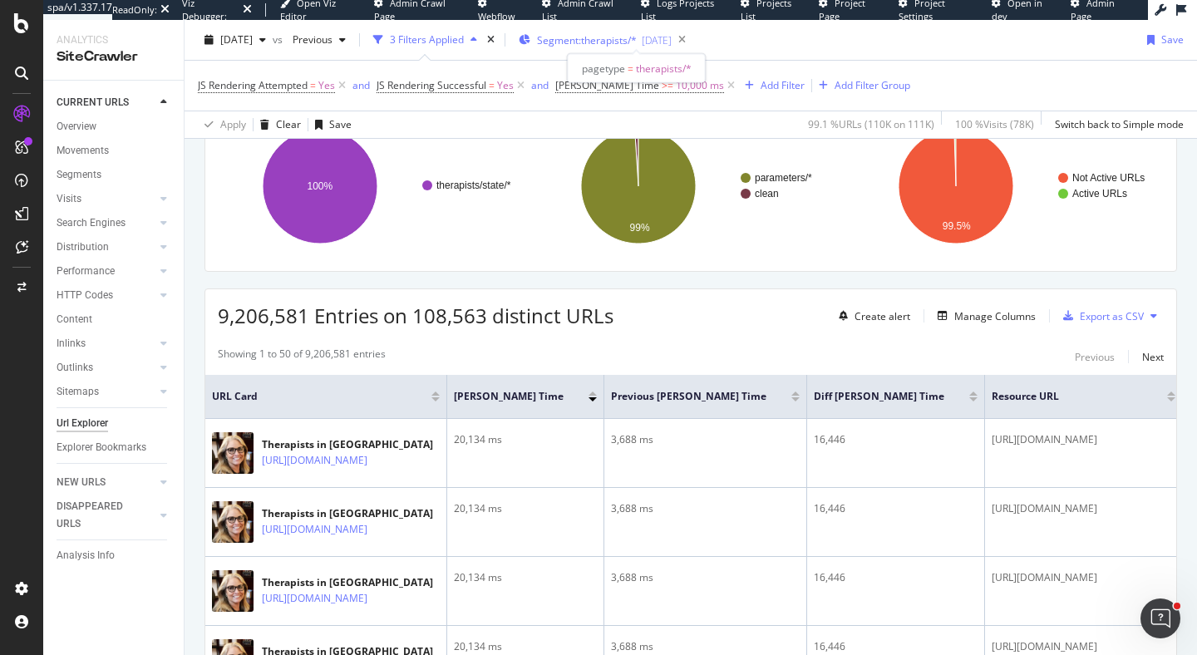
click at [613, 39] on span "Segment: therapists/*" at bounding box center [587, 40] width 100 height 14
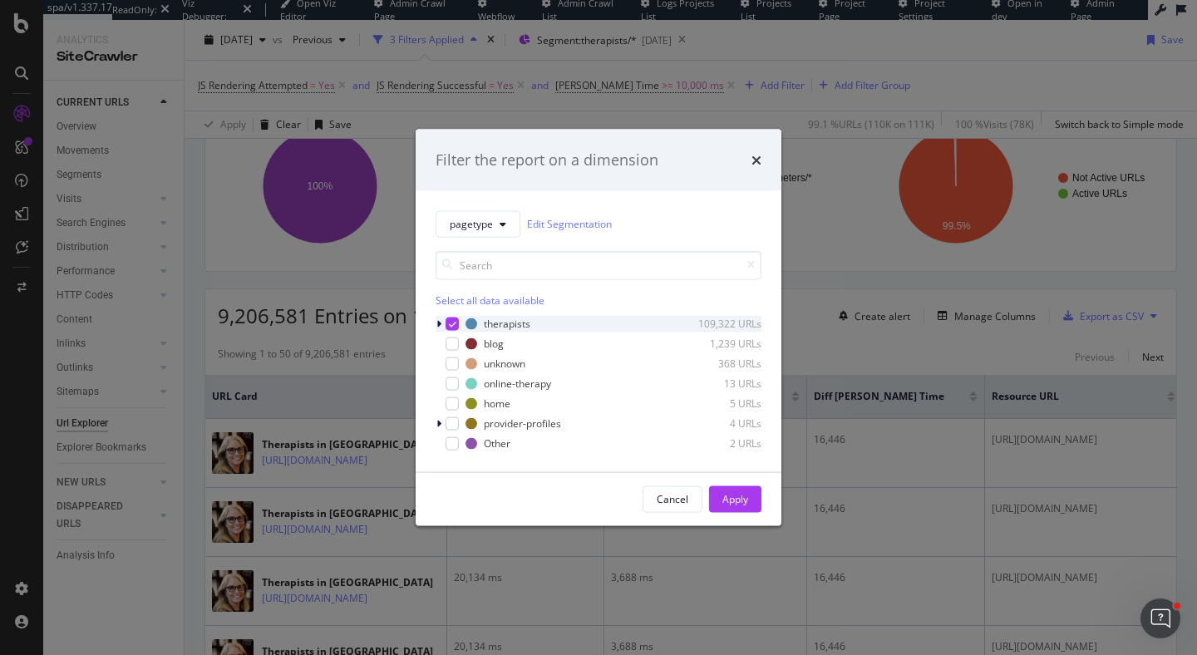
click at [452, 324] on icon "modal" at bounding box center [452, 323] width 7 height 8
click at [759, 163] on icon "times" at bounding box center [757, 159] width 10 height 13
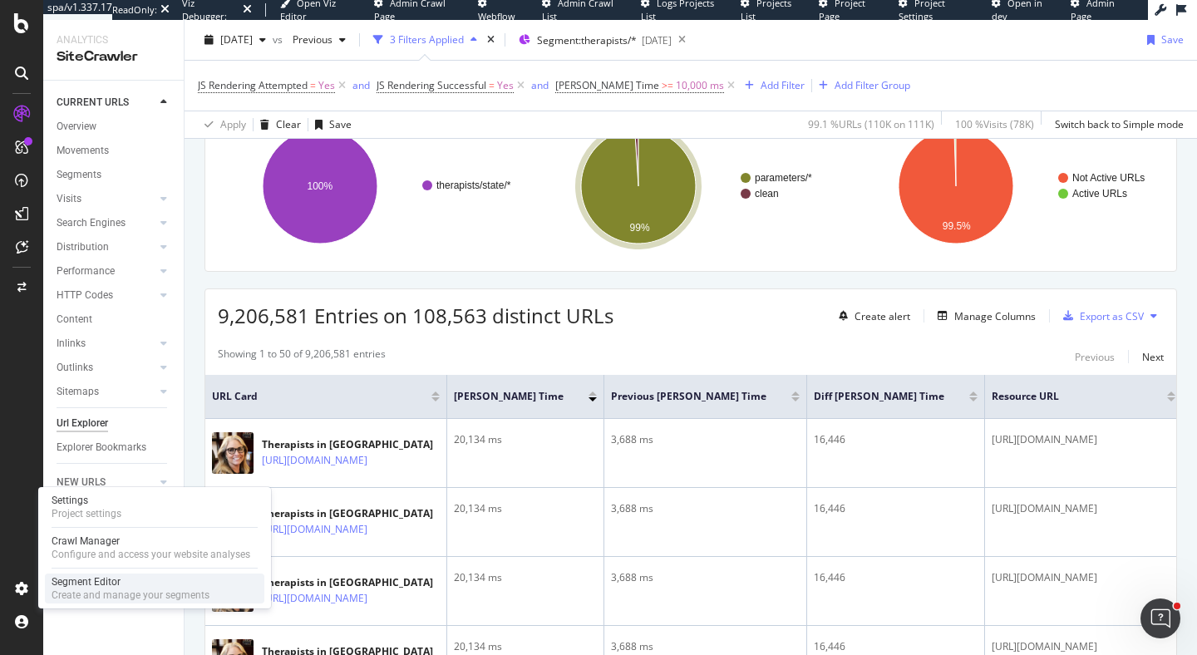
click at [54, 584] on div "Segment Editor" at bounding box center [131, 581] width 158 height 13
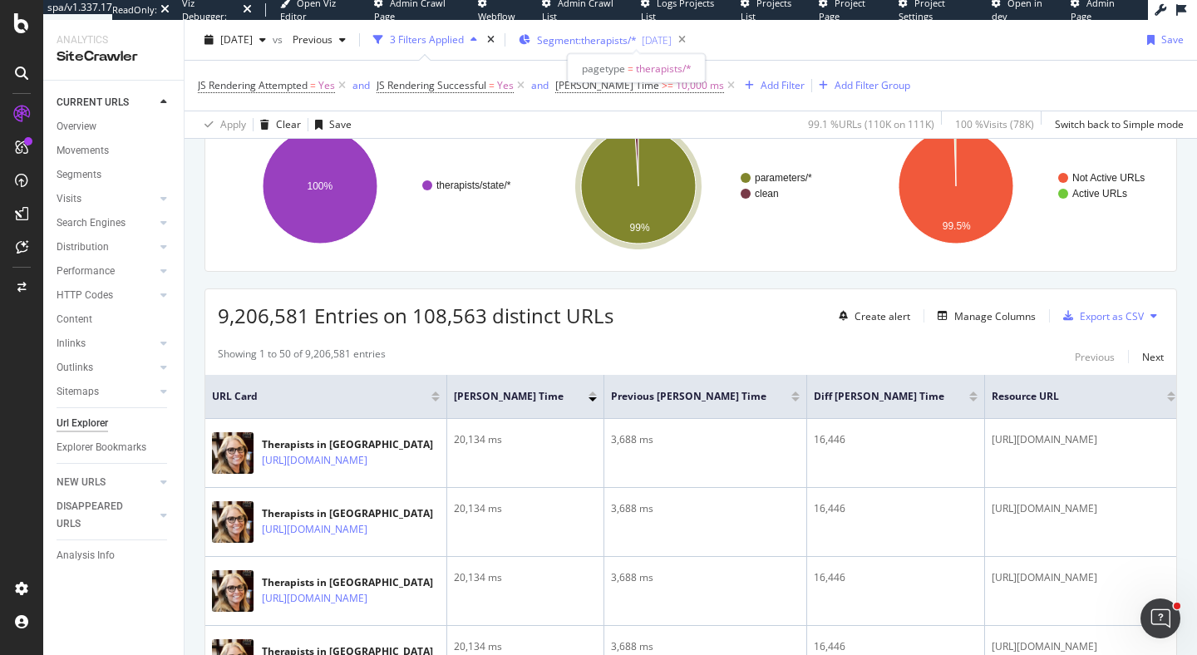
click at [619, 42] on span "Segment: therapists/*" at bounding box center [587, 40] width 100 height 14
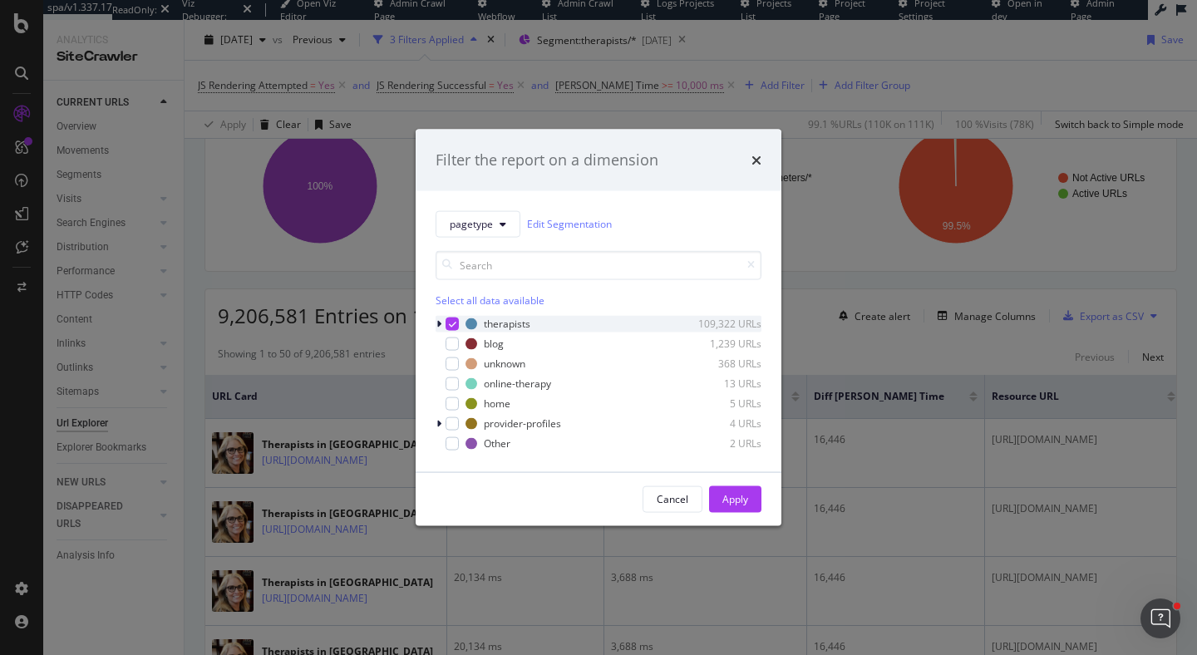
click at [449, 323] on icon "modal" at bounding box center [452, 323] width 7 height 8
click at [472, 300] on div "Select all data available" at bounding box center [599, 300] width 326 height 14
click at [450, 323] on icon "modal" at bounding box center [452, 323] width 7 height 8
click at [451, 345] on icon "modal" at bounding box center [452, 343] width 7 height 8
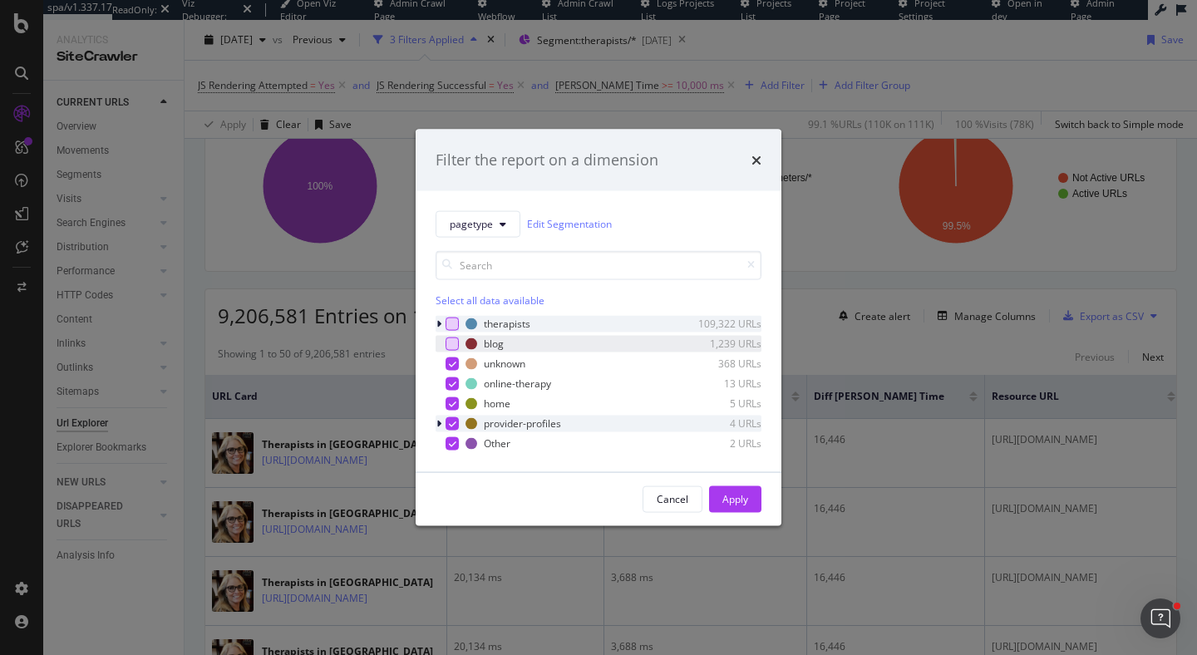
click at [452, 427] on icon "modal" at bounding box center [452, 423] width 7 height 8
click at [754, 158] on icon "times" at bounding box center [757, 159] width 10 height 13
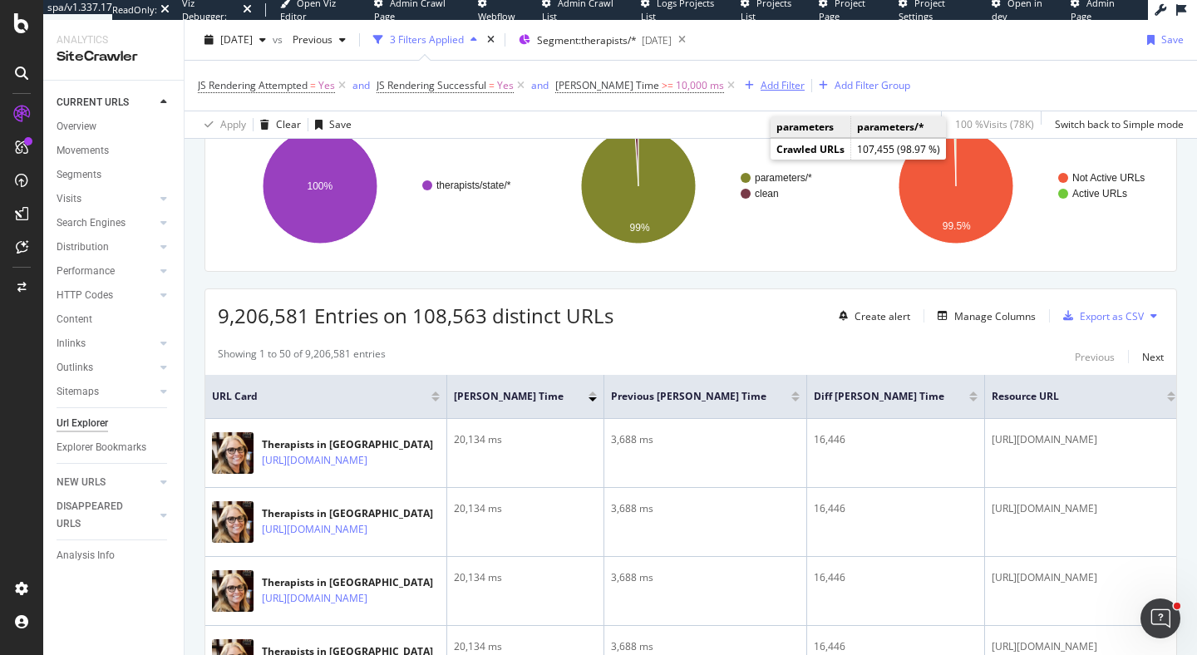
click at [761, 89] on div "Add Filter" at bounding box center [783, 85] width 44 height 14
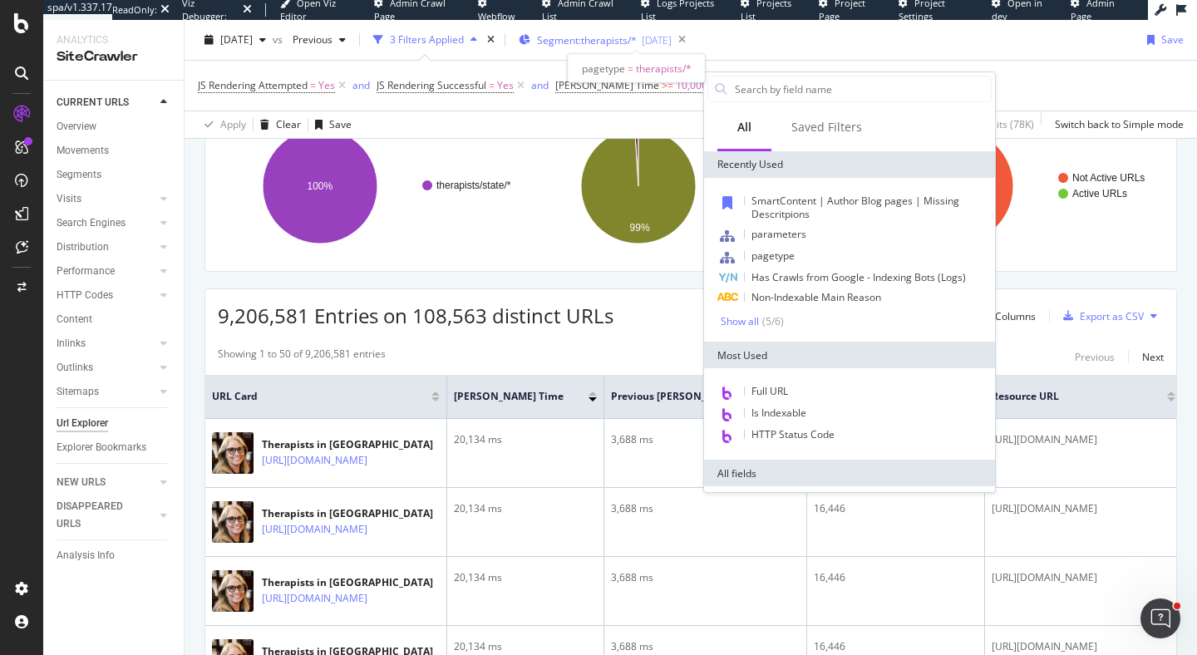
click at [623, 41] on span "Segment: therapists/*" at bounding box center [587, 40] width 100 height 14
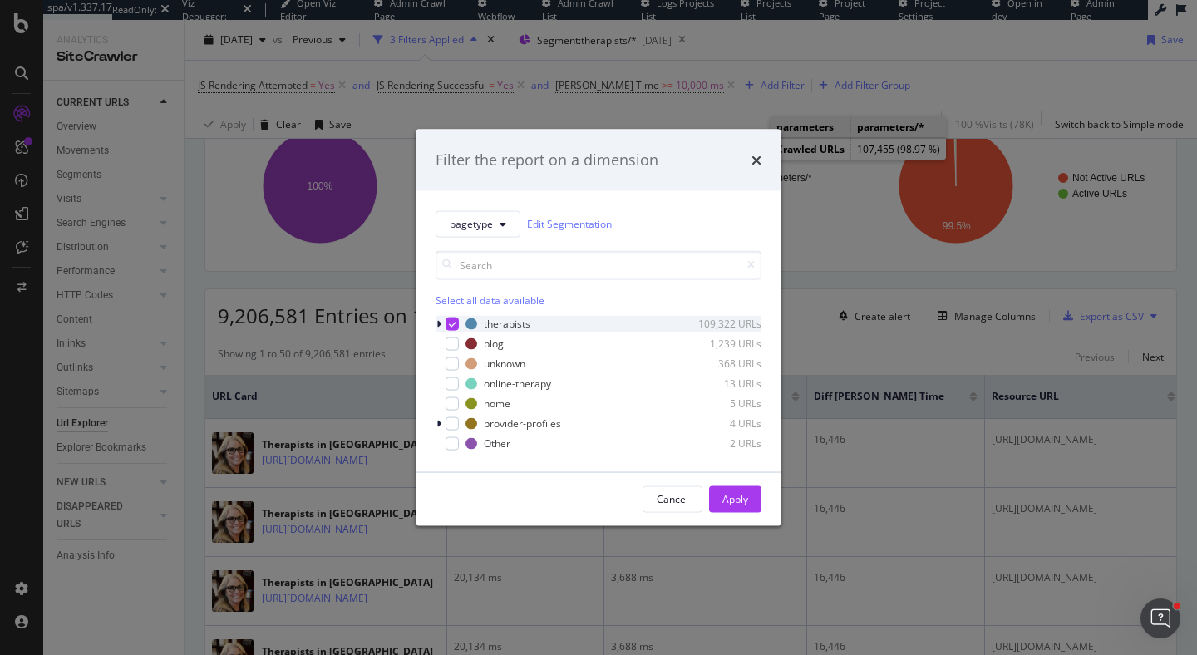
click at [454, 323] on icon "modal" at bounding box center [452, 323] width 7 height 8
click at [755, 160] on icon "times" at bounding box center [757, 159] width 10 height 13
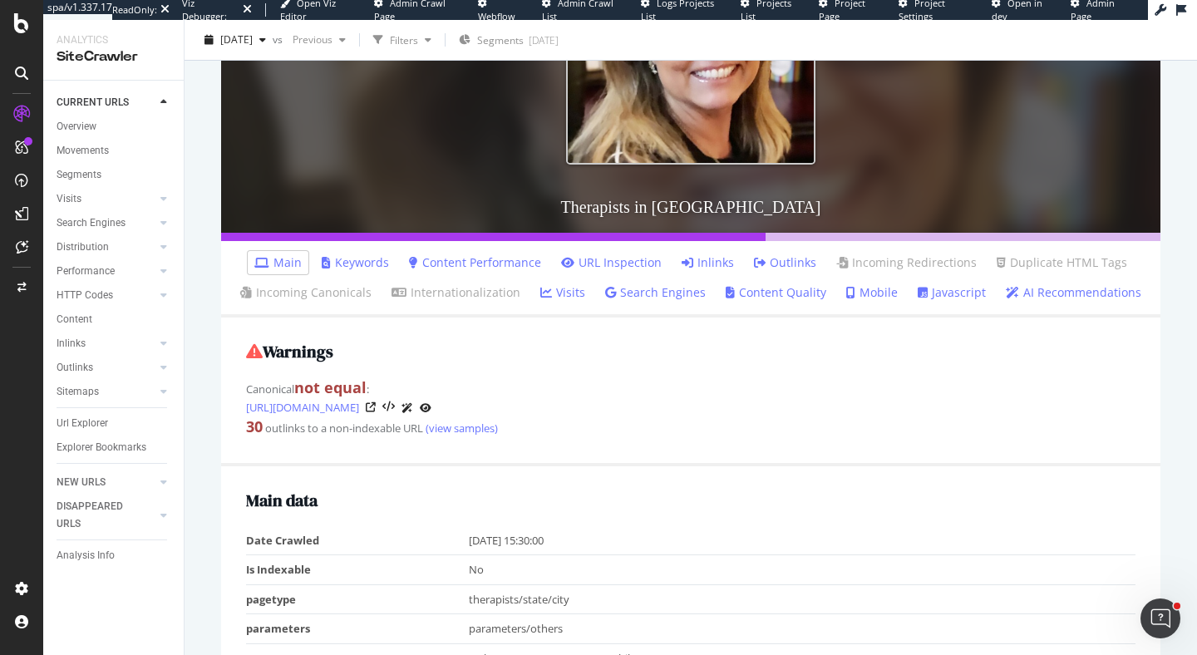
scroll to position [397, 0]
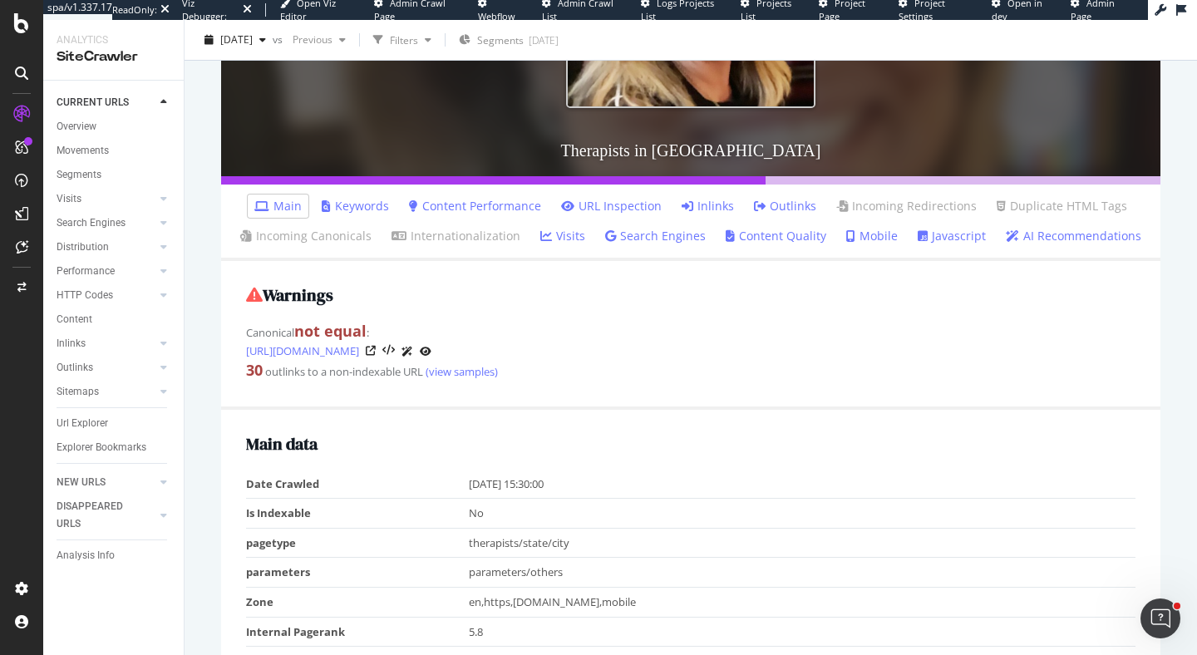
click at [950, 240] on link "Javascript" at bounding box center [952, 236] width 68 height 17
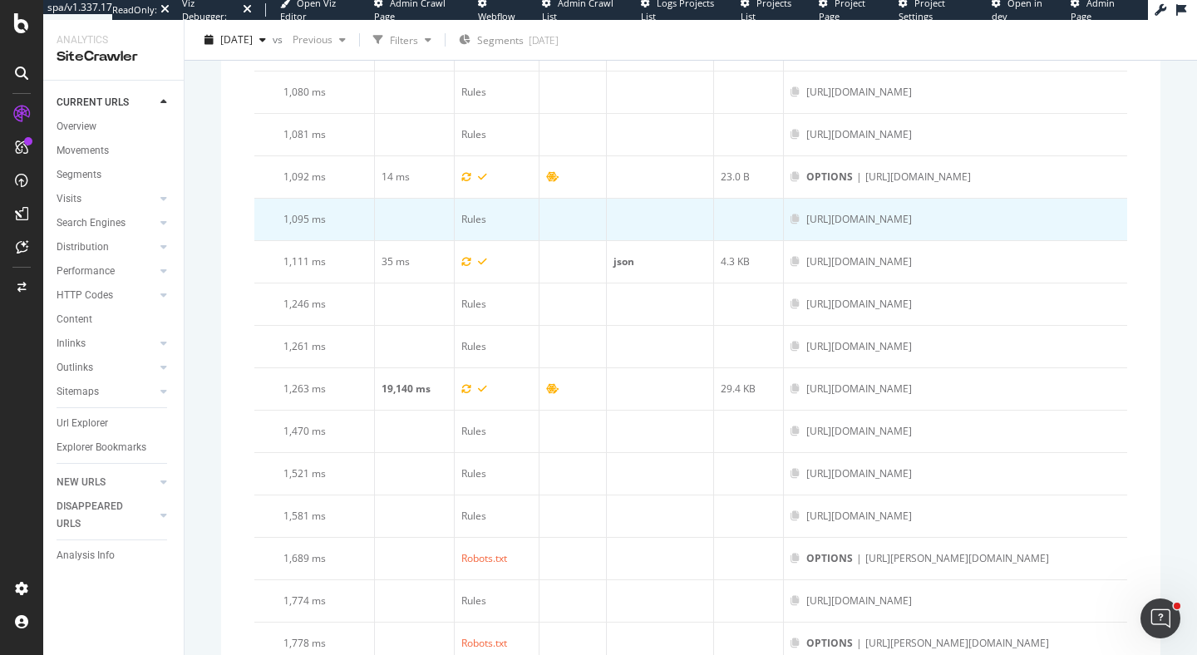
scroll to position [5584, 0]
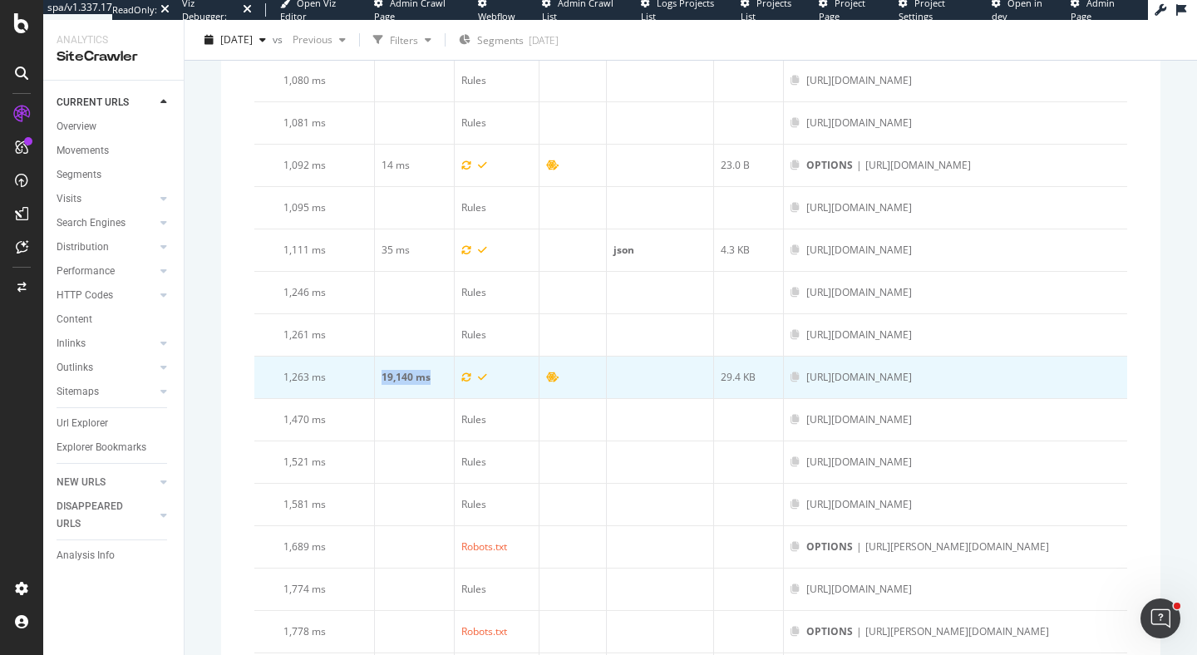
drag, startPoint x: 359, startPoint y: 381, endPoint x: 412, endPoint y: 384, distance: 52.5
click at [412, 384] on td "19,140 ms" at bounding box center [415, 378] width 80 height 42
drag, startPoint x: 279, startPoint y: 381, endPoint x: 891, endPoint y: 385, distance: 612.9
click at [891, 385] on tr "1,263 ms 19,140 ms 29.4 KB [URL][DOMAIN_NAME]" at bounding box center [690, 378] width 873 height 42
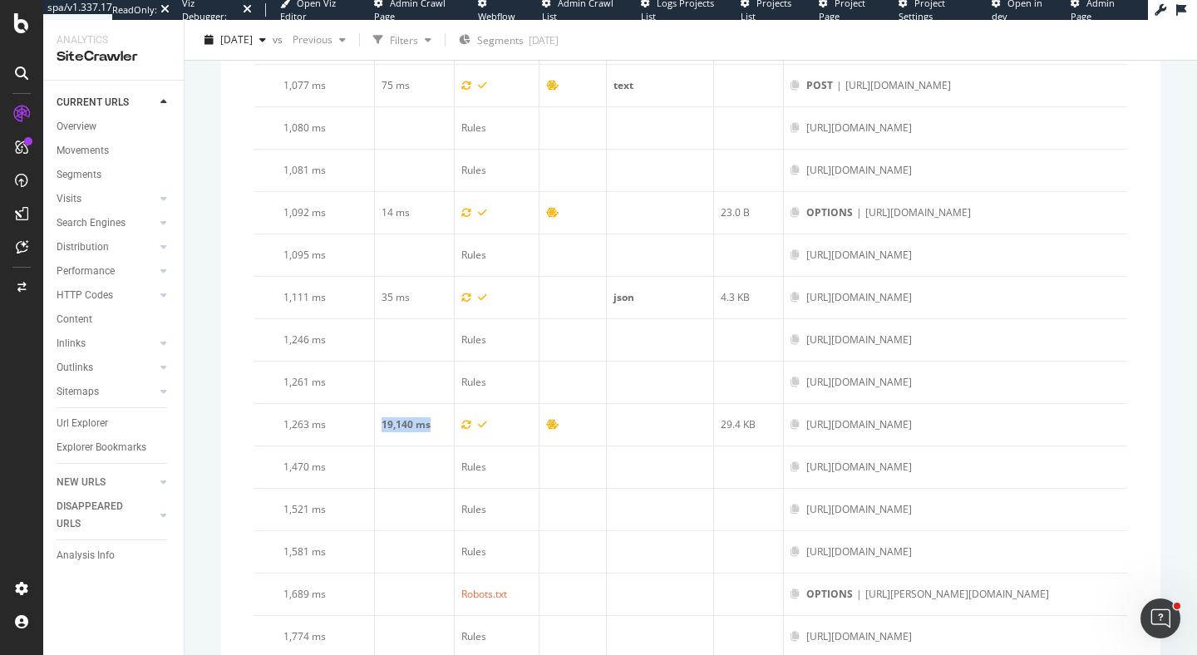
scroll to position [5427, 0]
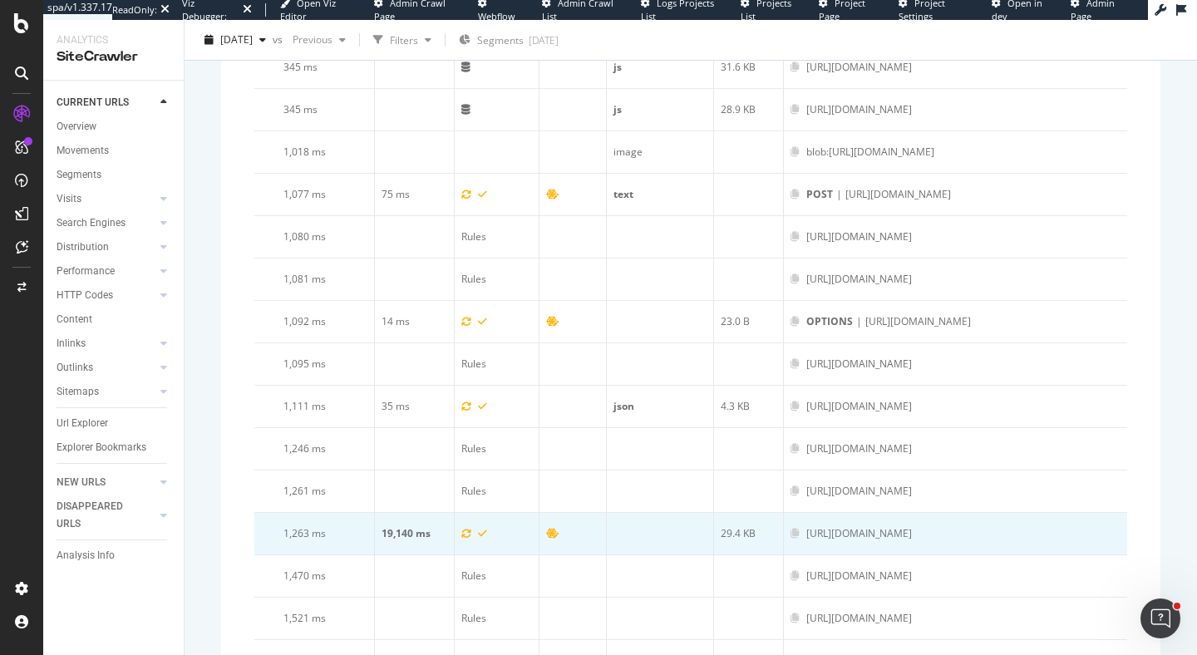
click at [912, 536] on div "[URL][DOMAIN_NAME]" at bounding box center [860, 533] width 106 height 15
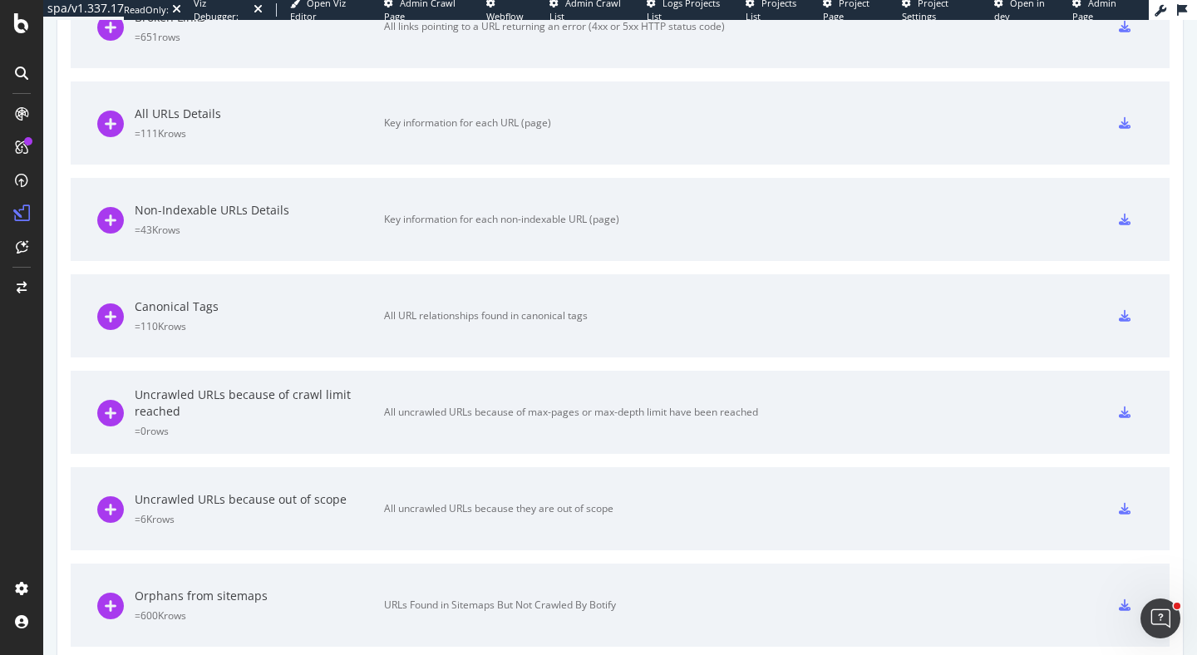
scroll to position [1079, 0]
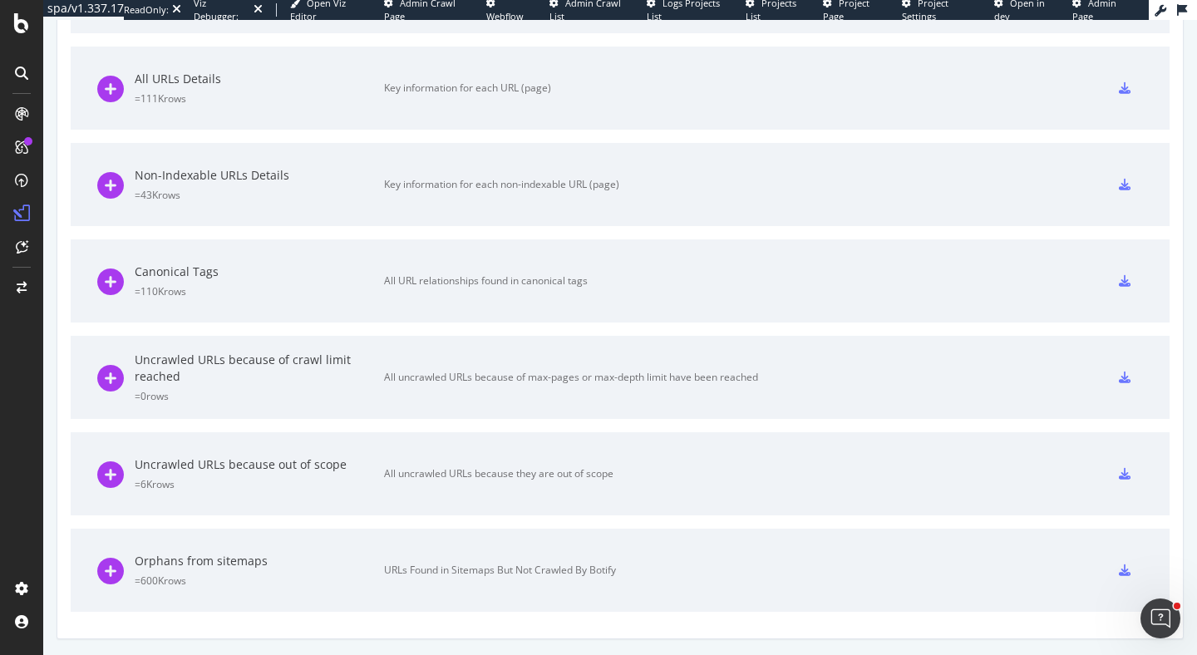
click at [64, 432] on div "All Internal Links ( to URLs in Scope ) = 6M rows All links pointing to an URL …" at bounding box center [620, 95] width 1126 height 1088
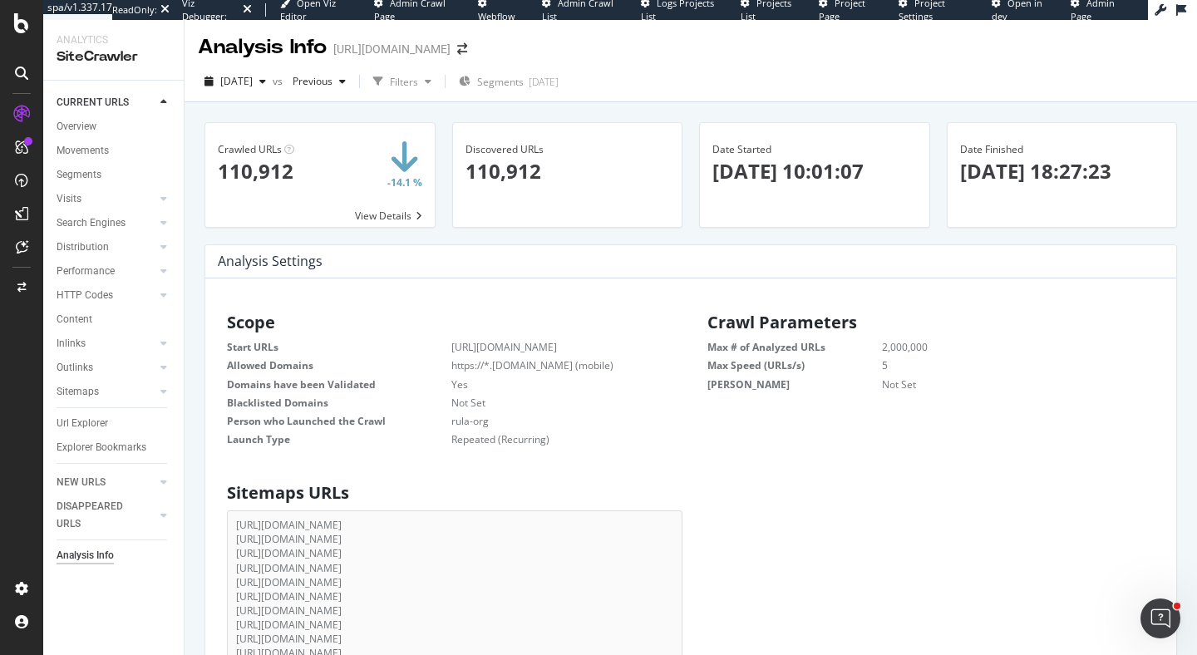
scroll to position [265, 454]
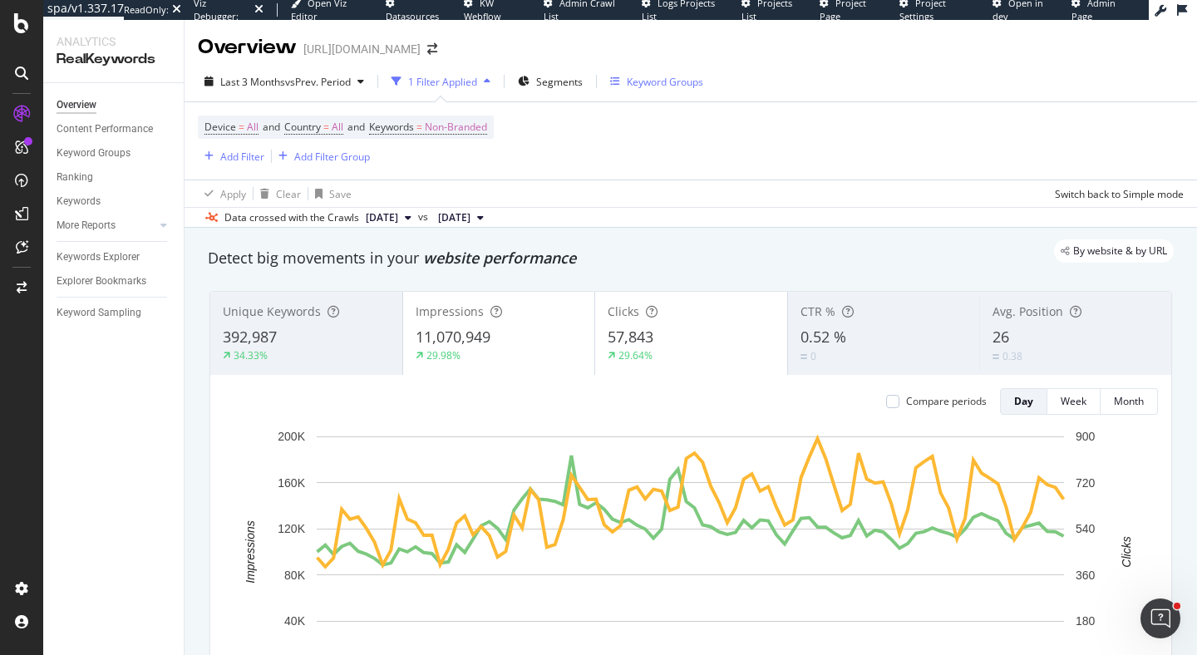
scroll to position [1783, 0]
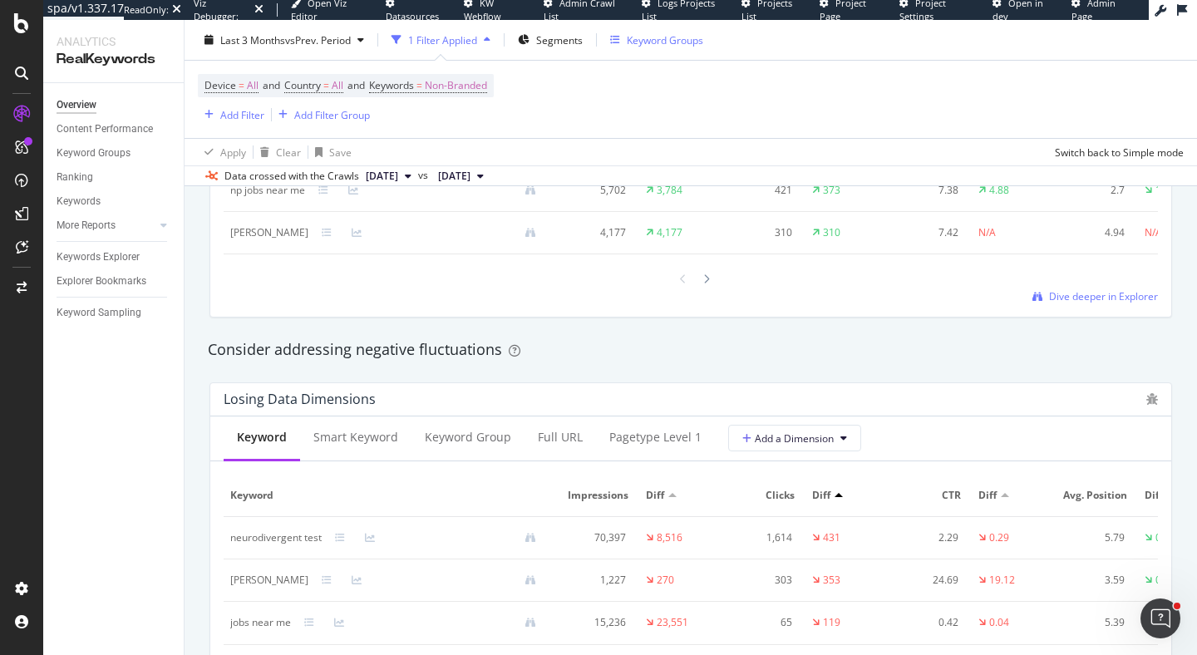
click at [684, 39] on div "Keyword Groups" at bounding box center [665, 39] width 77 height 14
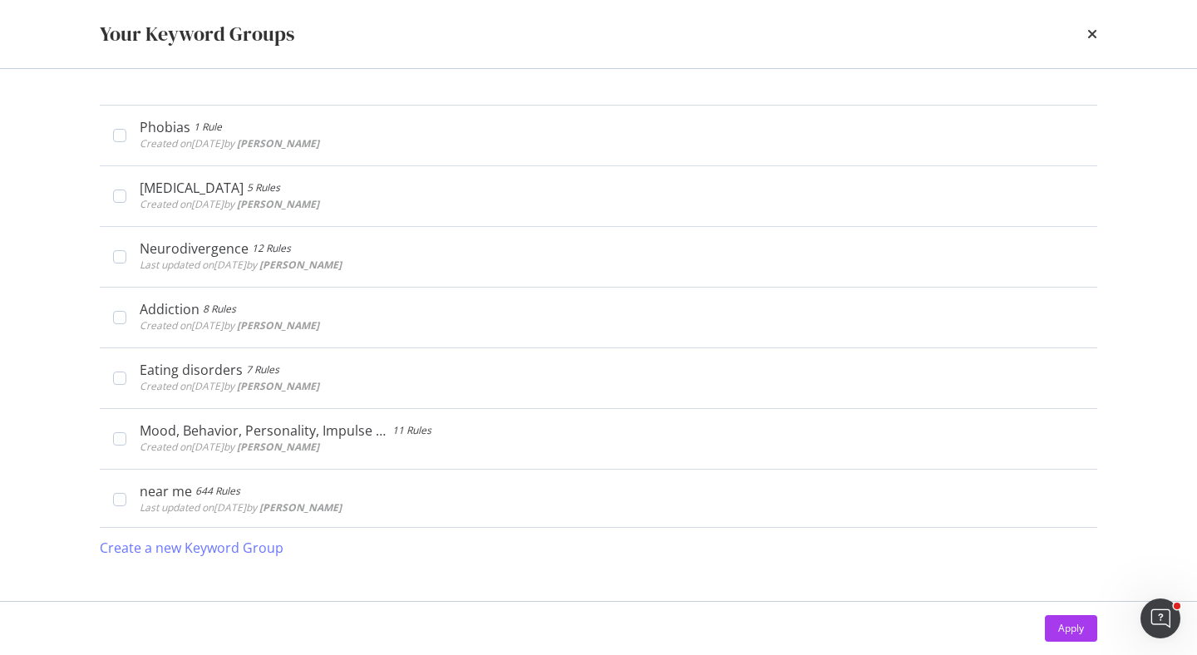
scroll to position [402, 0]
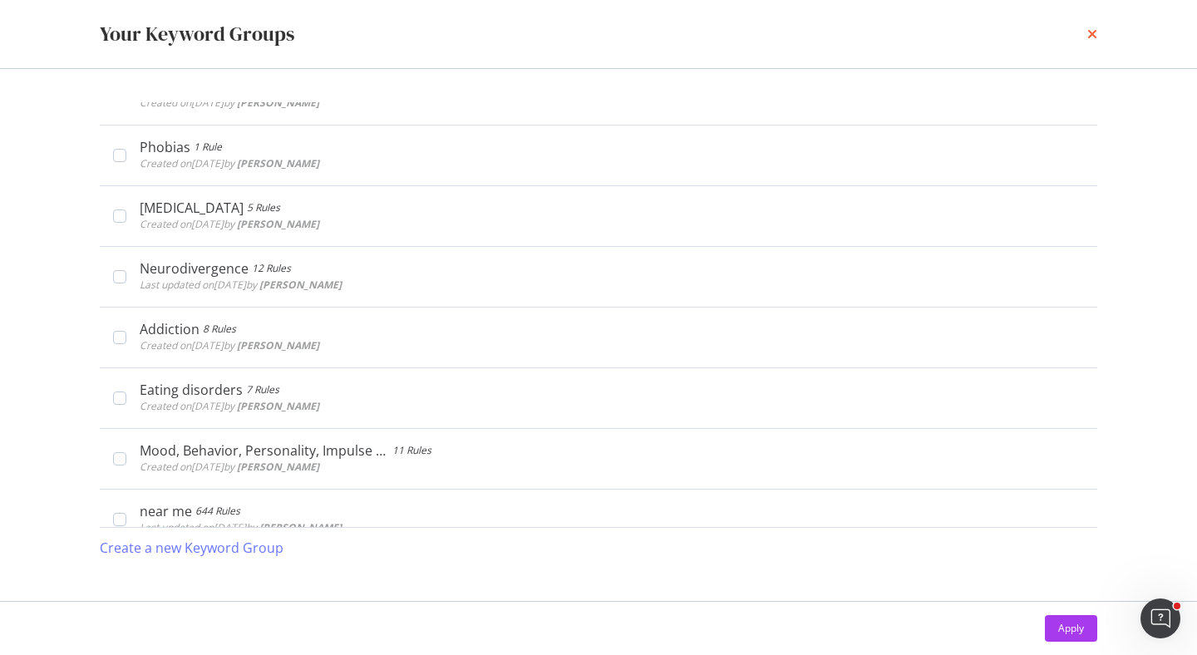
click at [1089, 33] on icon "times" at bounding box center [1093, 33] width 10 height 13
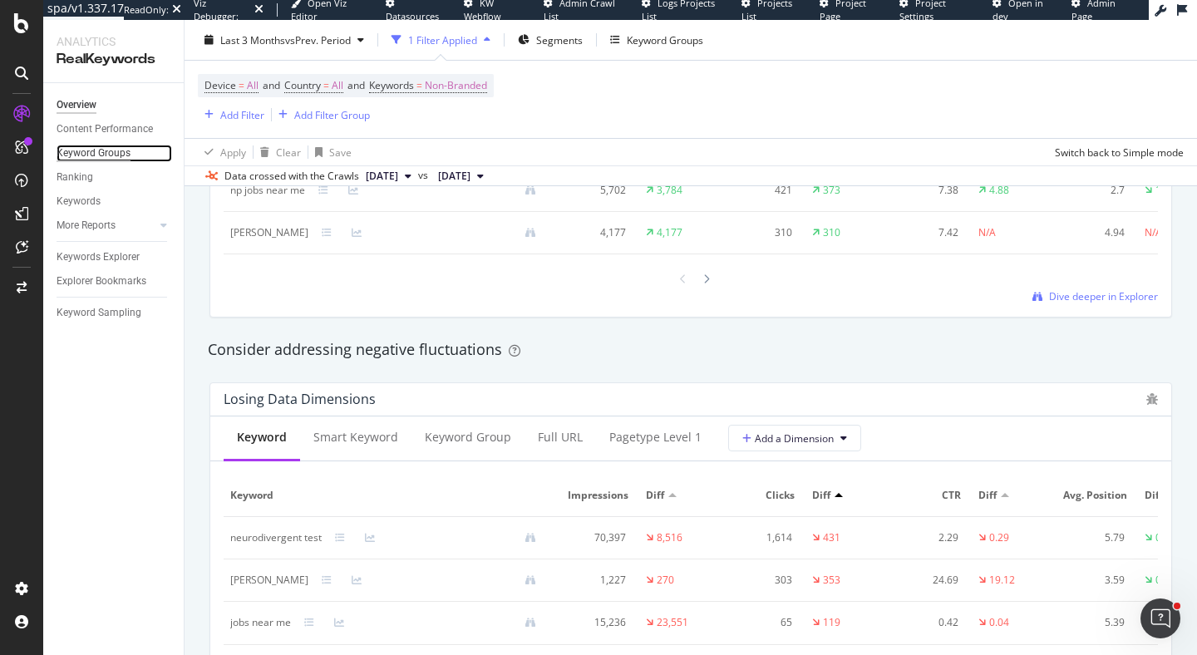
click at [101, 159] on div "Keyword Groups" at bounding box center [94, 153] width 74 height 17
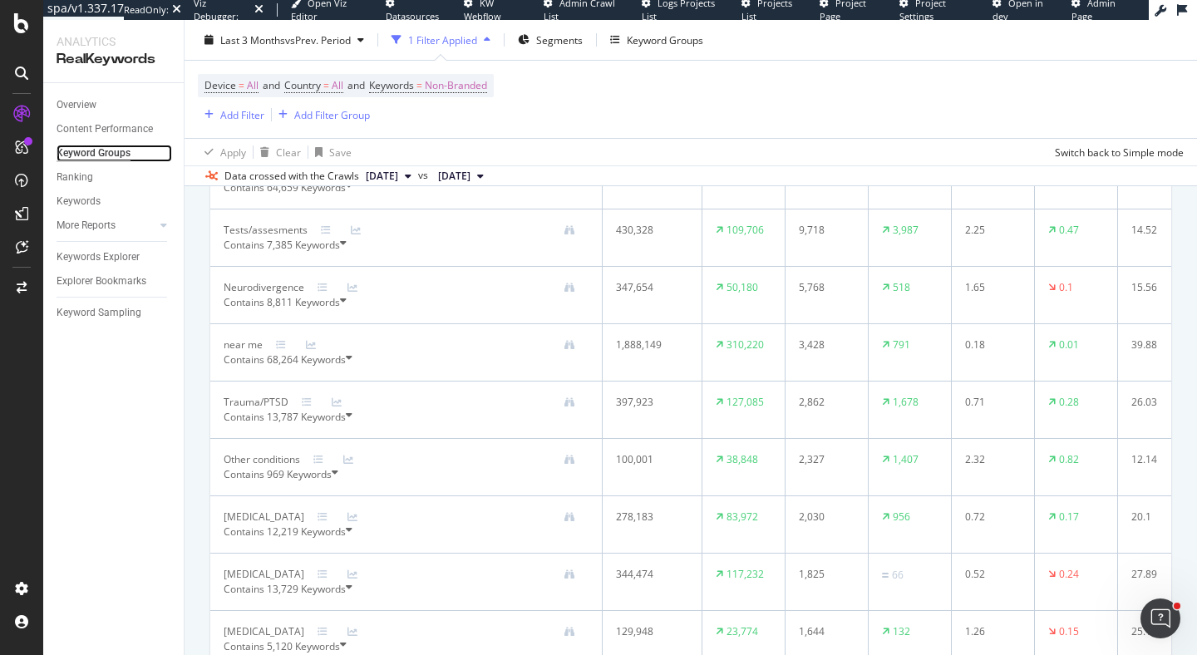
scroll to position [309, 0]
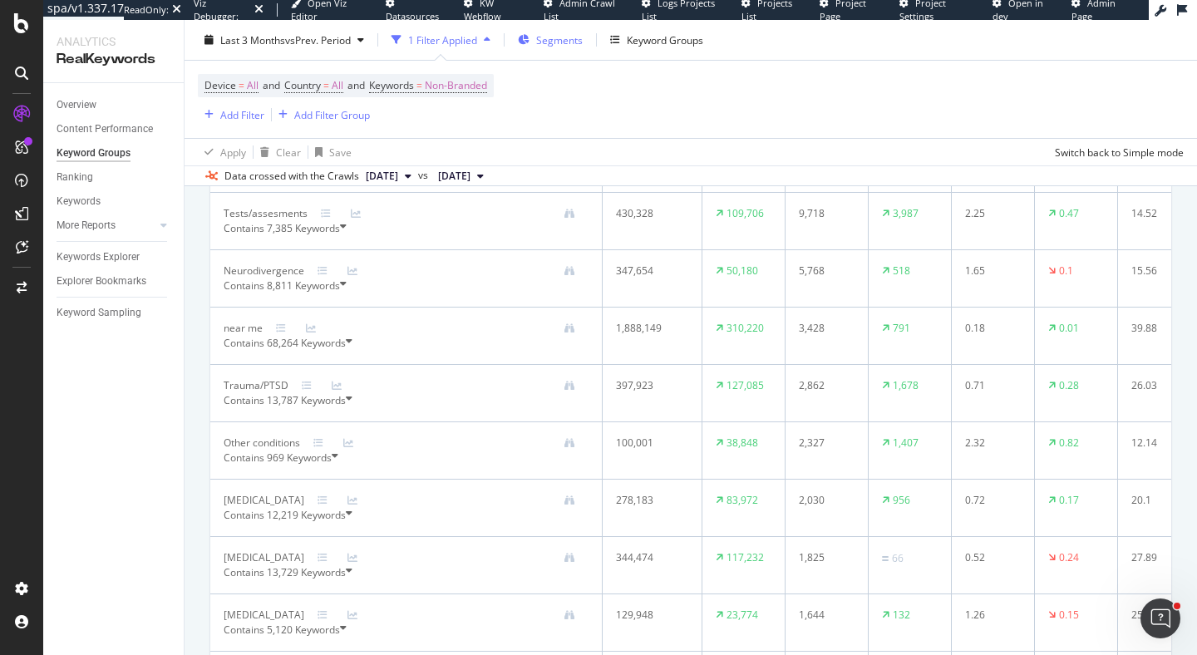
click at [551, 39] on span "Segments" at bounding box center [559, 39] width 47 height 14
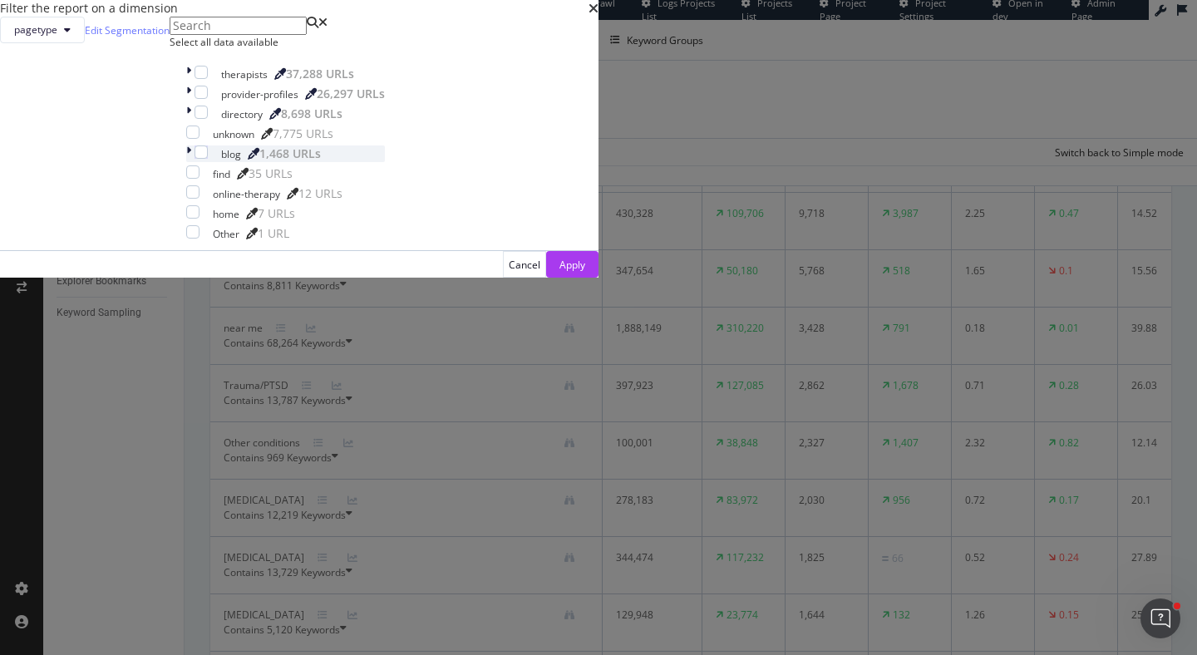
click at [191, 162] on icon "modal" at bounding box center [188, 154] width 5 height 17
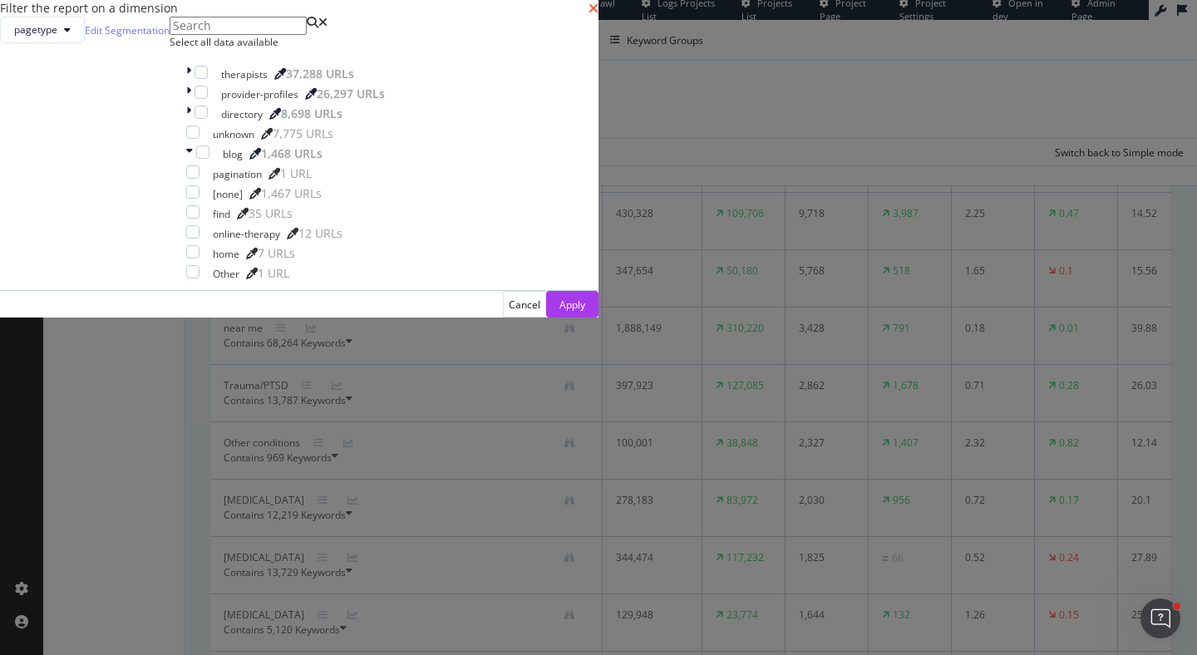
click at [599, 15] on icon "times" at bounding box center [594, 8] width 10 height 13
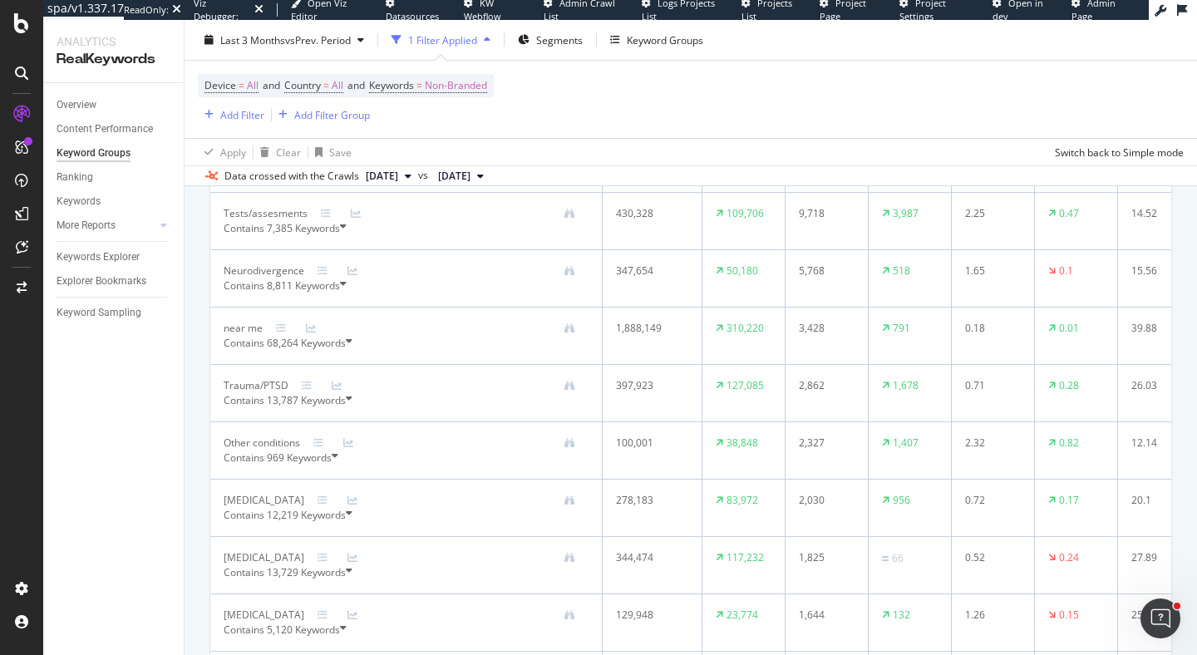
click at [751, 112] on div "Device = All and Country = All and Keywords = Non-Branded Add Filter Add Filter…" at bounding box center [691, 99] width 986 height 77
